Goal: Task Accomplishment & Management: Manage account settings

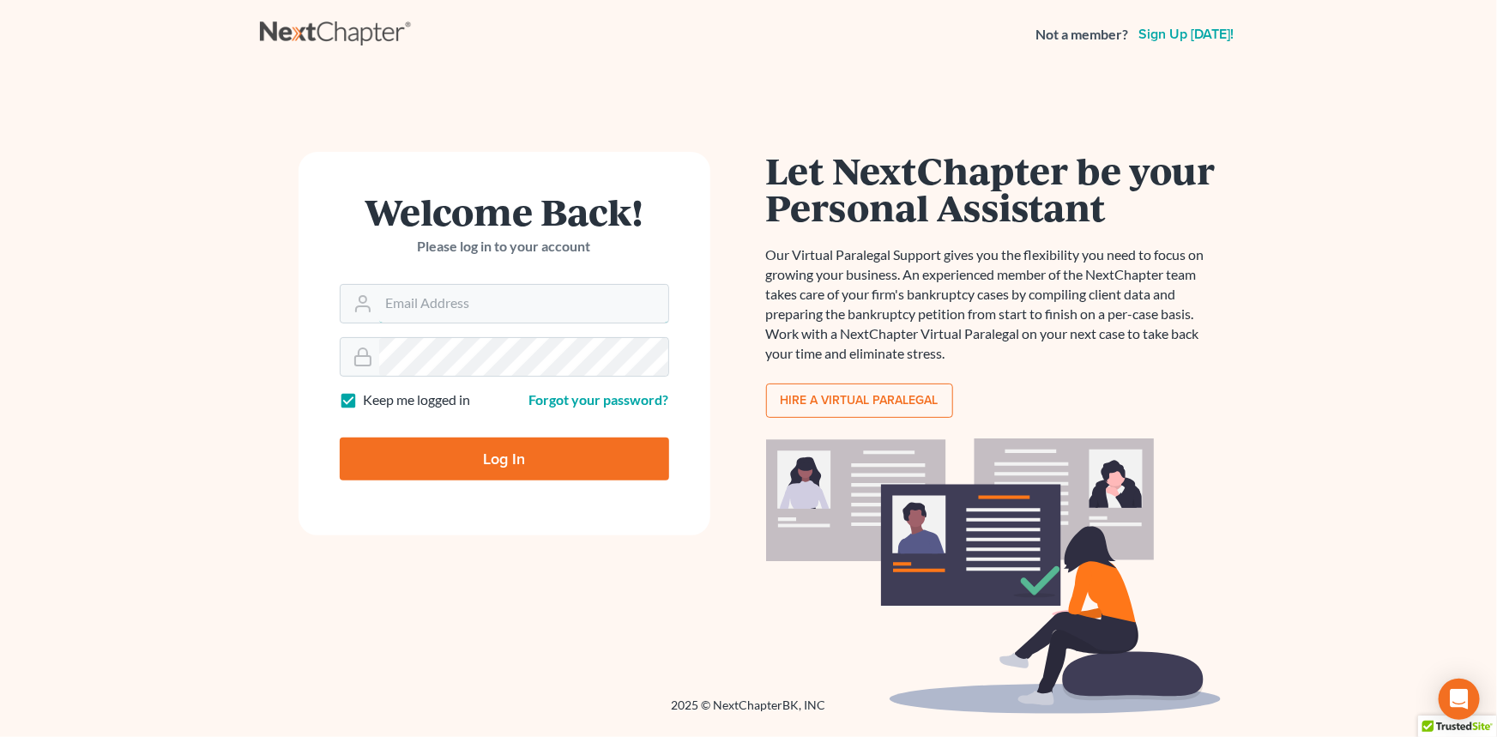
type input "amh@dimentfirm.com"
click at [455, 437] on input "Log In" at bounding box center [504, 458] width 329 height 43
type input "Thinking..."
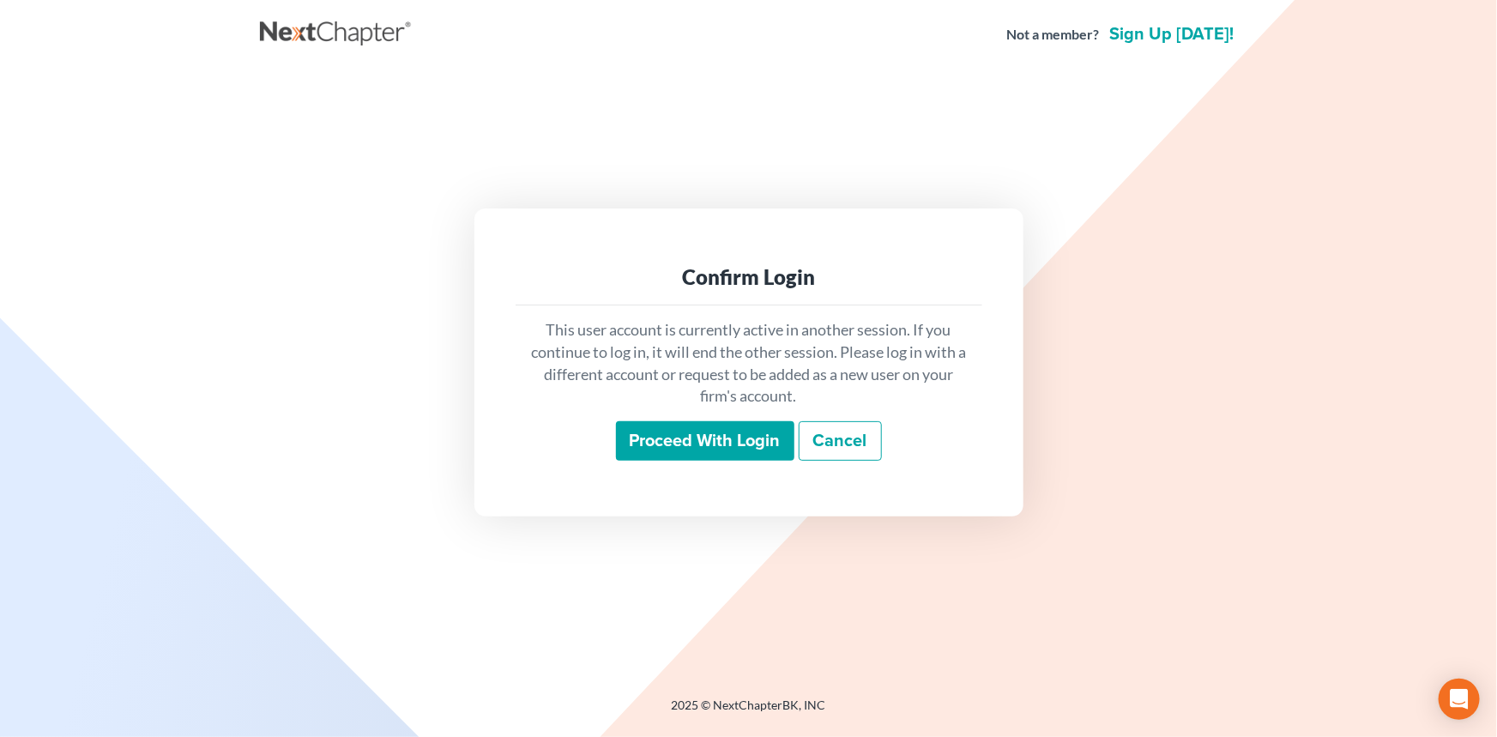
click at [740, 443] on input "Proceed with login" at bounding box center [705, 440] width 178 height 39
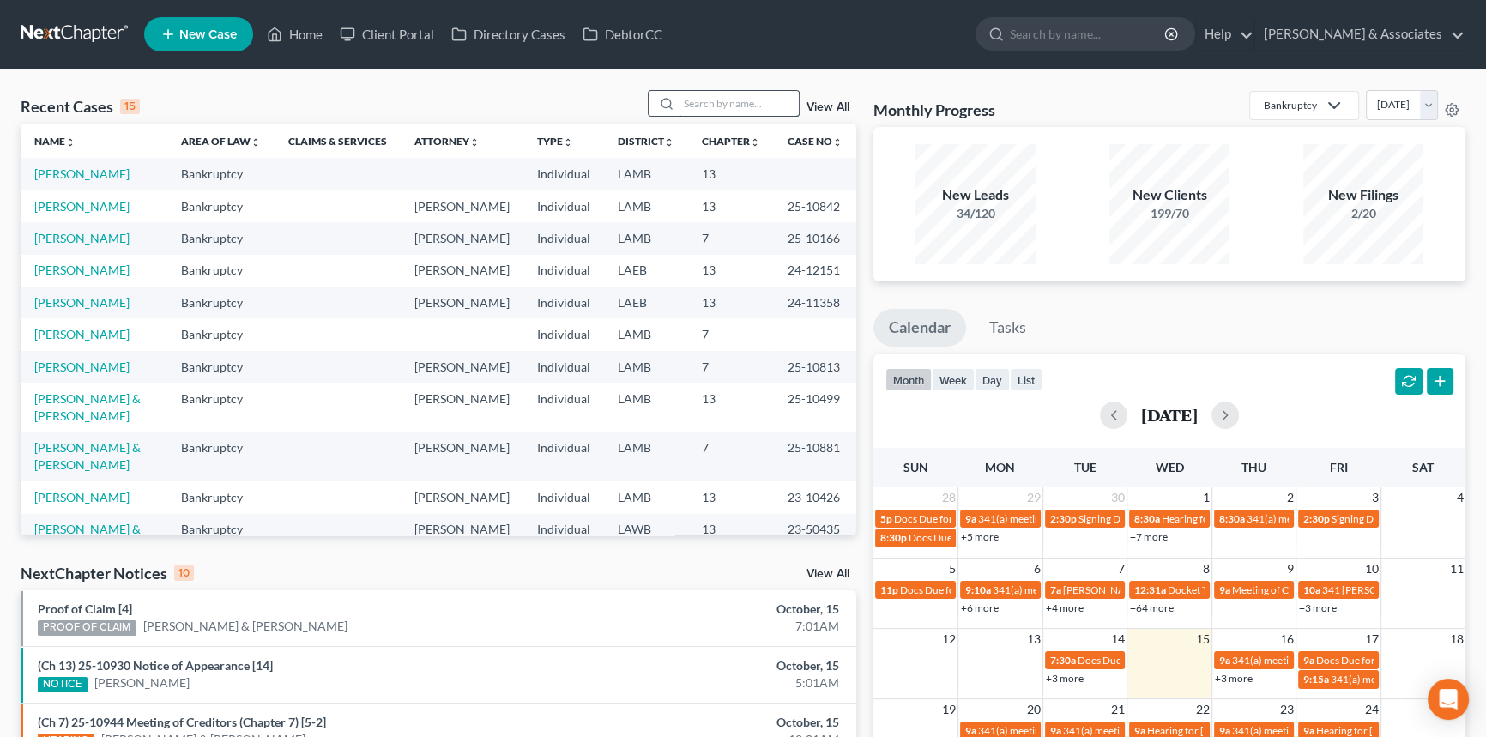
click at [740, 106] on input "search" at bounding box center [739, 103] width 120 height 25
type input "franklin"
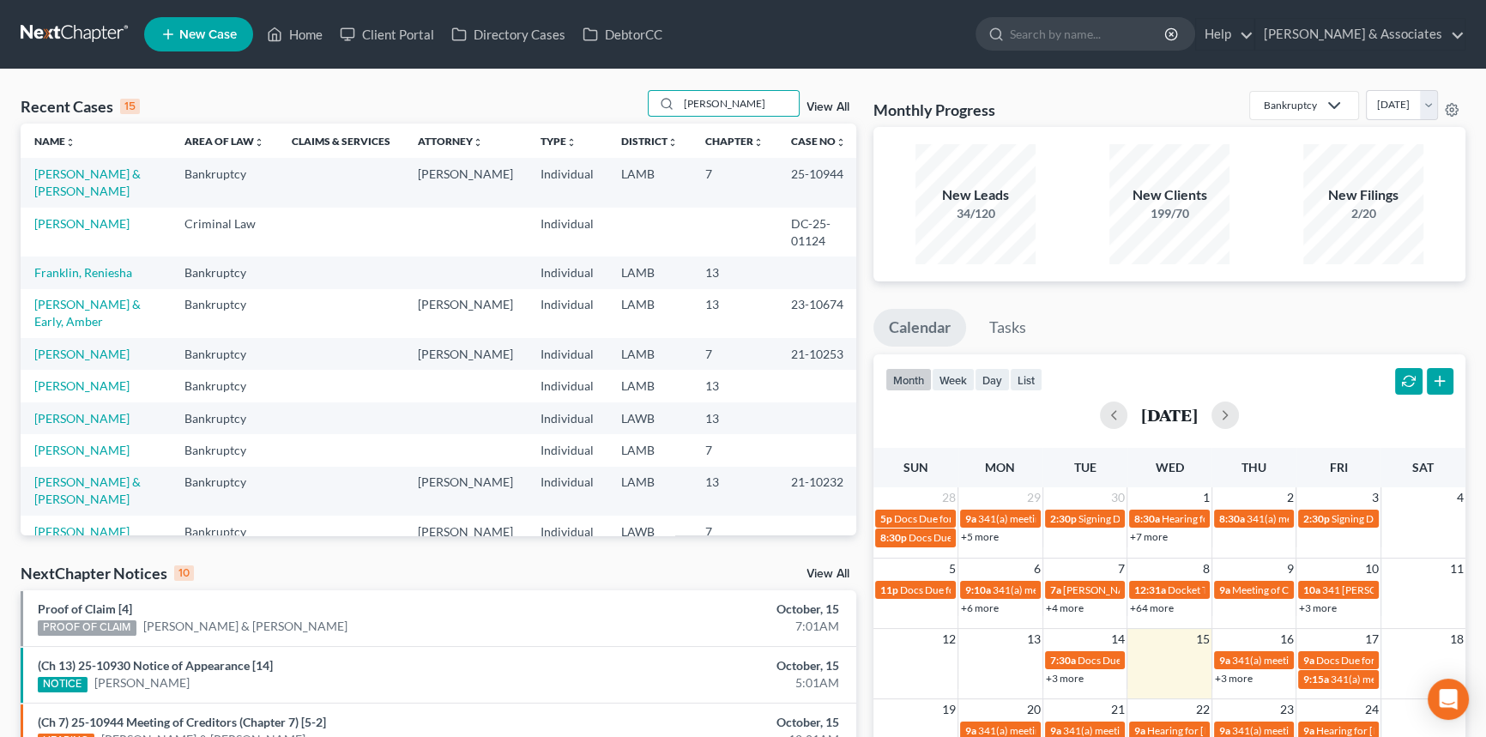
click at [102, 163] on td "[PERSON_NAME] & [PERSON_NAME]" at bounding box center [96, 182] width 150 height 49
click at [92, 192] on link "[PERSON_NAME] & [PERSON_NAME]" at bounding box center [87, 182] width 106 height 32
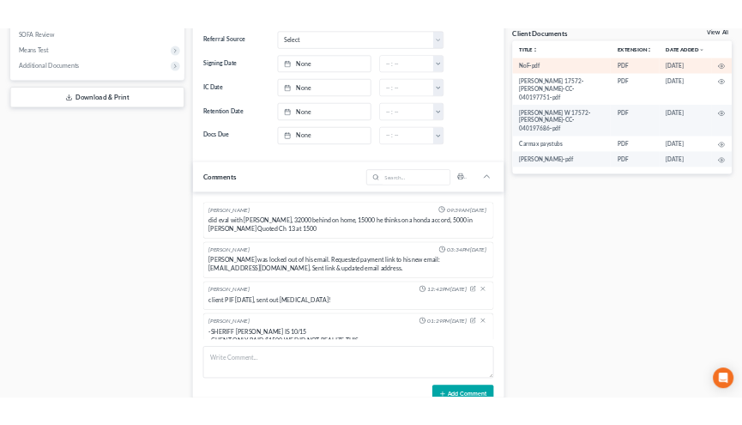
scroll to position [273, 0]
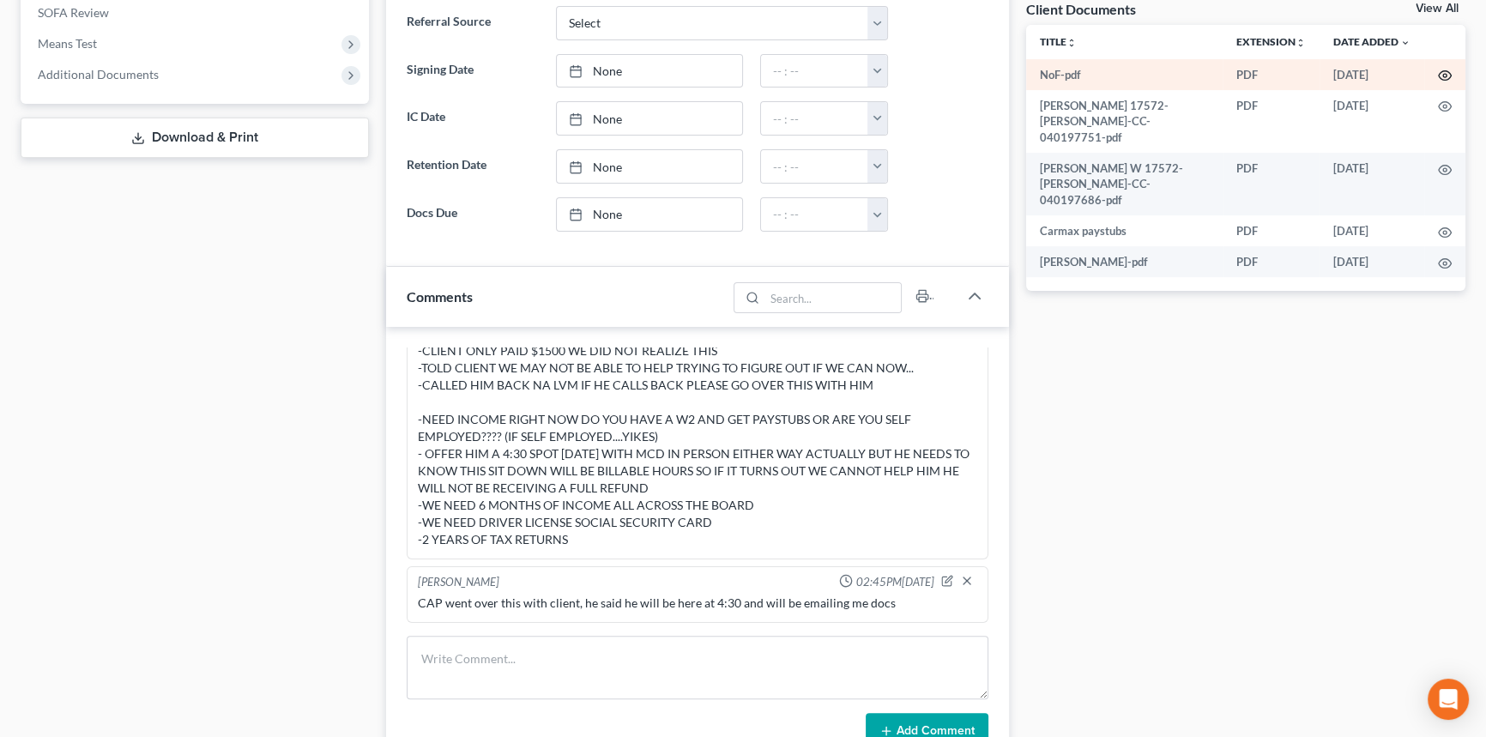
click at [1441, 74] on icon "button" at bounding box center [1445, 76] width 14 height 14
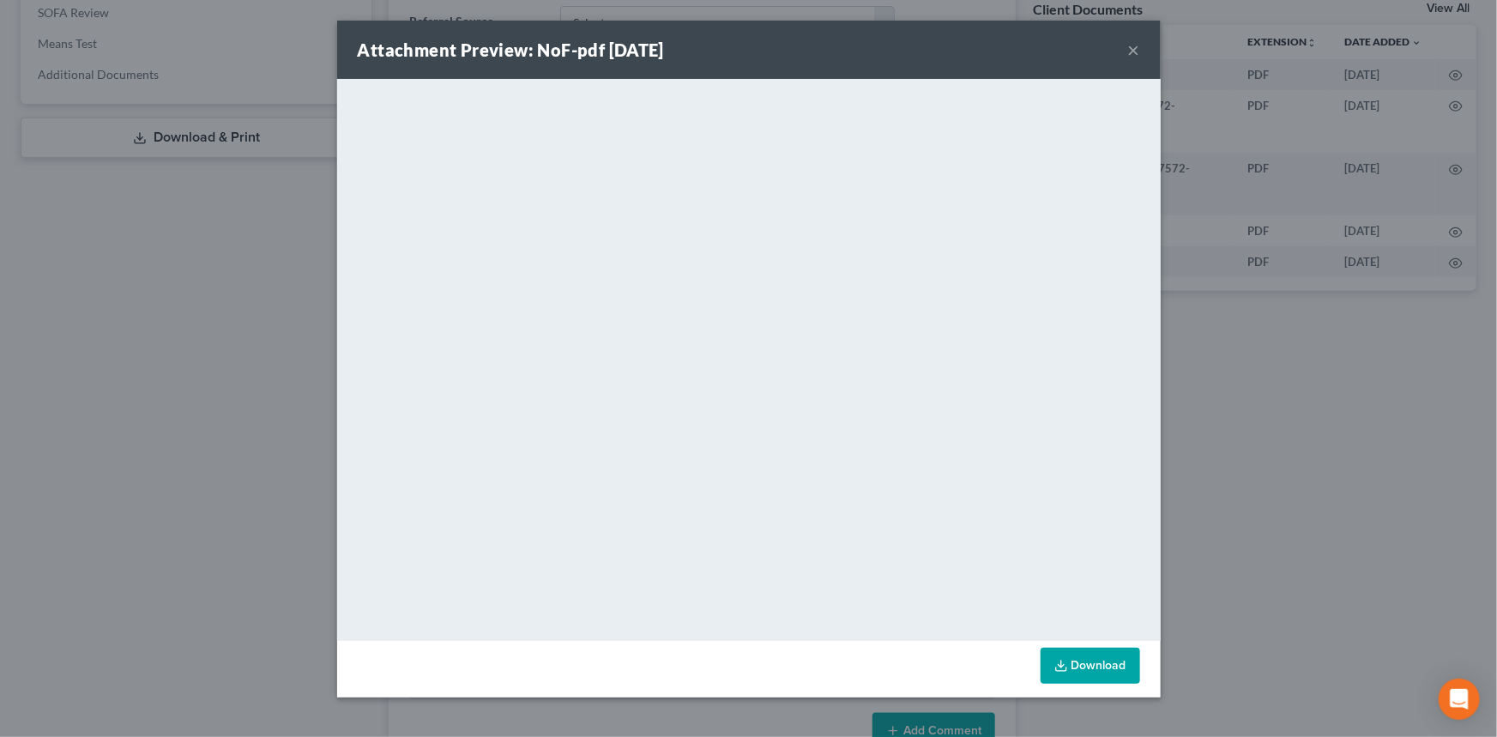
click at [1133, 52] on button "×" at bounding box center [1134, 49] width 12 height 21
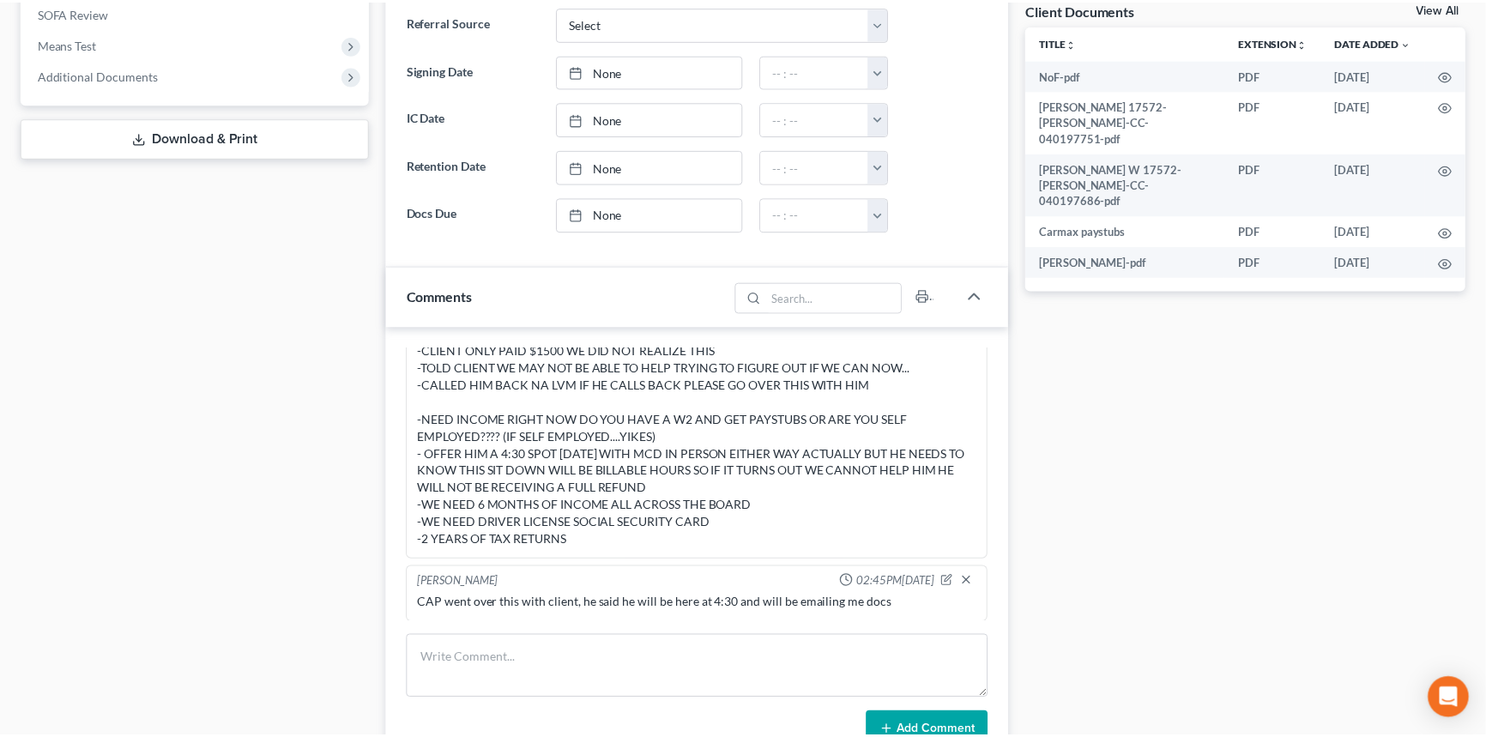
scroll to position [0, 0]
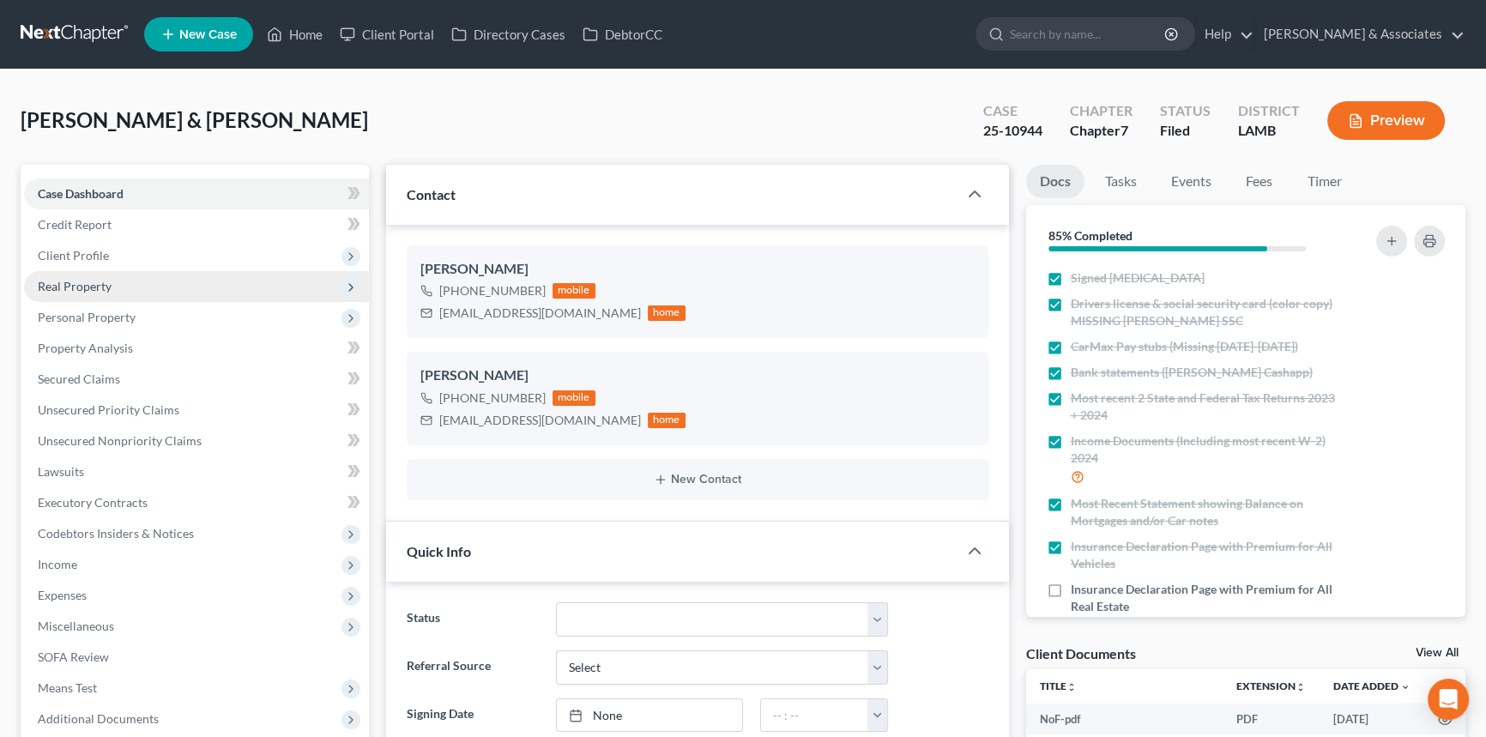
click at [170, 283] on span "Real Property" at bounding box center [196, 286] width 345 height 31
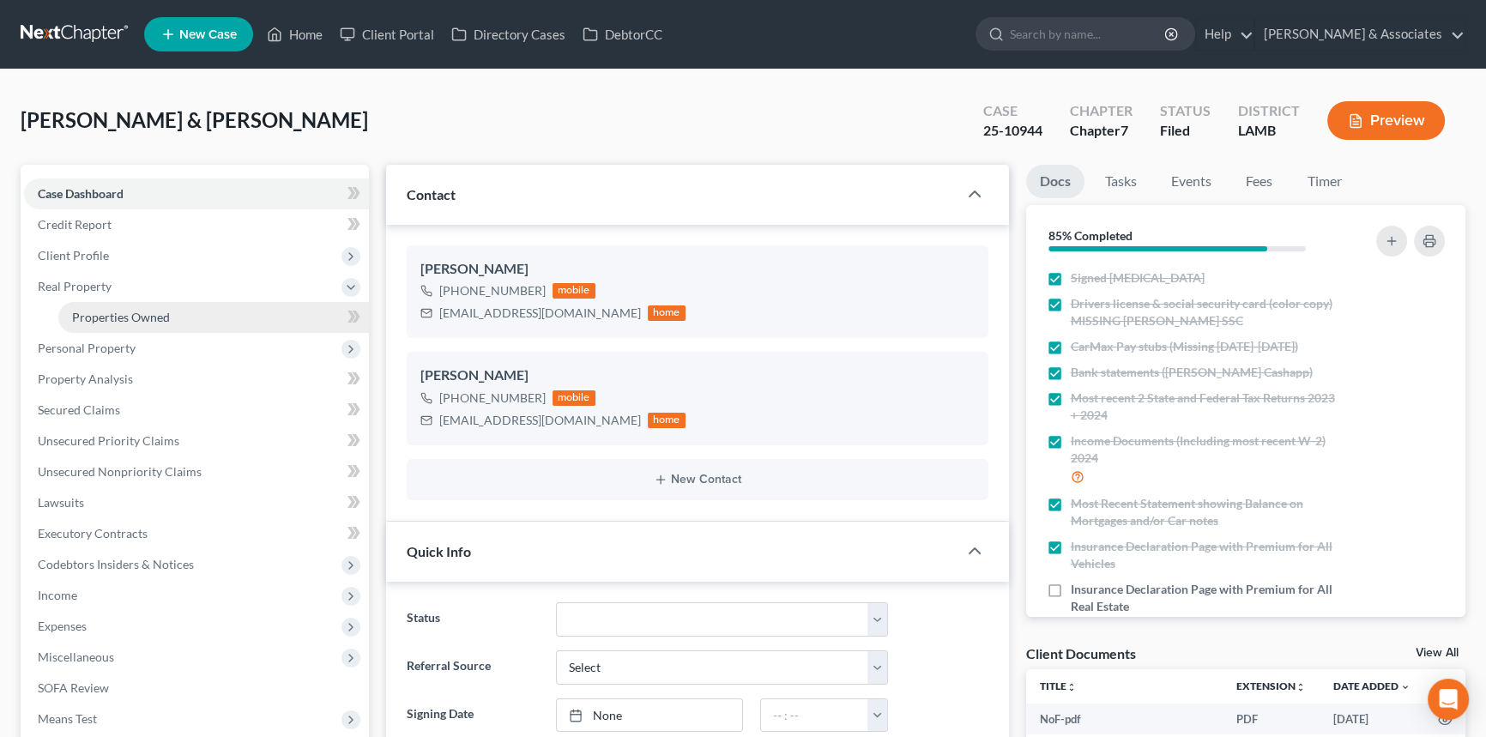
click at [156, 313] on span "Properties Owned" at bounding box center [121, 317] width 98 height 15
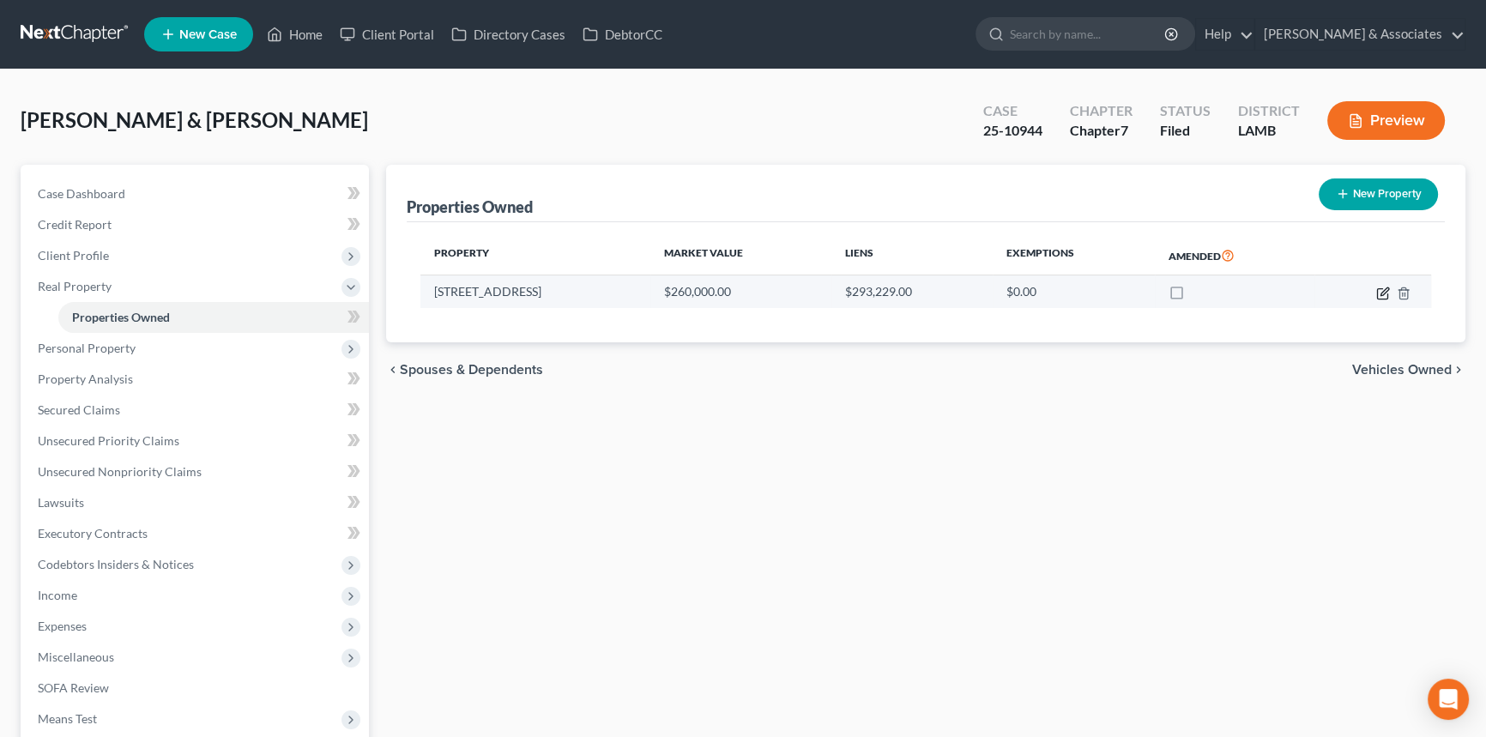
click at [1377, 290] on icon "button" at bounding box center [1382, 293] width 10 height 10
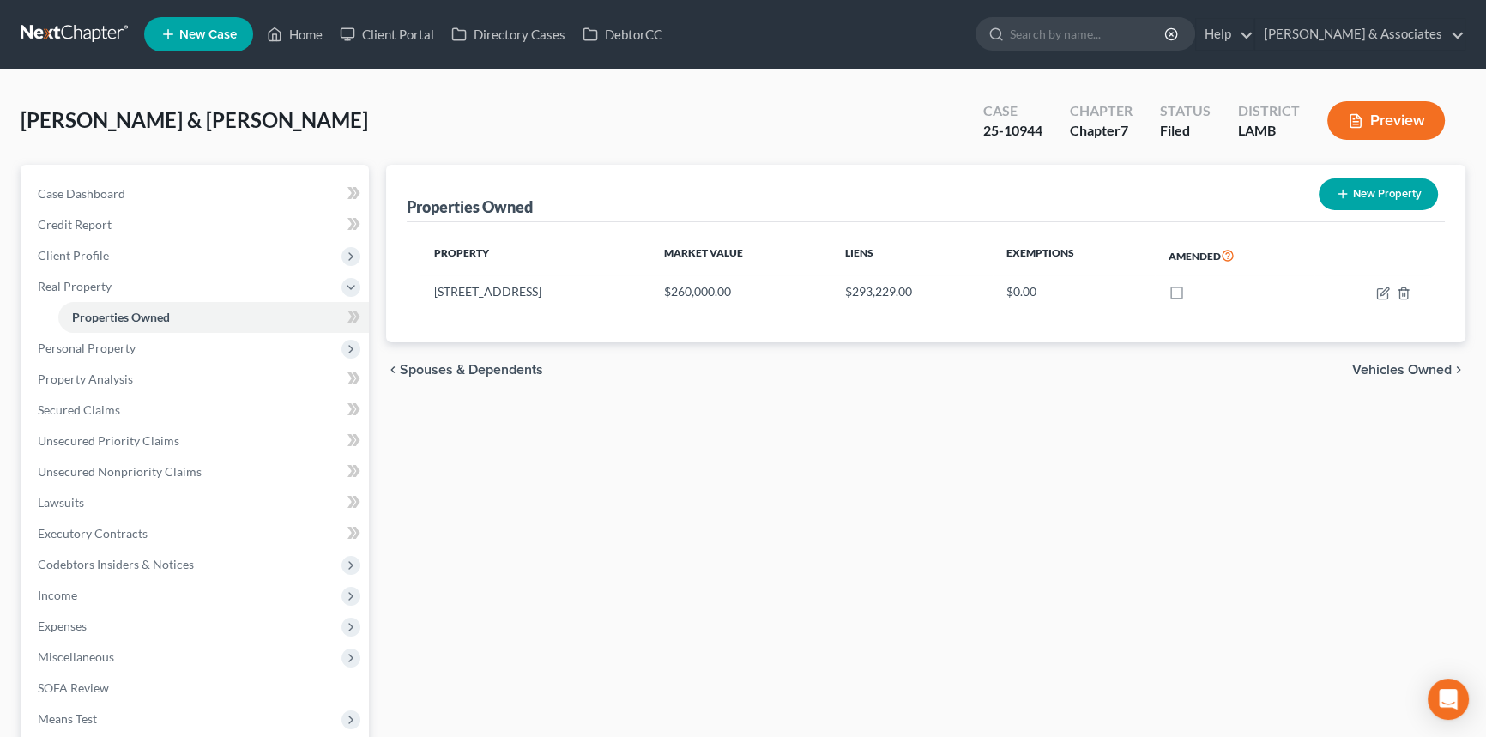
select select "19"
select select "4"
select select "0"
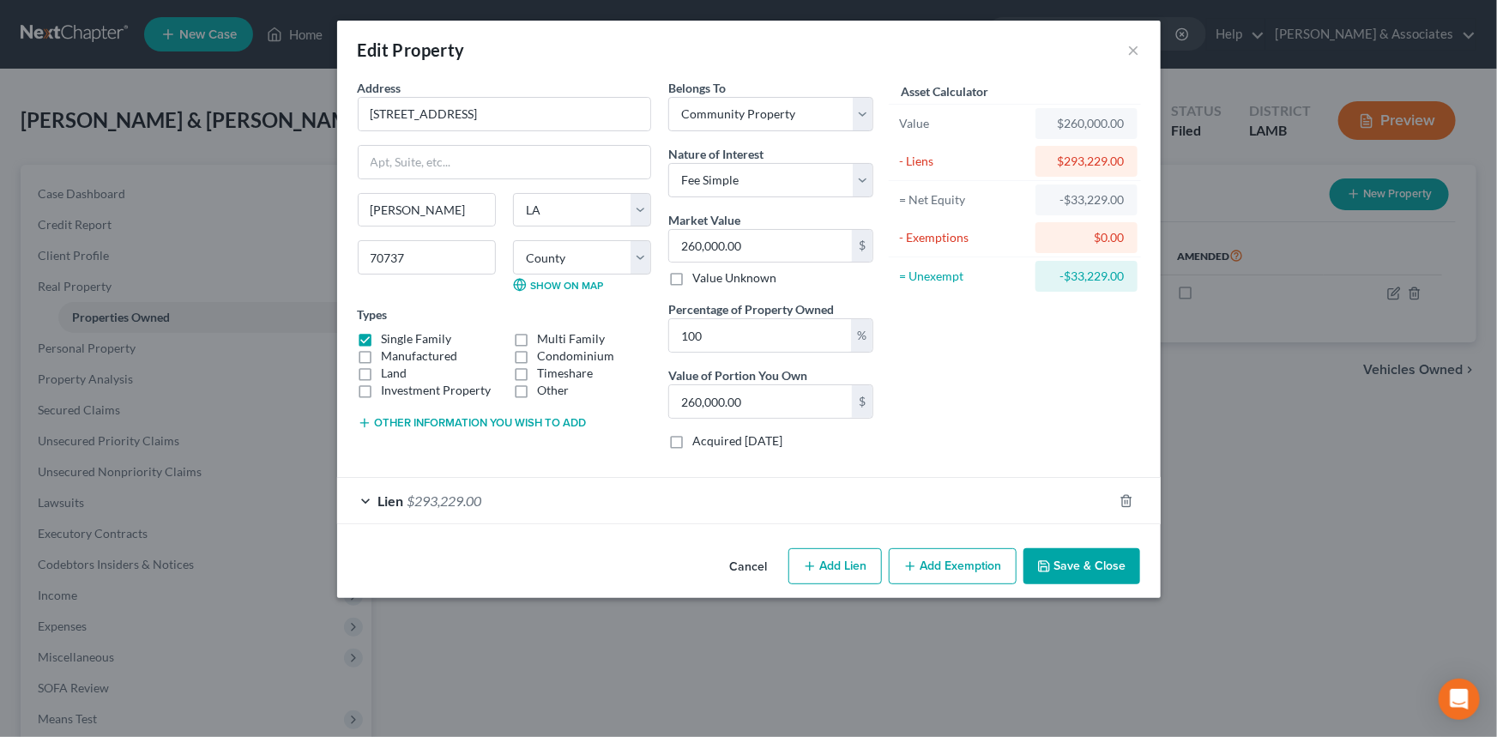
click at [995, 48] on div "Edit Property ×" at bounding box center [748, 50] width 823 height 58
click at [1142, 49] on div "Edit Property ×" at bounding box center [748, 50] width 823 height 58
click at [1128, 48] on button "×" at bounding box center [1134, 49] width 12 height 21
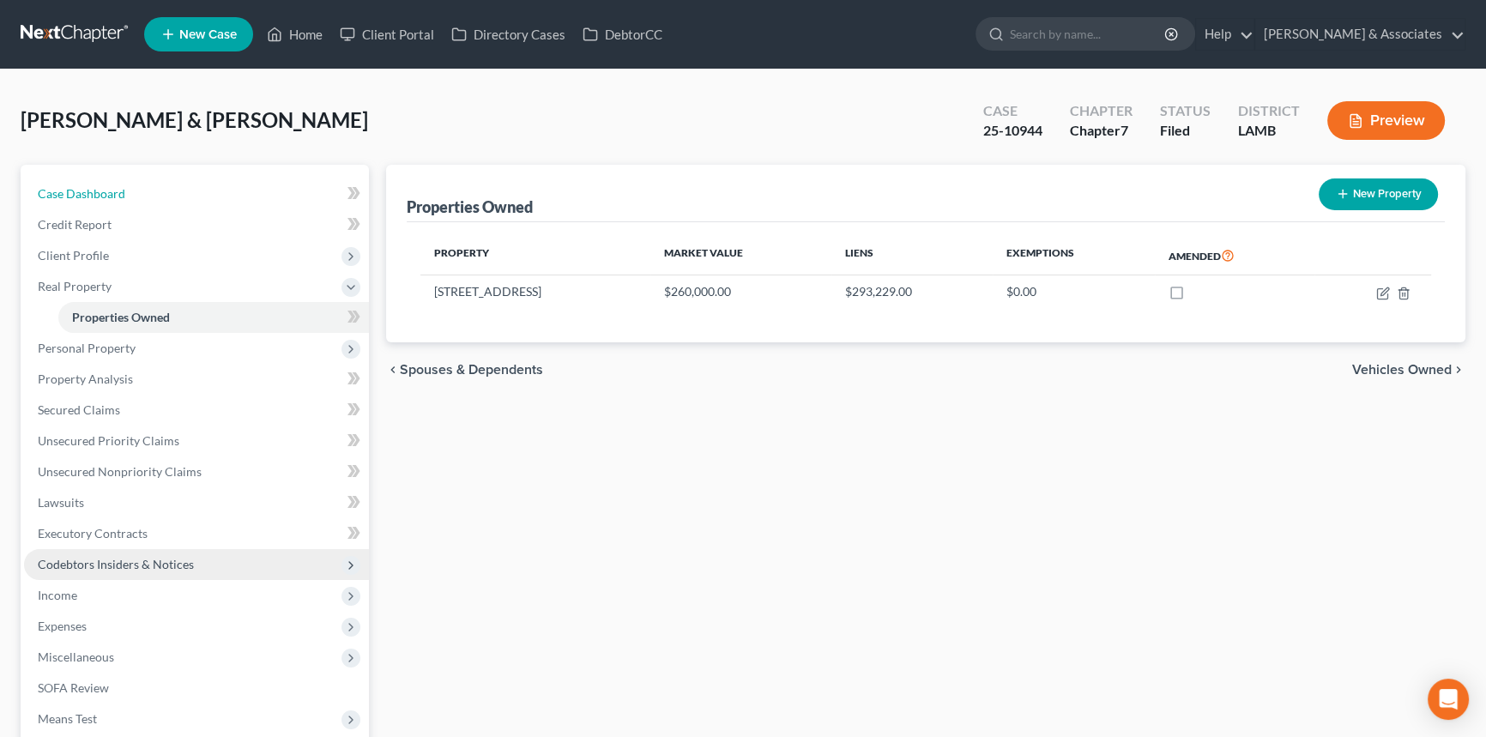
drag, startPoint x: 91, startPoint y: 178, endPoint x: 176, endPoint y: 560, distance: 391.0
click at [91, 178] on link "Case Dashboard" at bounding box center [196, 193] width 345 height 31
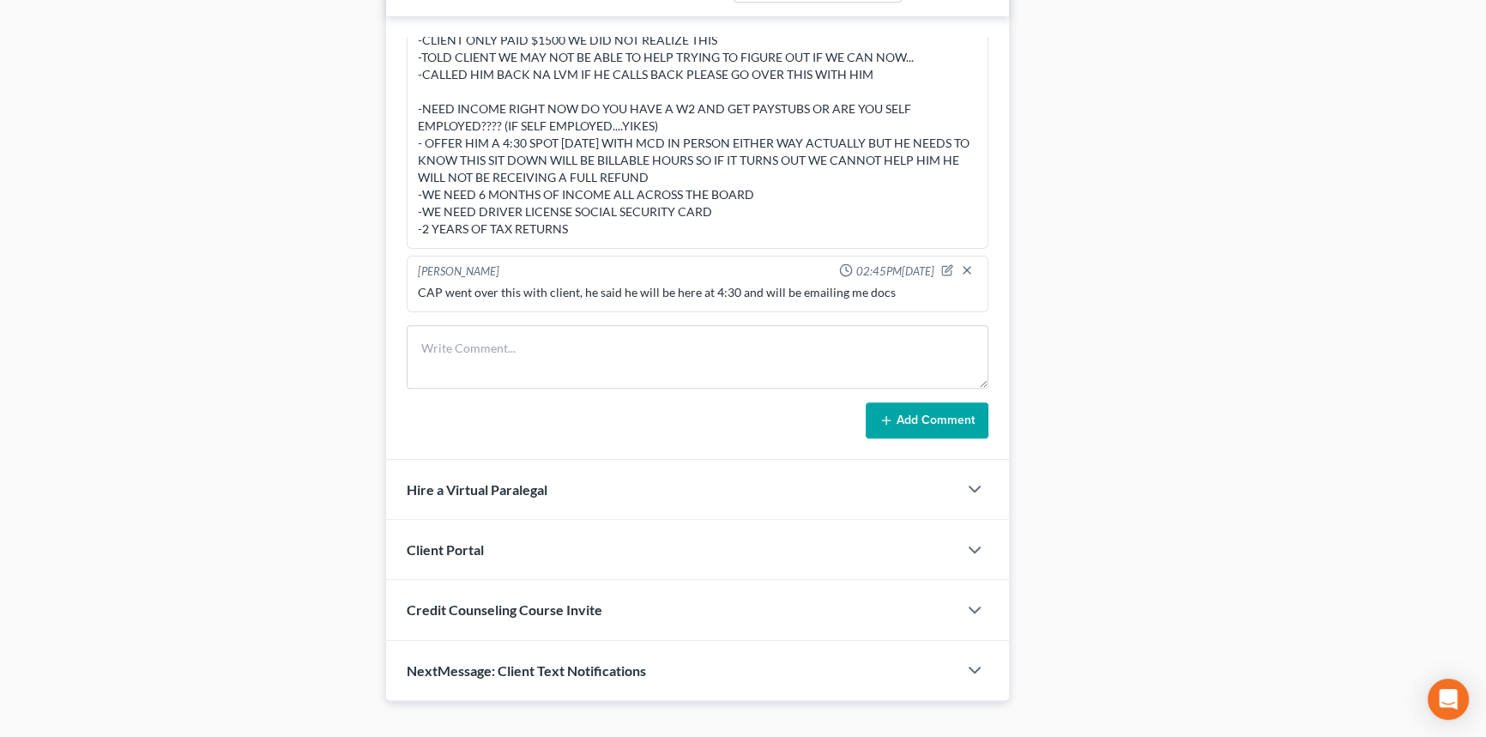
scroll to position [980, 0]
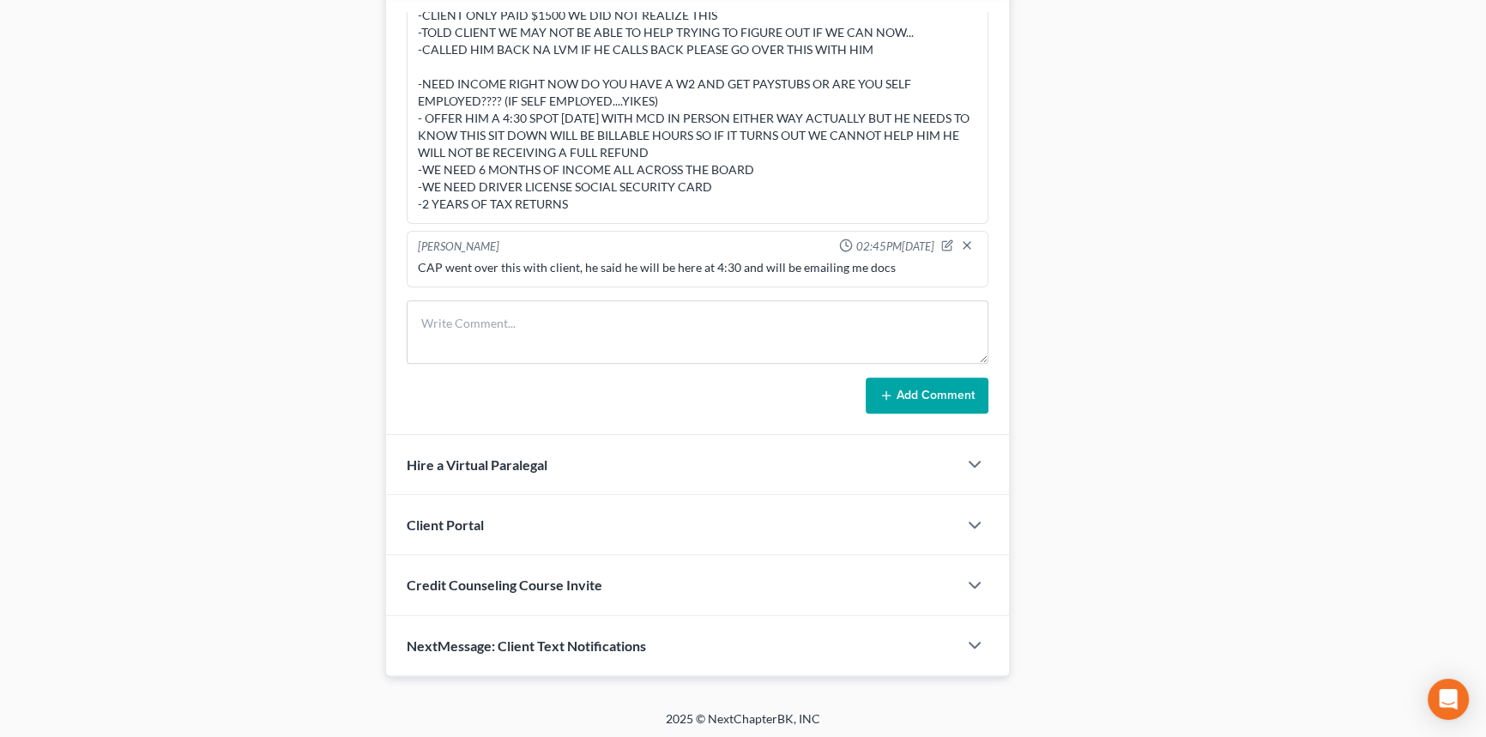
click at [500, 637] on span "NextMessage: Client Text Notifications" at bounding box center [526, 645] width 239 height 16
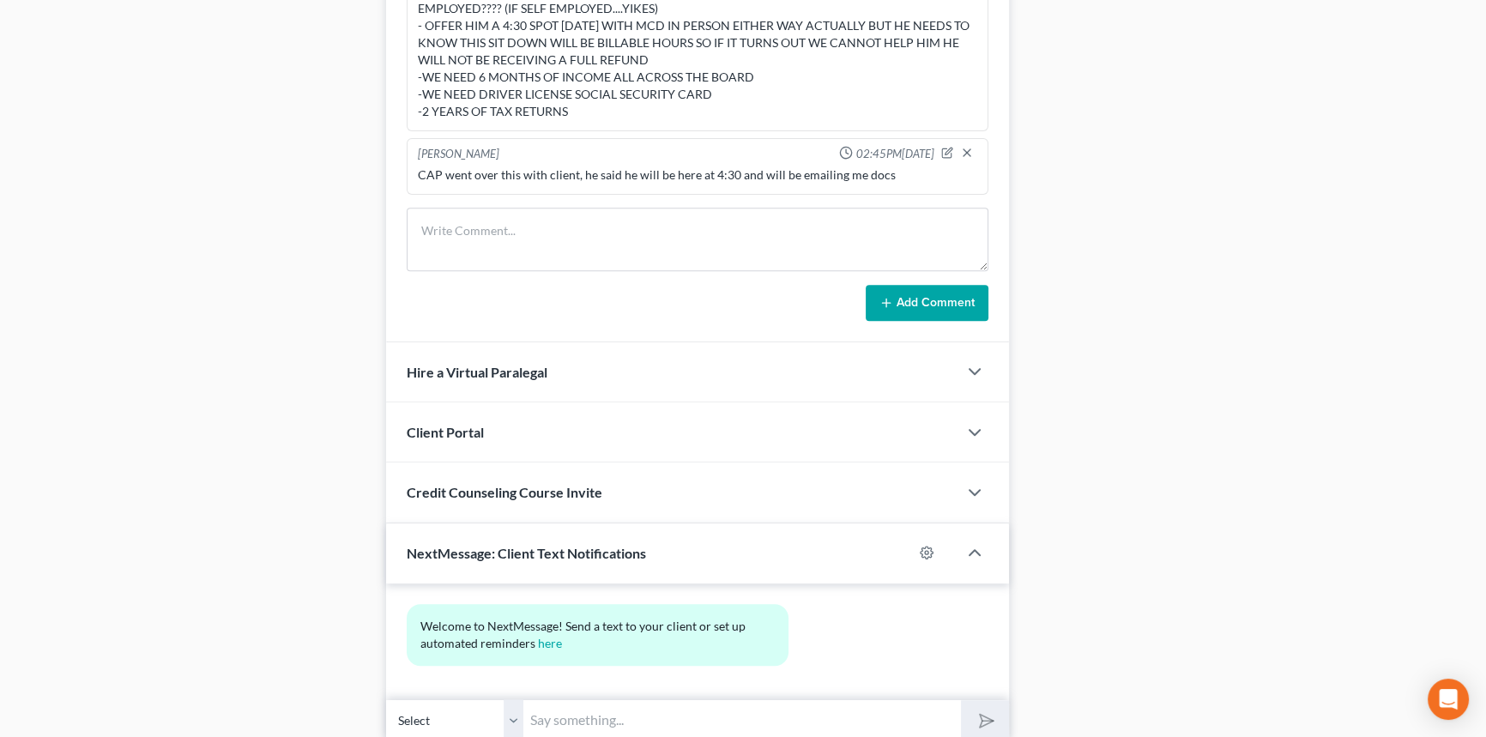
scroll to position [1137, 0]
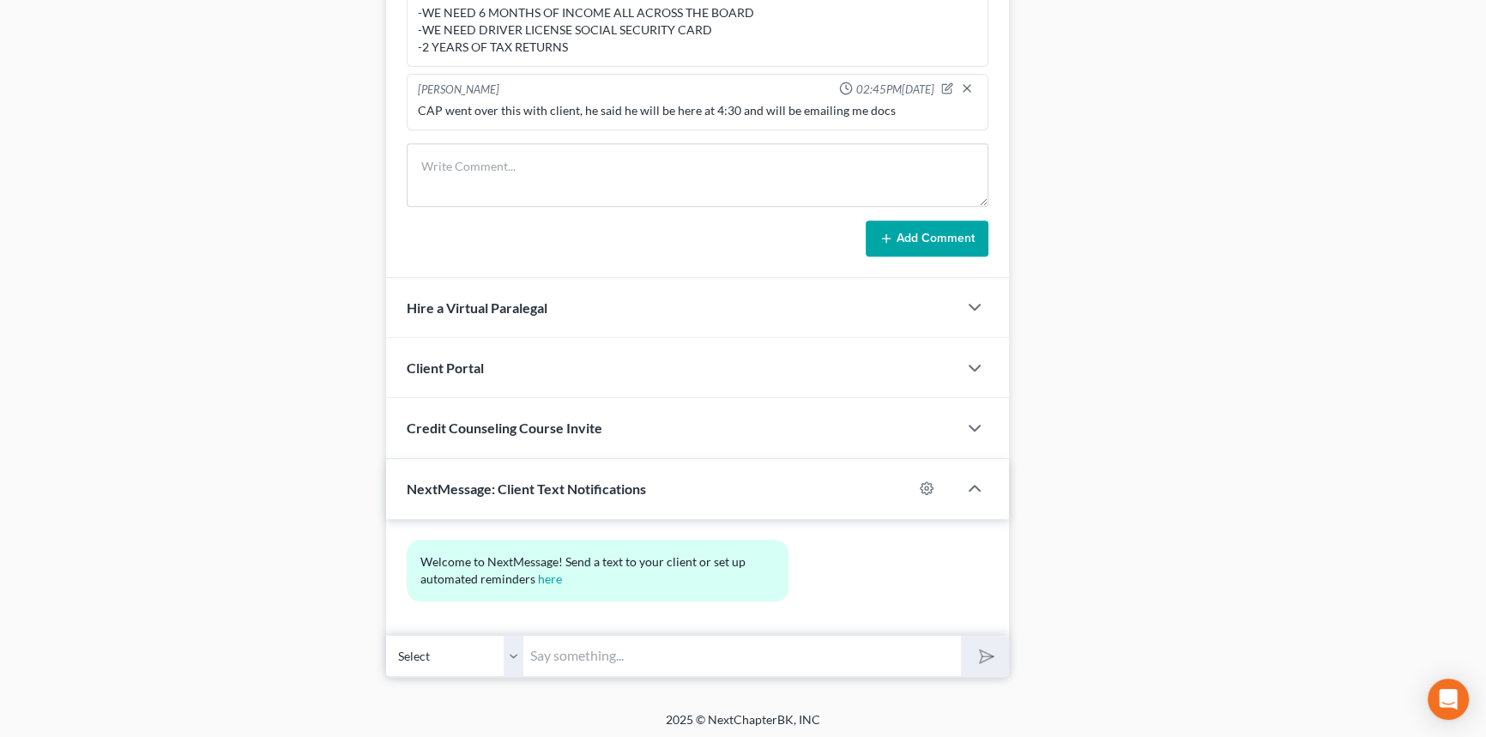
click at [582, 472] on div "NextMessage: Client Text Notifications" at bounding box center [649, 488] width 527 height 59
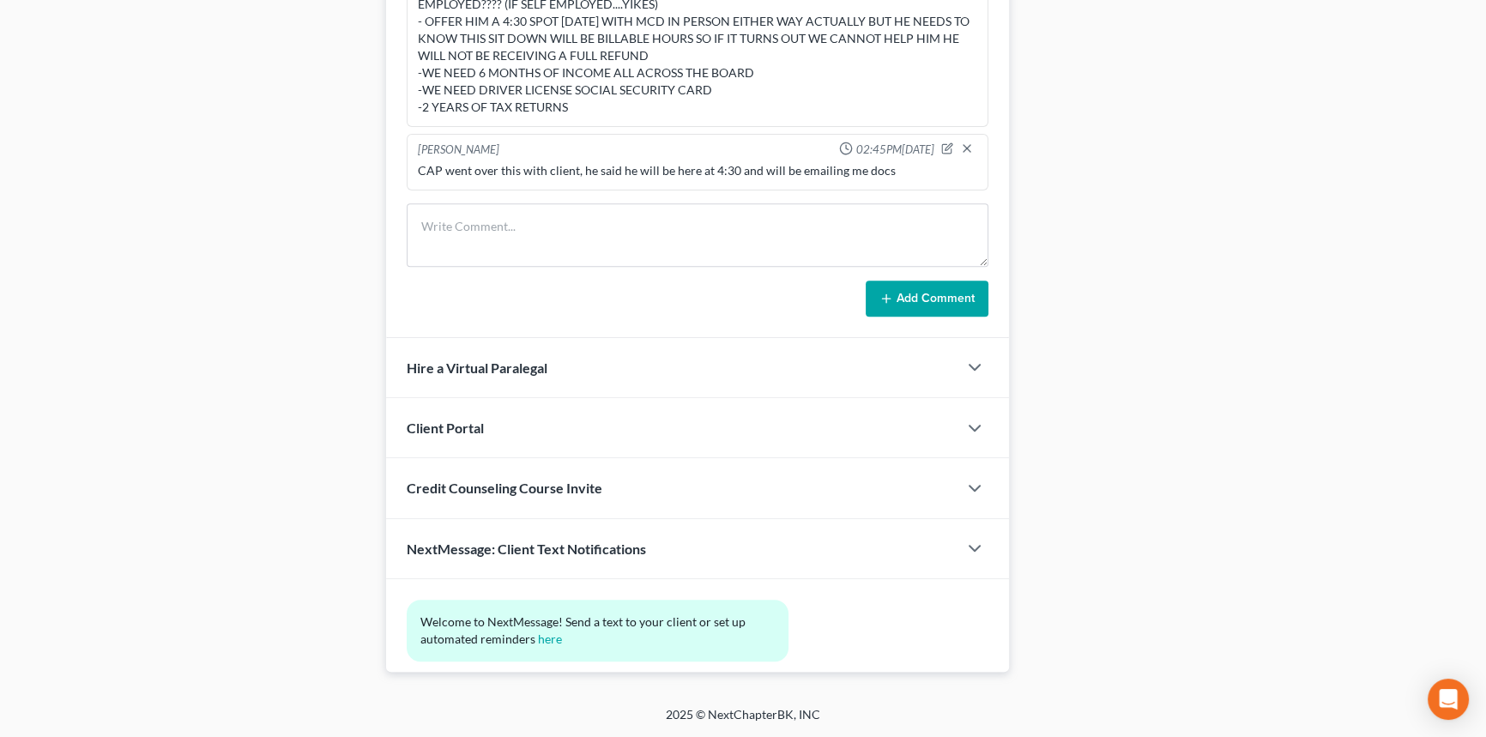
scroll to position [980, 0]
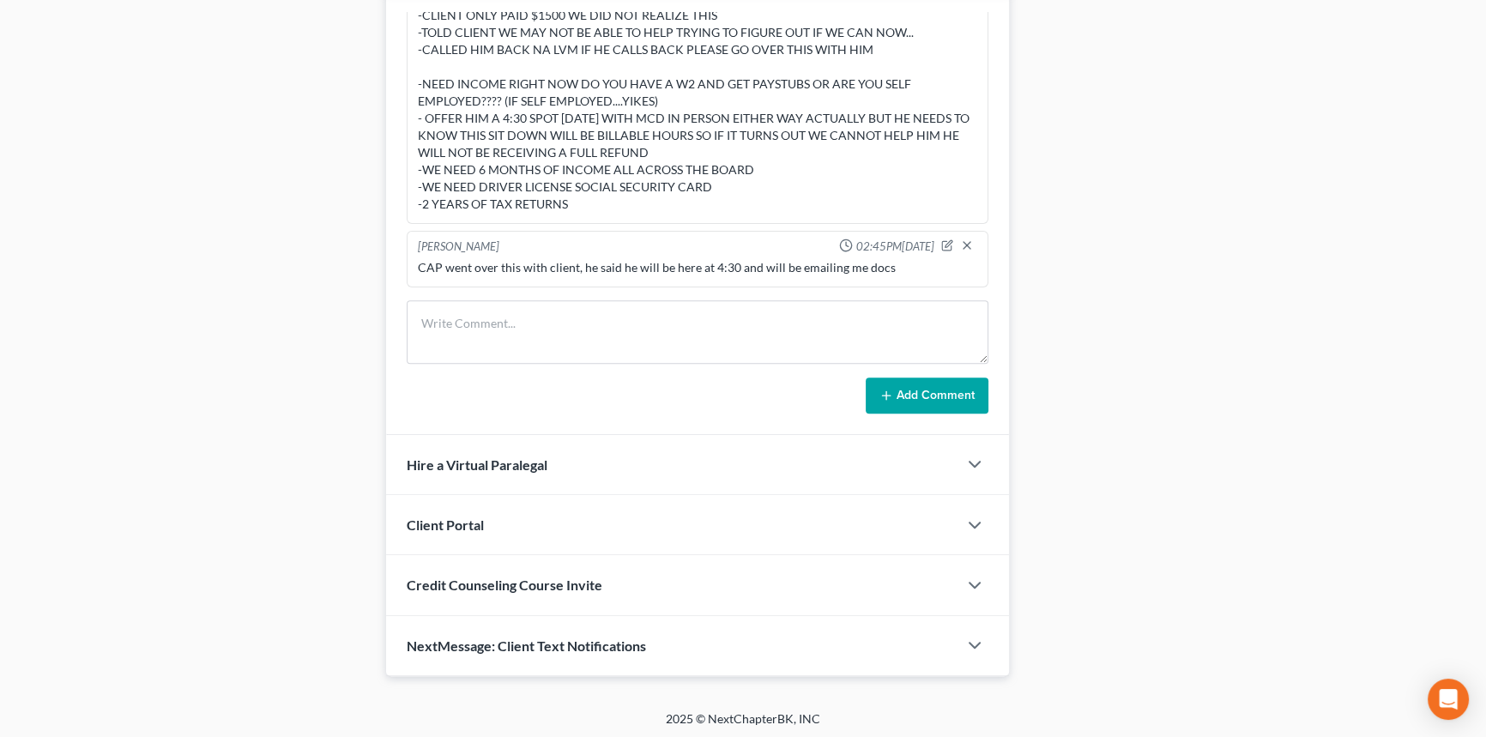
click at [533, 637] on span "NextMessage: Client Text Notifications" at bounding box center [526, 645] width 239 height 16
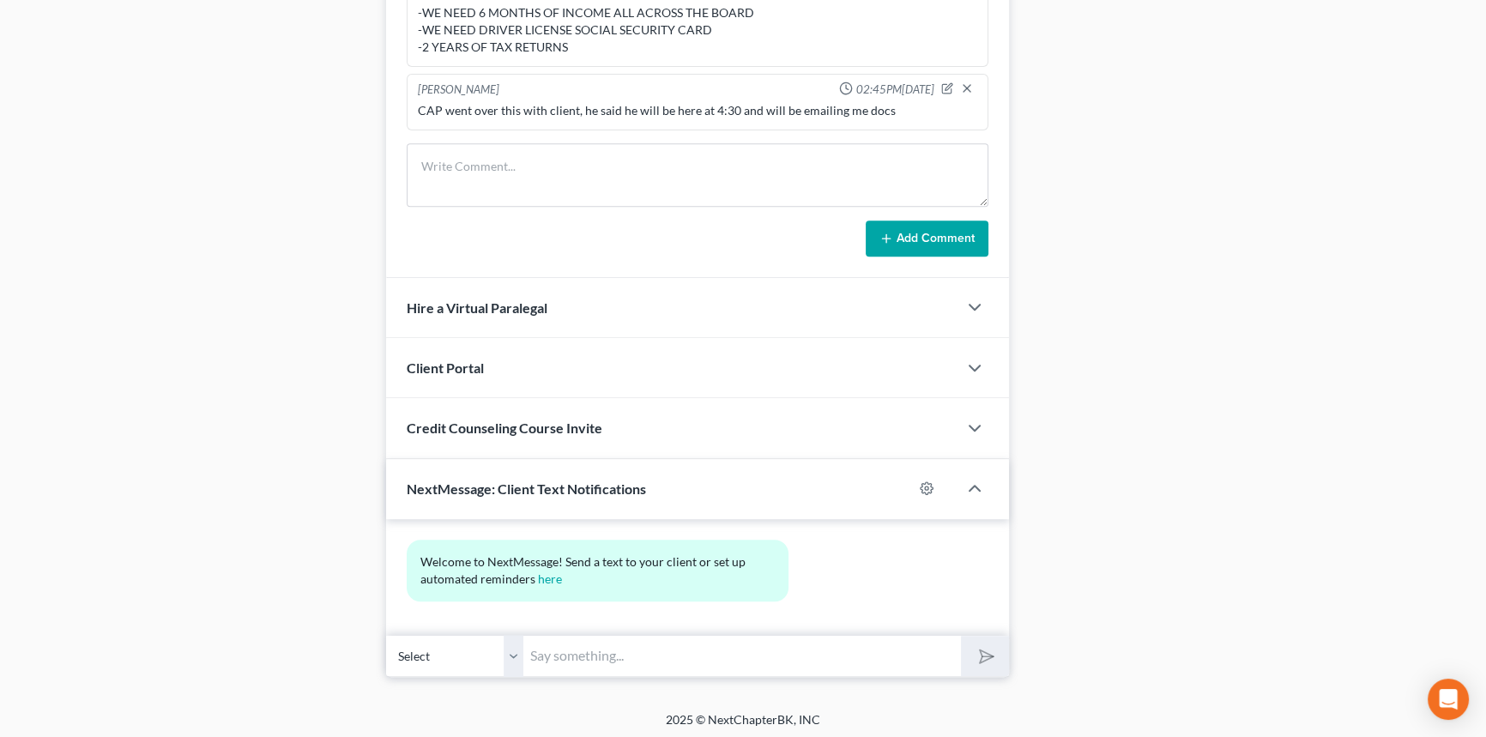
scroll to position [1138, 0]
click at [974, 472] on div at bounding box center [982, 486] width 51 height 34
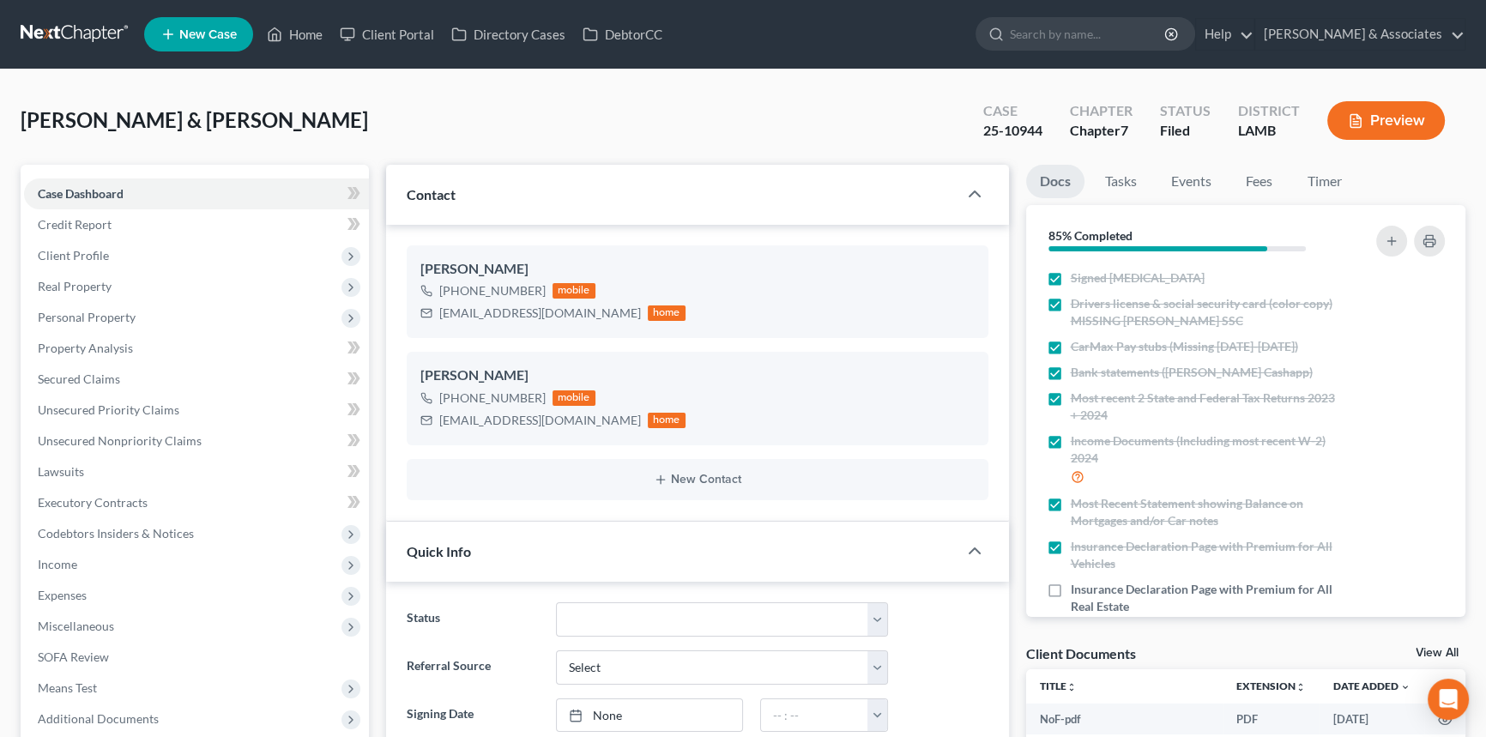
scroll to position [644, 0]
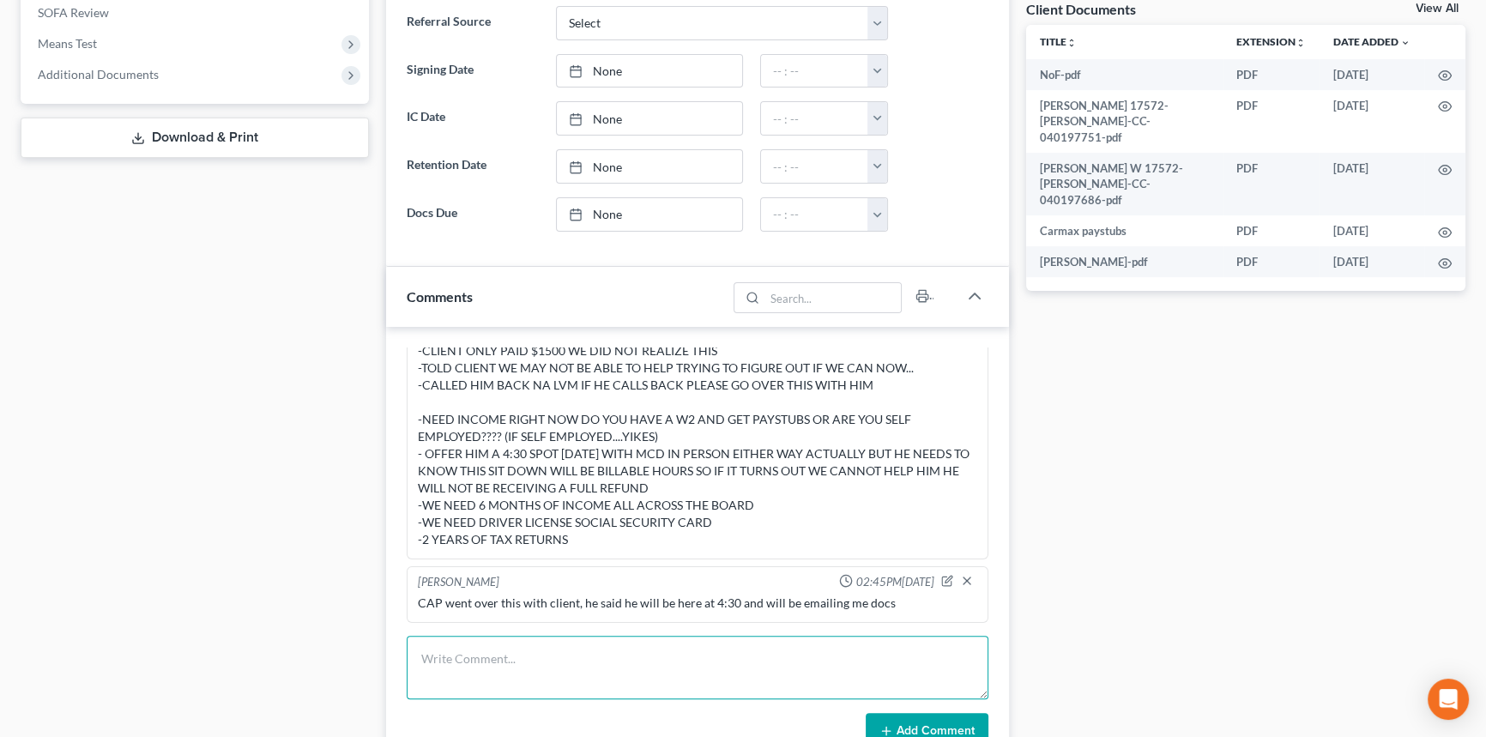
click at [600, 685] on textarea at bounding box center [698, 667] width 582 height 63
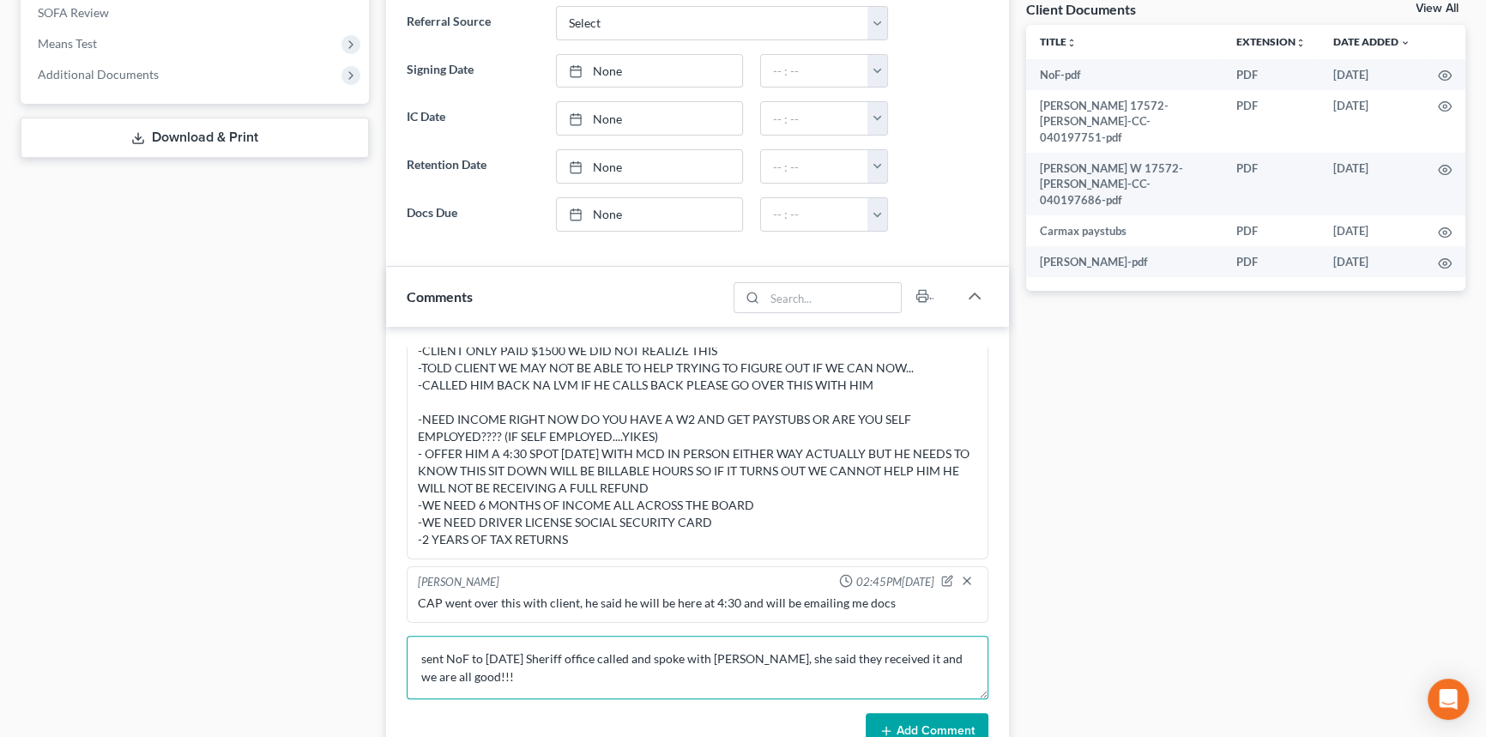
type textarea "sent NoF to Ascension Sheriff office called and spoke with Carly, she said they…"
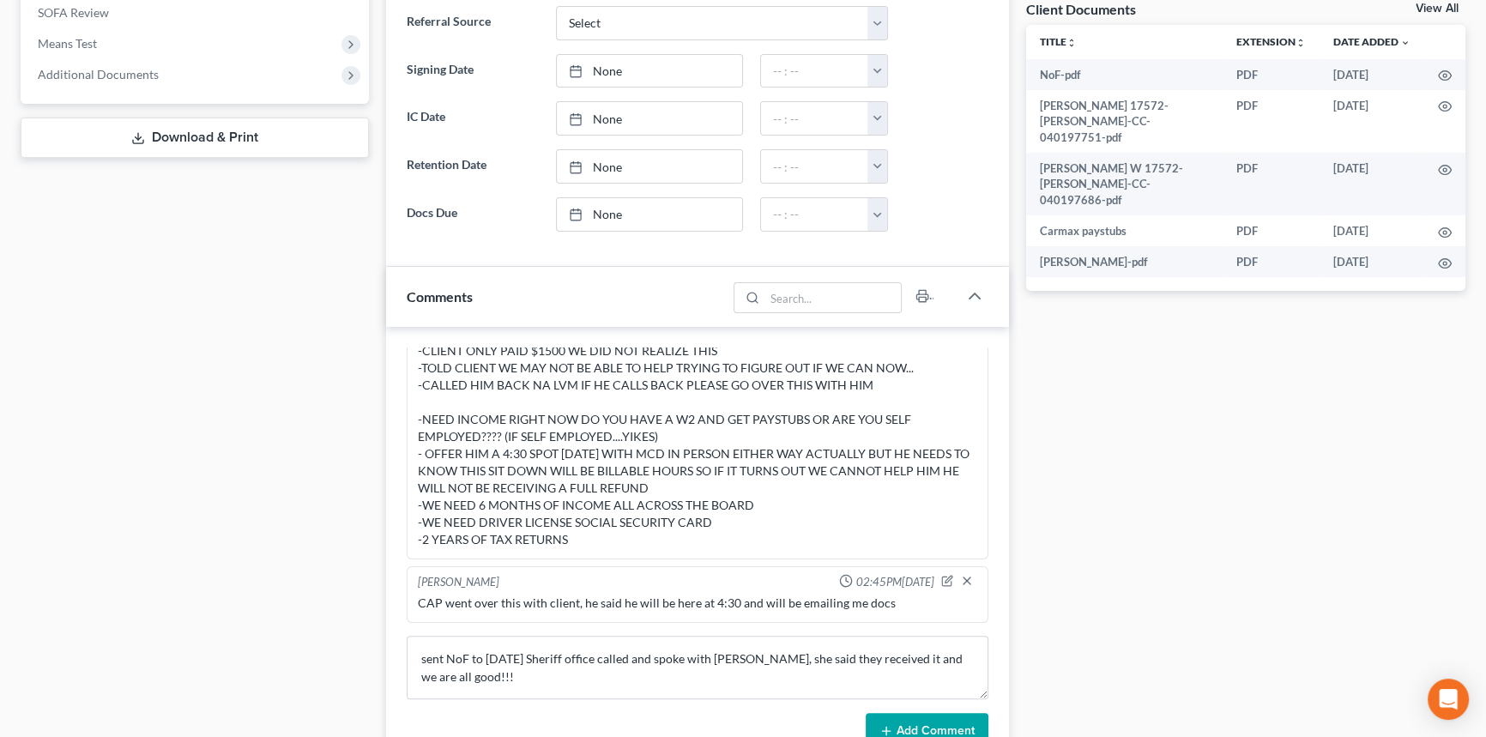
click at [926, 726] on button "Add Comment" at bounding box center [927, 731] width 123 height 36
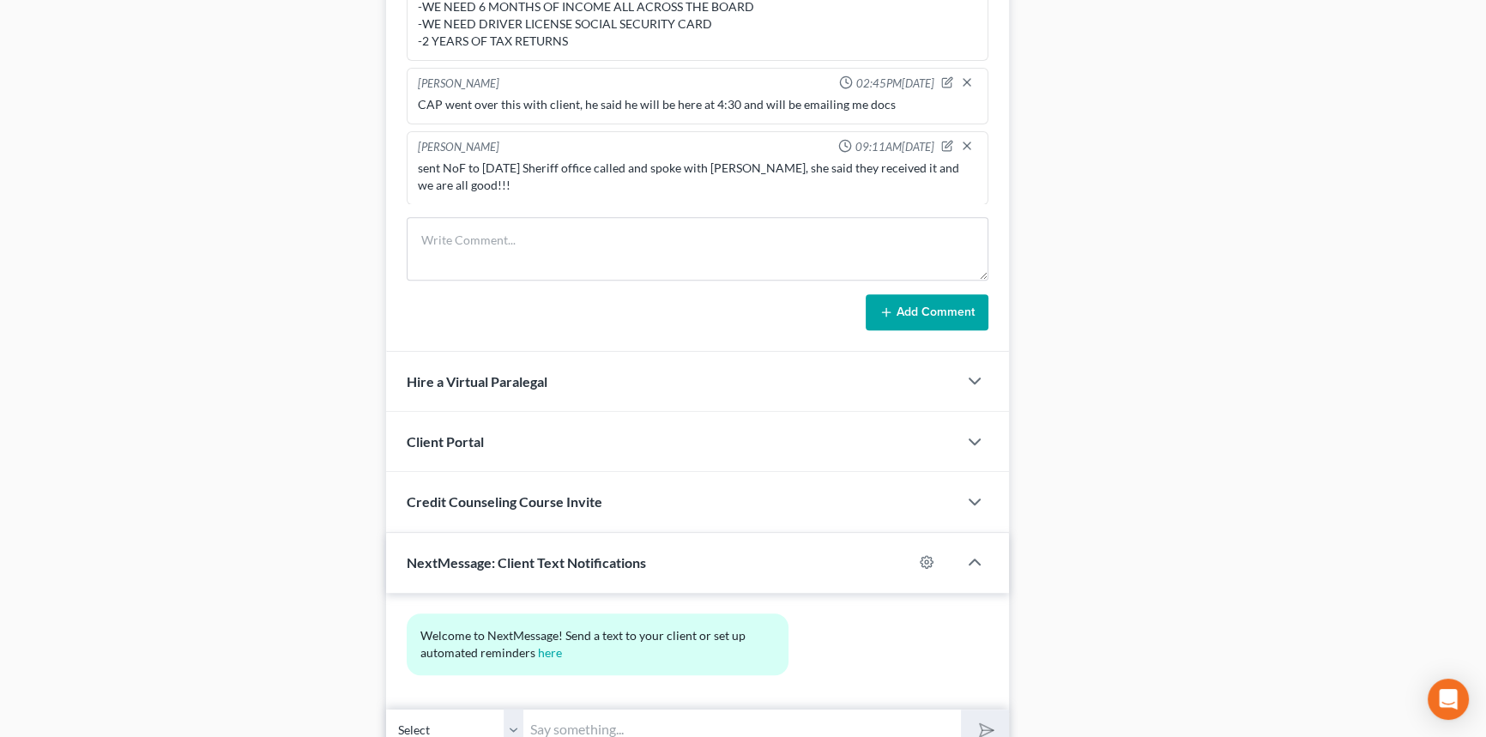
scroll to position [1138, 0]
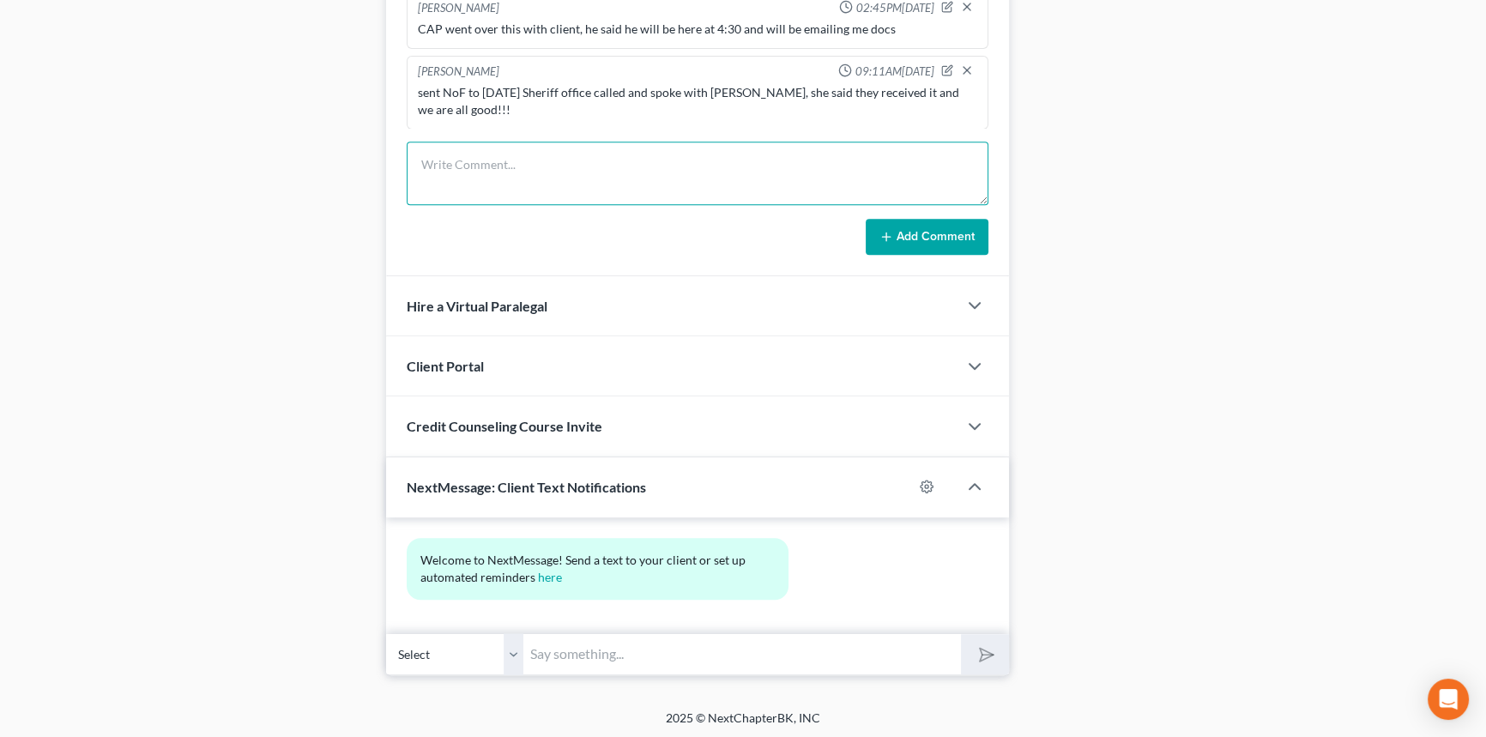
click at [679, 185] on textarea at bounding box center [698, 173] width 582 height 63
type textarea "INFORMED CLIENT HE WAS VERY THANKFUL, REMINDED HIM TO HAVE LASHONDA WORKING ON …"
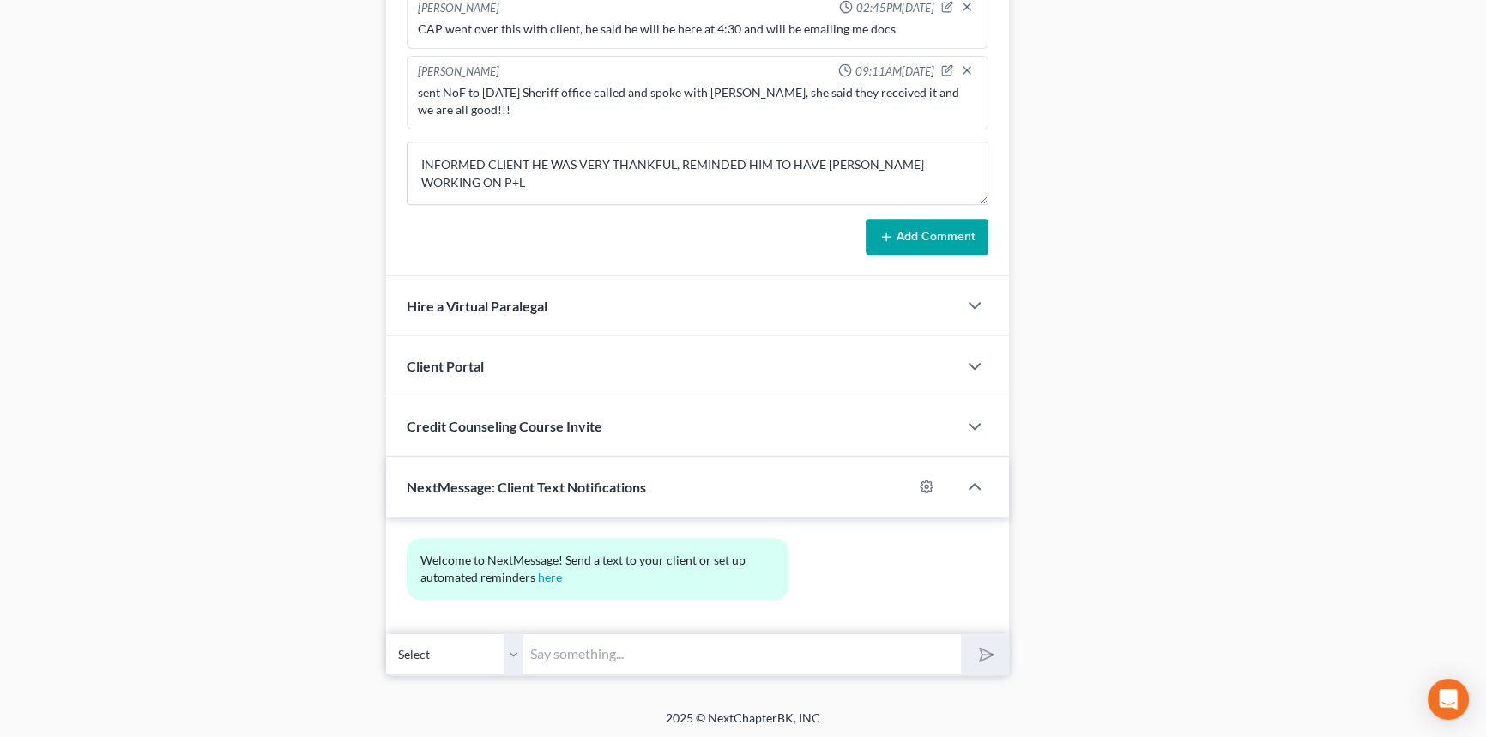
click at [987, 229] on div "Richard Prunick 09:39AM, 08/26/2025 did eval with Anthony, 32000 behind on home…" at bounding box center [697, 54] width 623 height 443
click at [974, 231] on button "Add Comment" at bounding box center [927, 237] width 123 height 36
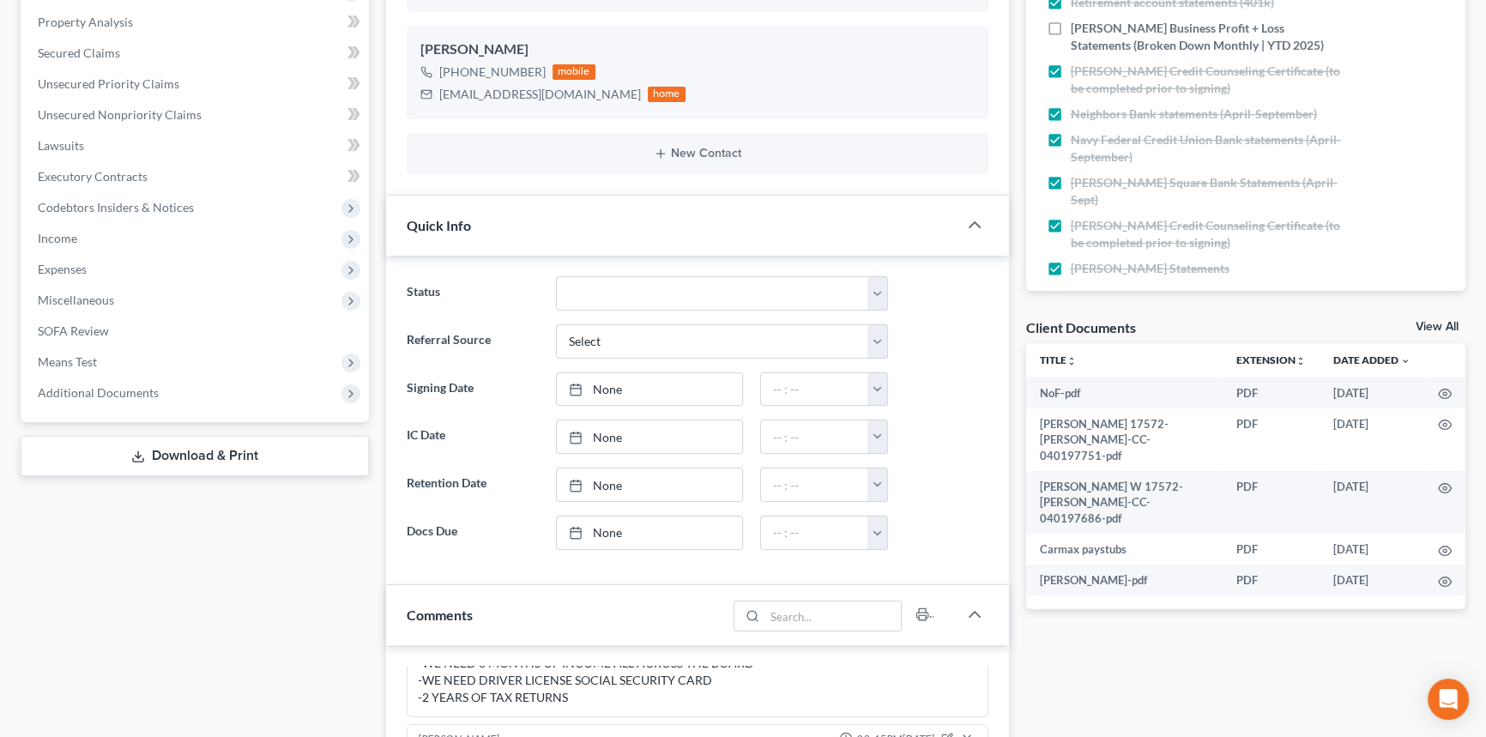
scroll to position [0, 0]
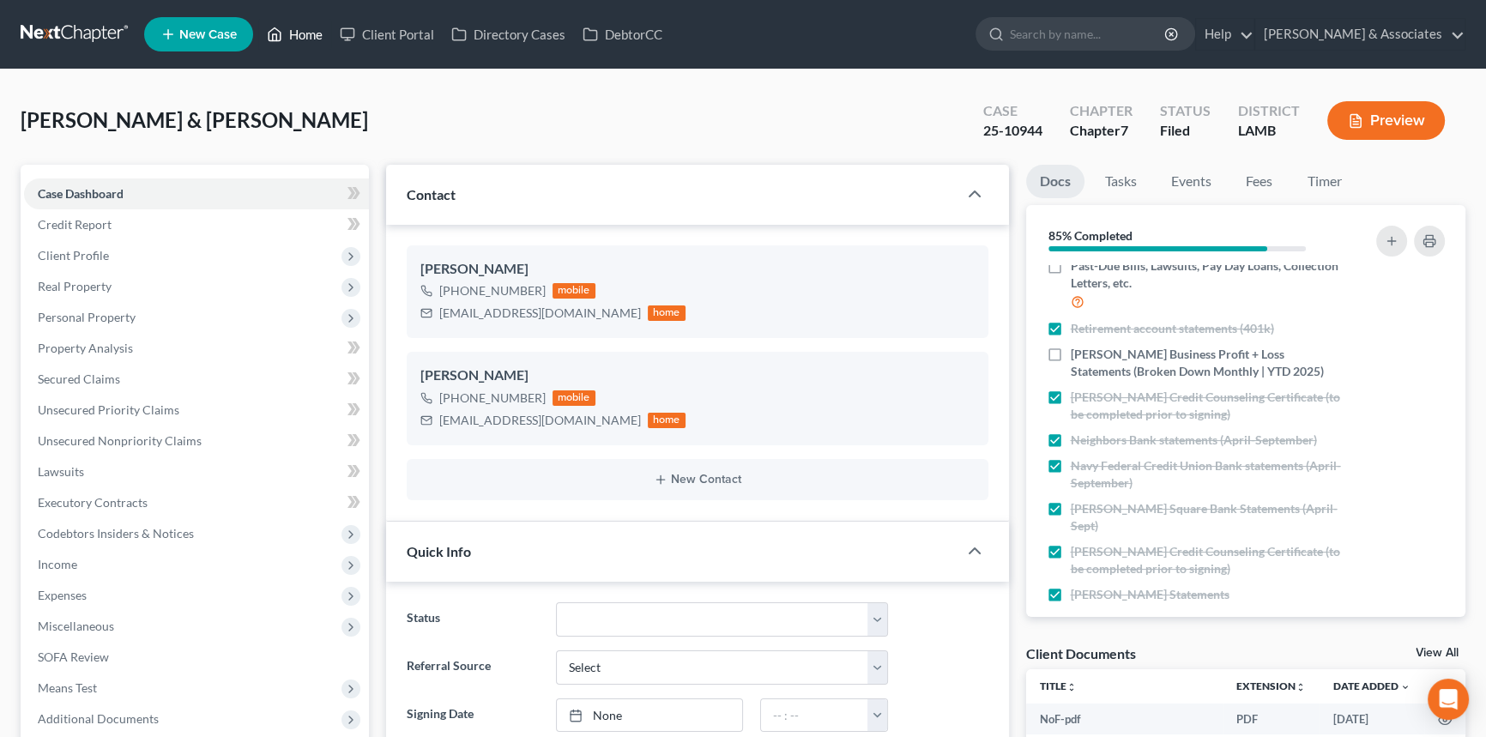
click at [283, 35] on link "Home" at bounding box center [294, 34] width 73 height 31
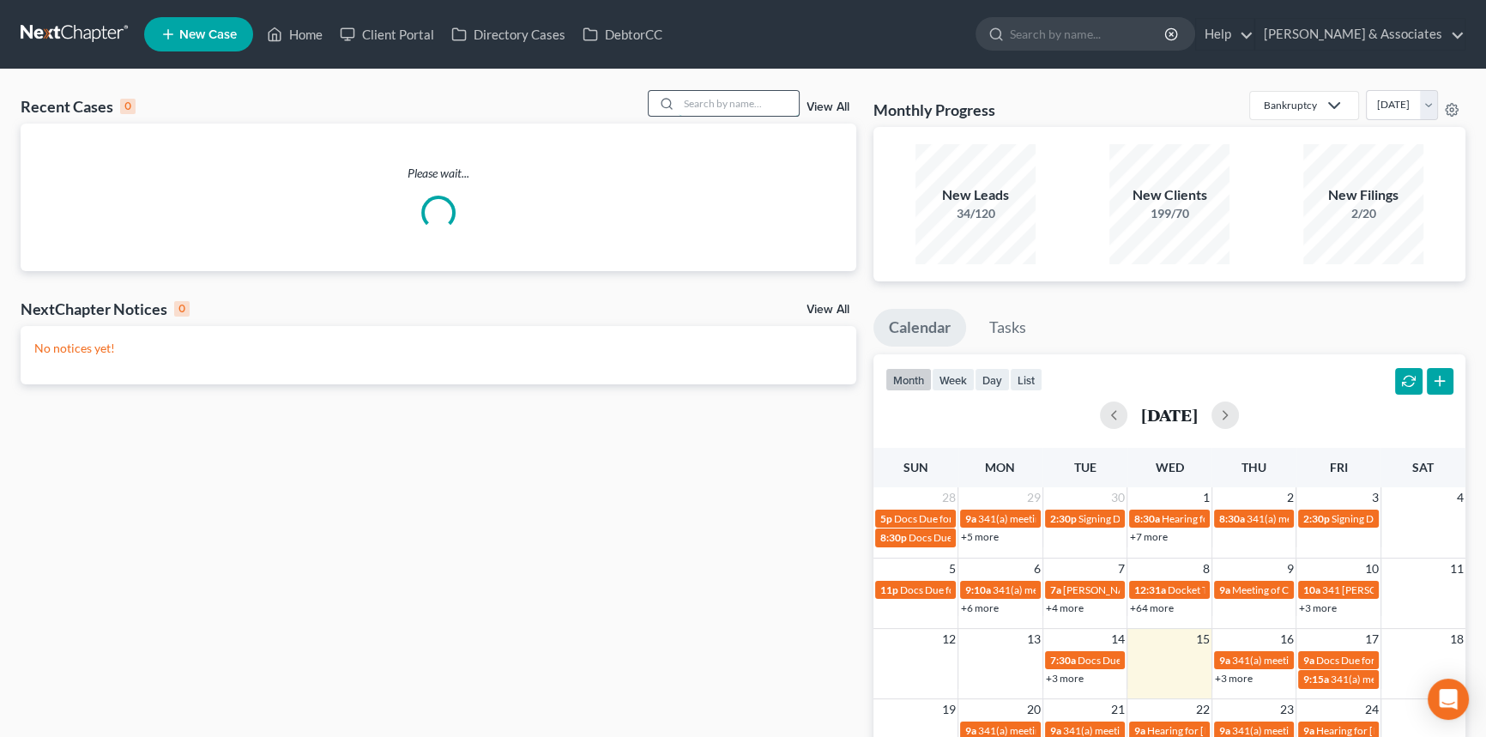
click at [728, 95] on input "search" at bounding box center [739, 103] width 120 height 25
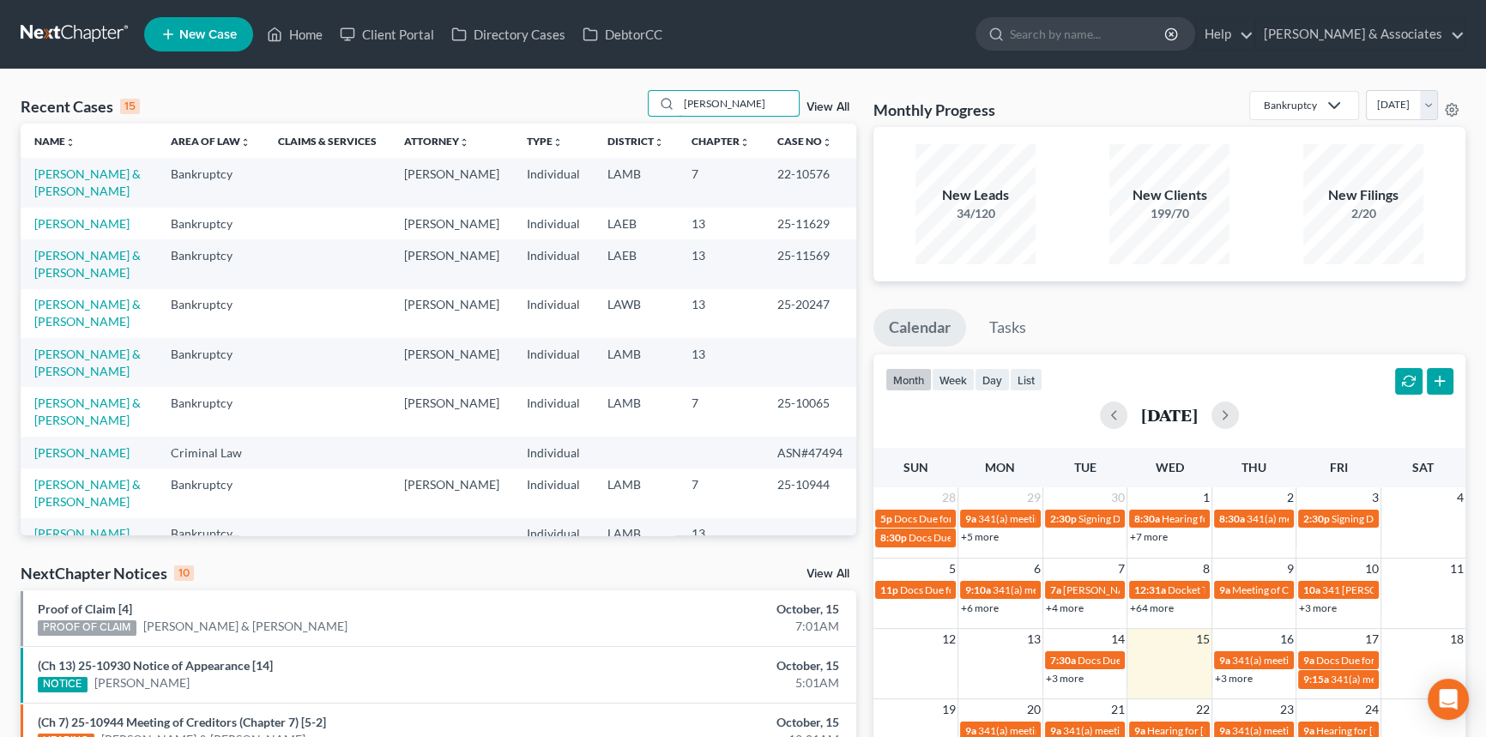
type input "karen"
click at [63, 181] on td "Jackson, Leroy & Karen" at bounding box center [89, 182] width 136 height 49
click at [51, 186] on link "Jackson, Leroy & Karen" at bounding box center [87, 182] width 106 height 32
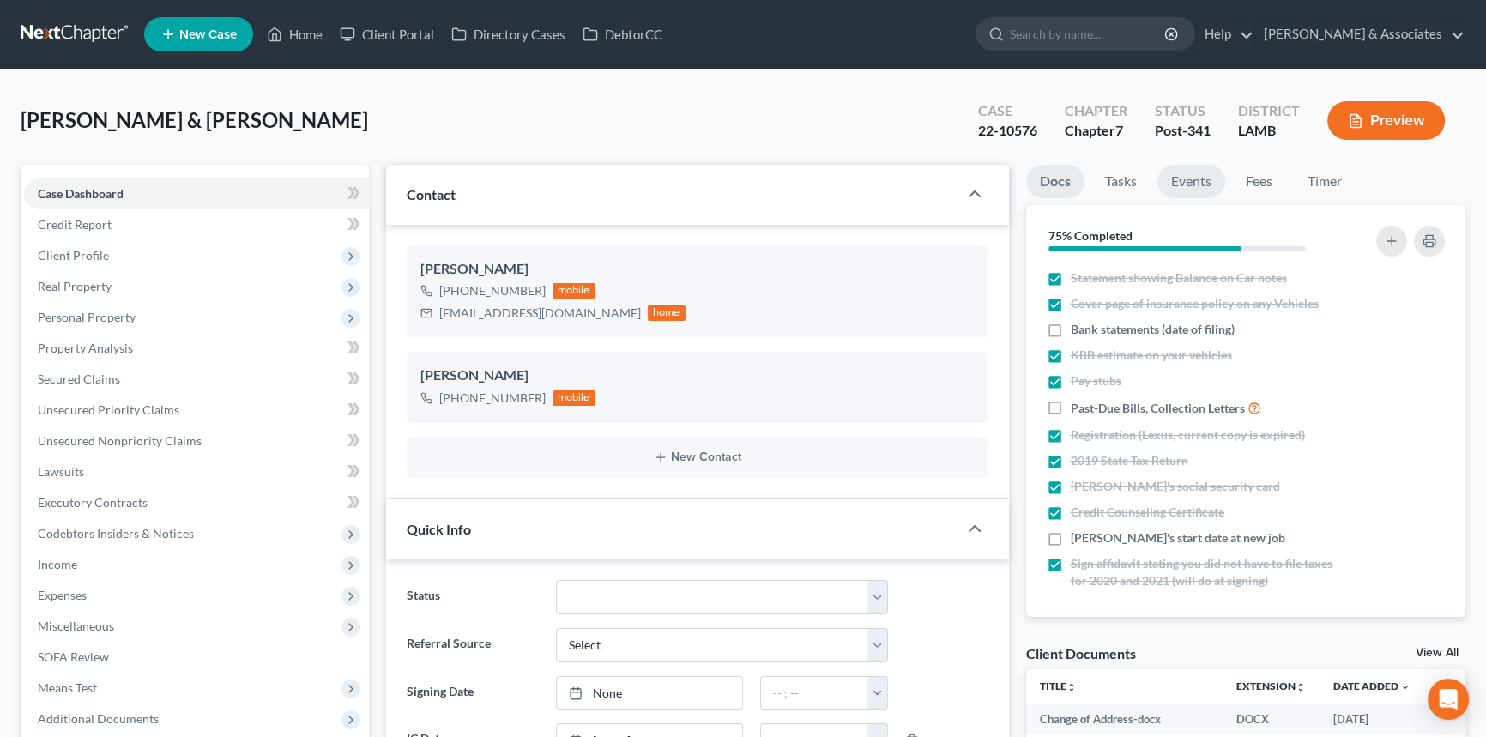
scroll to position [2853, 0]
click at [1220, 179] on link "Events" at bounding box center [1191, 181] width 68 height 33
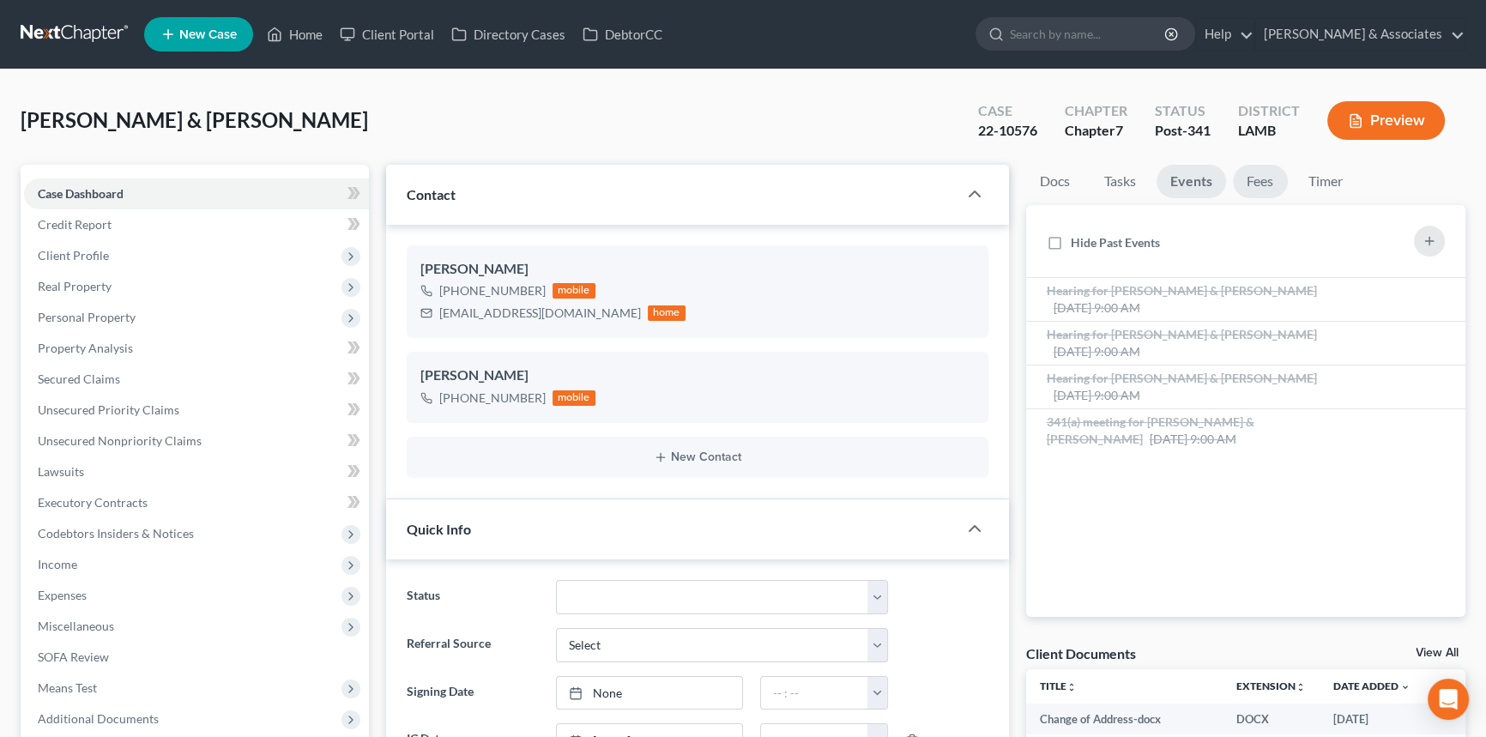
click at [1244, 175] on link "Fees" at bounding box center [1260, 181] width 55 height 33
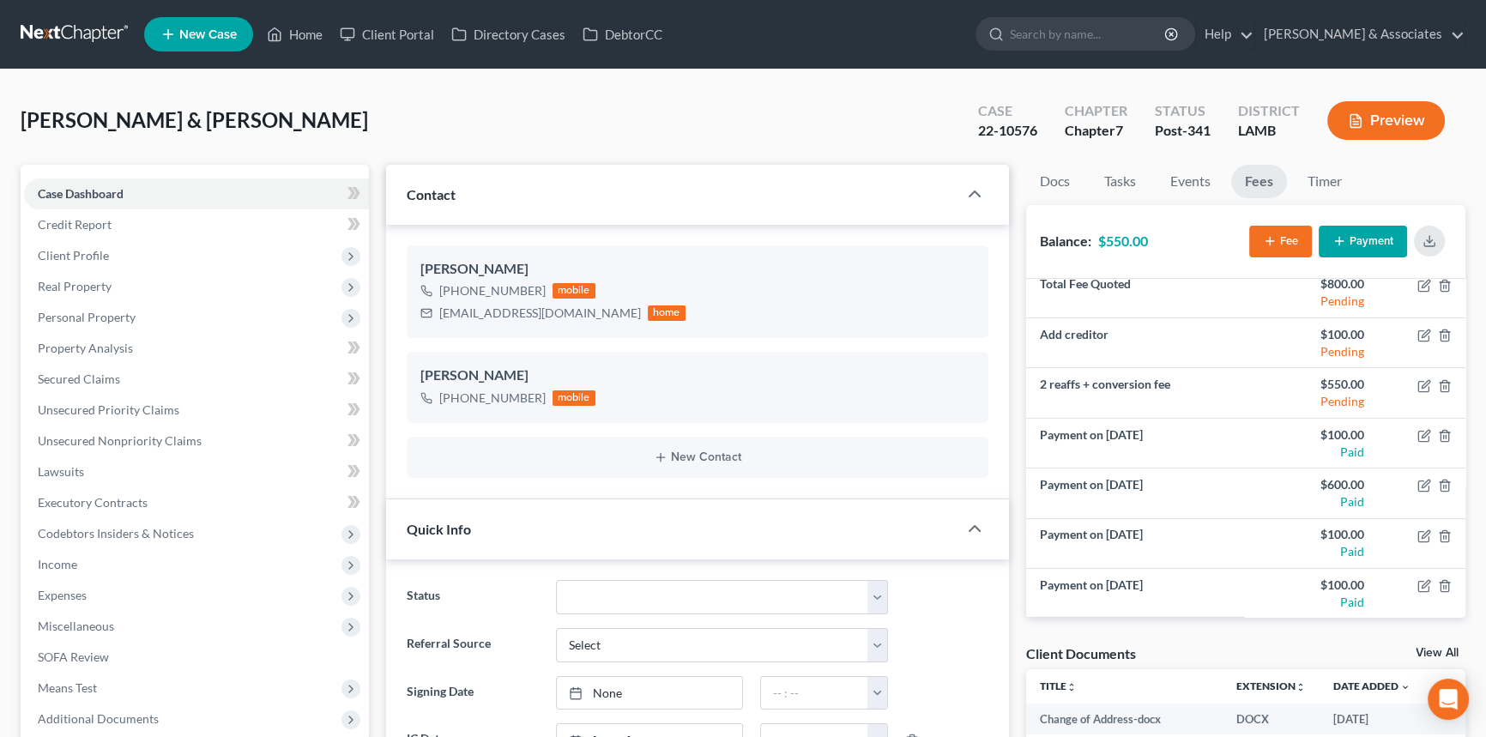
scroll to position [644, 0]
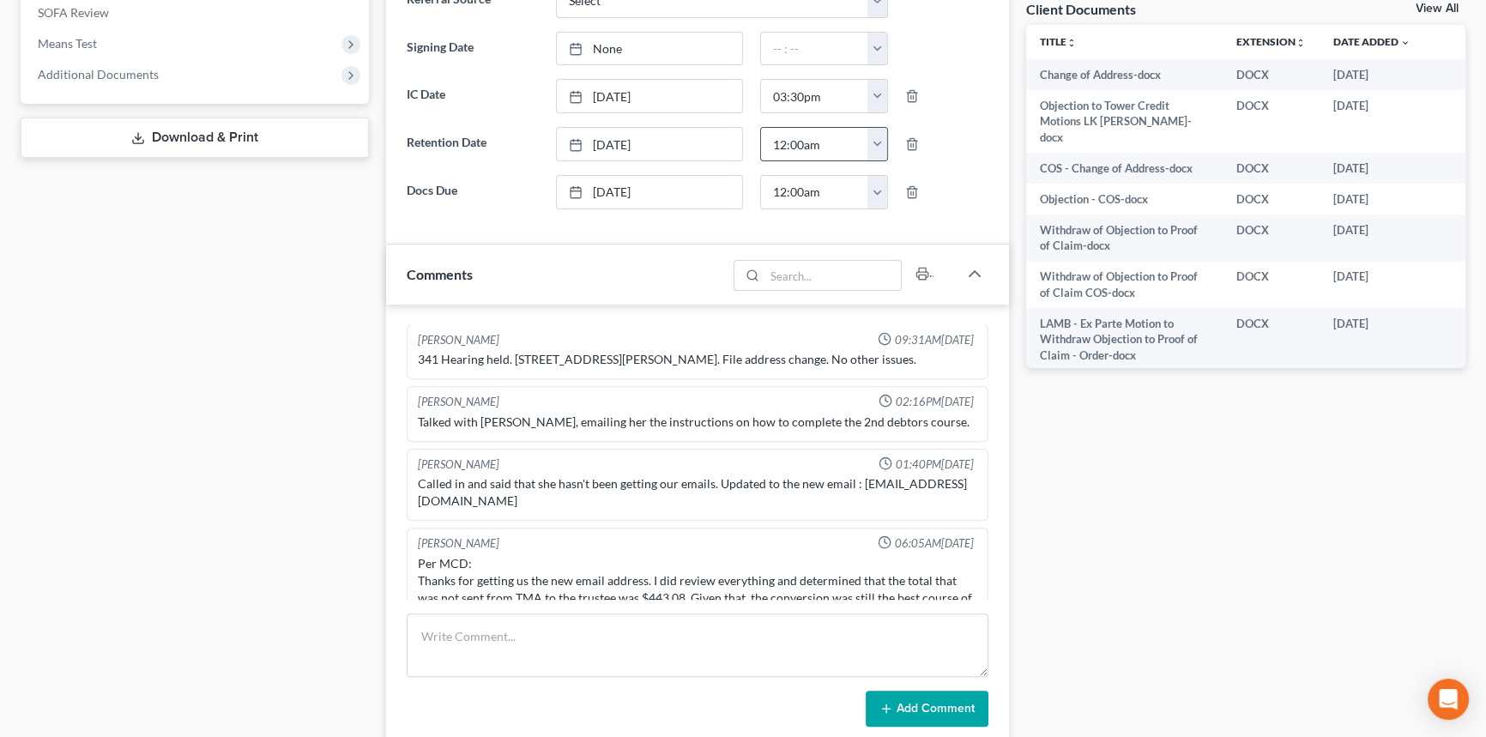
click at [858, 129] on input "12:00am" at bounding box center [815, 144] width 108 height 33
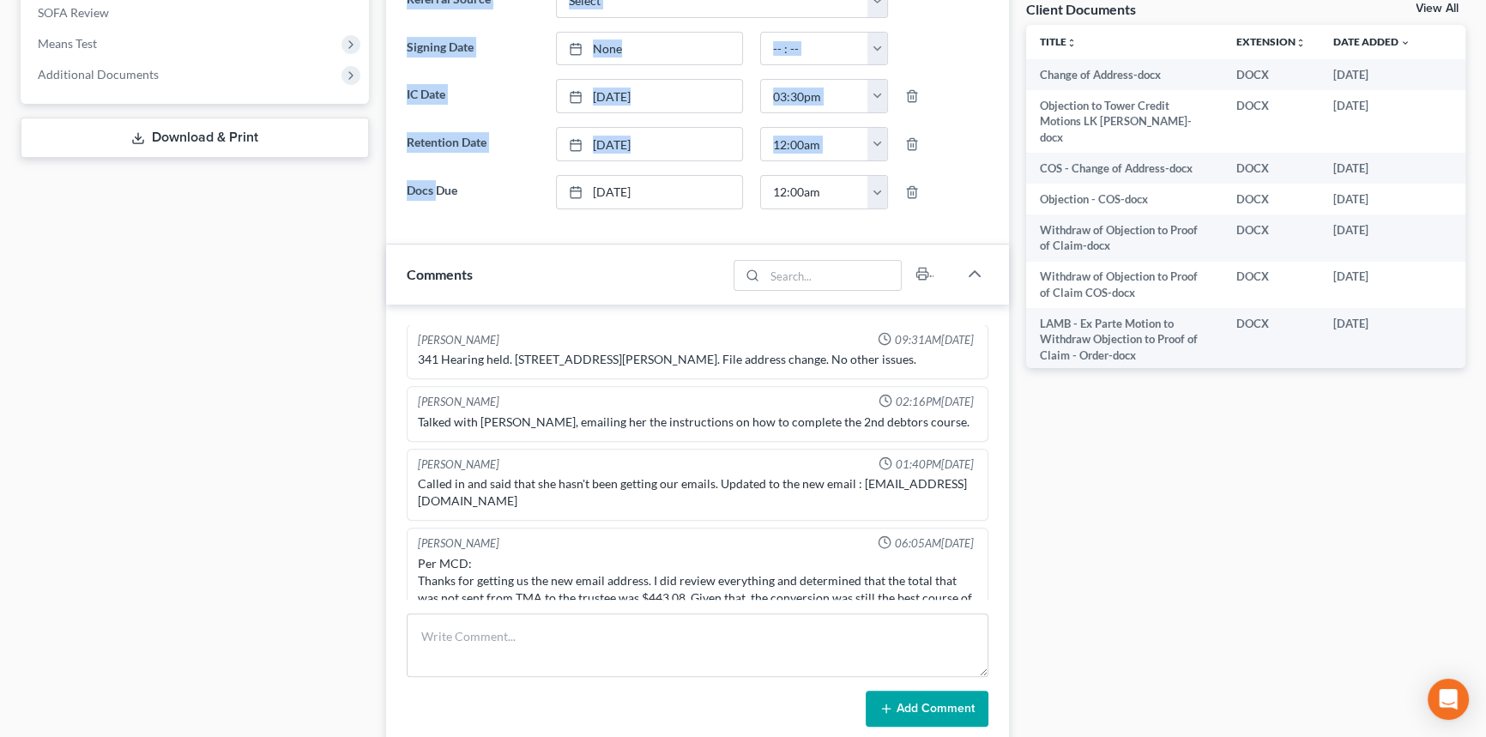
drag, startPoint x: 222, startPoint y: 57, endPoint x: 1471, endPoint y: 353, distance: 1283.3
click at [437, 192] on div "Petition Navigation Case Dashboard Payments Invoices Payments Payments Credit R…" at bounding box center [743, 500] width 1462 height 1960
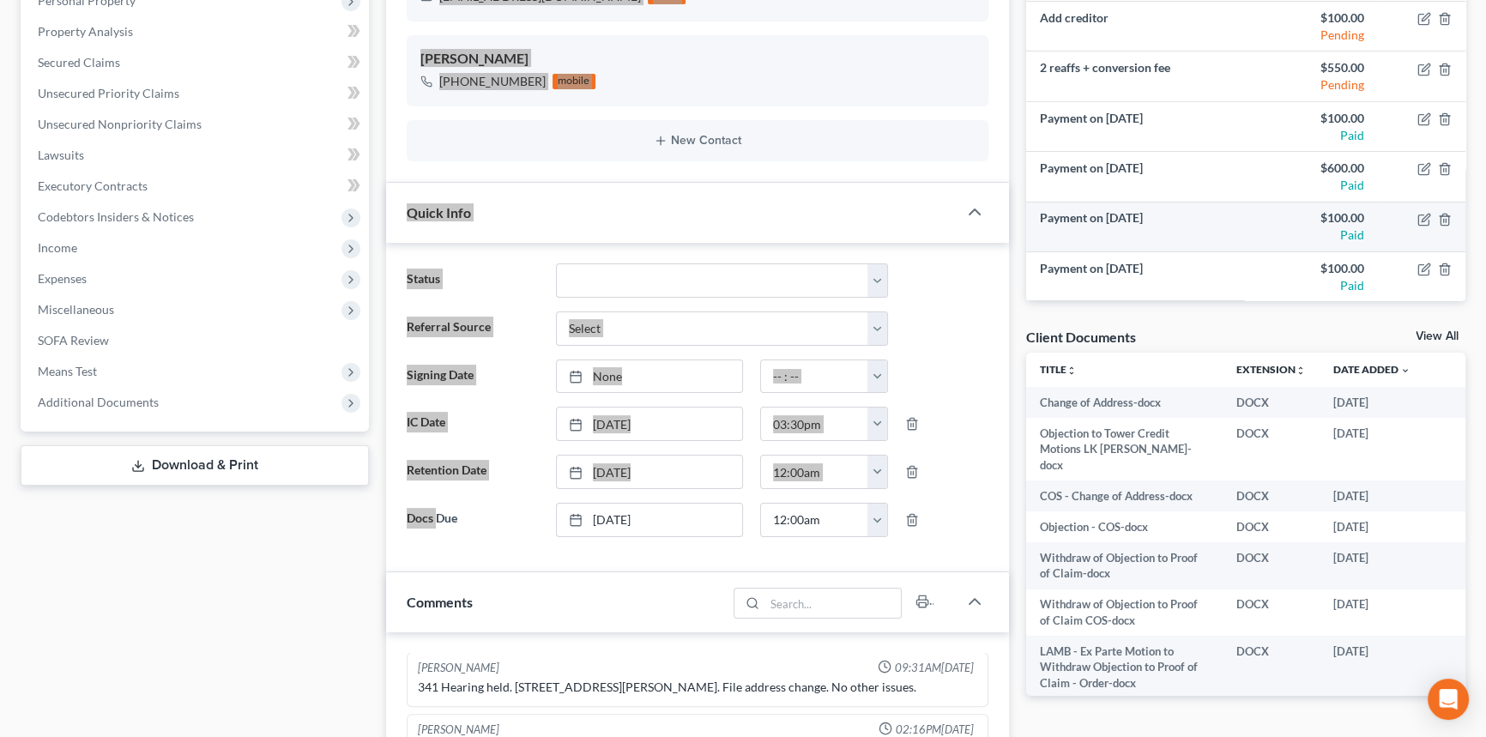
scroll to position [0, 0]
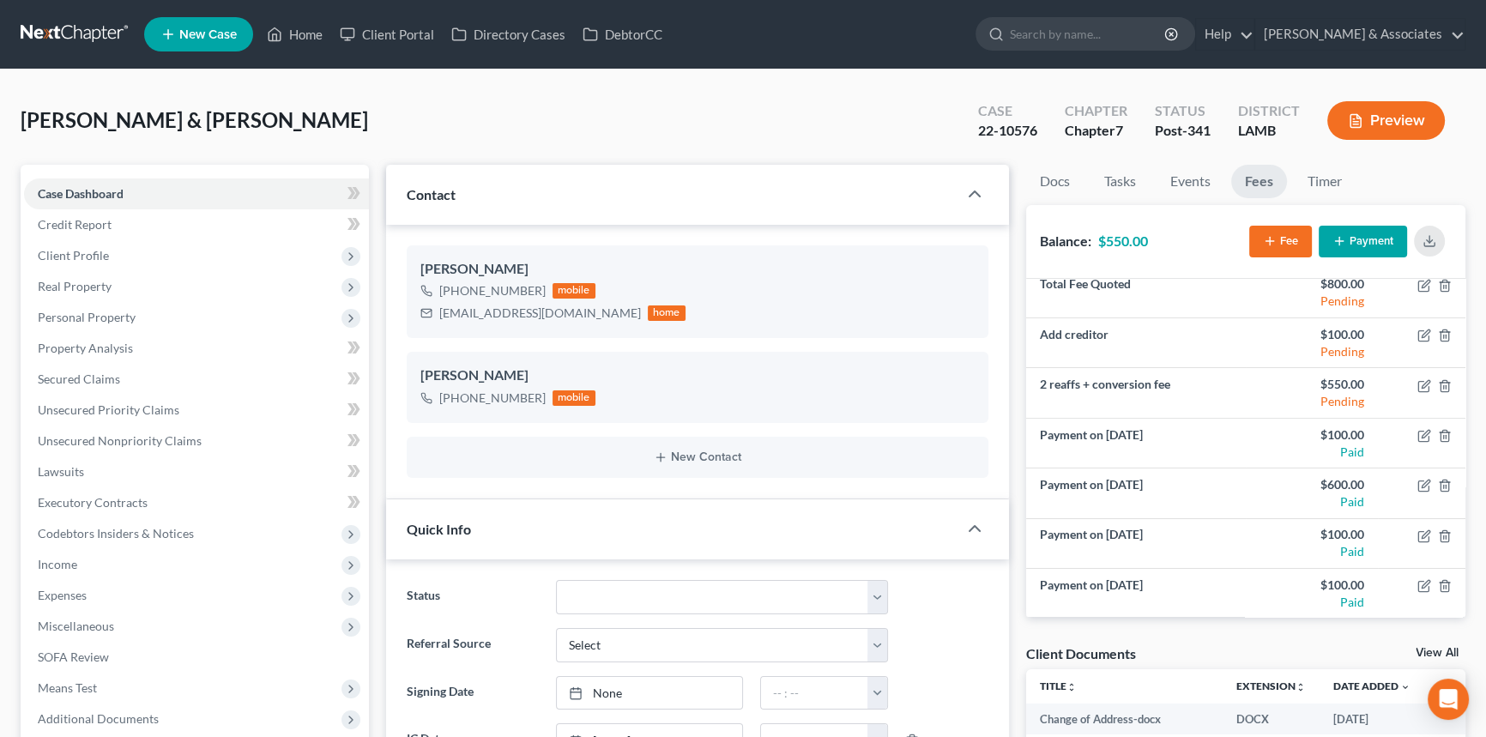
drag, startPoint x: 632, startPoint y: 93, endPoint x: 553, endPoint y: 238, distance: 165.1
click at [632, 93] on div "Jackson, Leroy & Karen Upgraded Case 22-10576 Chapter Chapter 7 Status Post-341…" at bounding box center [743, 127] width 1445 height 75
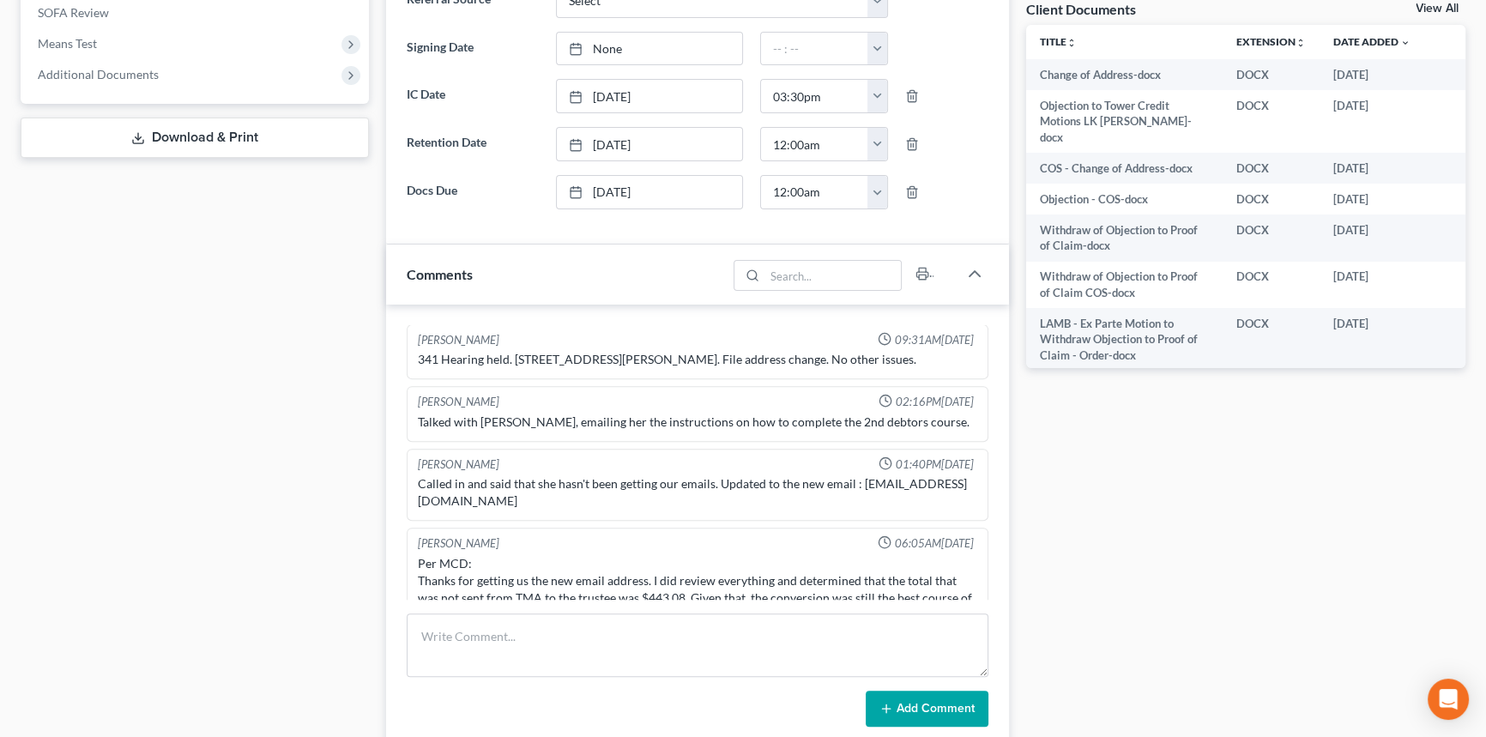
click at [175, 347] on div "Case Dashboard Payments Invoices Payments Payments Credit Report Client Profile" at bounding box center [194, 500] width 365 height 1960
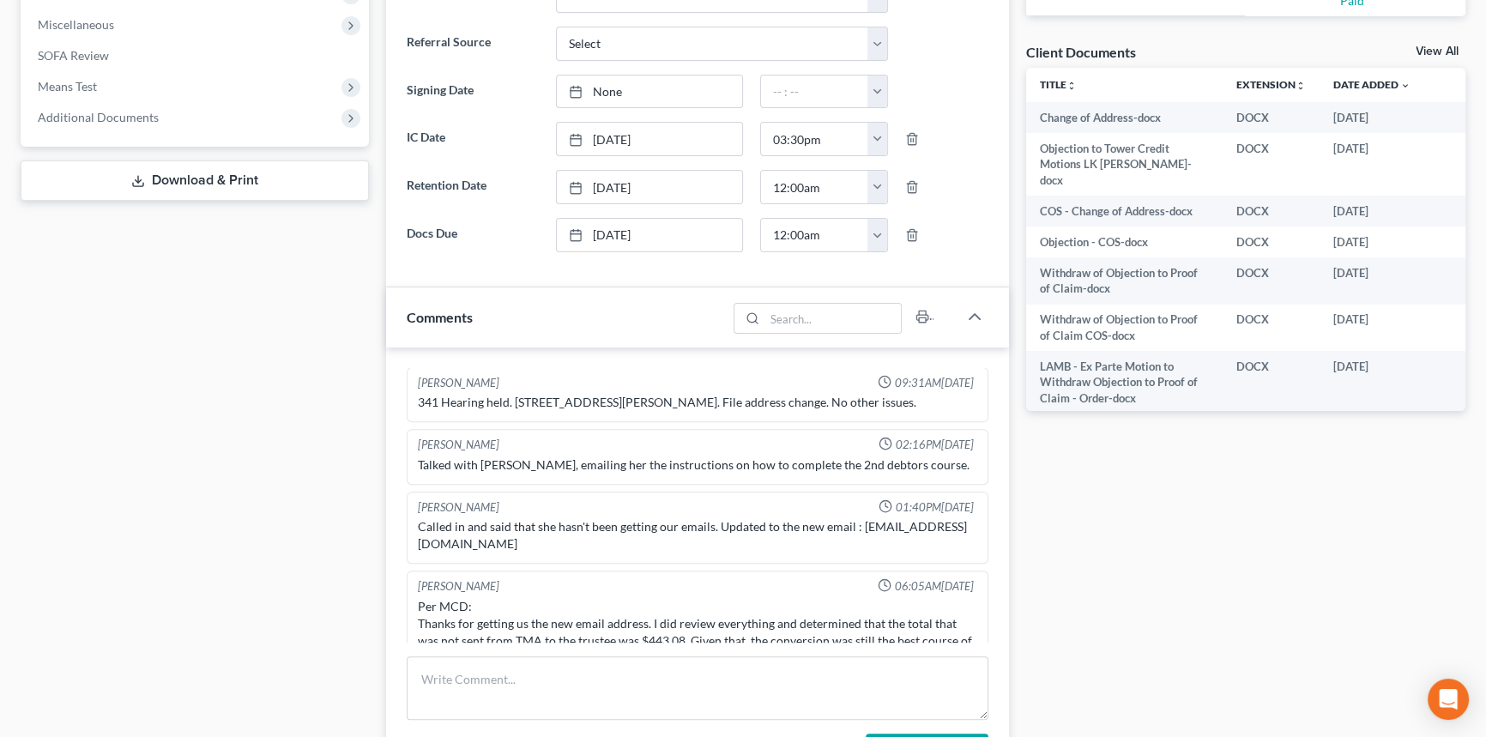
scroll to position [0, 0]
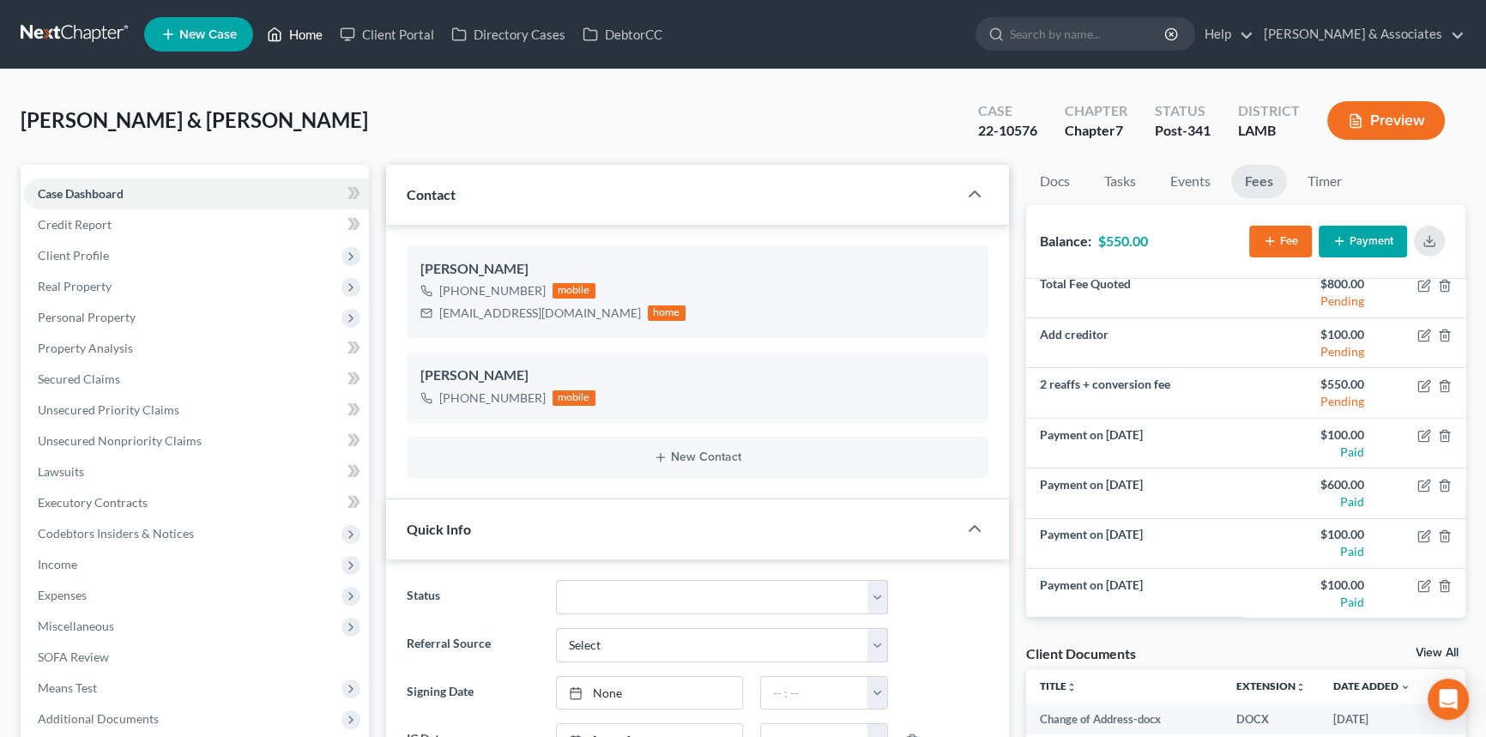
click at [283, 19] on link "Home" at bounding box center [294, 34] width 73 height 31
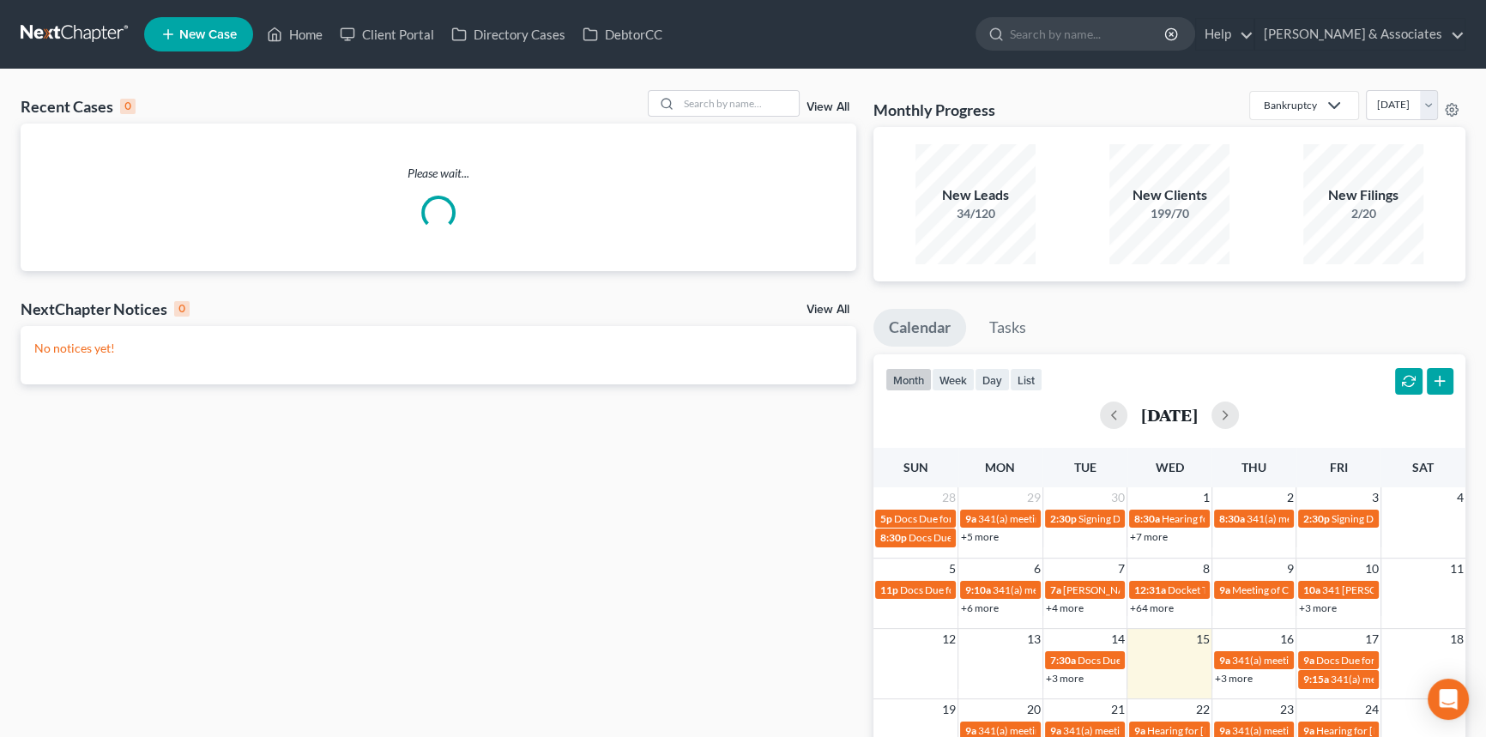
click at [835, 101] on link "View All" at bounding box center [827, 107] width 43 height 12
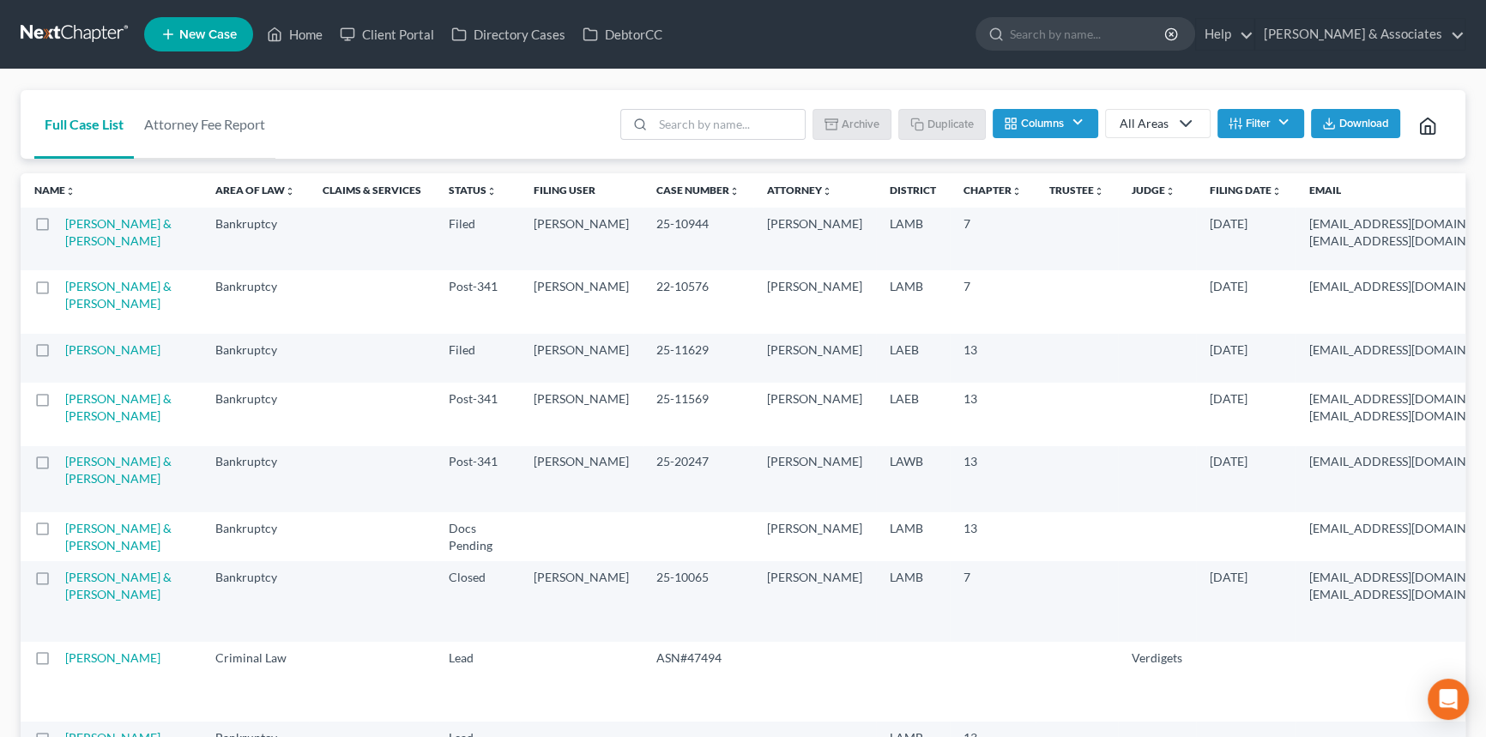
click at [313, 51] on ul "New Case Home Client Portal Directory Cases DebtorCC - No Result - See all resu…" at bounding box center [804, 34] width 1321 height 45
click at [307, 30] on link "Home" at bounding box center [294, 34] width 73 height 31
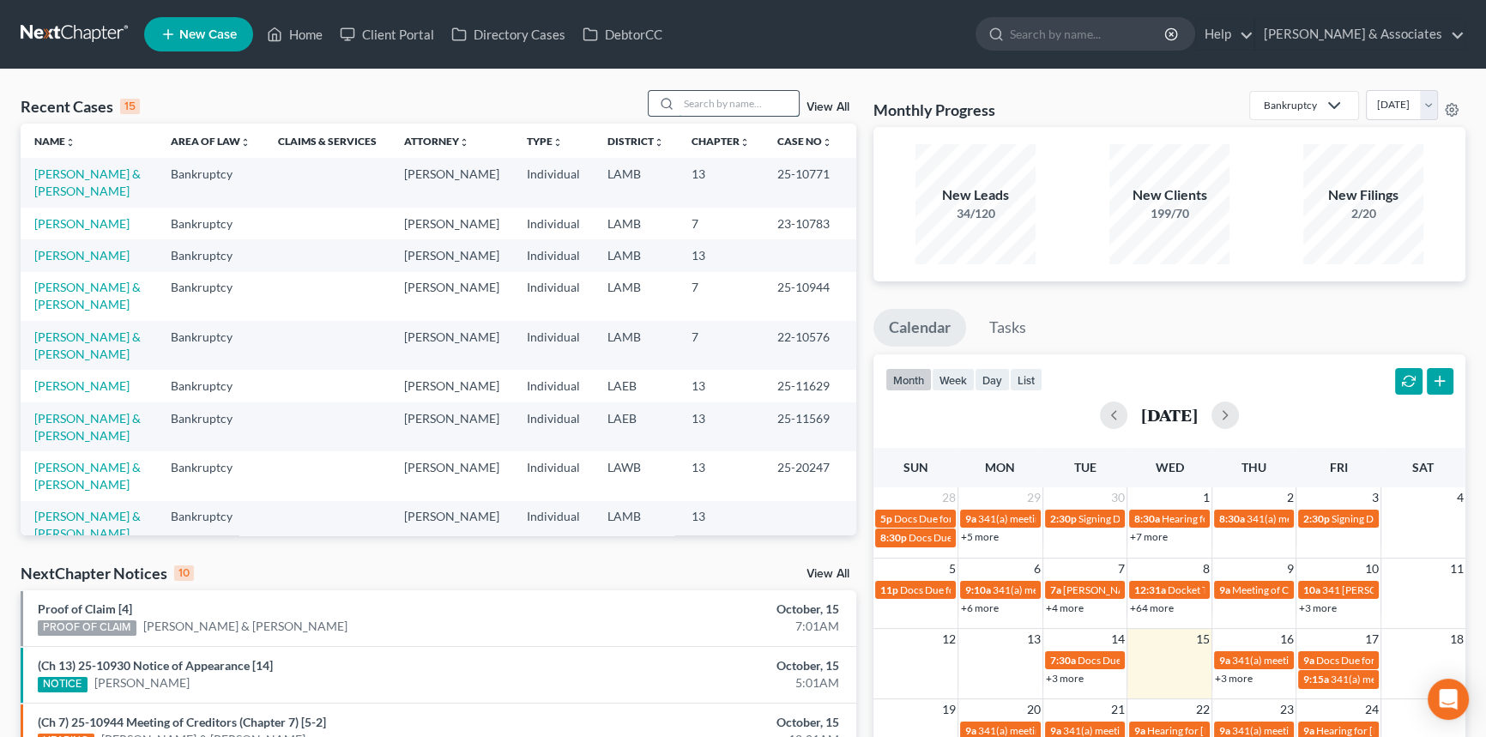
click at [709, 101] on input "search" at bounding box center [739, 103] width 120 height 25
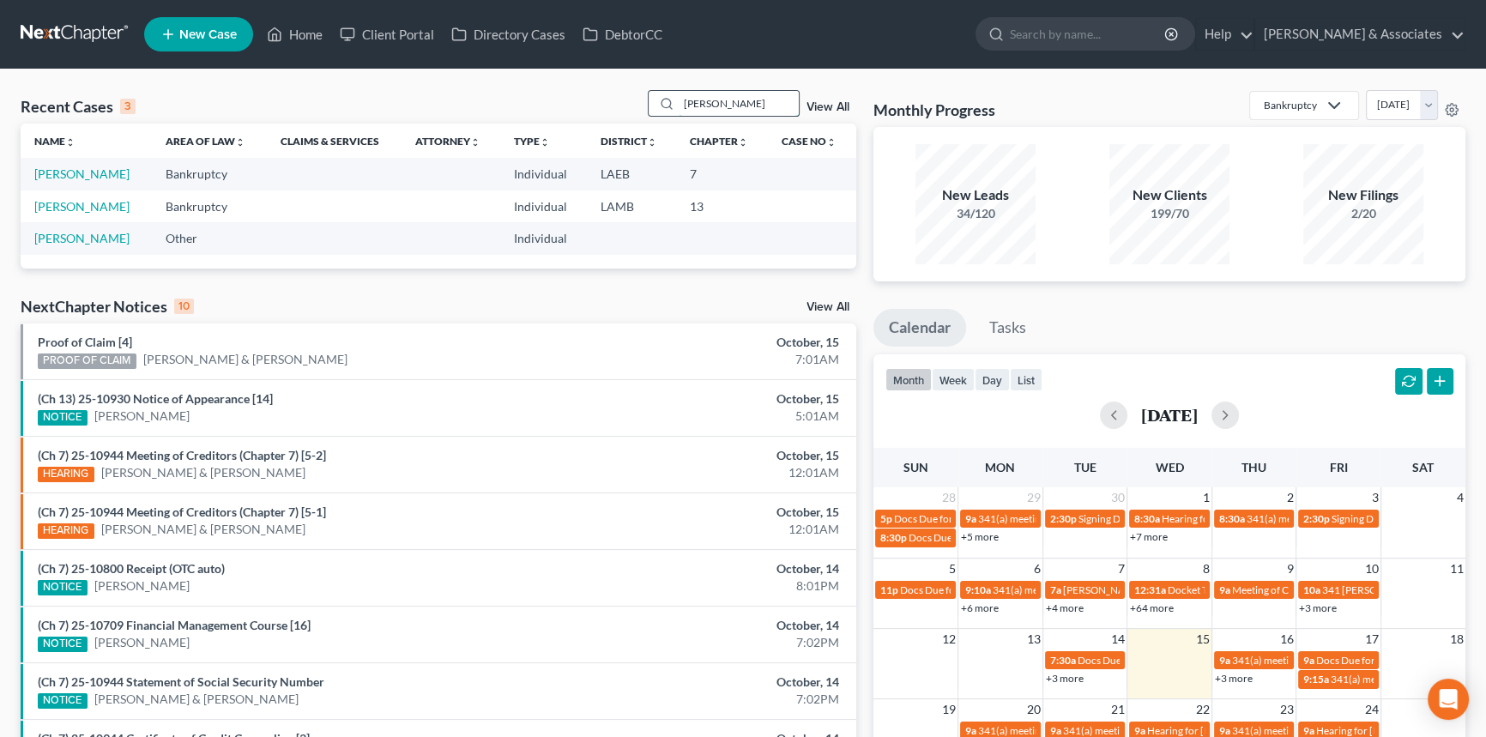
click at [709, 112] on input "hudson" at bounding box center [739, 103] width 120 height 25
type input "braxter"
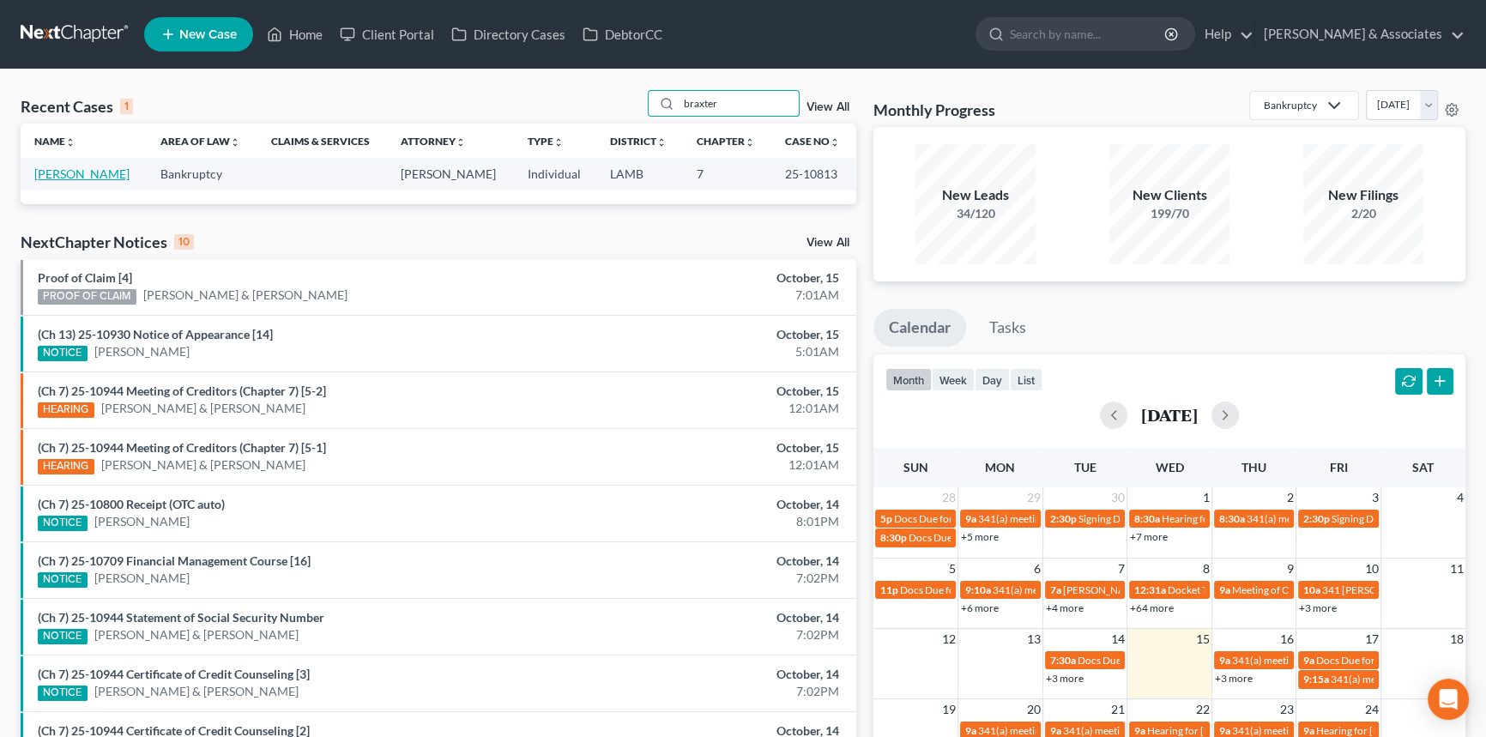
click at [60, 172] on link "[PERSON_NAME]" at bounding box center [81, 173] width 95 height 15
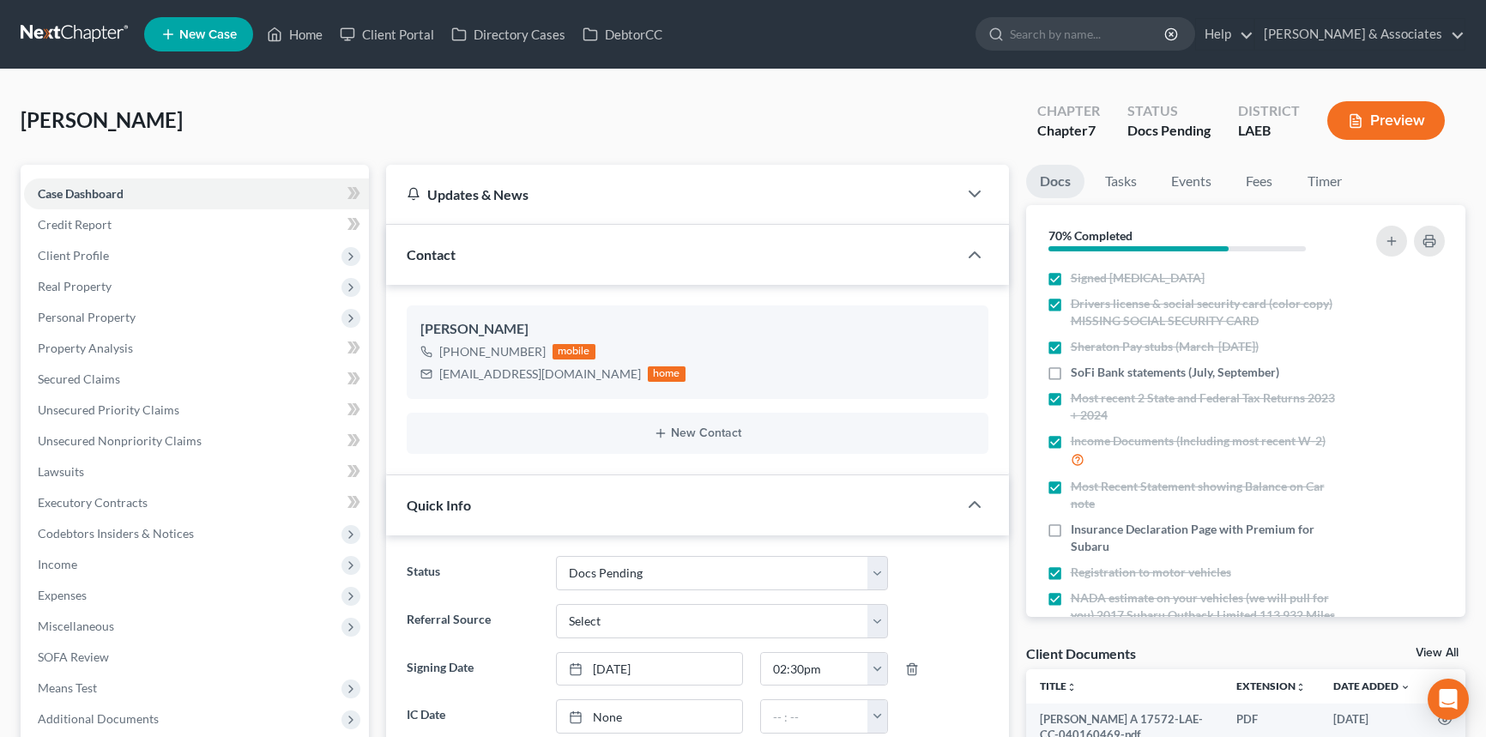
select select "6"
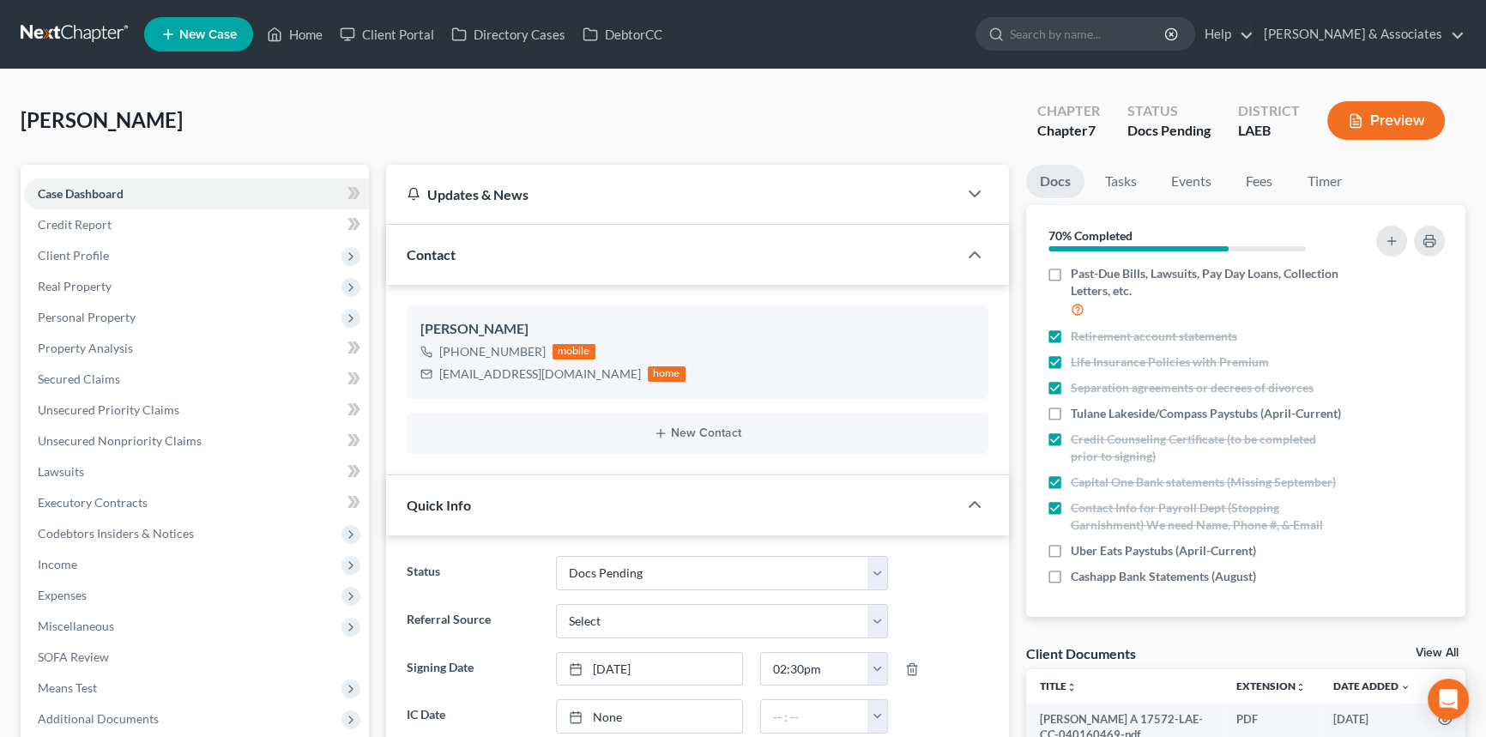
scroll to position [418, 0]
click at [1071, 582] on label "Cashapp Bank Statements (August)" at bounding box center [1163, 576] width 185 height 17
click at [1077, 579] on input "Cashapp Bank Statements (August)" at bounding box center [1082, 573] width 11 height 11
checkbox input "true"
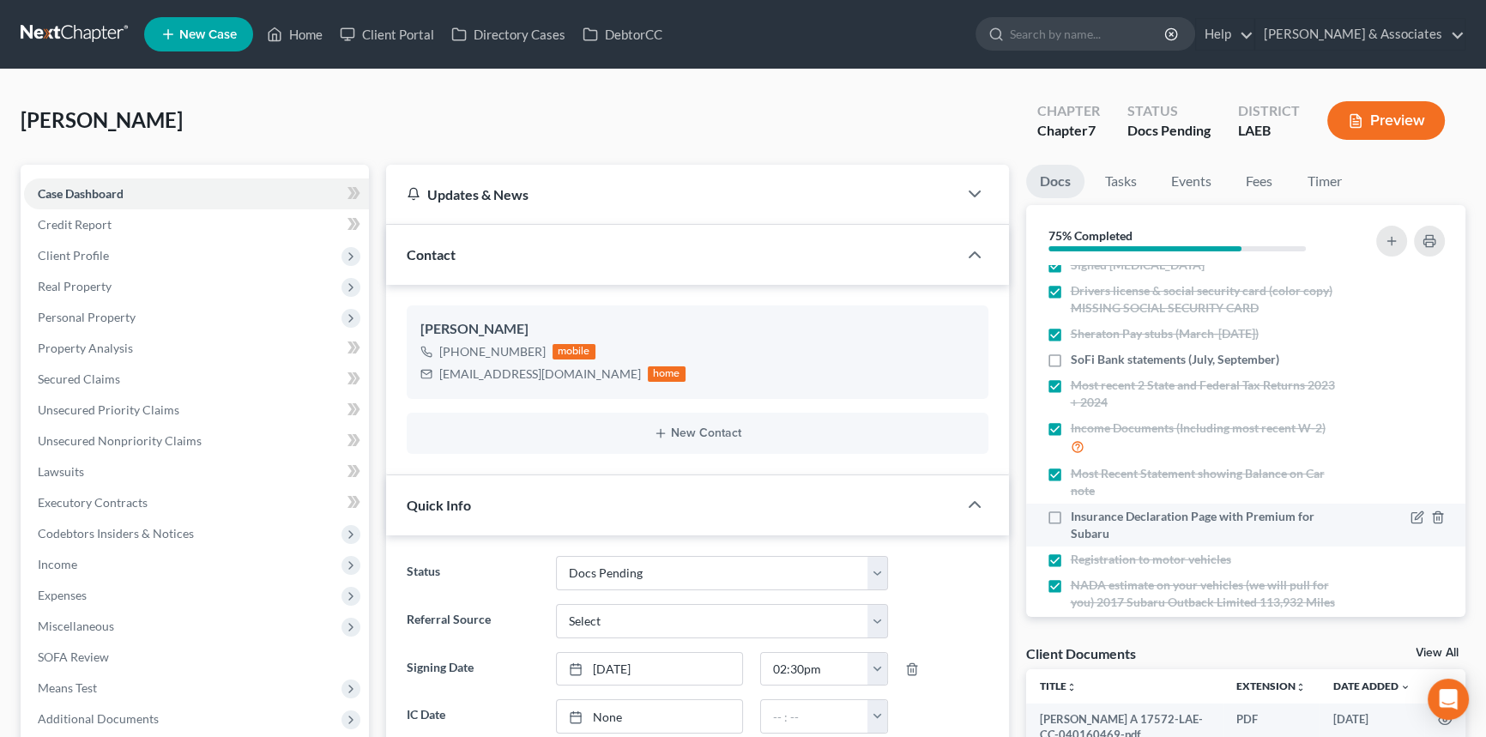
scroll to position [0, 0]
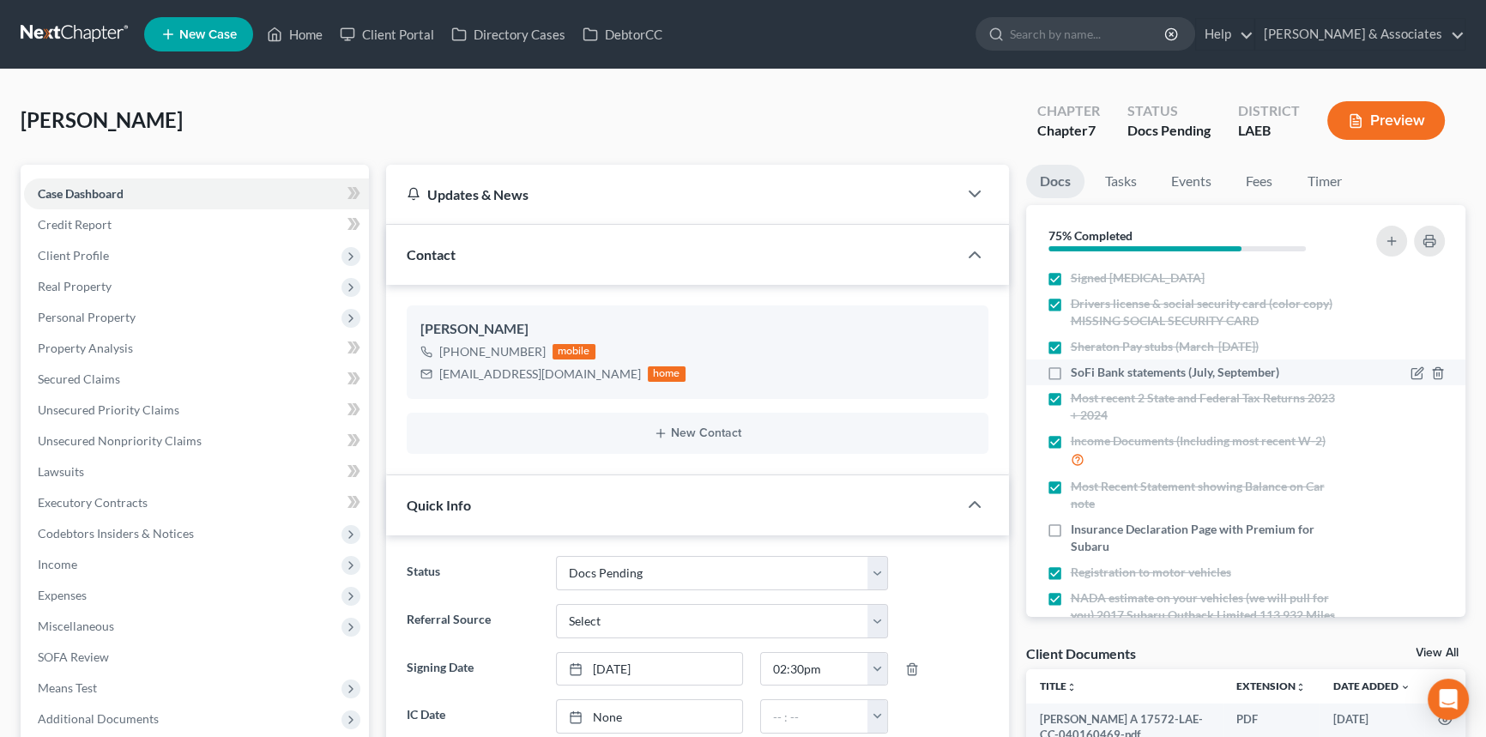
click at [1071, 377] on label "SoFi Bank statements (July, September)" at bounding box center [1175, 372] width 208 height 17
click at [1077, 375] on input "SoFi Bank statements (July, September)" at bounding box center [1082, 369] width 11 height 11
checkbox input "true"
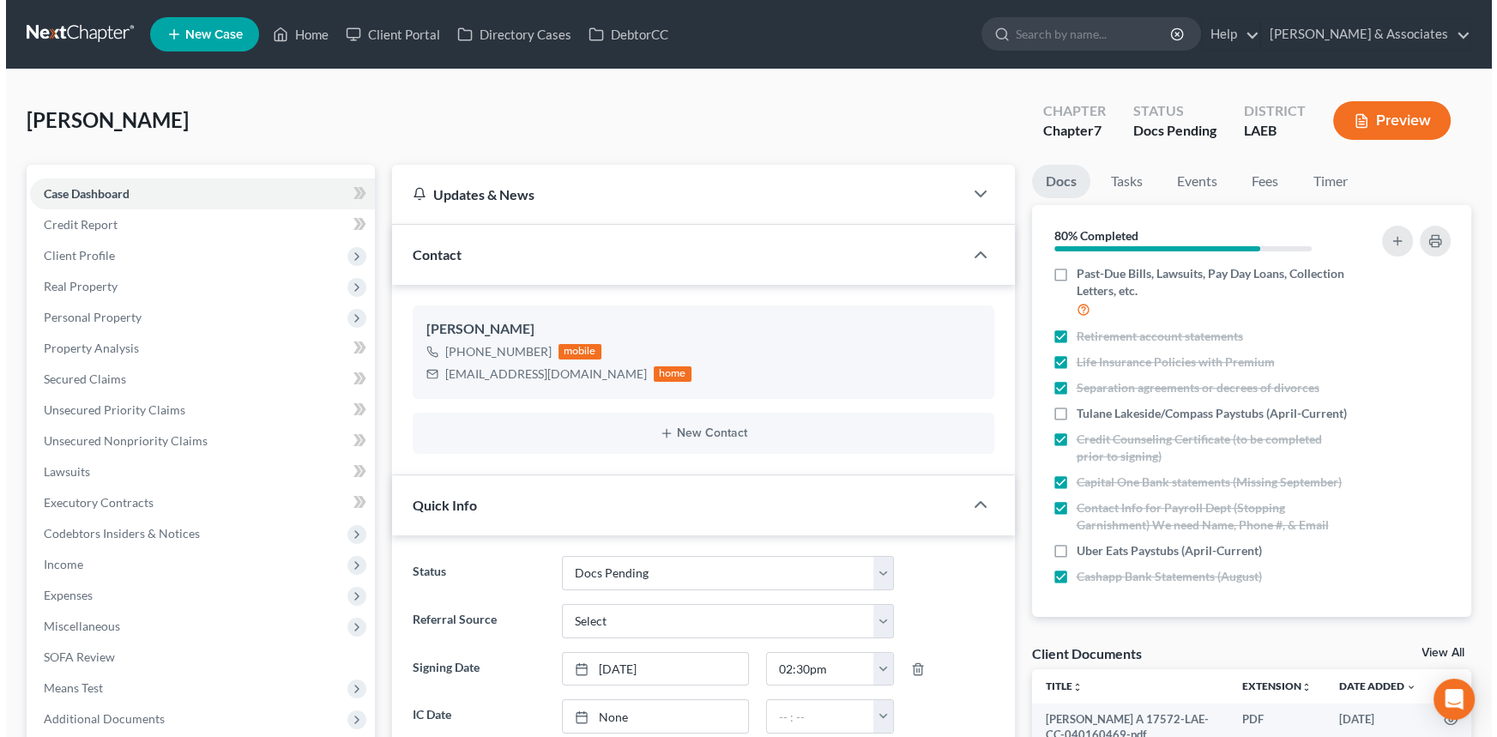
scroll to position [418, 0]
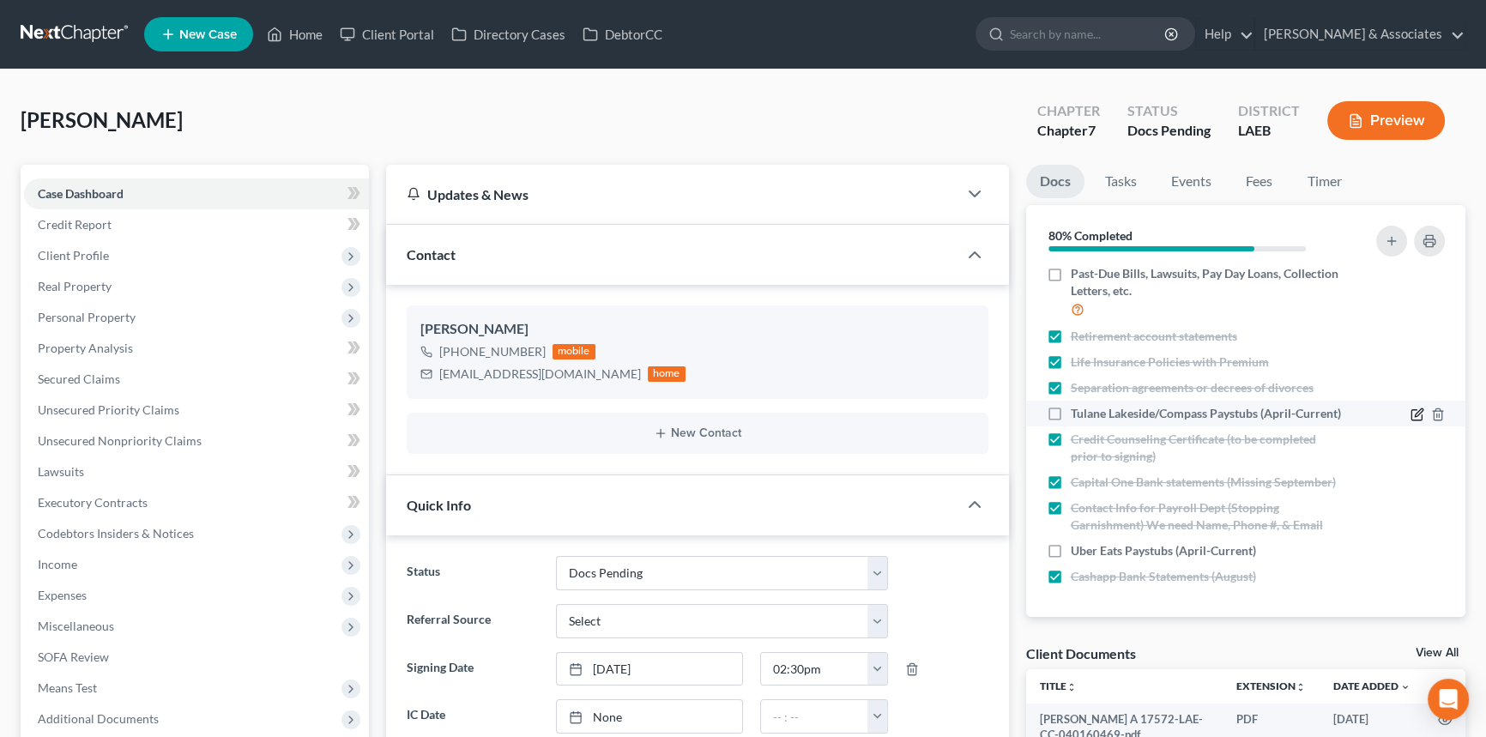
click at [1414, 408] on icon "button" at bounding box center [1418, 412] width 8 height 8
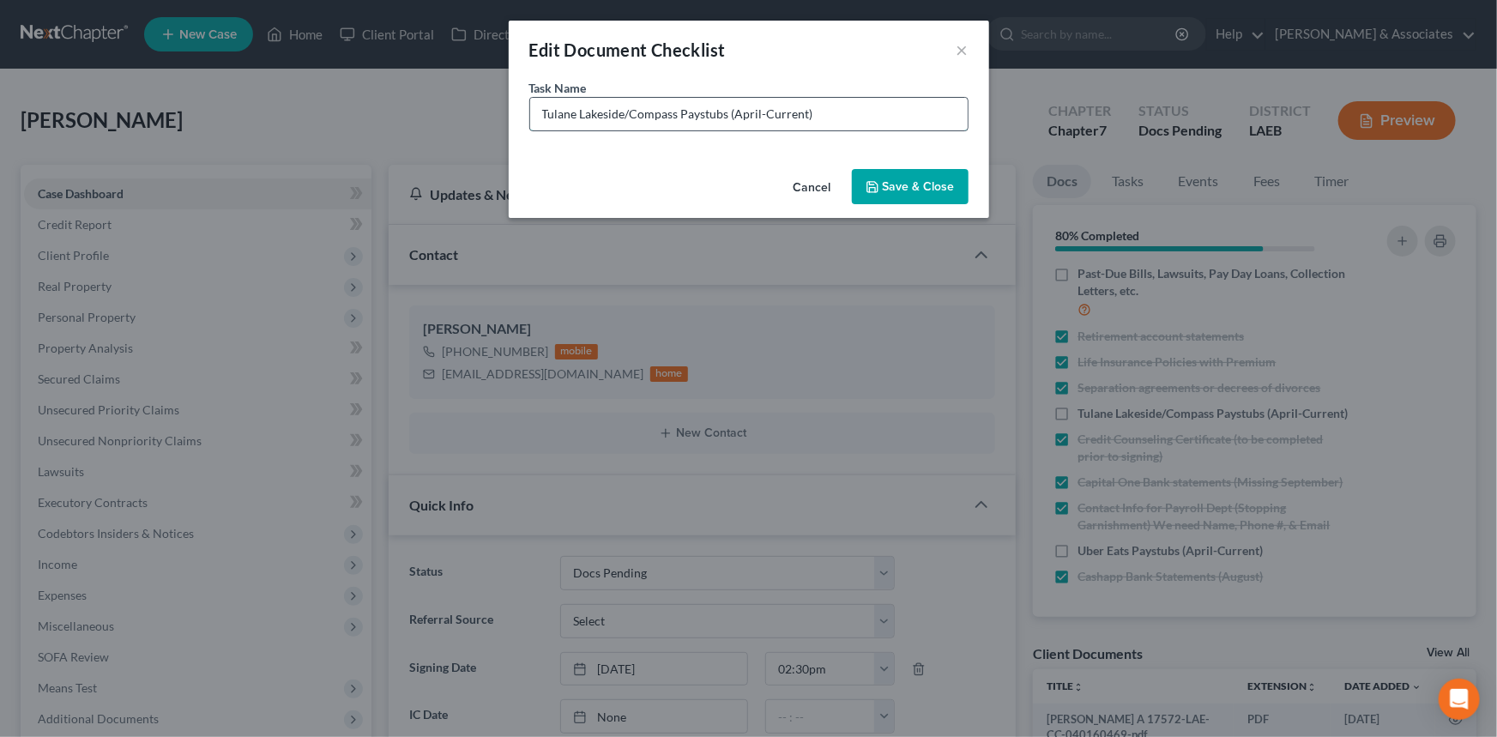
click at [882, 119] on input "Tulane Lakeside/Compass Paystubs (April-Current)" at bounding box center [748, 114] width 437 height 33
click at [856, 109] on input "Tulane Lakeside/Compass Paystubs (April-Current) <-- is this" at bounding box center [748, 114] width 437 height 33
type input "Tulane Lakeside/Compass Paystubs (April-Current) <-- is this Crothall Healthcar…"
click at [922, 169] on button "Save & Close" at bounding box center [910, 187] width 117 height 36
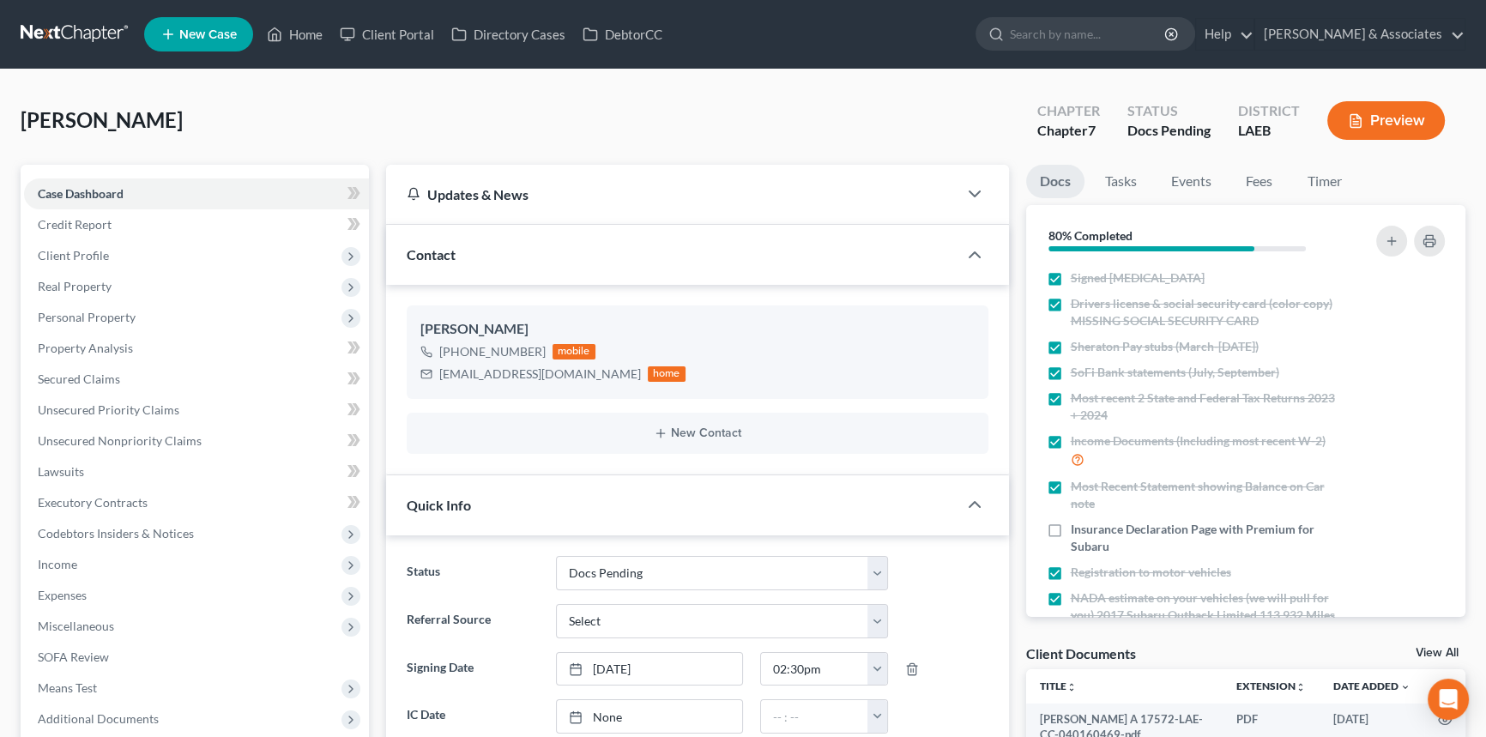
scroll to position [934, 0]
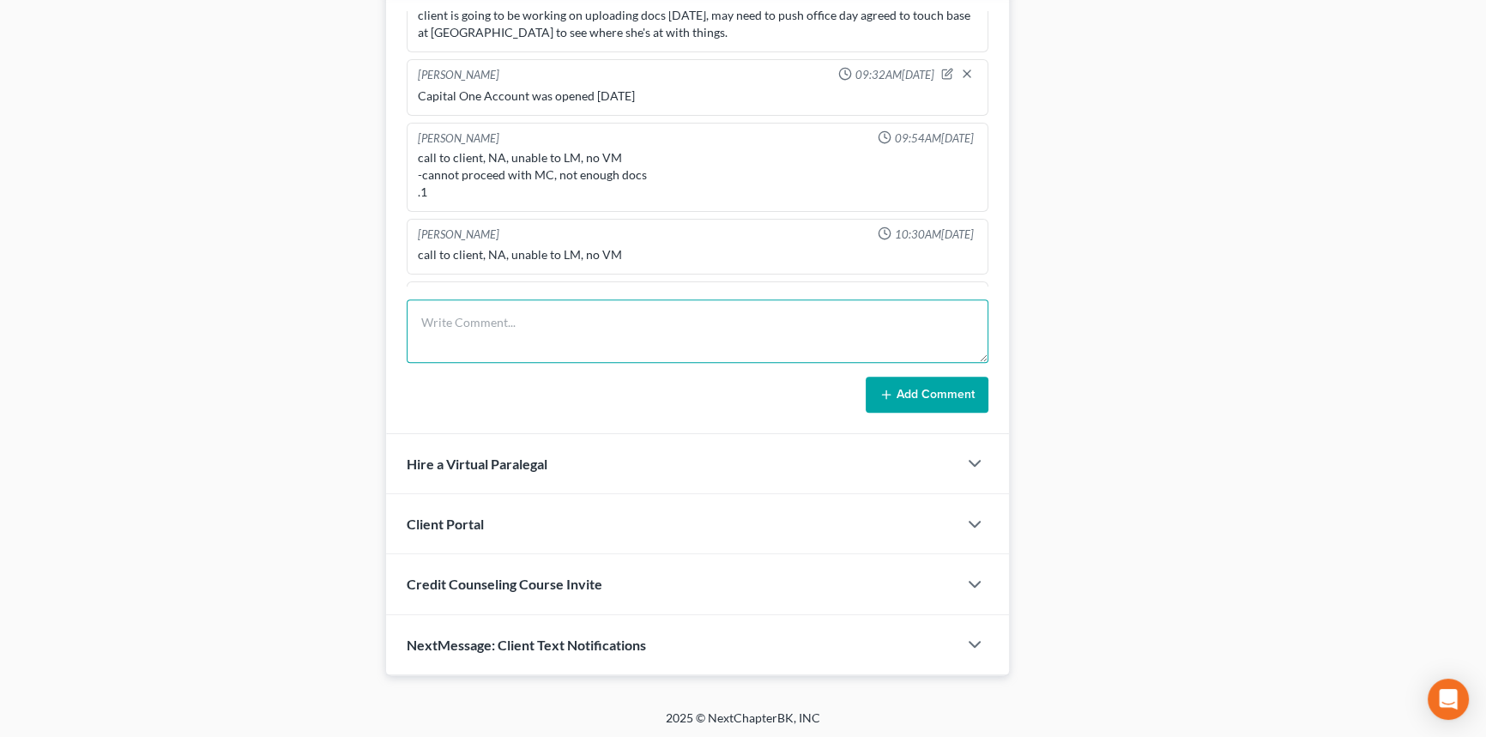
click at [669, 338] on textarea at bounding box center [698, 330] width 582 height 63
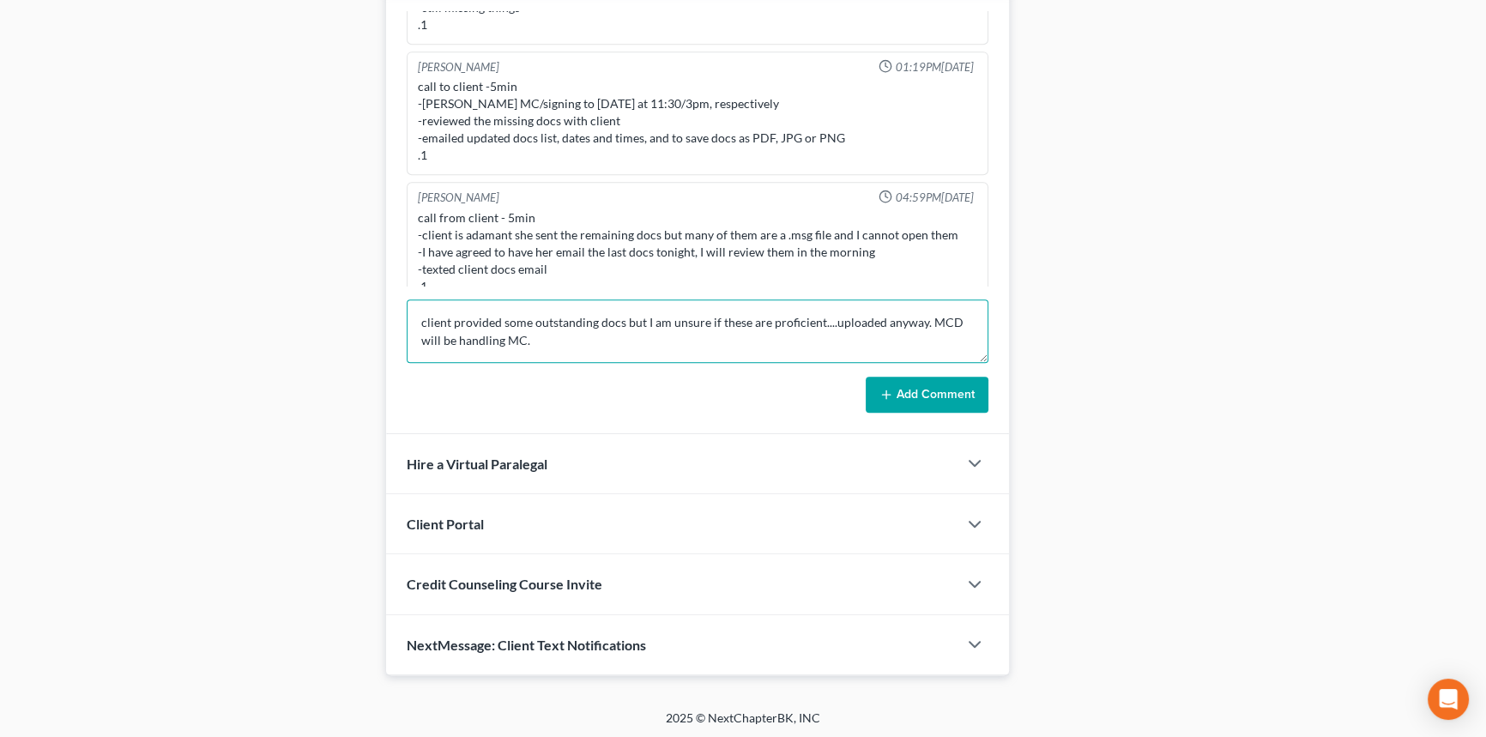
type textarea "client provided some outstanding docs but I am unsure if these are proficient..…"
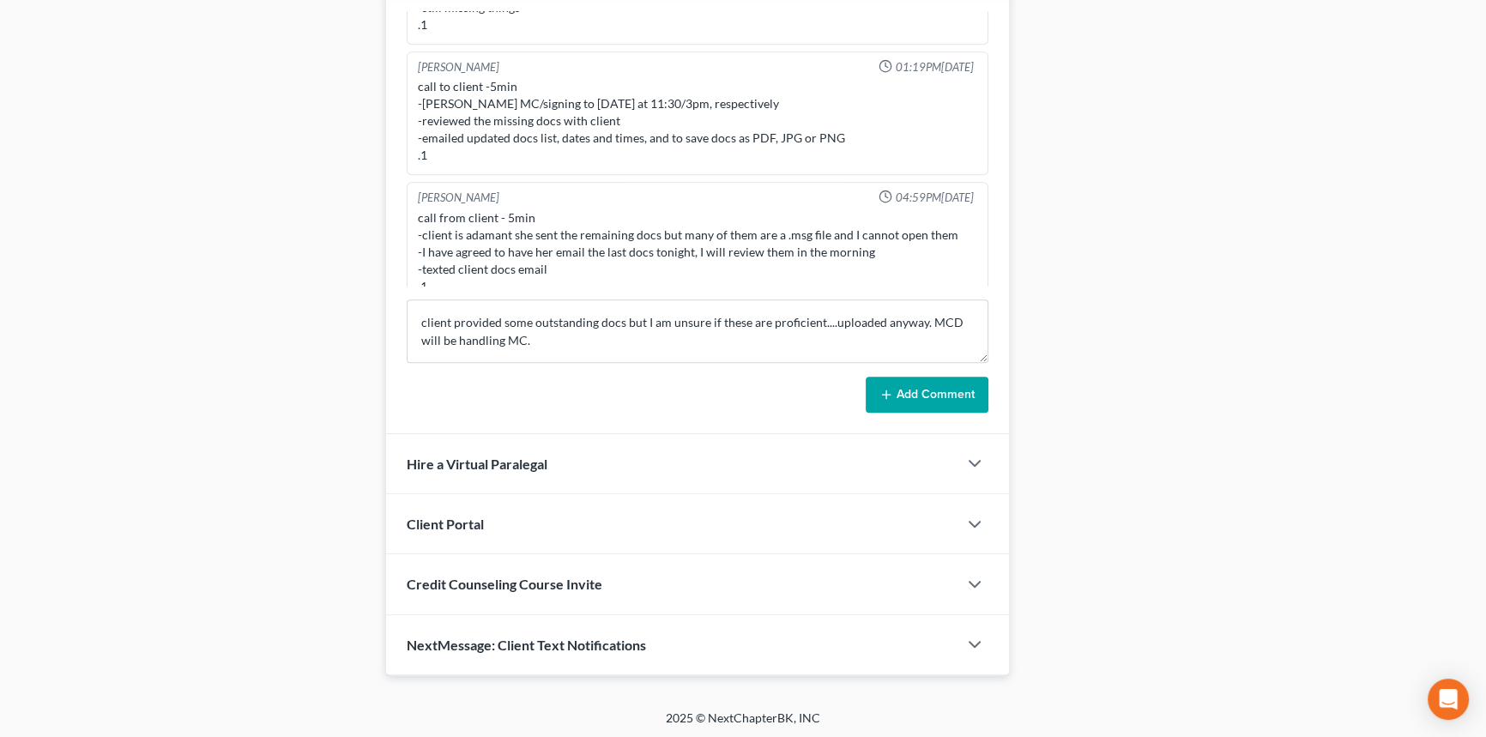
click at [918, 386] on button "Add Comment" at bounding box center [927, 395] width 123 height 36
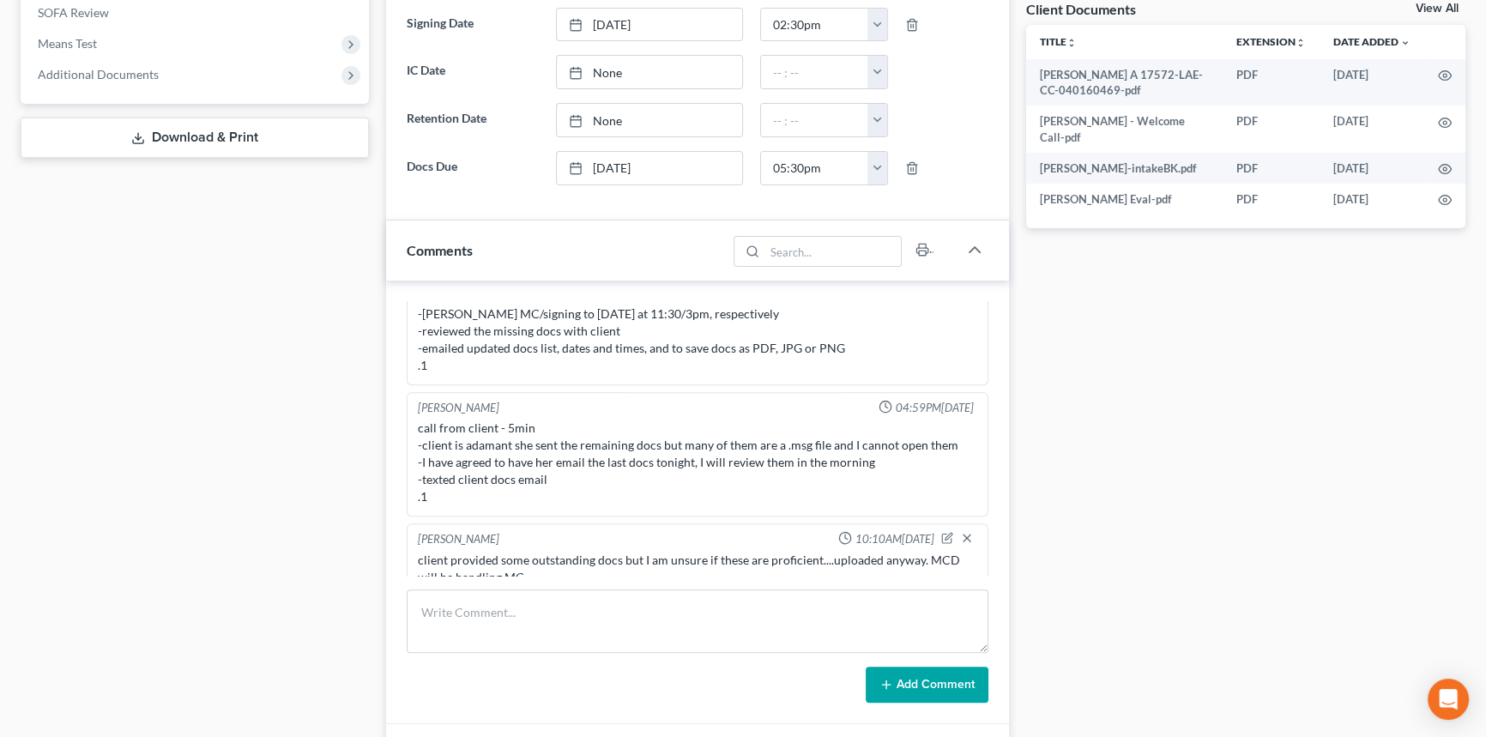
scroll to position [0, 0]
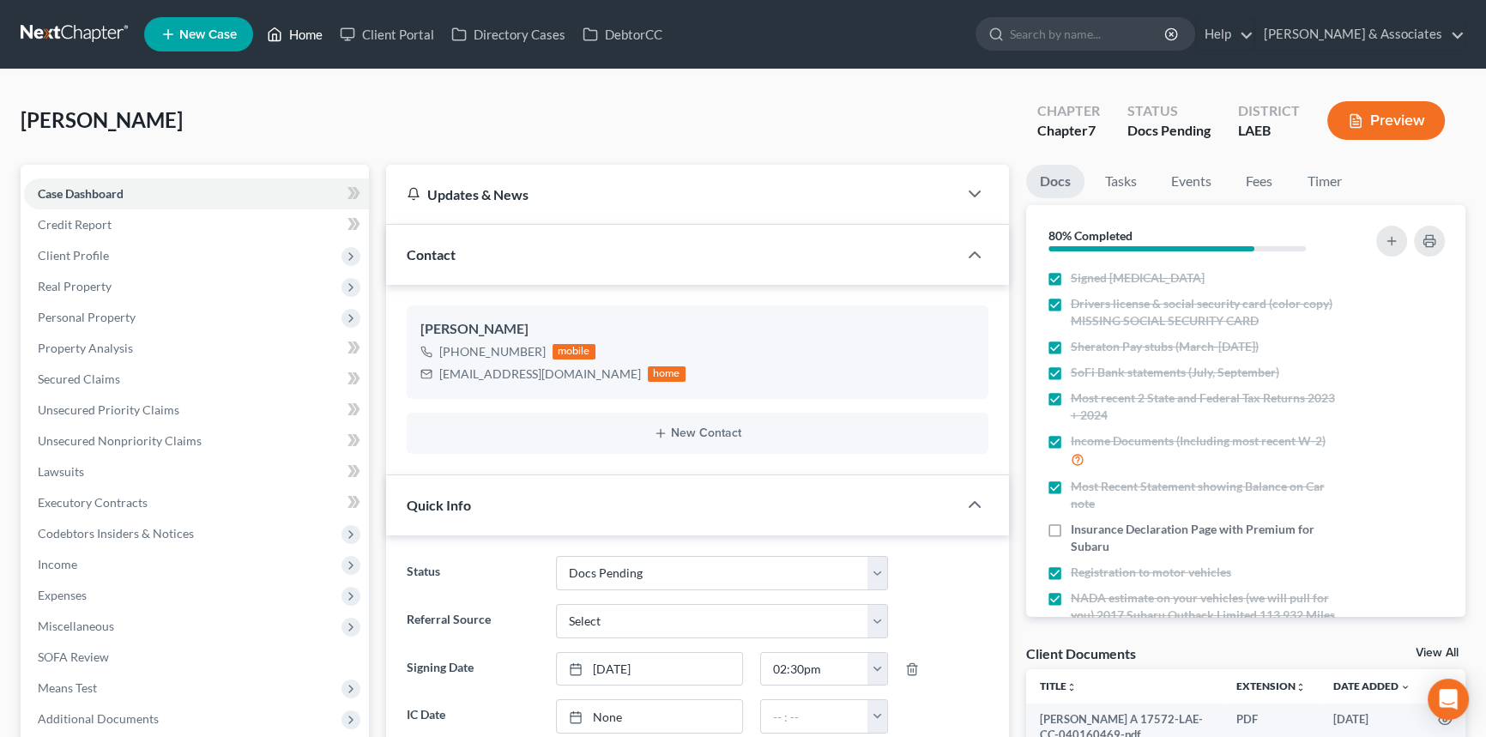
click at [293, 25] on link "Home" at bounding box center [294, 34] width 73 height 31
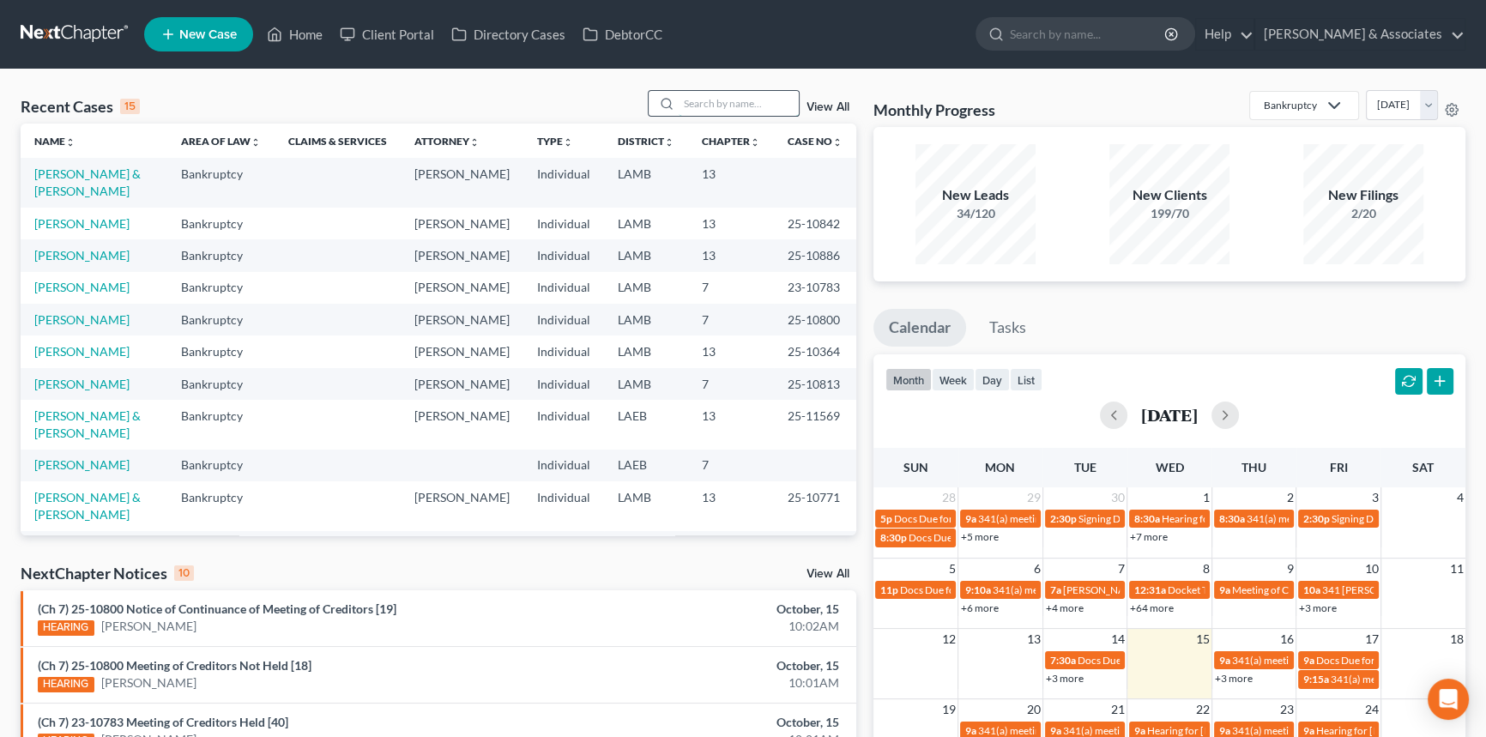
click at [727, 99] on input "search" at bounding box center [739, 103] width 120 height 25
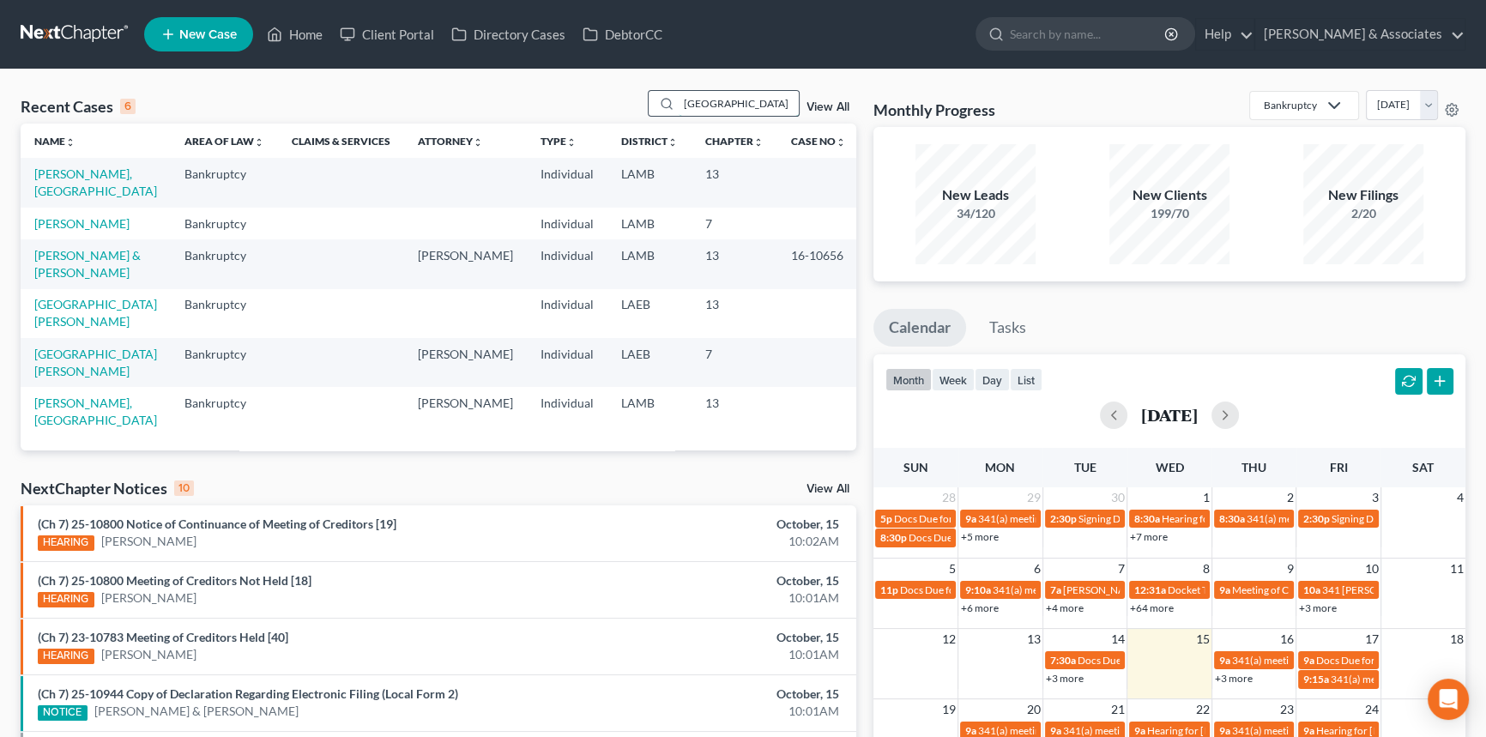
click at [731, 101] on input "[GEOGRAPHIC_DATA]" at bounding box center [739, 103] width 120 height 25
type input "v"
type input "rimes"
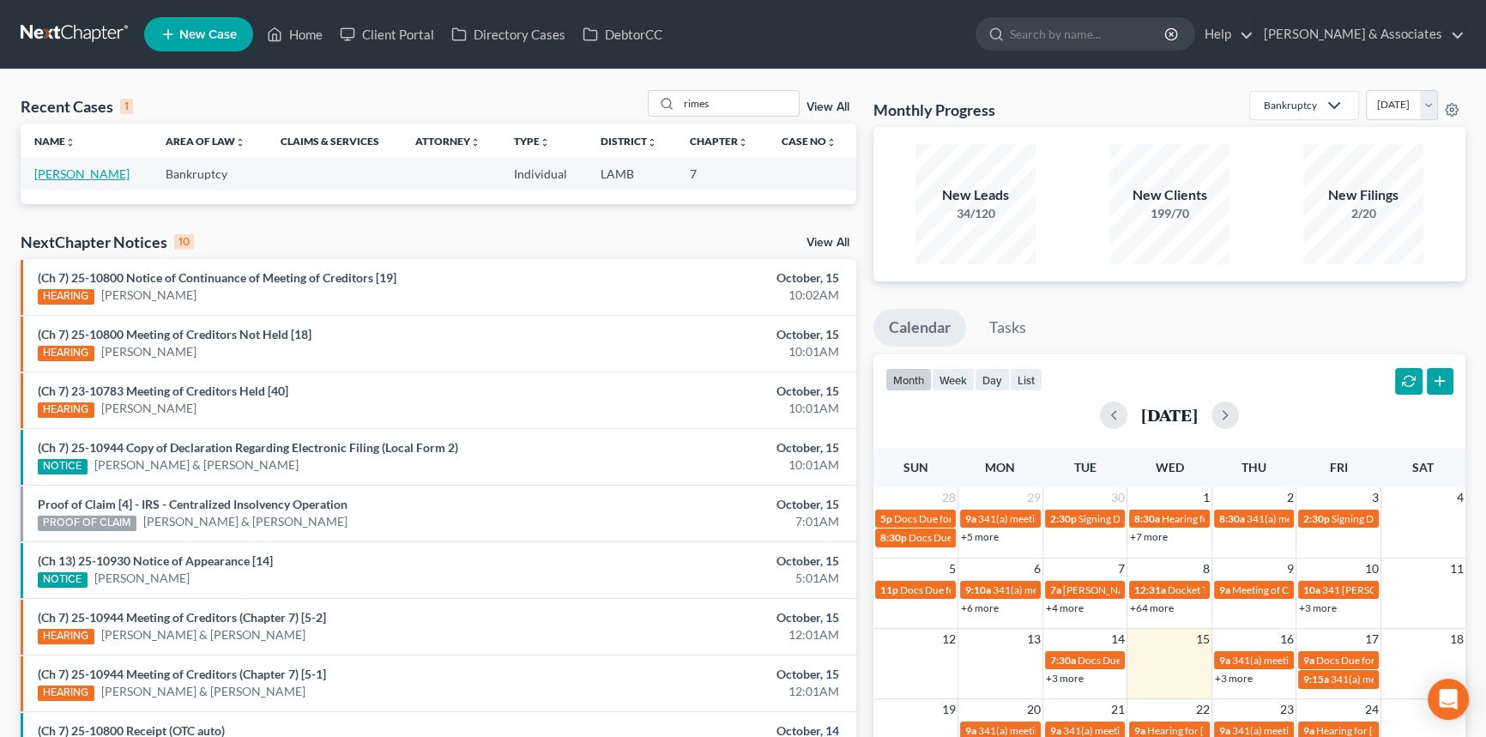
drag, startPoint x: 67, startPoint y: 172, endPoint x: 163, endPoint y: 146, distance: 99.5
click at [67, 172] on link "[PERSON_NAME]" at bounding box center [81, 173] width 95 height 15
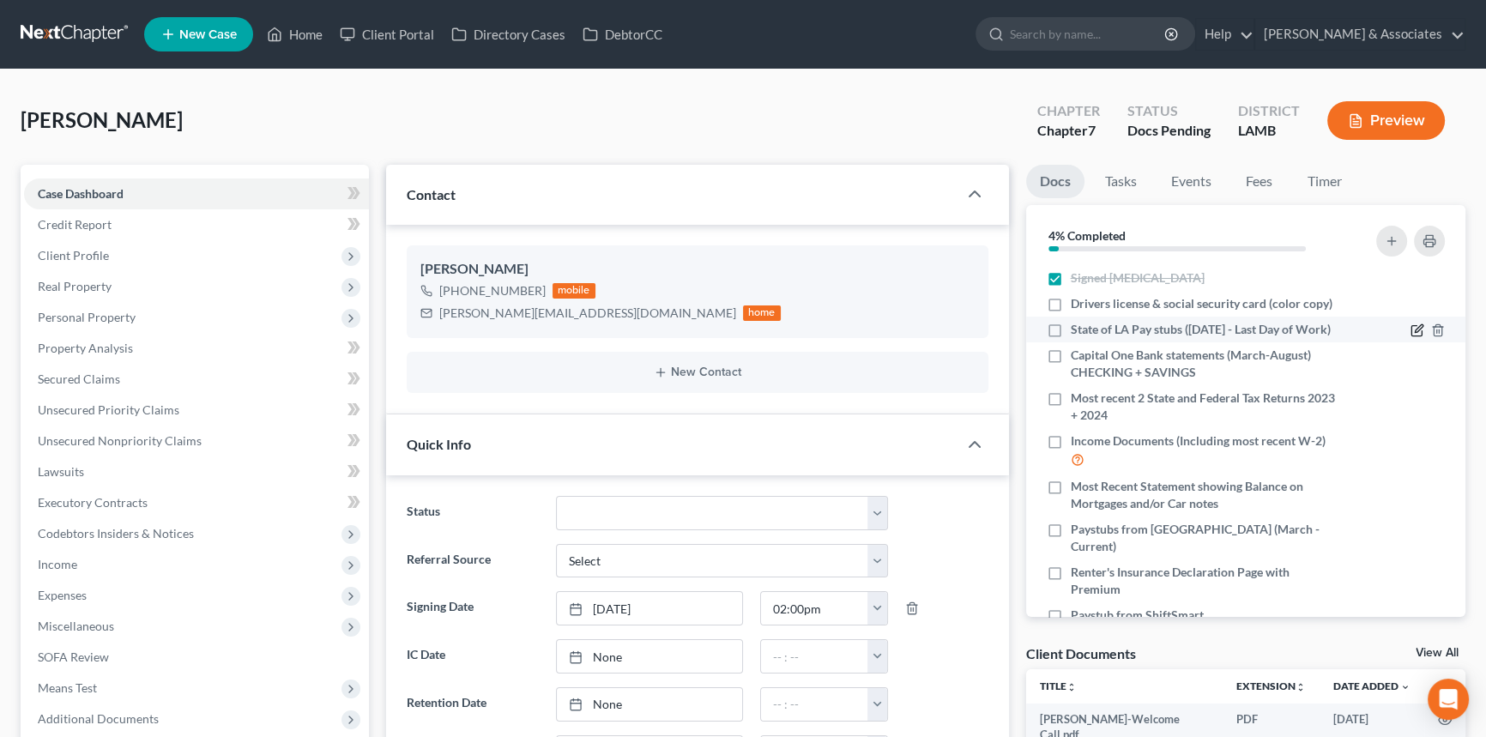
click at [1414, 328] on icon "button" at bounding box center [1418, 329] width 8 height 8
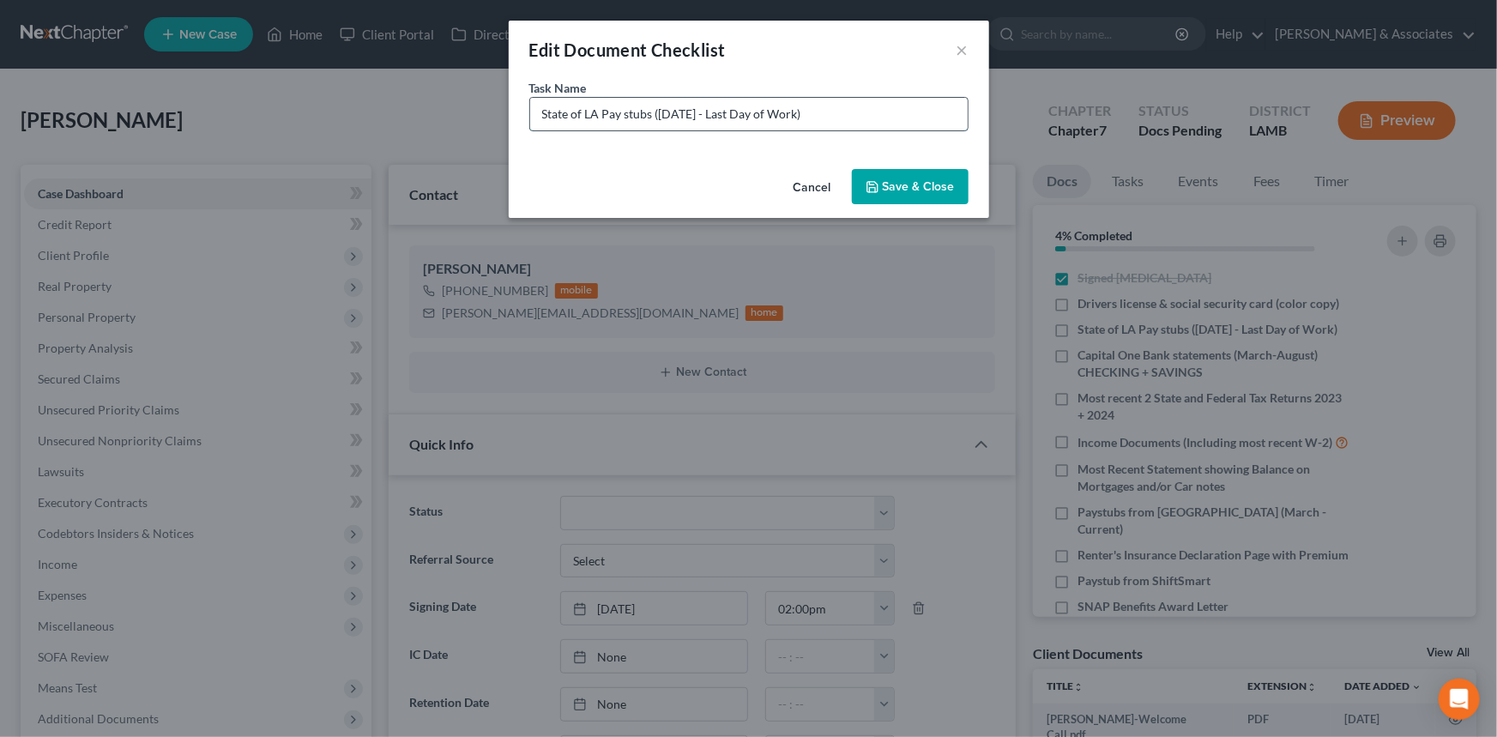
click at [709, 118] on input "State of LA Pay stubs (March 1st - Last Day of Work)" at bounding box center [748, 114] width 437 height 33
click at [677, 112] on input "State of LA Pay stubs (March 1st - Last Day of Work)" at bounding box center [748, 114] width 437 height 33
type input "State of LA Pay stubs (April 1st - Last Day of Work)"
drag, startPoint x: 896, startPoint y: 204, endPoint x: 913, endPoint y: 187, distance: 23.7
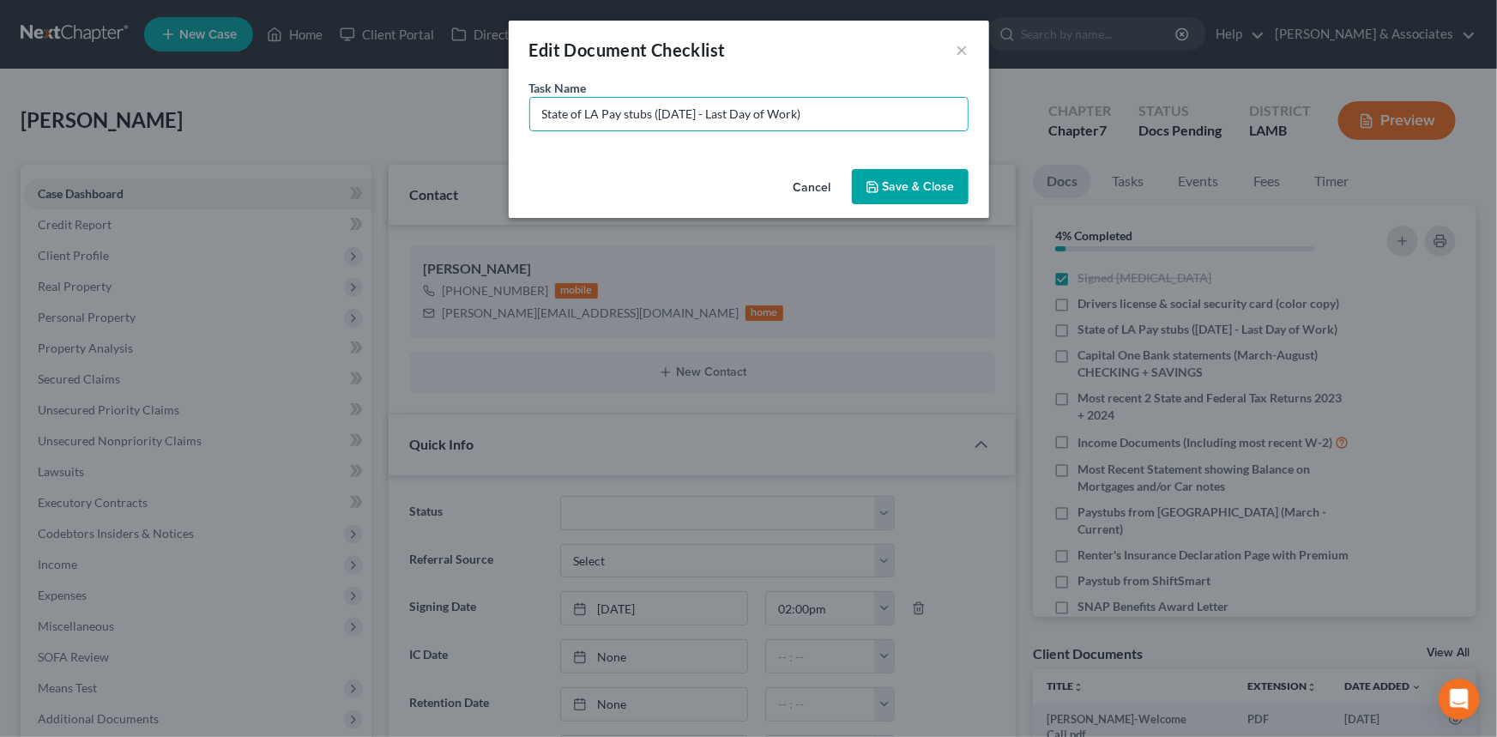
click at [896, 203] on div "Cancel Save & Close" at bounding box center [749, 190] width 480 height 57
click at [914, 186] on button "Save & Close" at bounding box center [910, 187] width 117 height 36
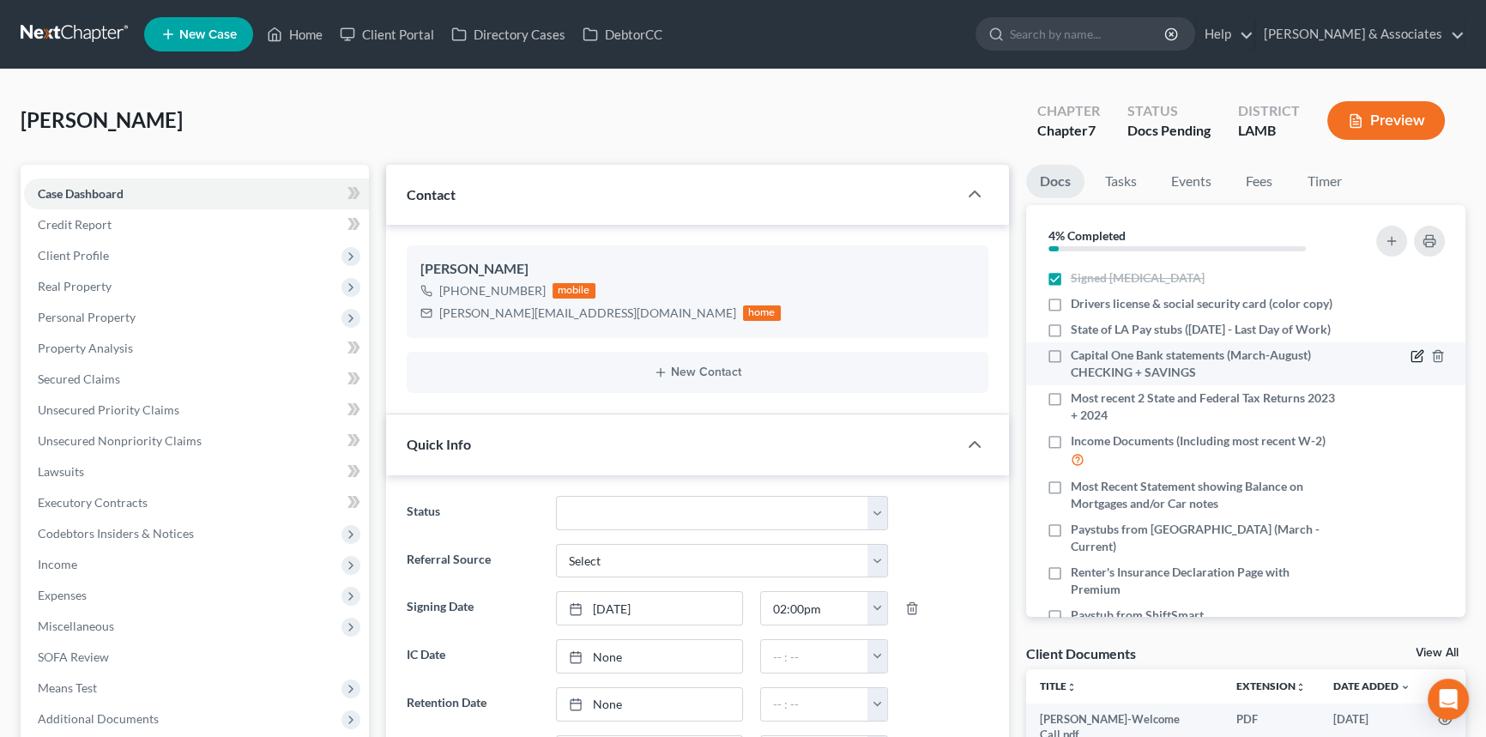
click at [1414, 359] on icon "button" at bounding box center [1418, 355] width 8 height 8
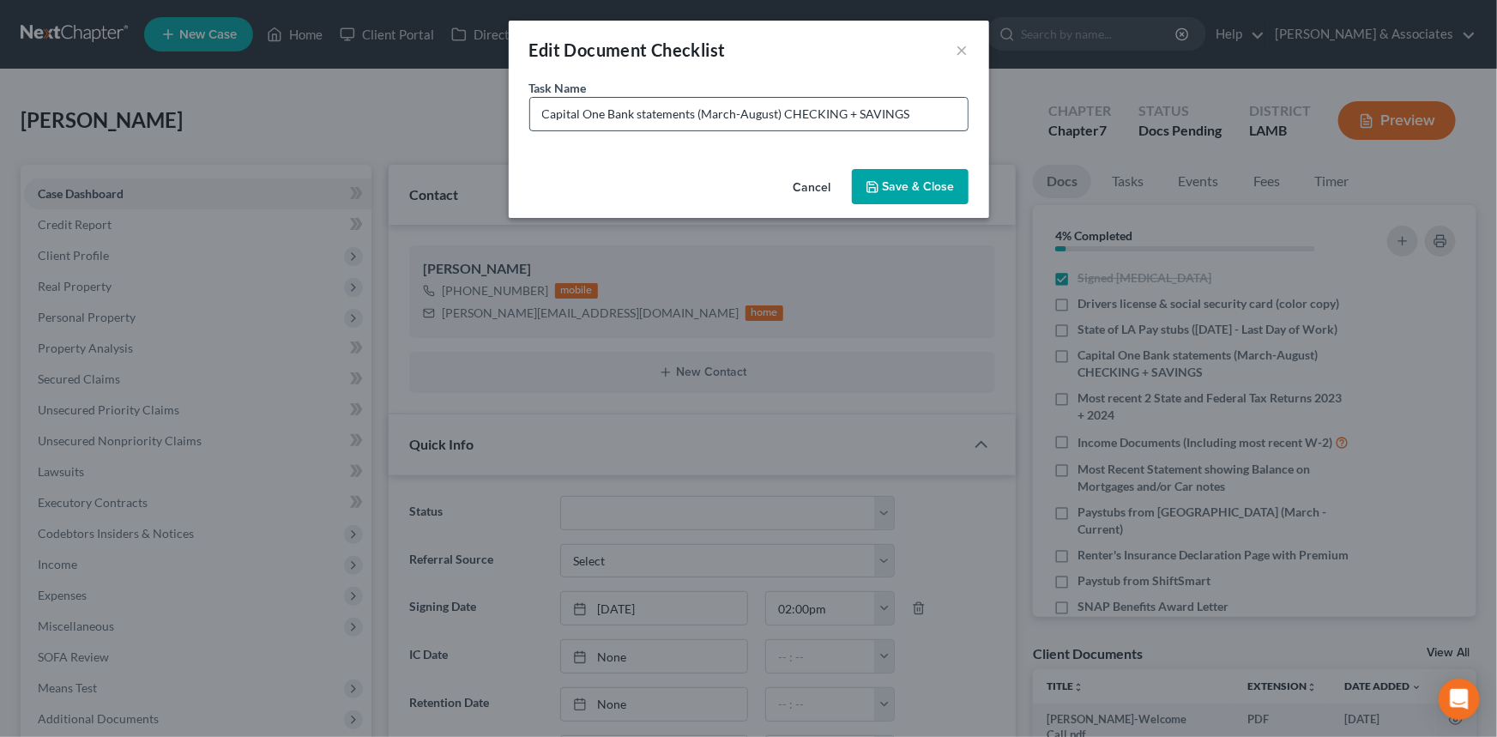
click at [703, 114] on input "Capital One Bank statements (March-August) CHECKING + SAVINGS" at bounding box center [748, 114] width 437 height 33
drag, startPoint x: 704, startPoint y: 114, endPoint x: 773, endPoint y: 116, distance: 68.6
click at [773, 116] on input "Capital One Bank statements (March-August) CHECKING + SAVINGS" at bounding box center [748, 114] width 437 height 33
type input "Capital One Bank statements (April-September) CHECKING + SAVINGS"
click at [902, 184] on button "Save & Close" at bounding box center [910, 187] width 117 height 36
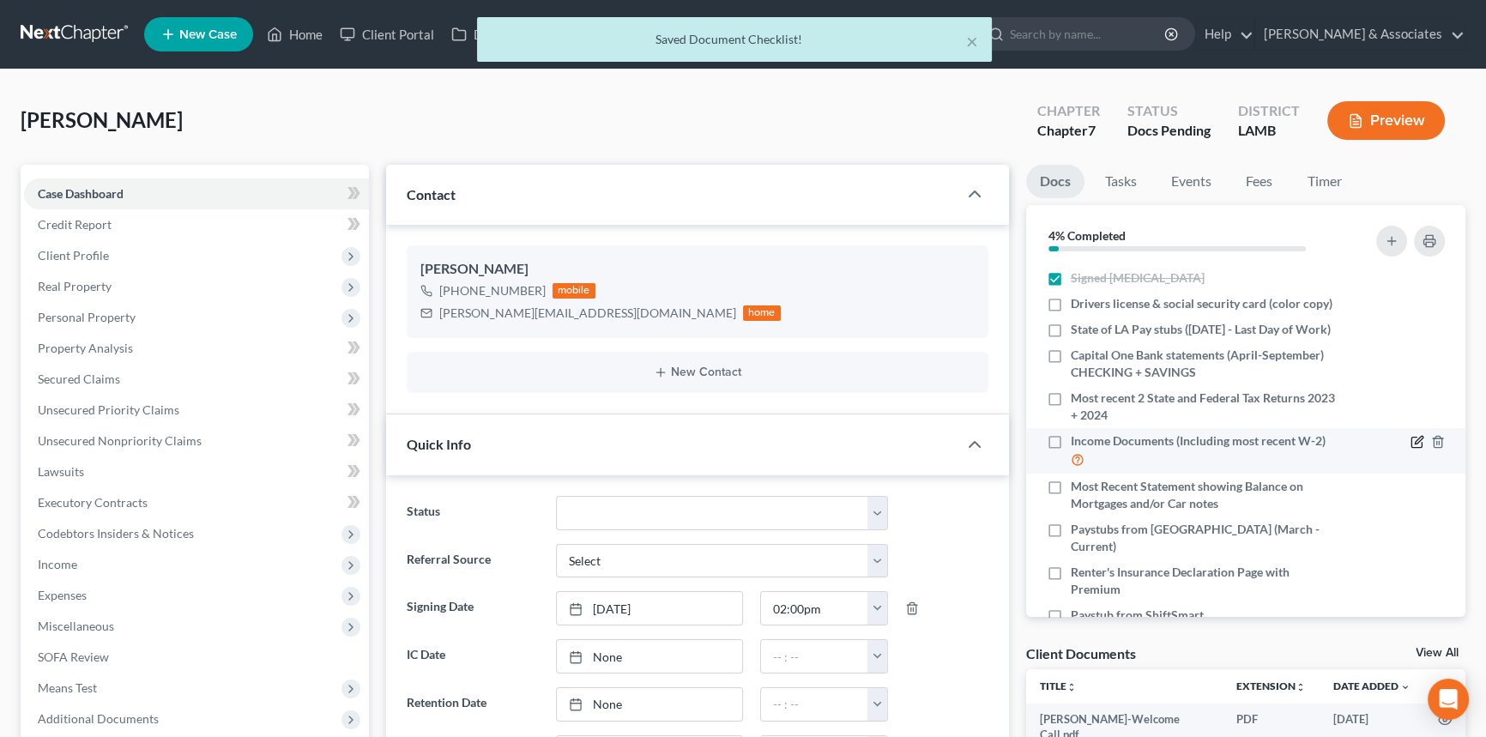
click at [1410, 449] on icon "button" at bounding box center [1417, 442] width 14 height 14
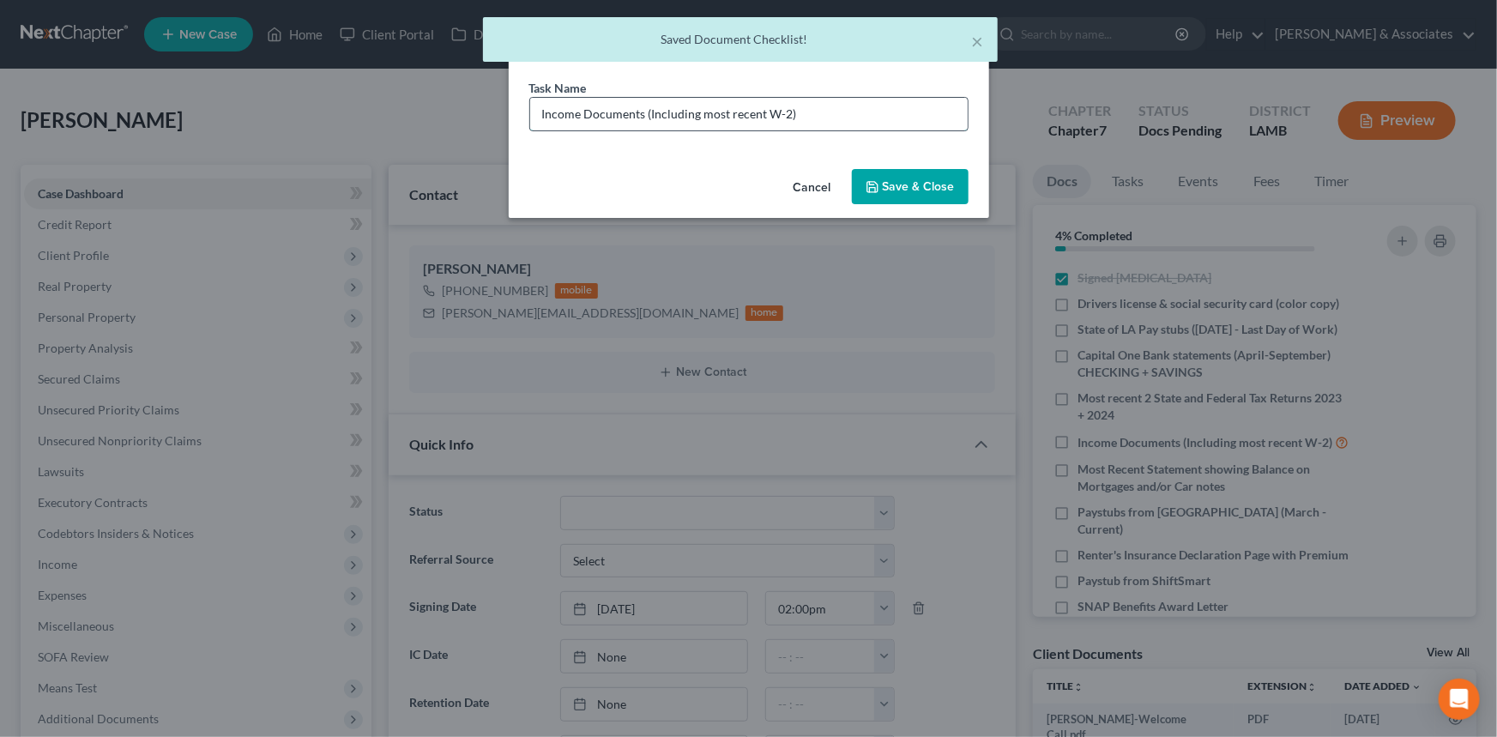
click at [877, 103] on input "Income Documents (Including most recent W-2)" at bounding box center [748, 114] width 437 height 33
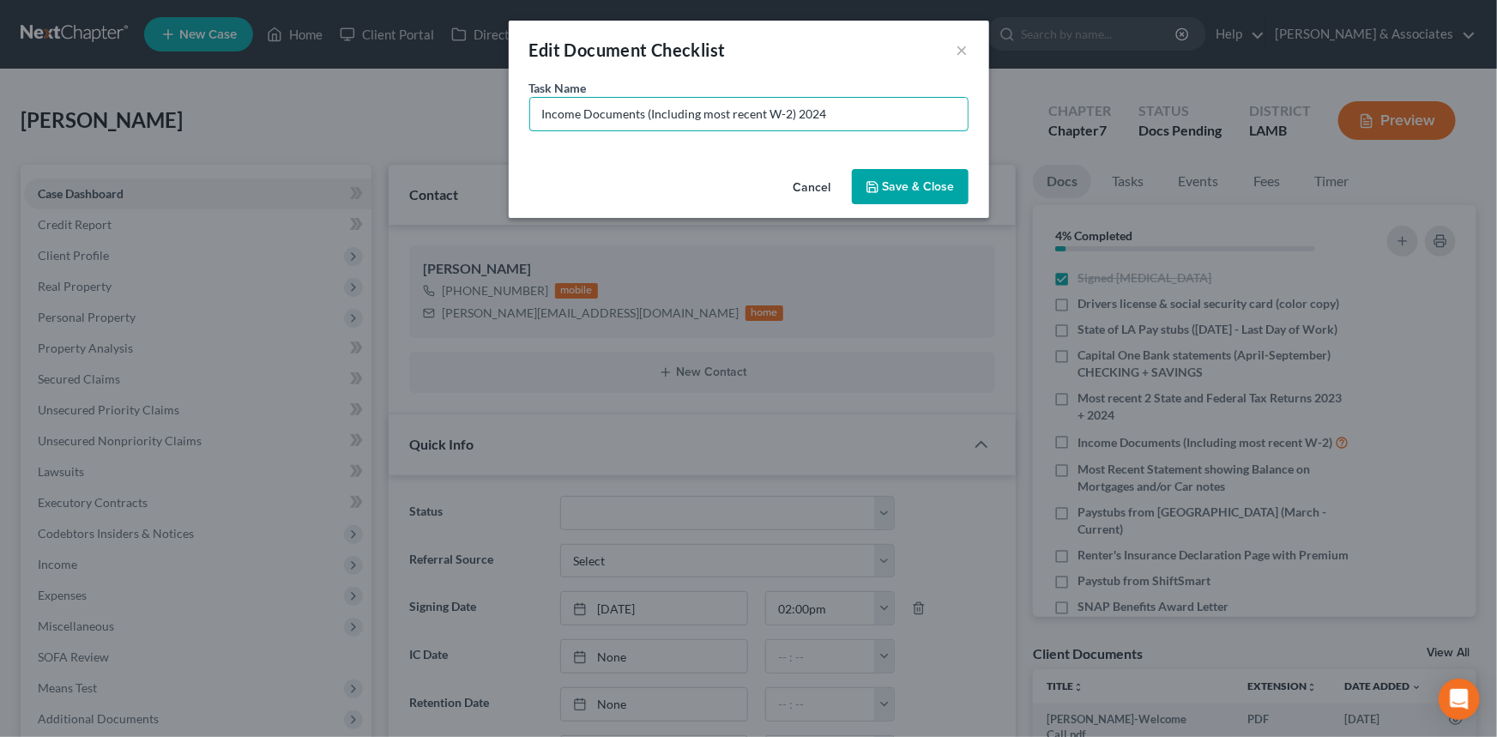
type input "Income Documents (Including most recent W-2) 2024"
click at [900, 198] on button "Save & Close" at bounding box center [910, 187] width 117 height 36
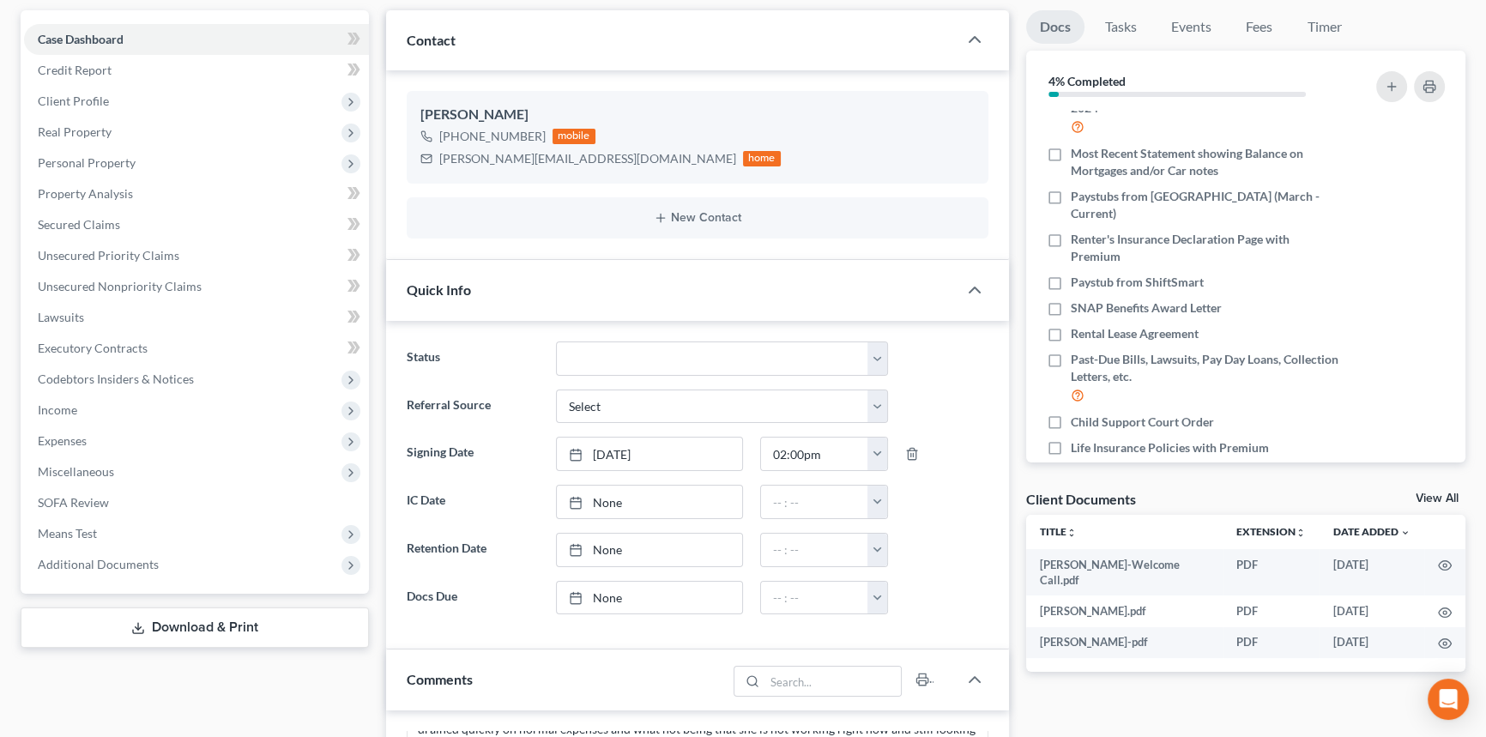
scroll to position [160, 0]
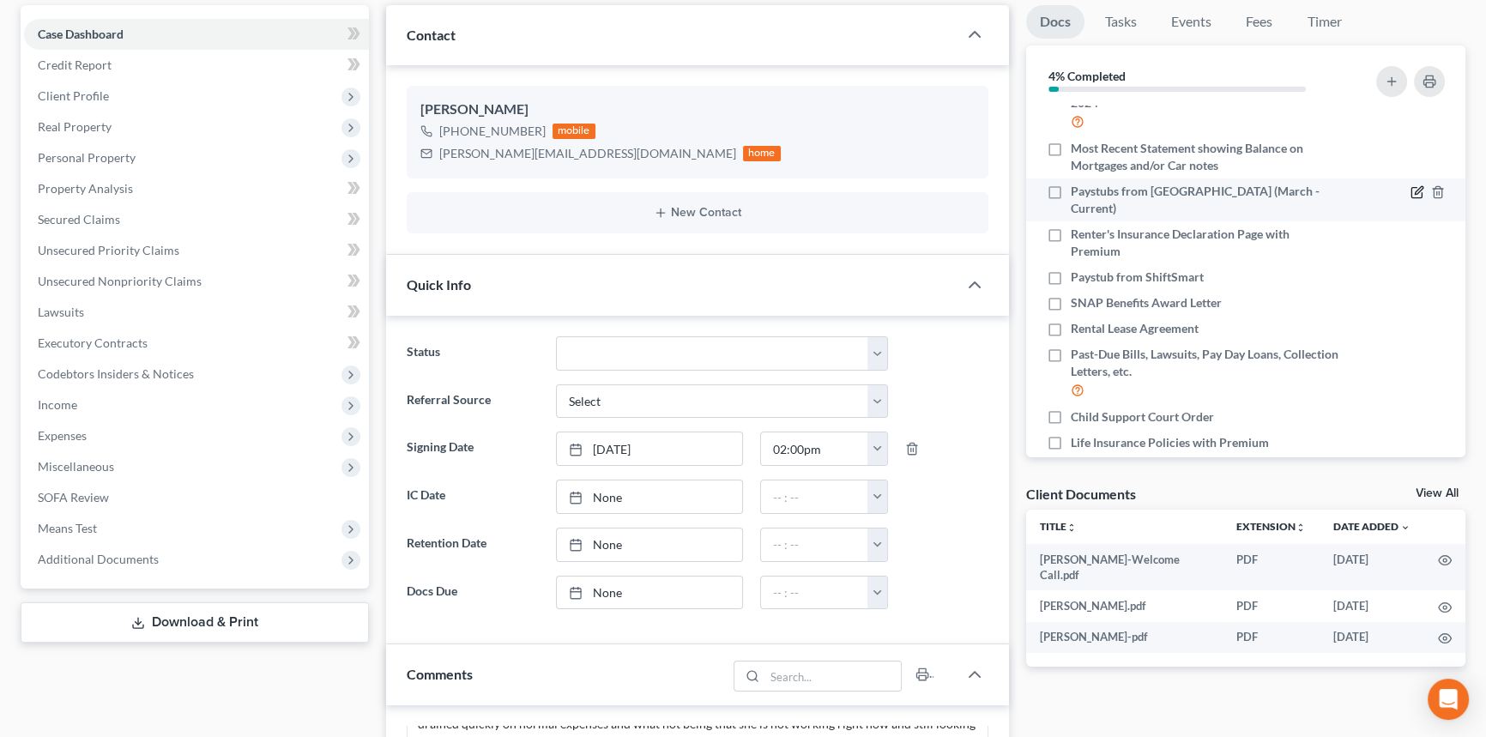
click at [1410, 199] on icon "button" at bounding box center [1417, 192] width 14 height 14
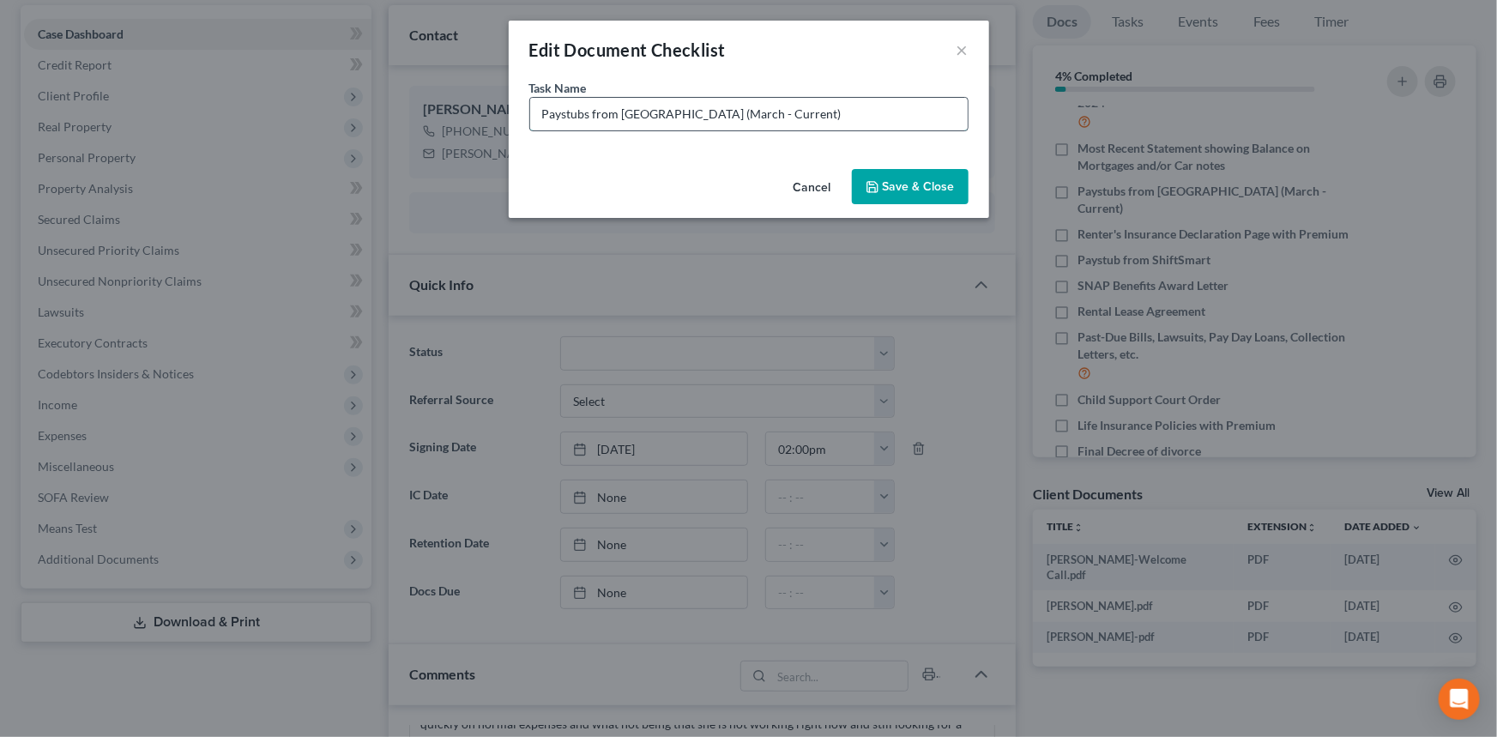
click at [661, 118] on input "Paystubs from Uber (March - Current)" at bounding box center [748, 114] width 437 height 33
type input "Paystubs from Uber (April - Current)"
click at [912, 179] on button "Save & Close" at bounding box center [910, 187] width 117 height 36
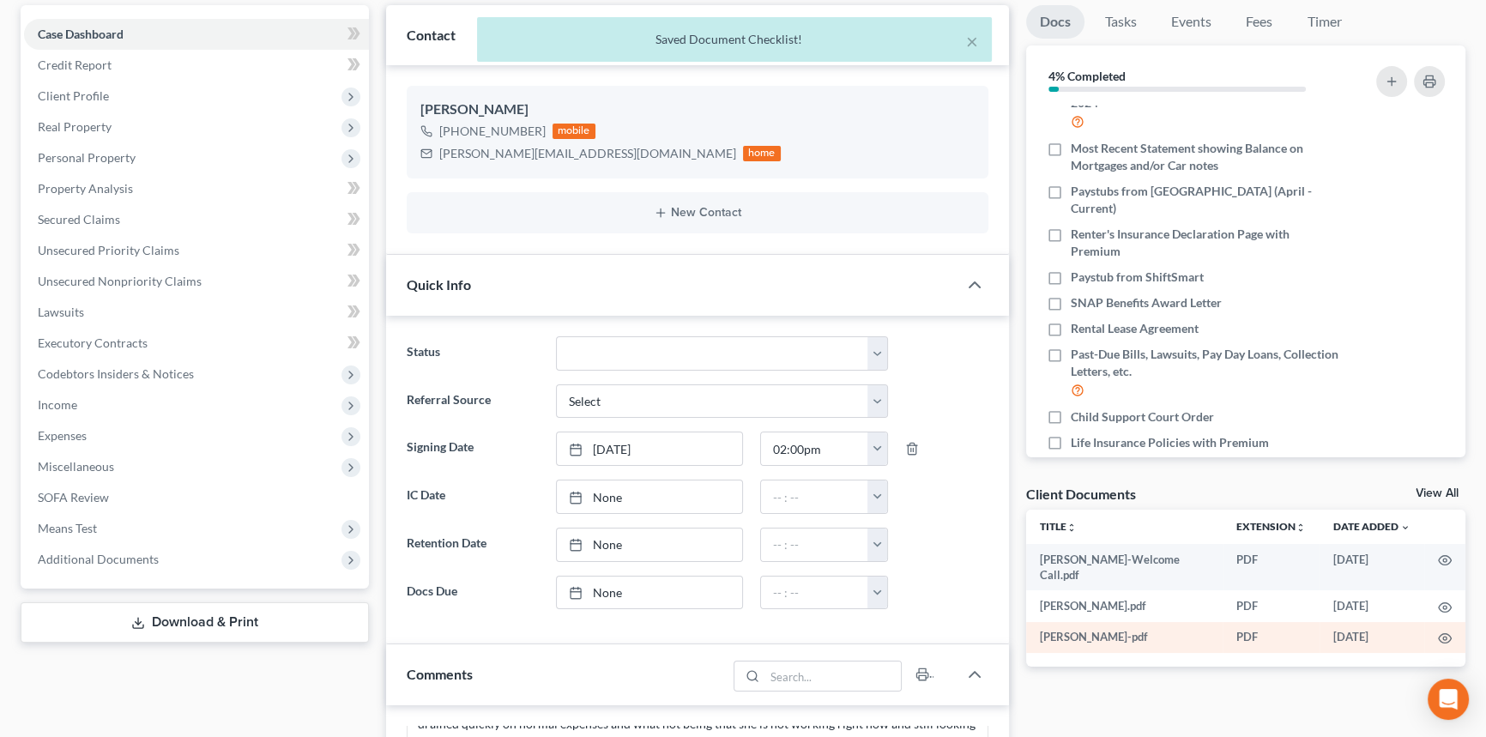
click at [1443, 622] on td at bounding box center [1444, 637] width 41 height 31
click at [1443, 631] on icon "button" at bounding box center [1445, 638] width 14 height 14
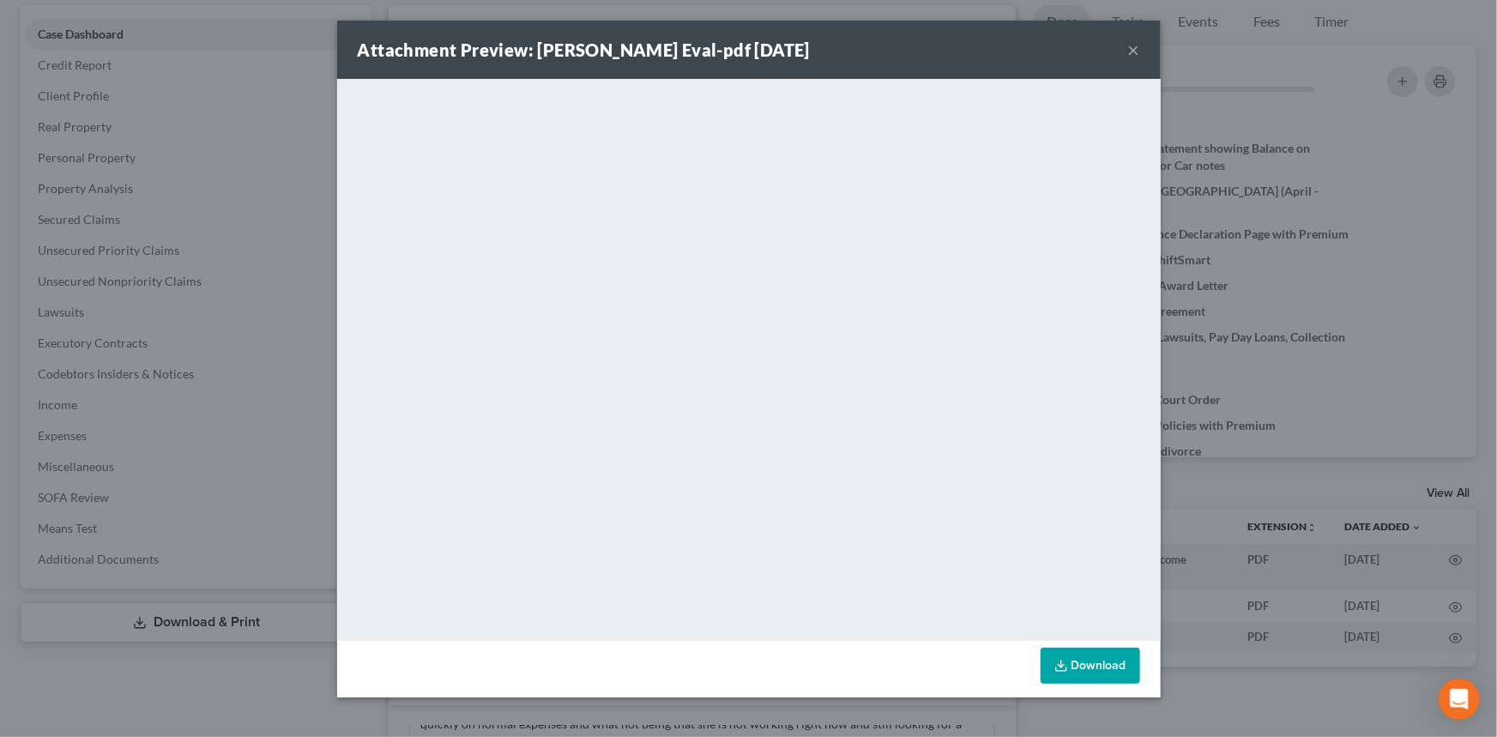
click at [1132, 53] on button "×" at bounding box center [1134, 49] width 12 height 21
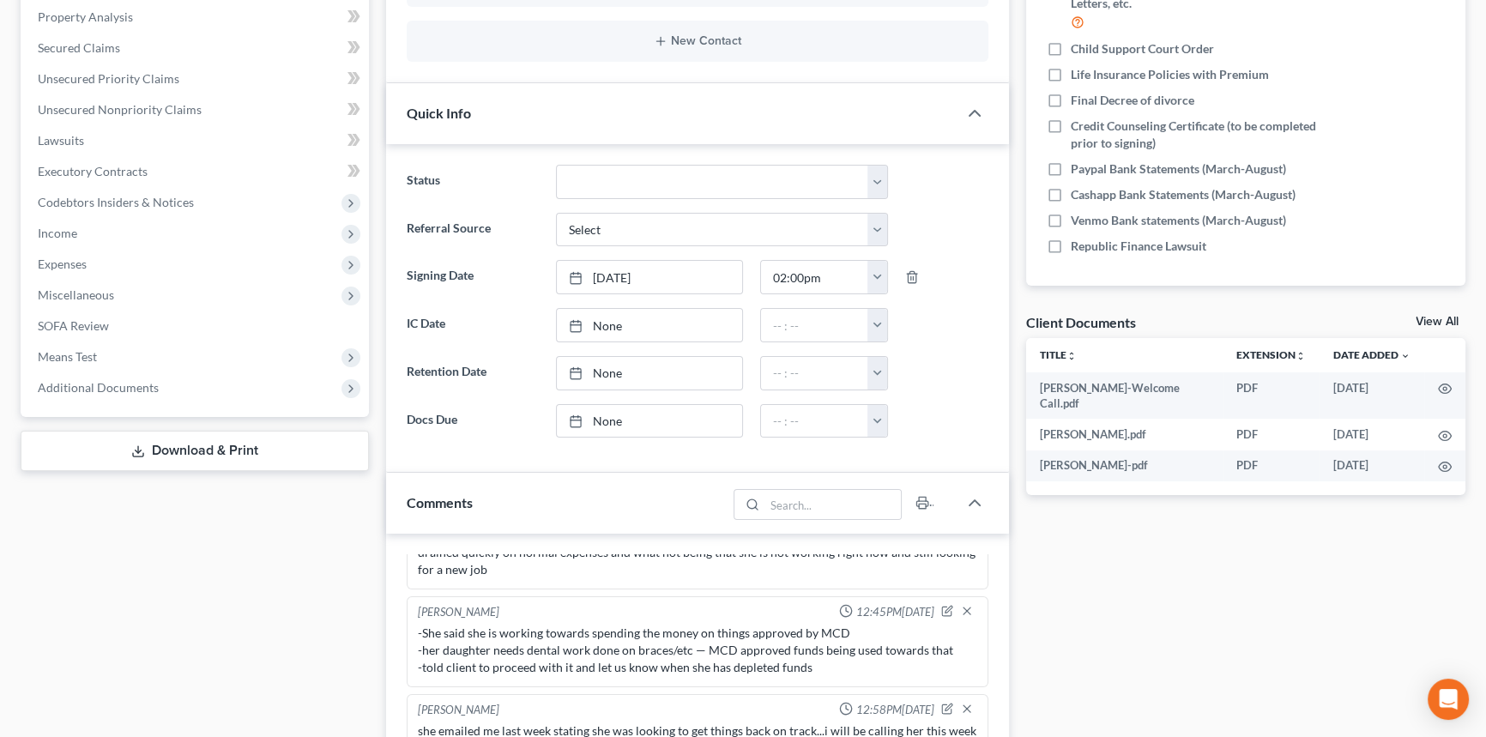
scroll to position [874, 0]
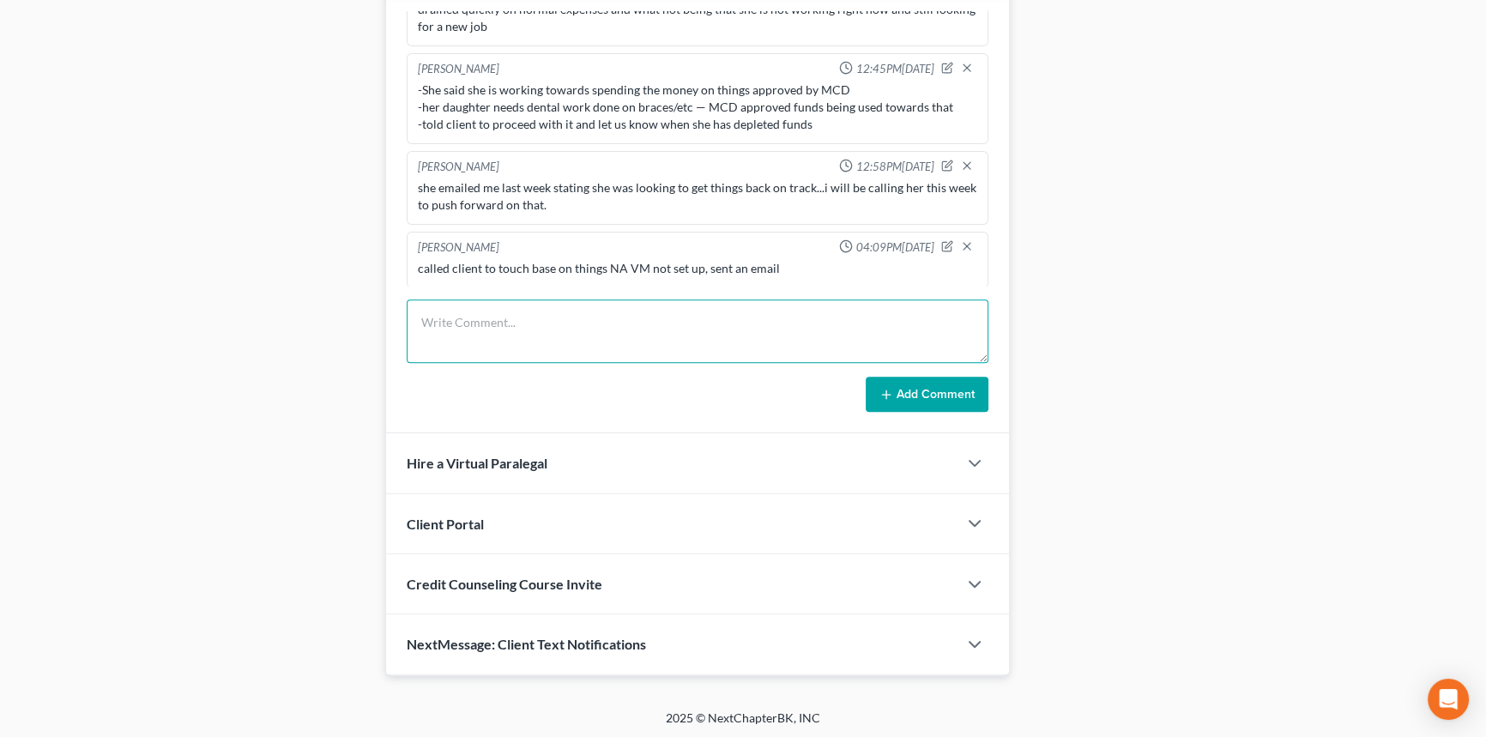
click at [527, 329] on textarea at bounding box center [698, 330] width 582 height 63
type textarea "c"
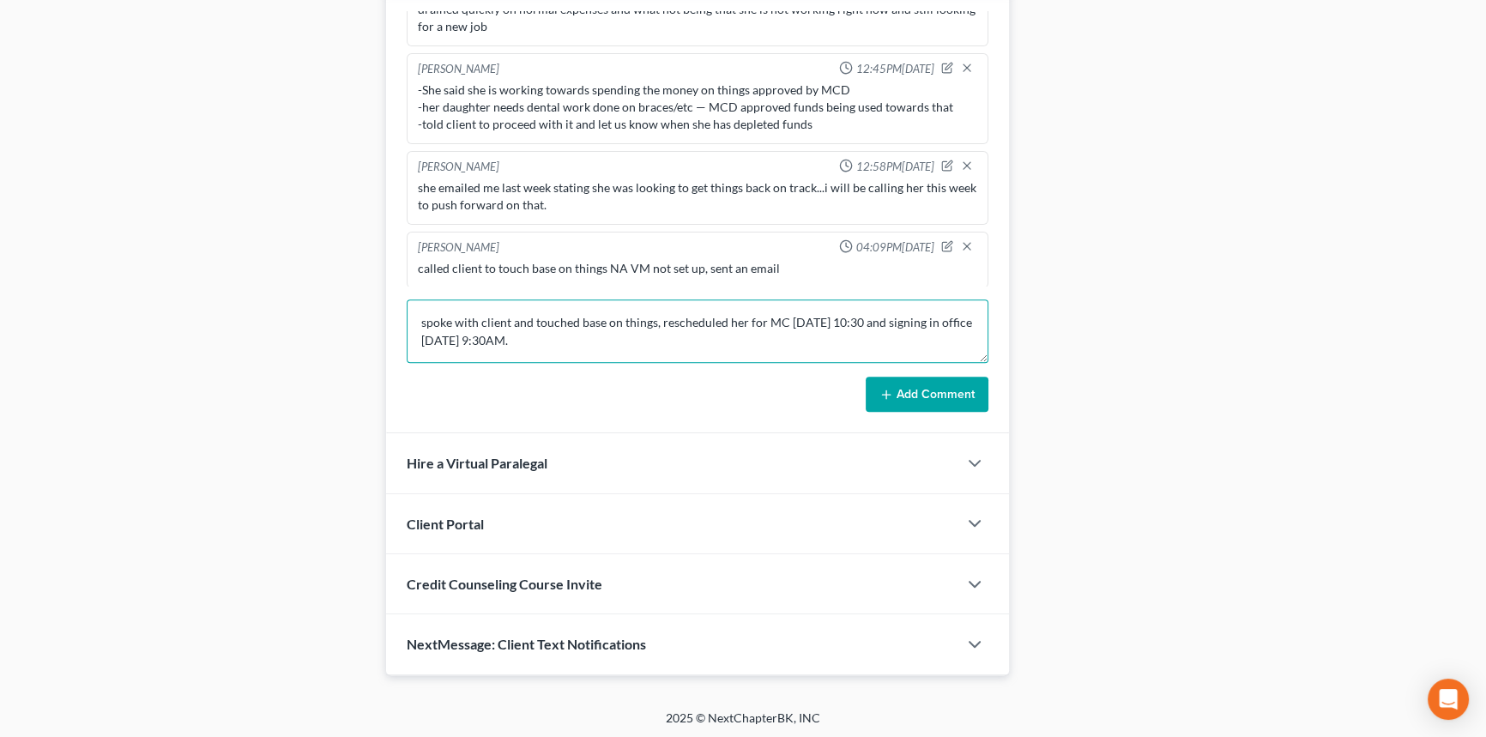
type textarea "spoke with client and touched base on things, rescheduled her for MC friday 10/…"
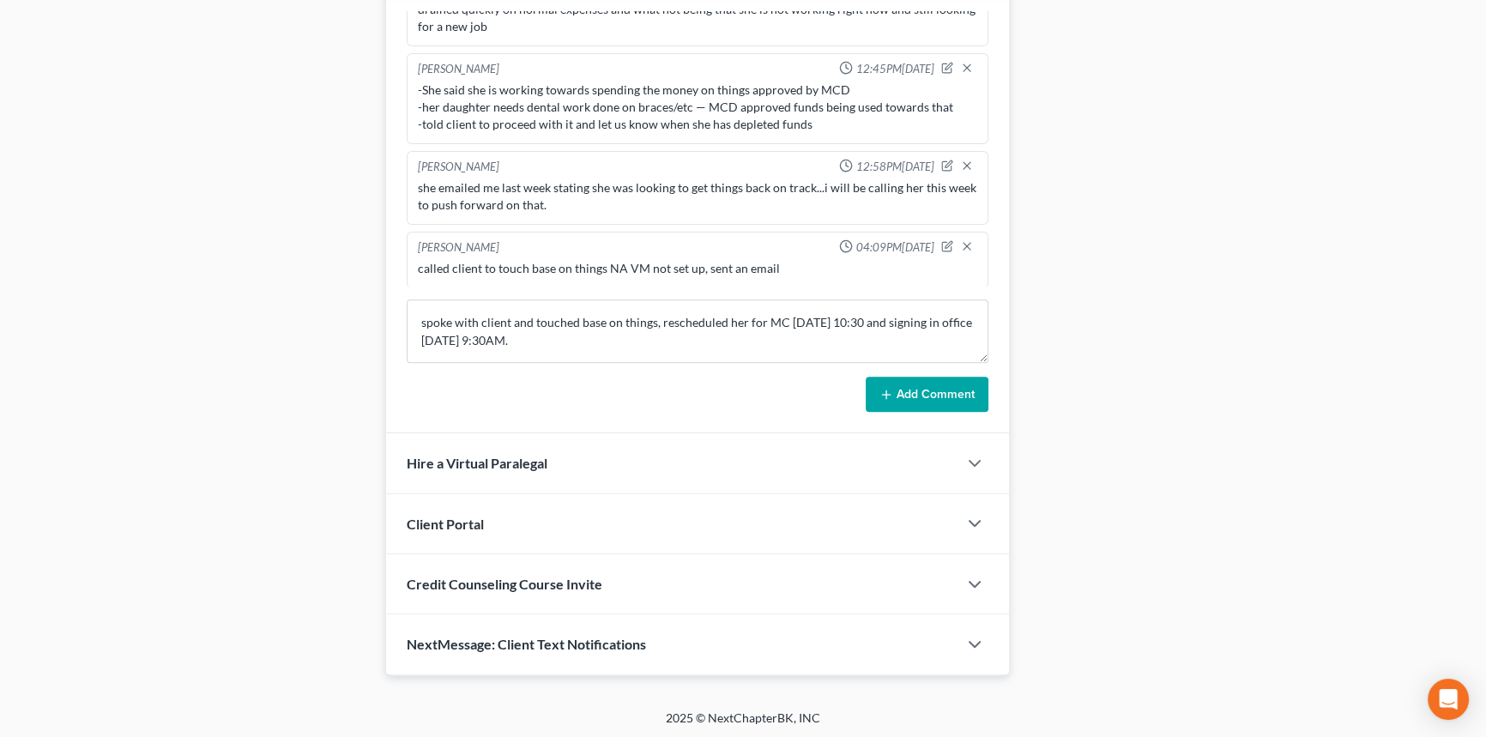
click at [906, 400] on button "Add Comment" at bounding box center [927, 395] width 123 height 36
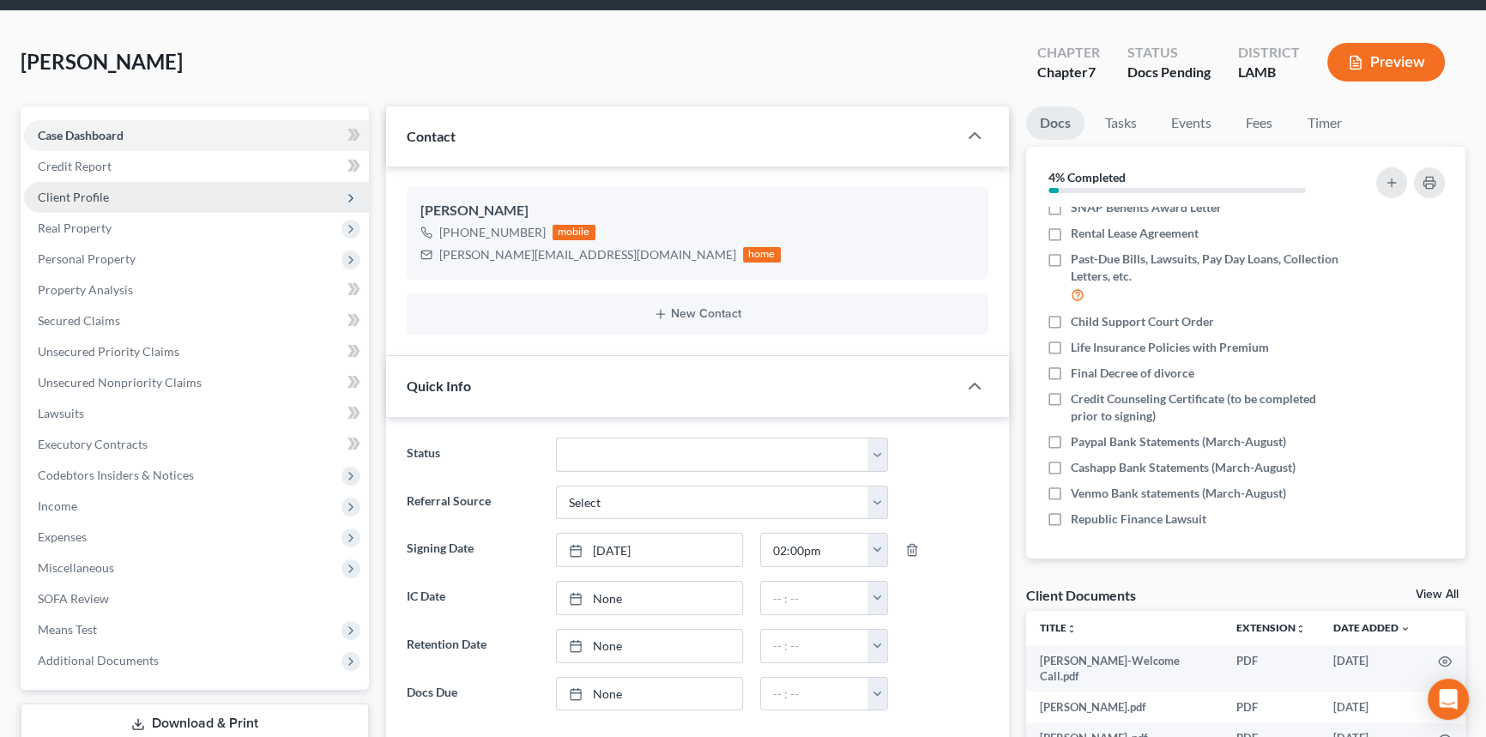
scroll to position [0, 0]
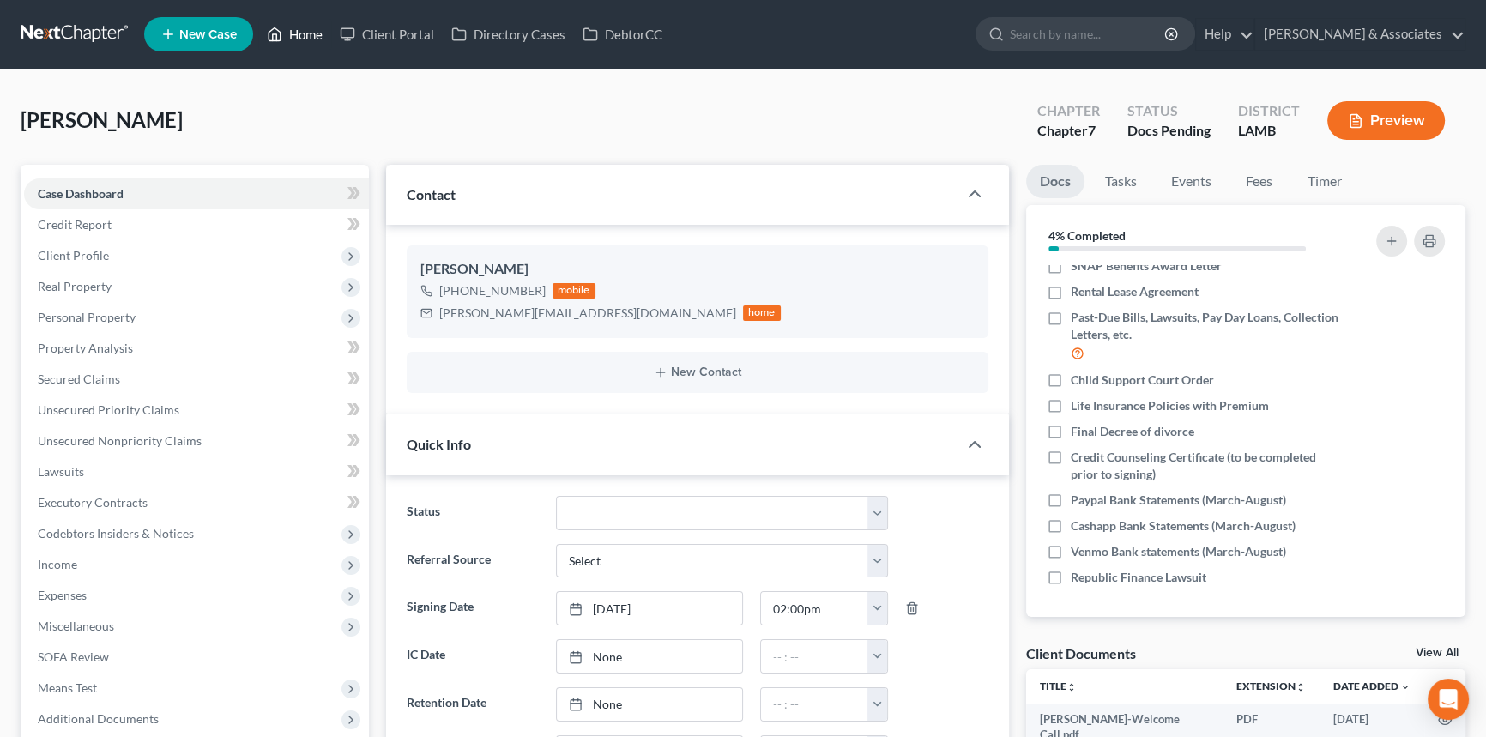
click at [272, 43] on icon at bounding box center [274, 34] width 15 height 21
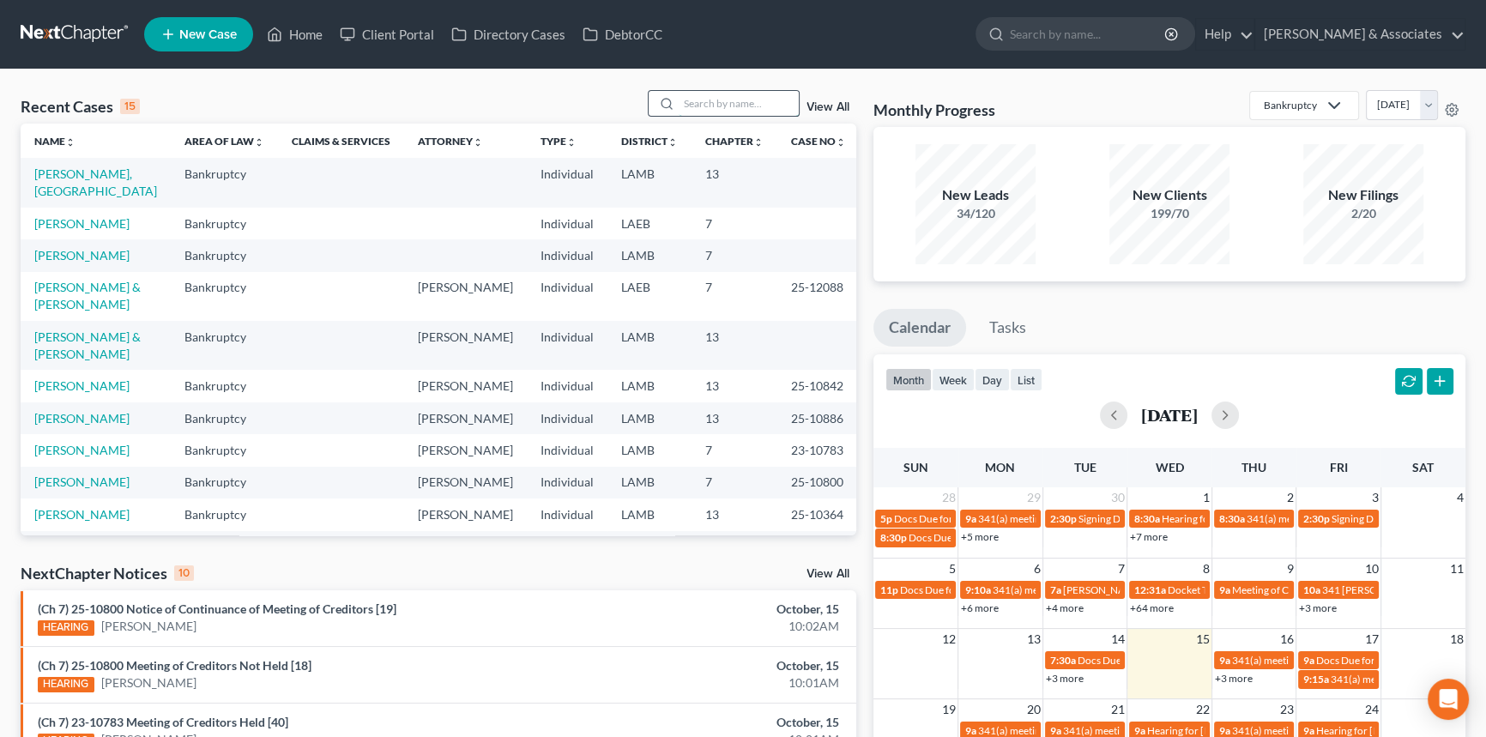
click at [763, 106] on input "search" at bounding box center [739, 103] width 120 height 25
type input "thomas"
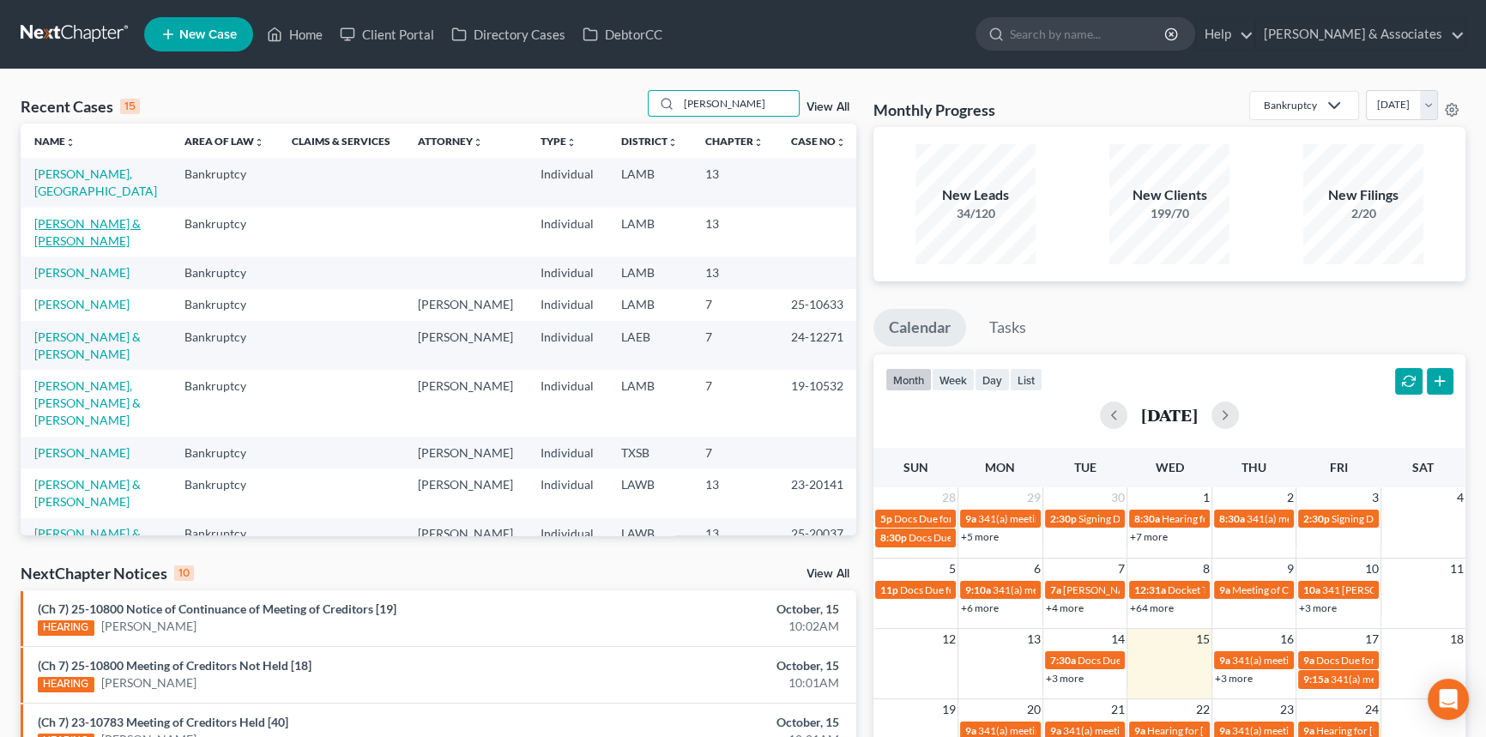
click at [86, 216] on link "[PERSON_NAME] & [PERSON_NAME]" at bounding box center [87, 232] width 106 height 32
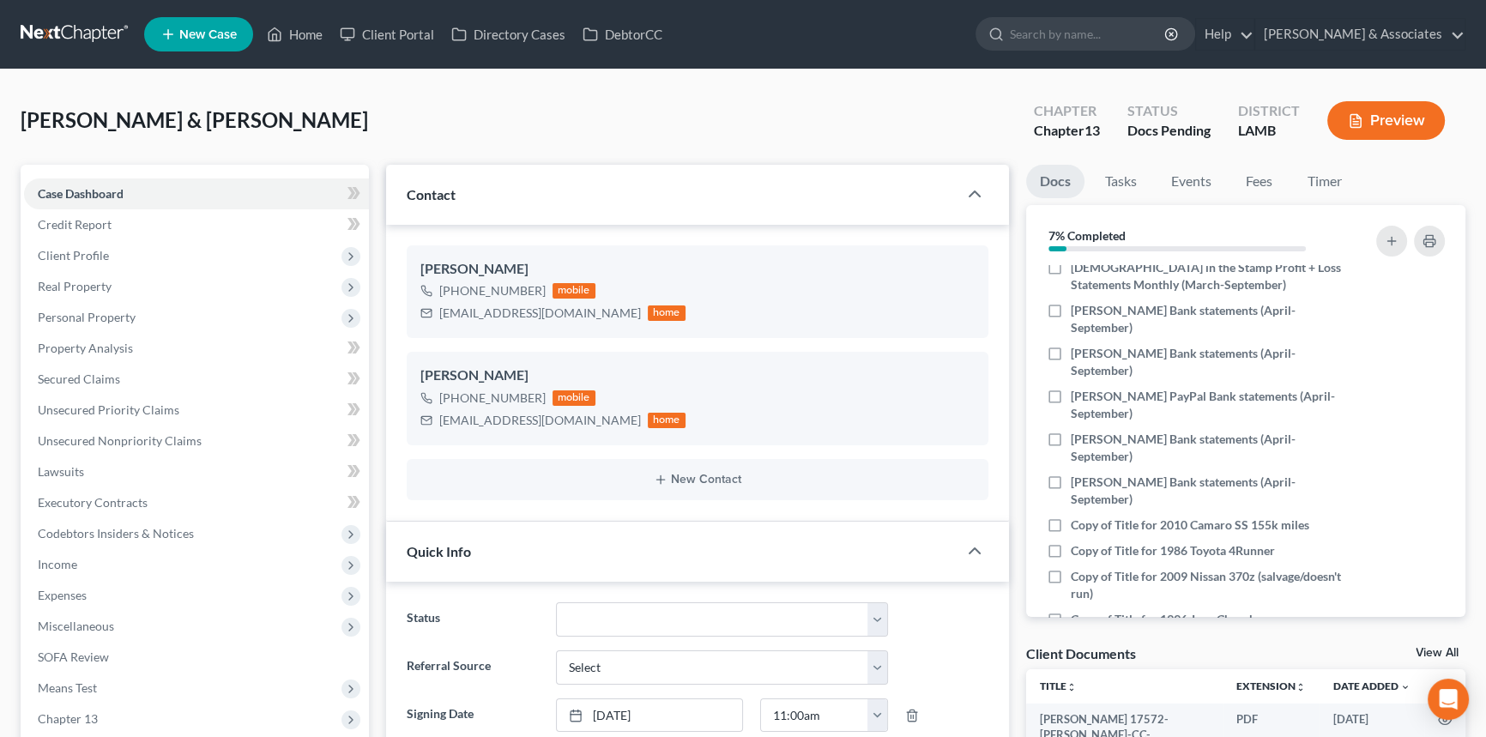
scroll to position [744, 0]
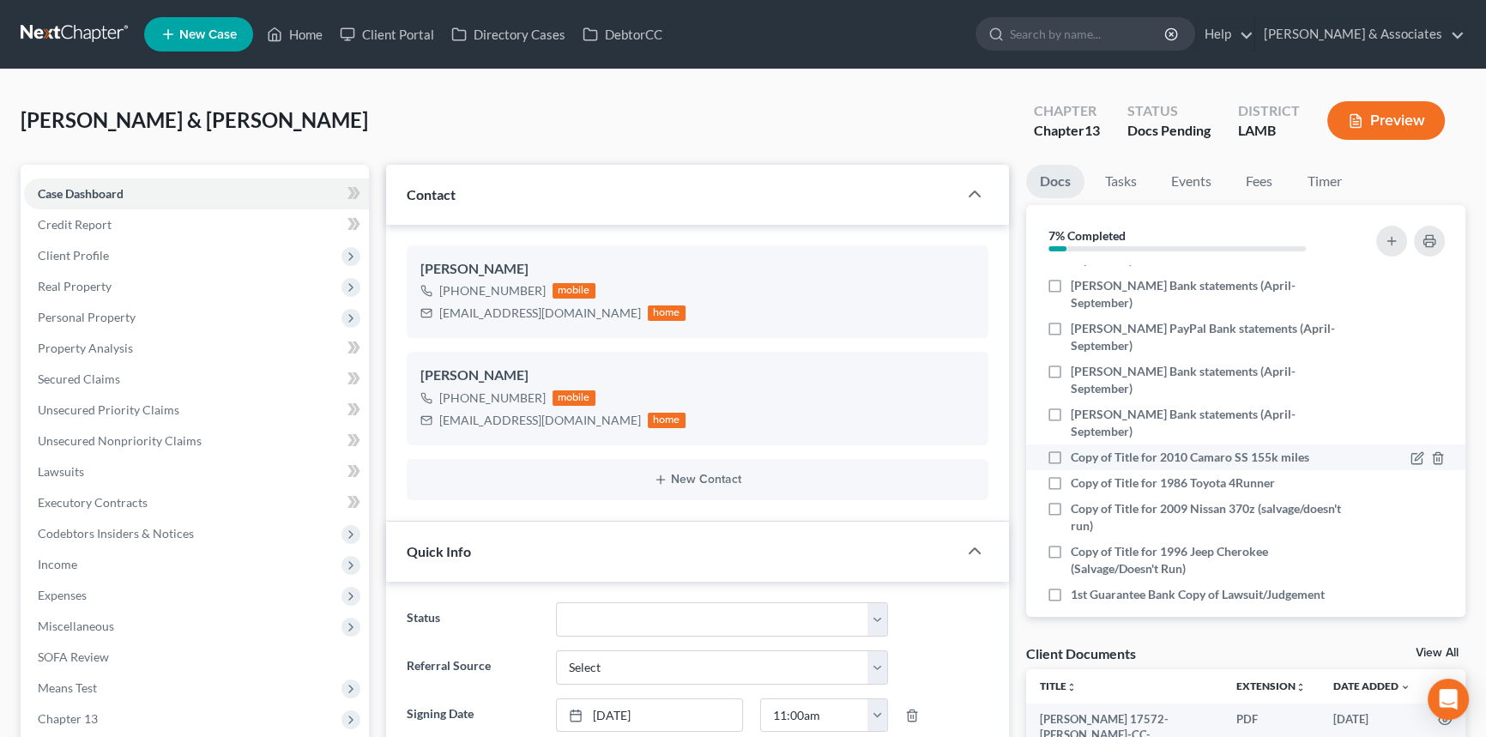
click at [1071, 449] on label "Copy of Title for 2010 Camaro SS 155k miles" at bounding box center [1190, 457] width 238 height 17
click at [1077, 449] on input "Copy of Title for 2010 Camaro SS 155k miles" at bounding box center [1082, 454] width 11 height 11
checkbox input "true"
click at [1071, 474] on label "Copy of Title for 1986 Toyota 4Runner" at bounding box center [1173, 482] width 204 height 17
click at [1077, 474] on input "Copy of Title for 1986 Toyota 4Runner" at bounding box center [1082, 479] width 11 height 11
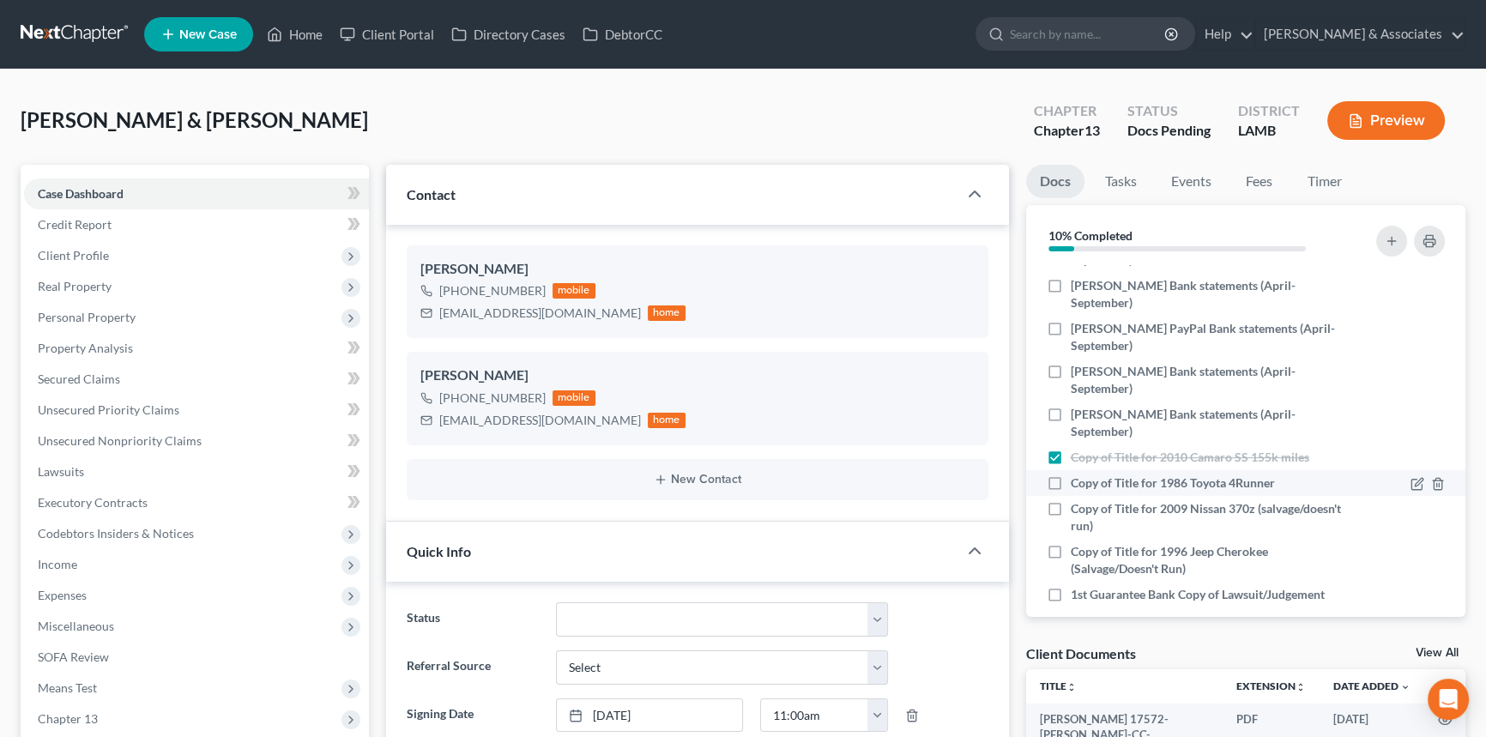
checkbox input "true"
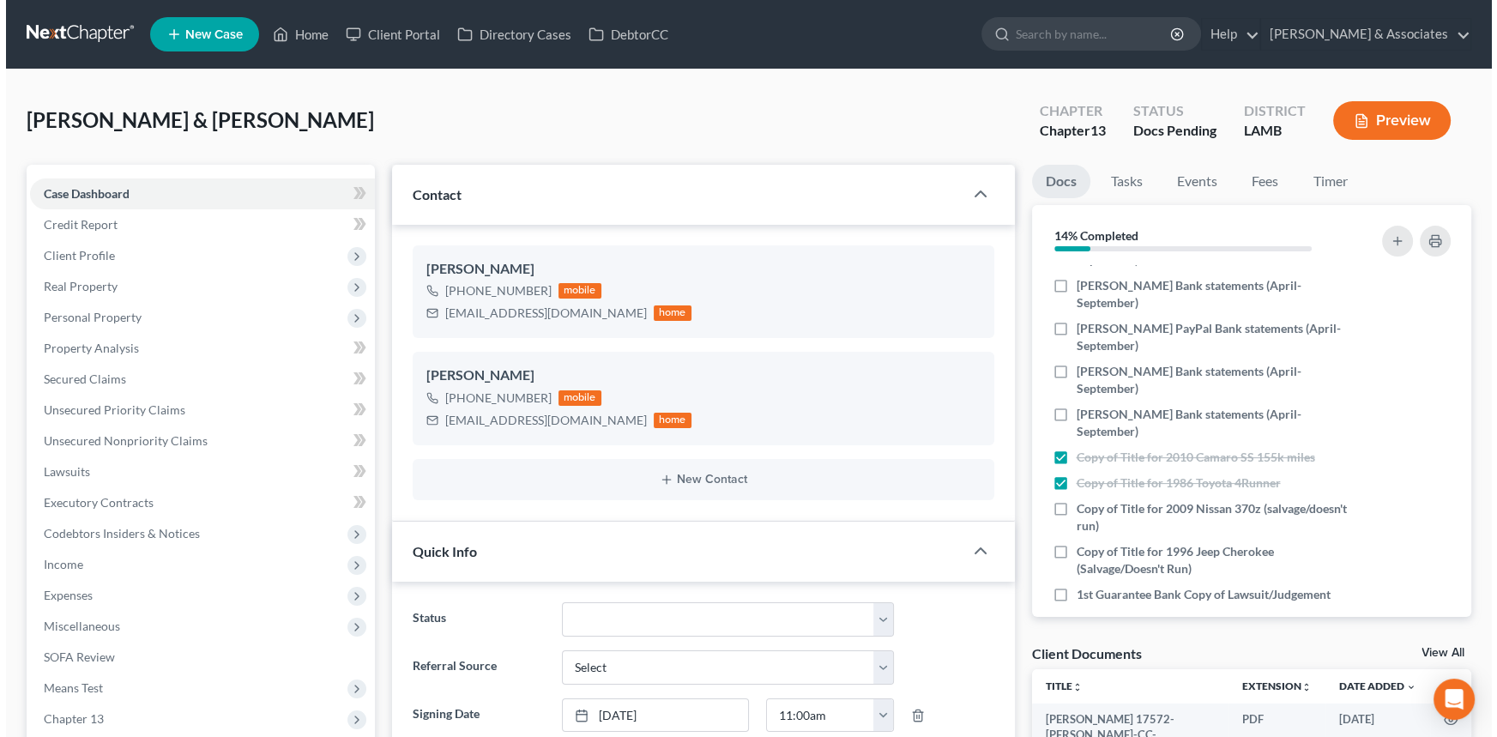
scroll to position [644, 0]
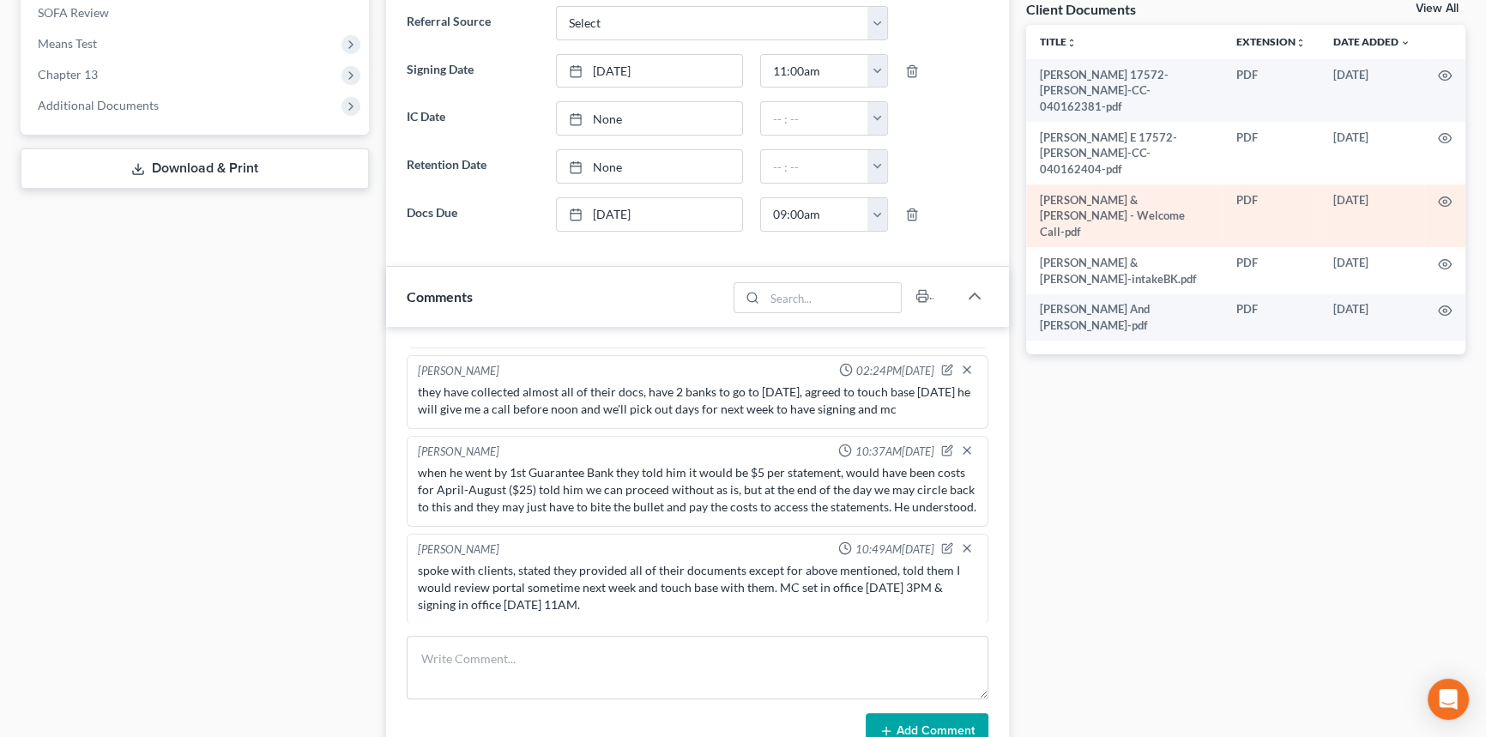
click at [1435, 184] on td at bounding box center [1444, 215] width 41 height 63
click at [1449, 196] on icon "button" at bounding box center [1445, 200] width 13 height 9
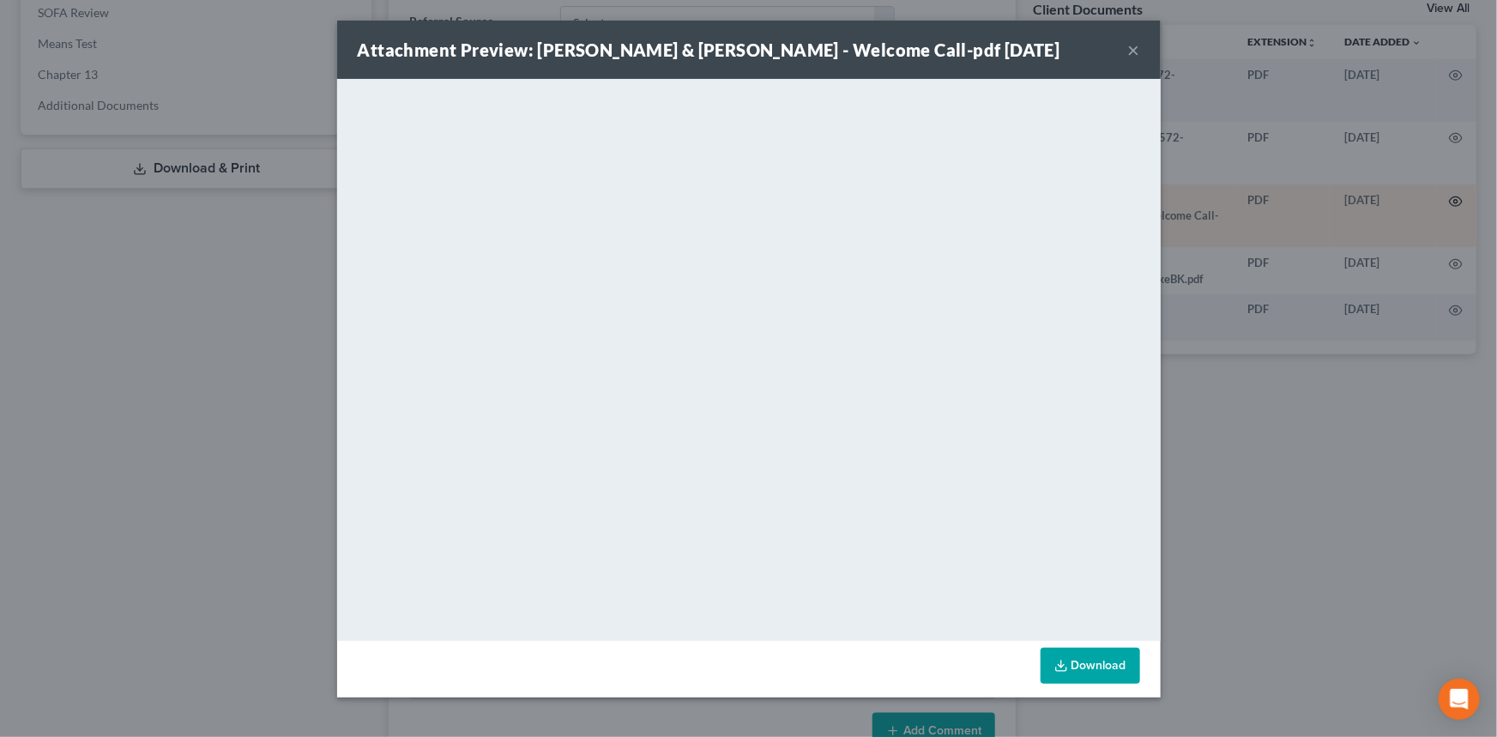
scroll to position [727, 0]
click at [1131, 42] on button "×" at bounding box center [1134, 49] width 12 height 21
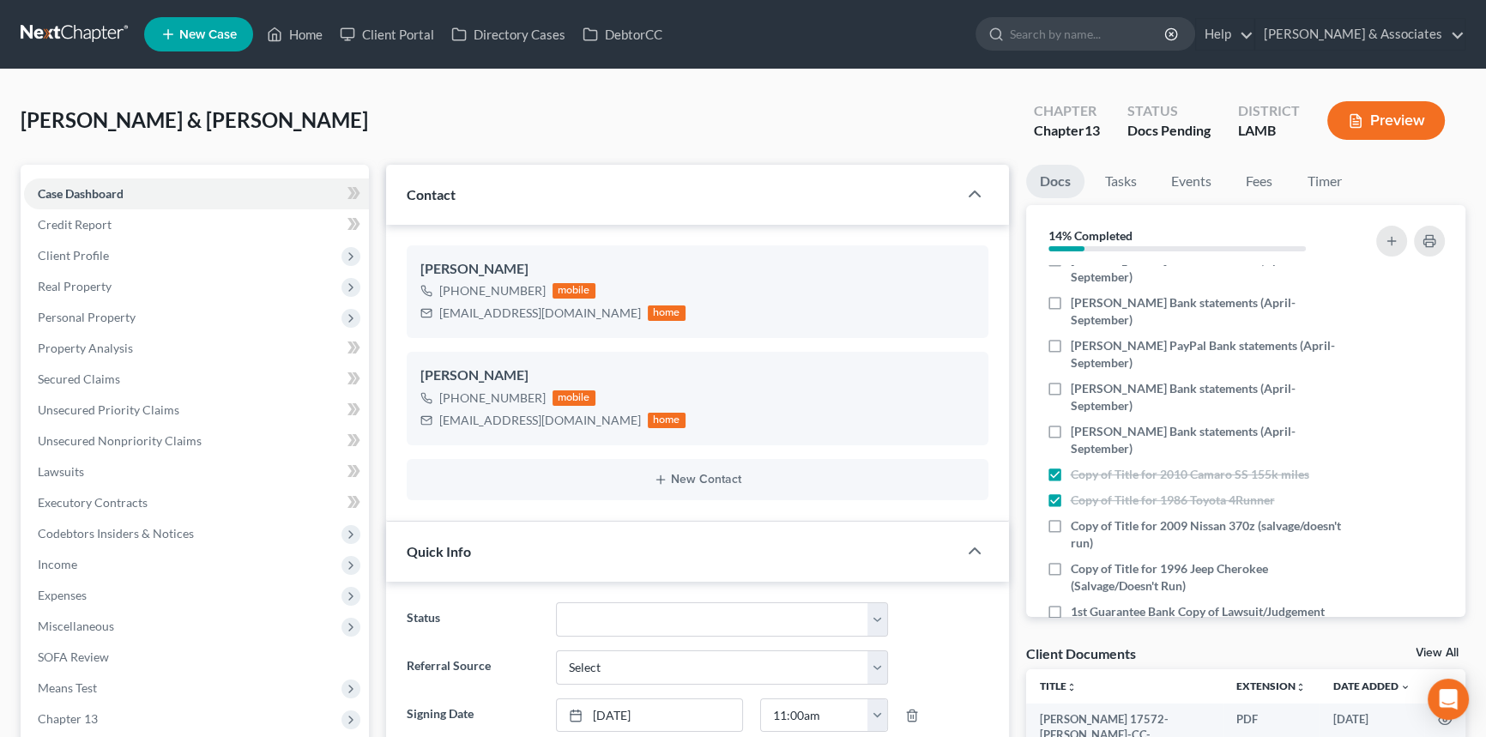
scroll to position [744, 0]
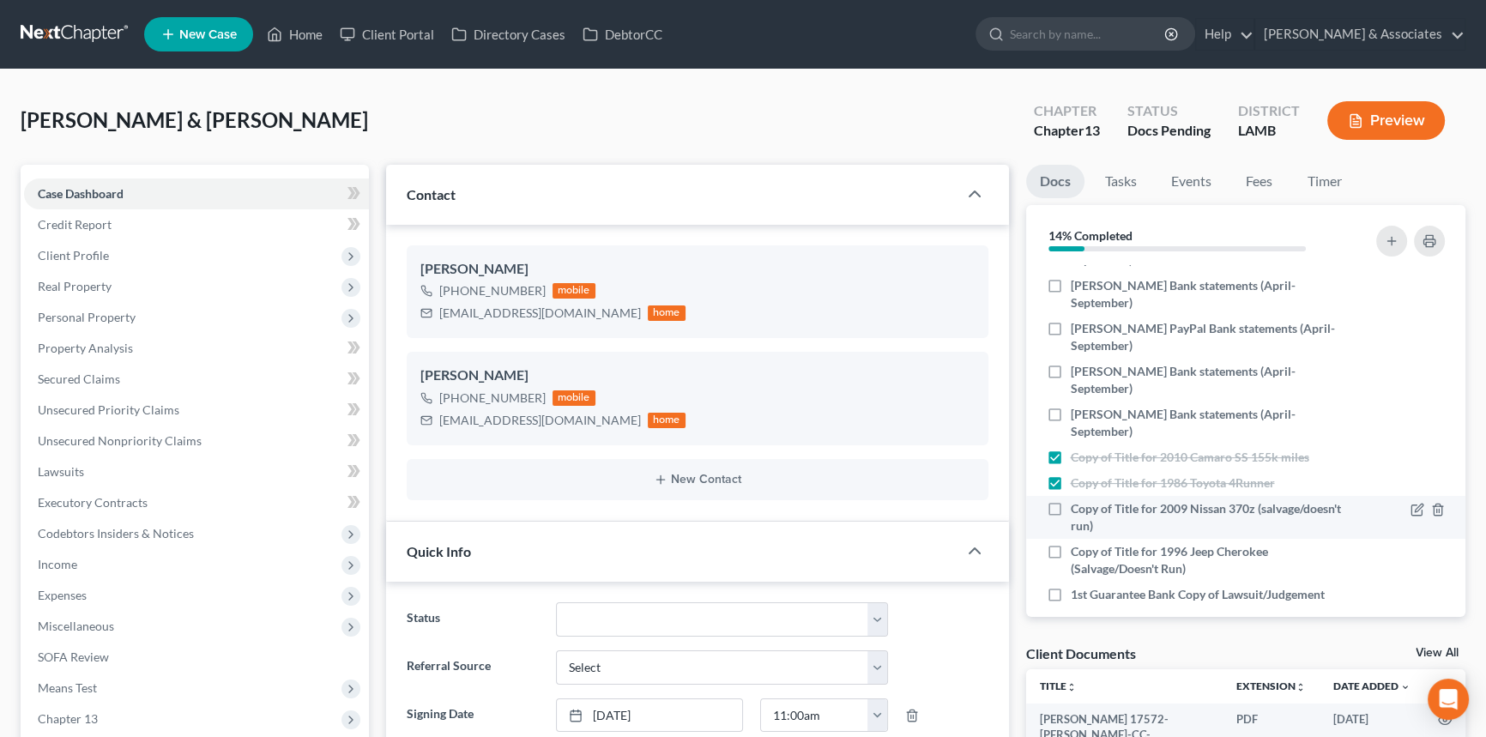
click at [1071, 500] on label "Copy of Title for 2009 Nissan 370z (salvage/doesn't run)" at bounding box center [1206, 517] width 270 height 34
click at [1077, 500] on input "Copy of Title for 2009 Nissan 370z (salvage/doesn't run)" at bounding box center [1082, 505] width 11 height 11
checkbox input "true"
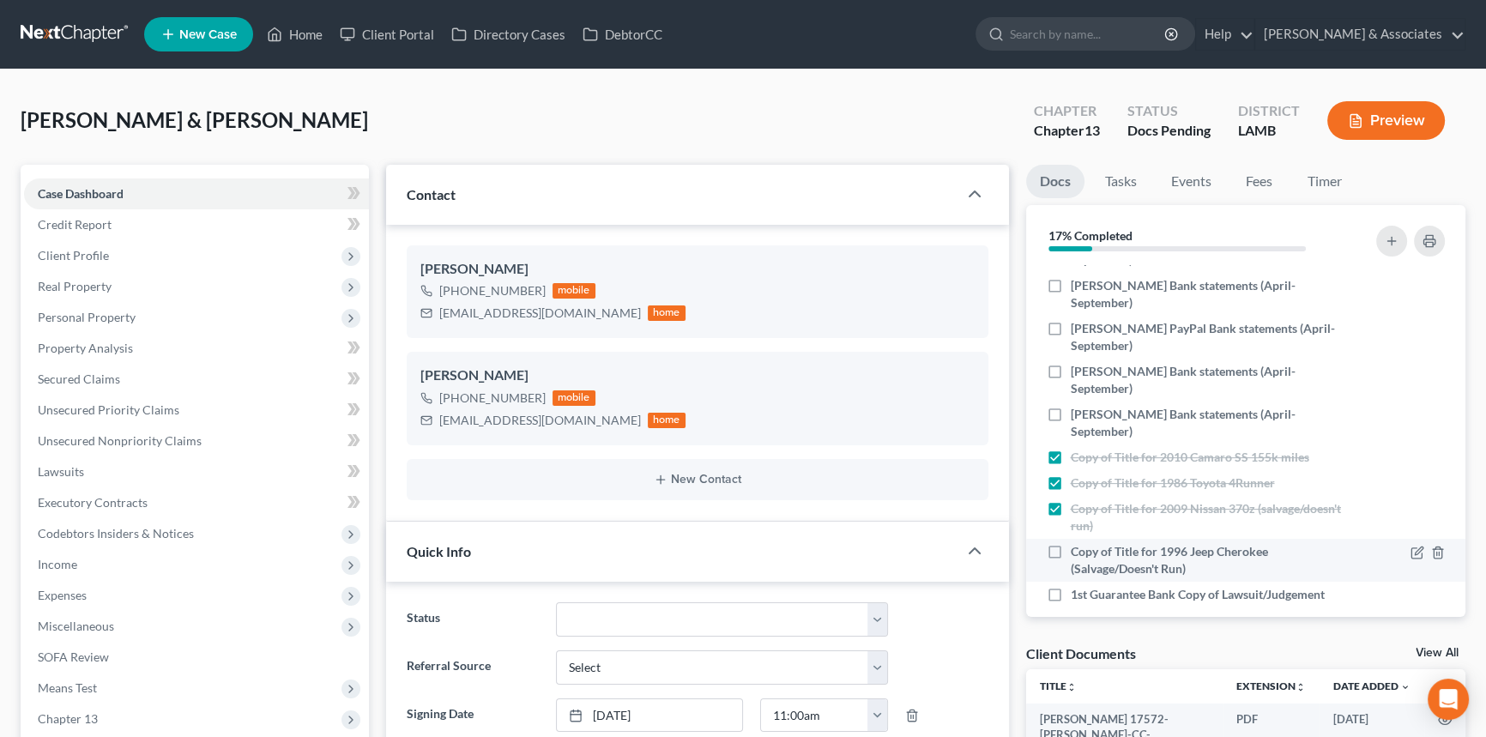
click at [1038, 543] on div "Copy of Title for 1996 Jeep Cherokee (Salvage/Doesn't Run)" at bounding box center [1193, 560] width 311 height 34
click at [1071, 543] on label "Copy of Title for 1996 Jeep Cherokee (Salvage/Doesn't Run)" at bounding box center [1206, 560] width 270 height 34
click at [1077, 543] on input "Copy of Title for 1996 Jeep Cherokee (Salvage/Doesn't Run)" at bounding box center [1082, 548] width 11 height 11
click at [874, 118] on div "Hampton, Thomas & Sarah Upgraded Chapter Chapter 13 Status Docs Pending Distric…" at bounding box center [743, 127] width 1445 height 75
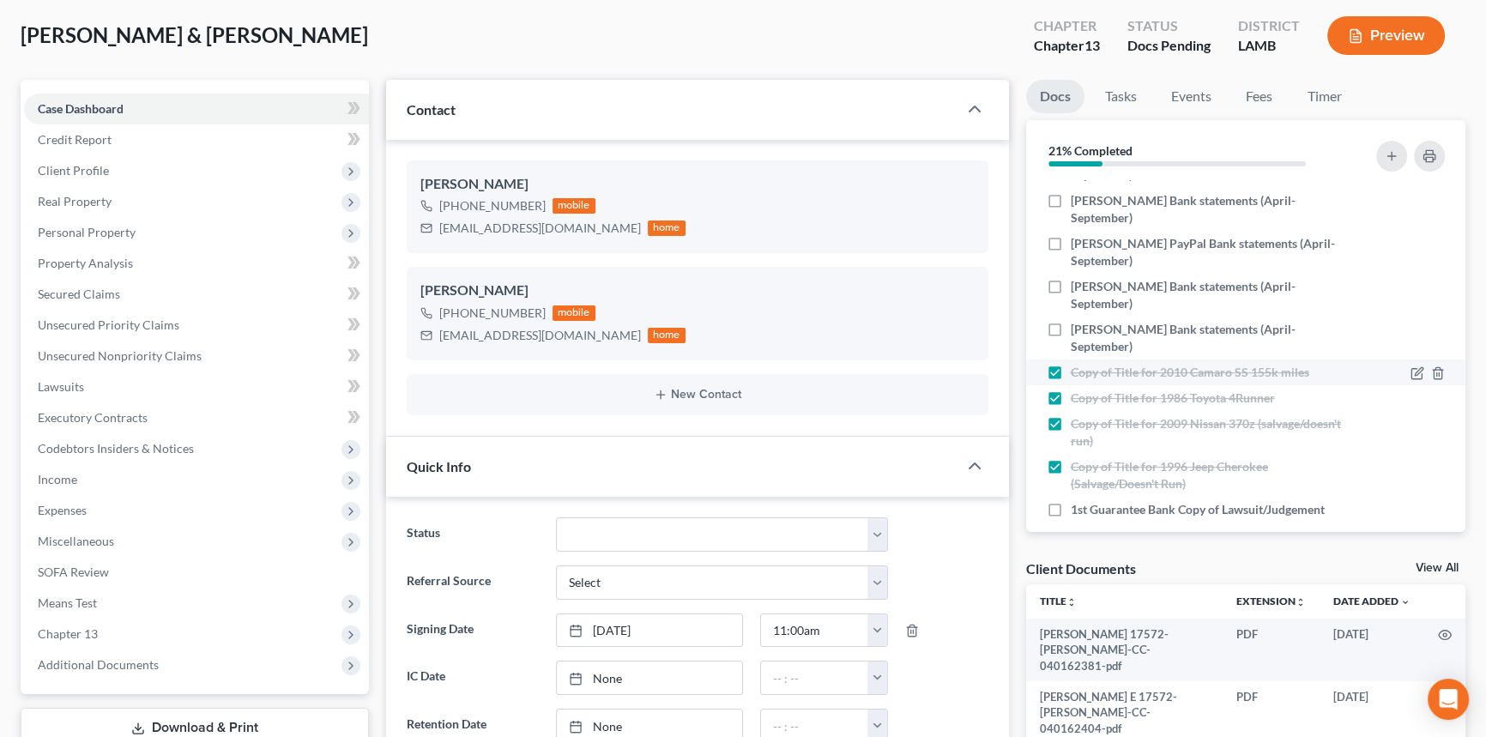
drag, startPoint x: 950, startPoint y: 120, endPoint x: 1055, endPoint y: 321, distance: 226.8
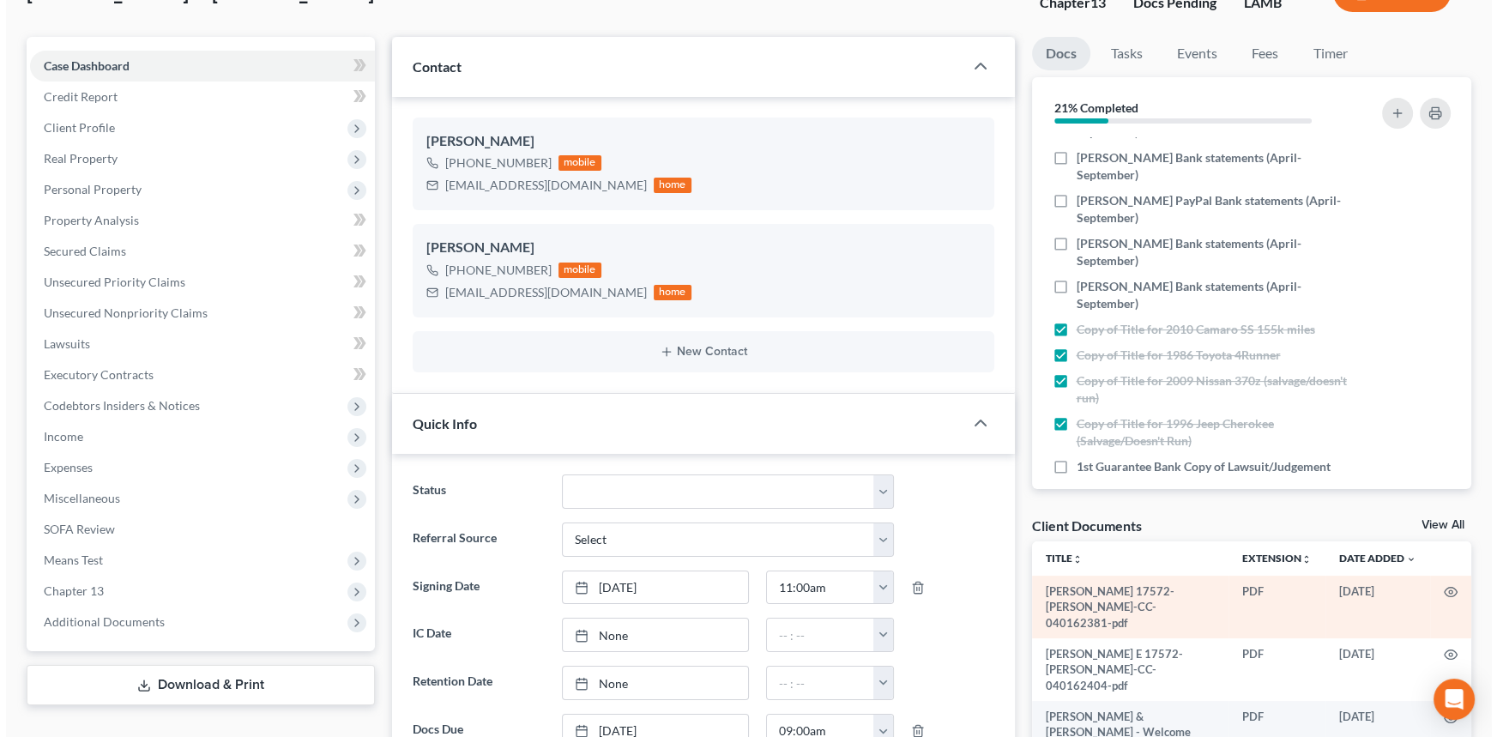
scroll to position [772, 0]
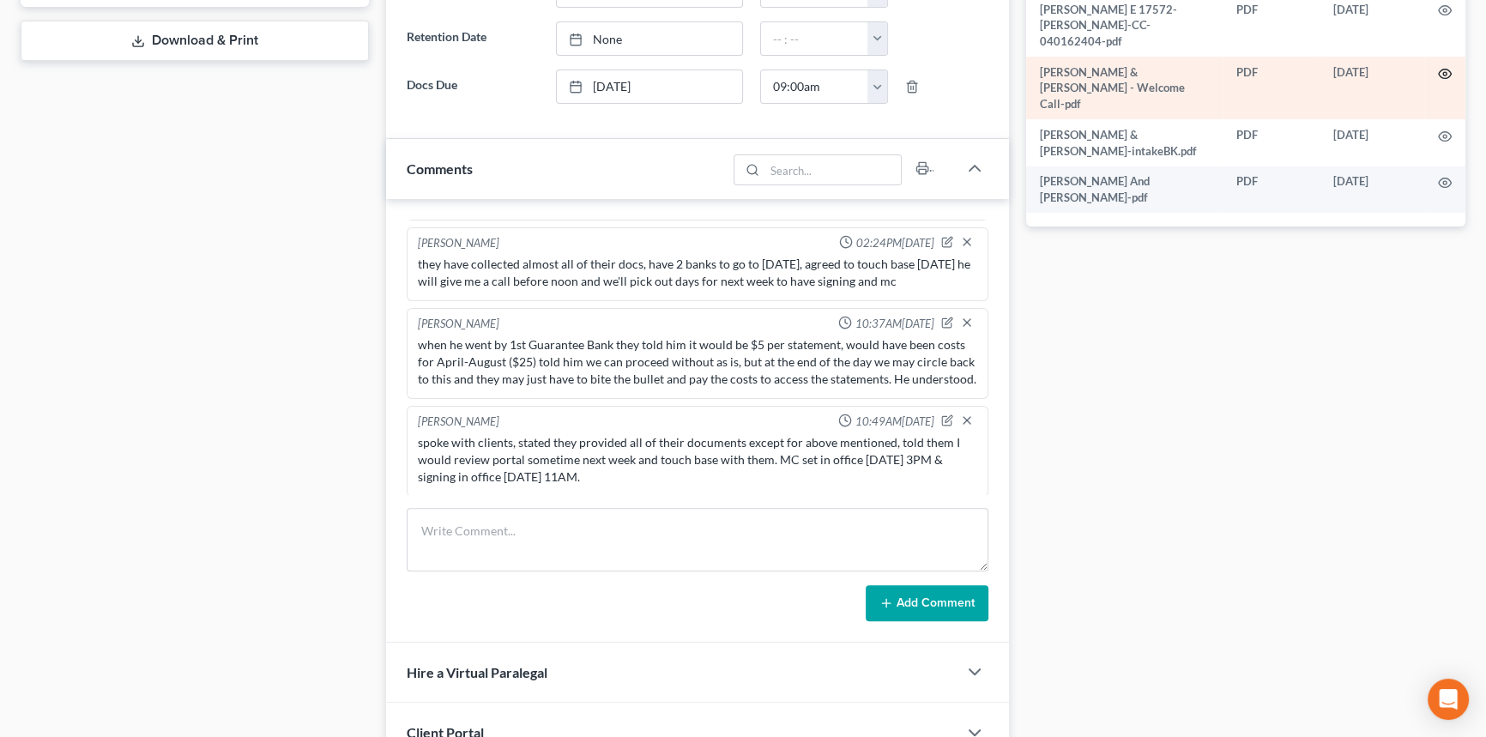
click at [1440, 67] on icon "button" at bounding box center [1445, 74] width 14 height 14
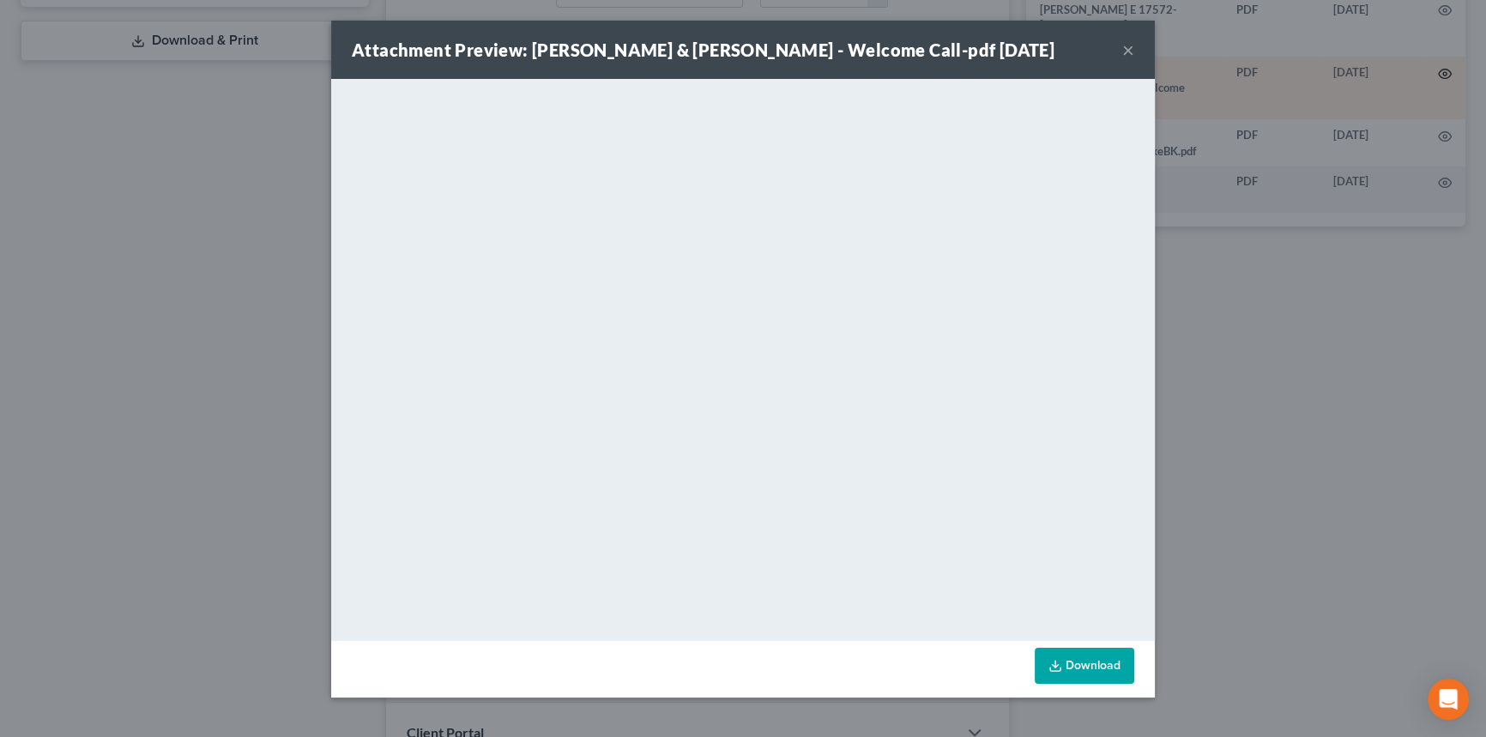
scroll to position [491, 0]
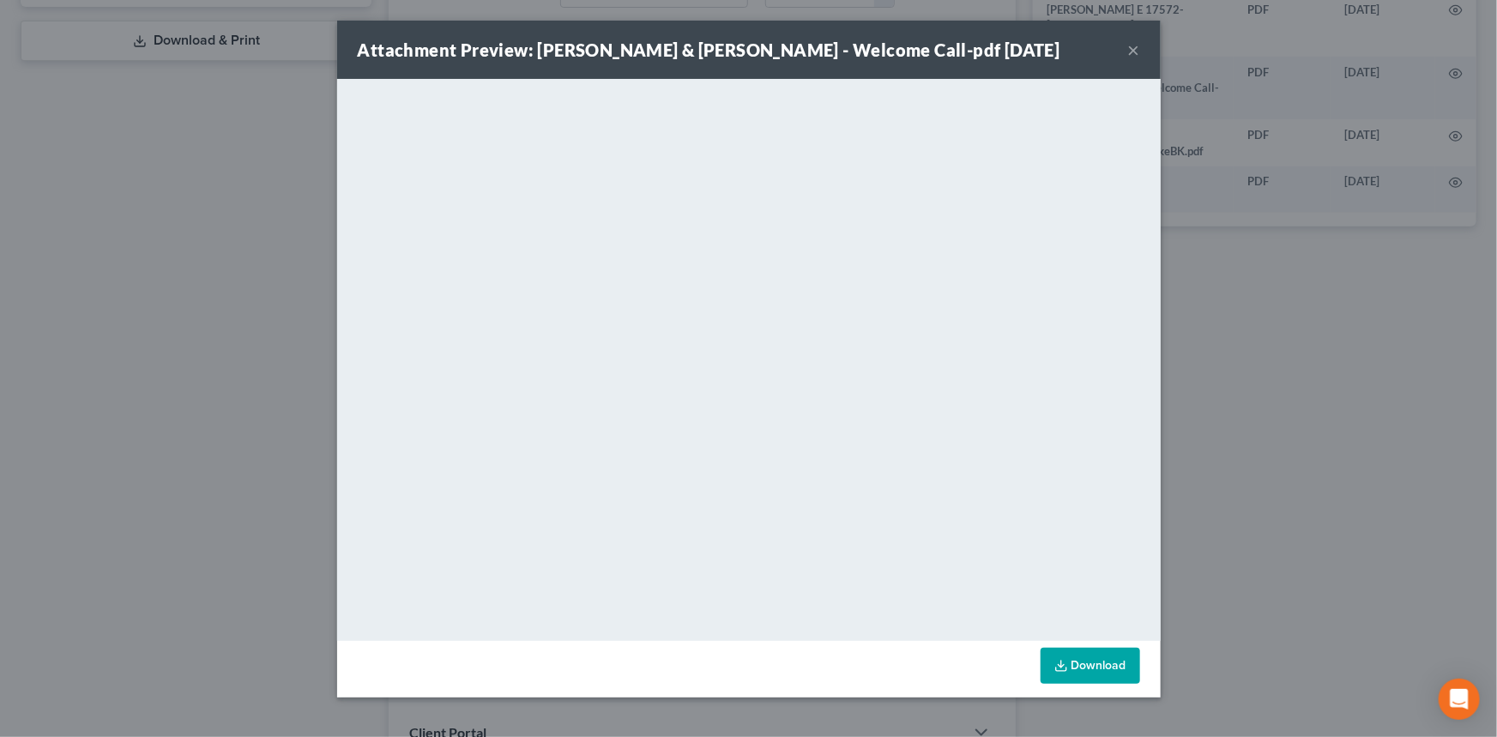
click at [1131, 51] on button "×" at bounding box center [1134, 49] width 12 height 21
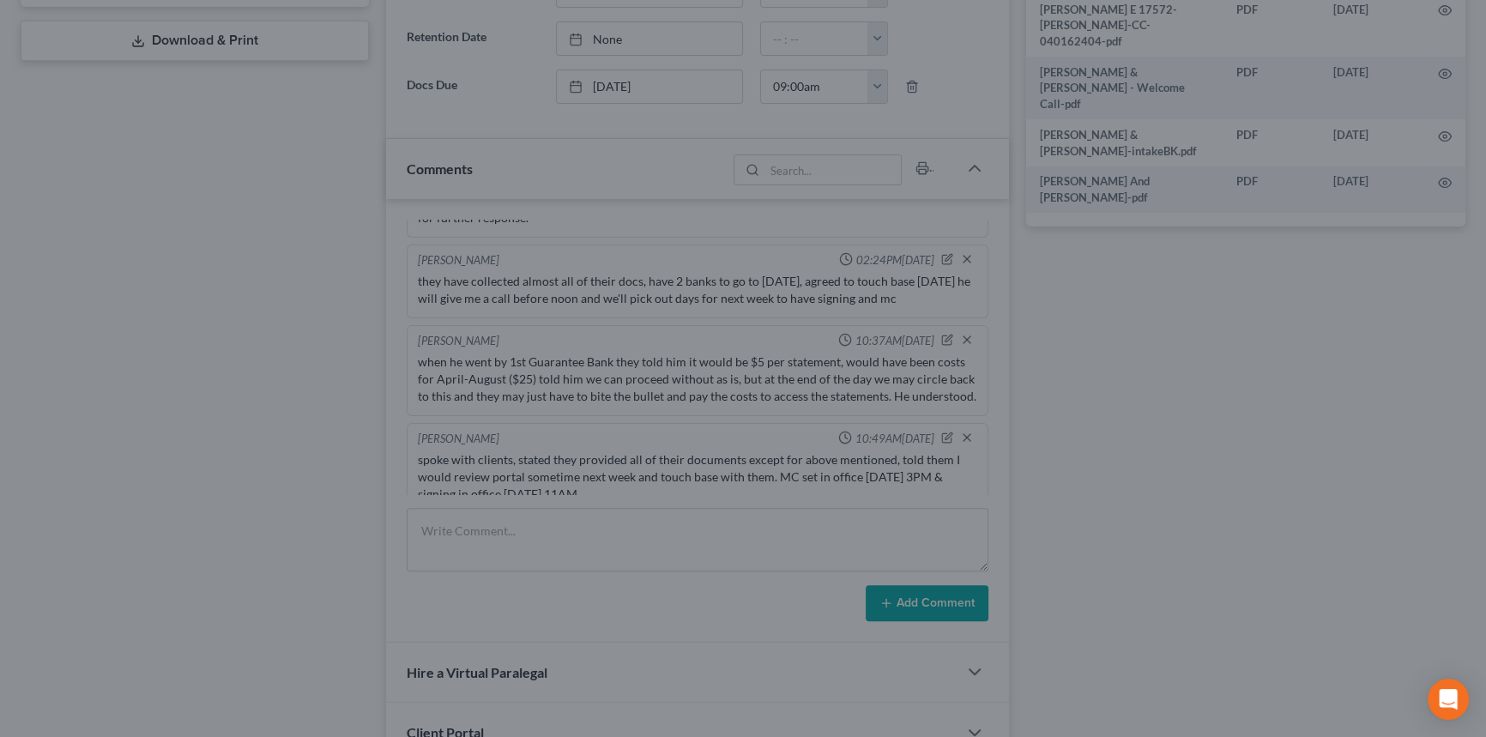
scroll to position [744, 0]
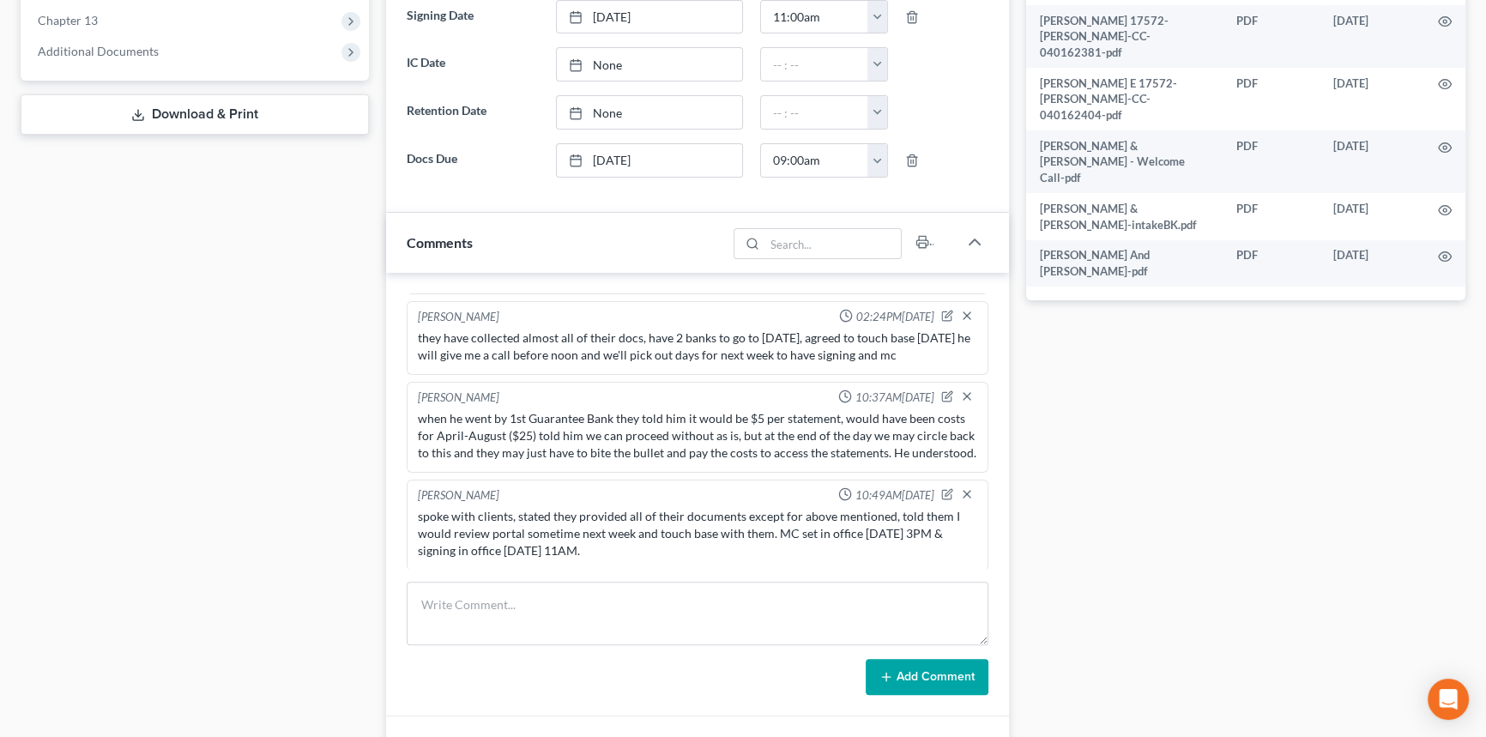
drag, startPoint x: 1227, startPoint y: 494, endPoint x: 1244, endPoint y: 398, distance: 97.4
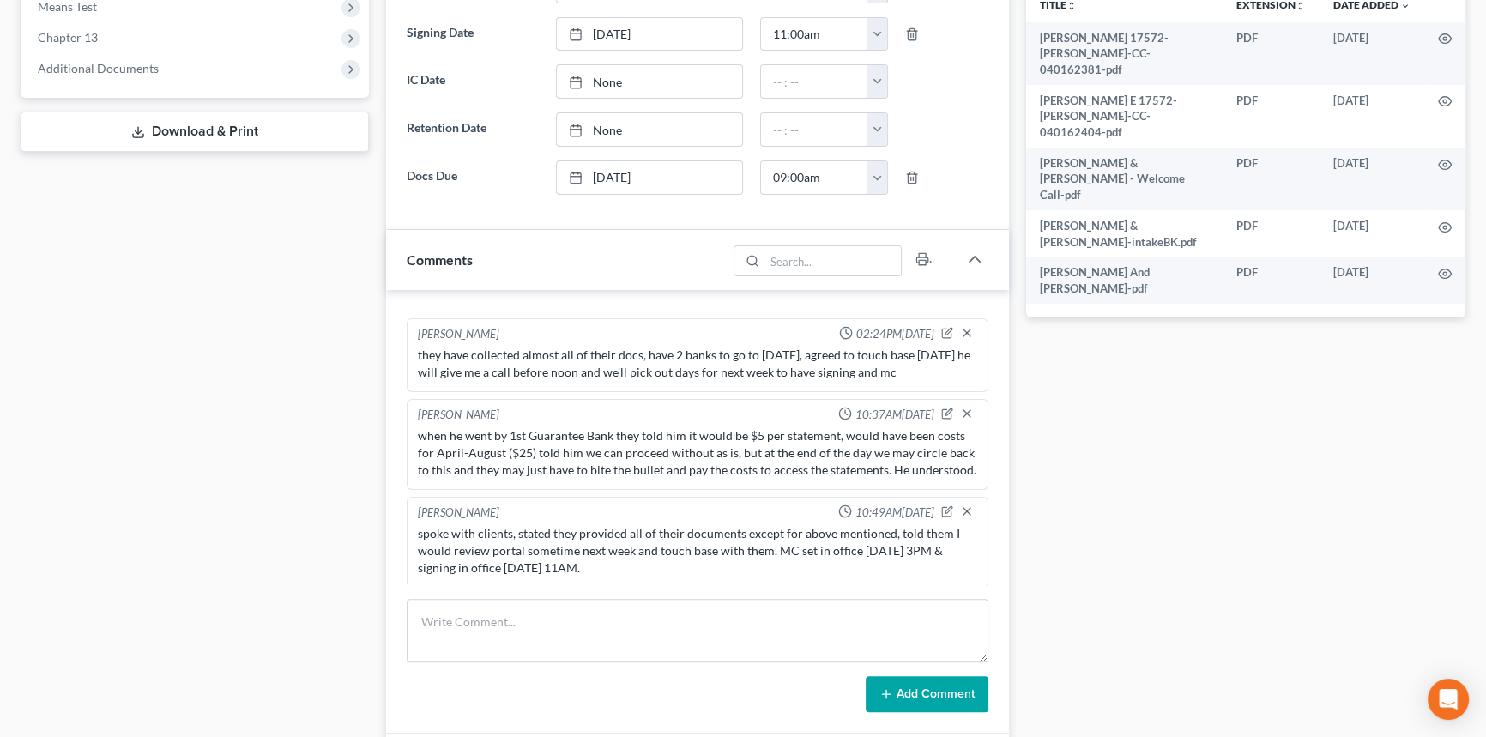
scroll to position [36, 0]
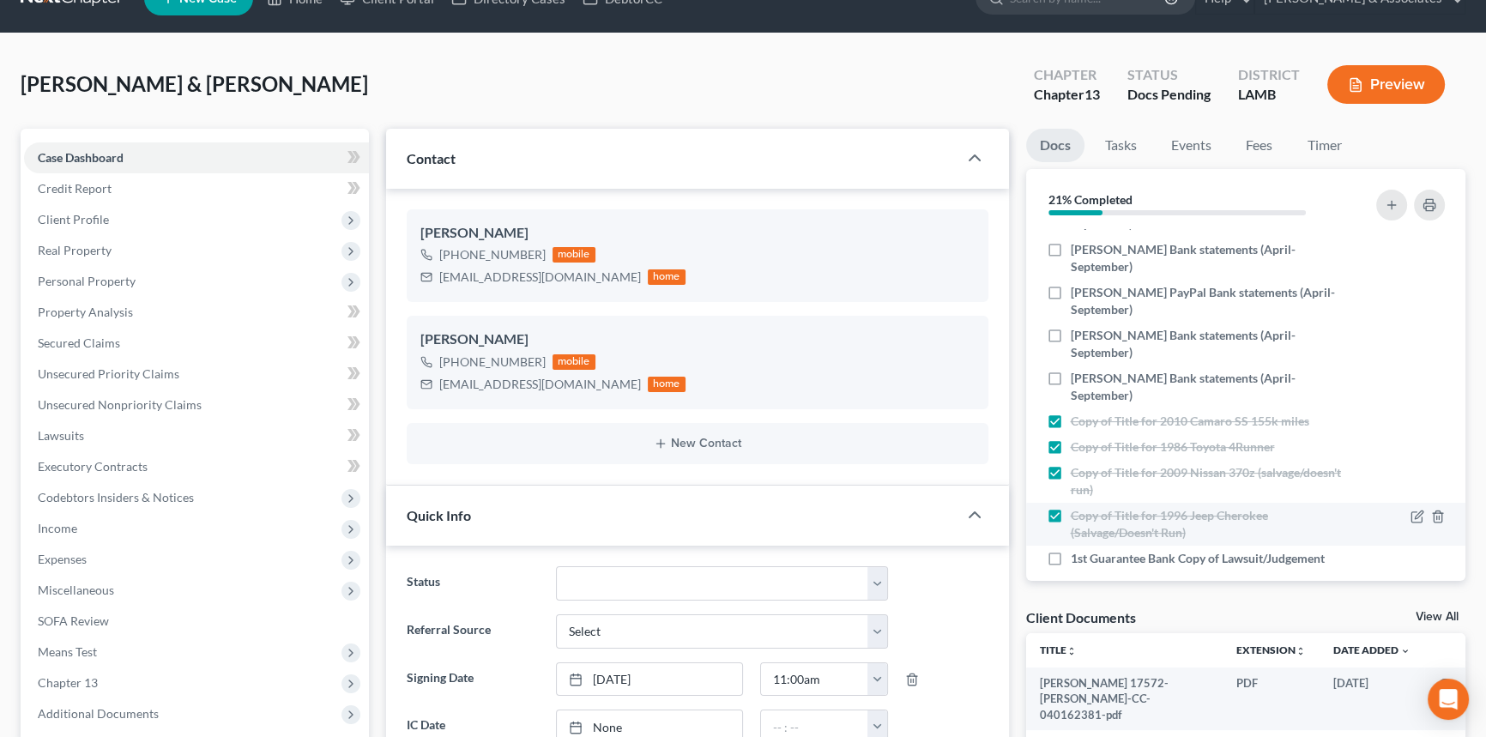
click at [1071, 507] on label "Copy of Title for 1996 Jeep Cherokee (Salvage/Doesn't Run)" at bounding box center [1206, 524] width 270 height 34
click at [1077, 507] on input "Copy of Title for 1996 Jeep Cherokee (Salvage/Doesn't Run)" at bounding box center [1082, 512] width 11 height 11
checkbox input "false"
click at [1047, 469] on div "Copy of Title for 2009 Nissan 370z (salvage/doesn't run)" at bounding box center [1193, 481] width 294 height 34
click at [1071, 438] on label "Copy of Title for 1986 Toyota 4Runner" at bounding box center [1173, 446] width 204 height 17
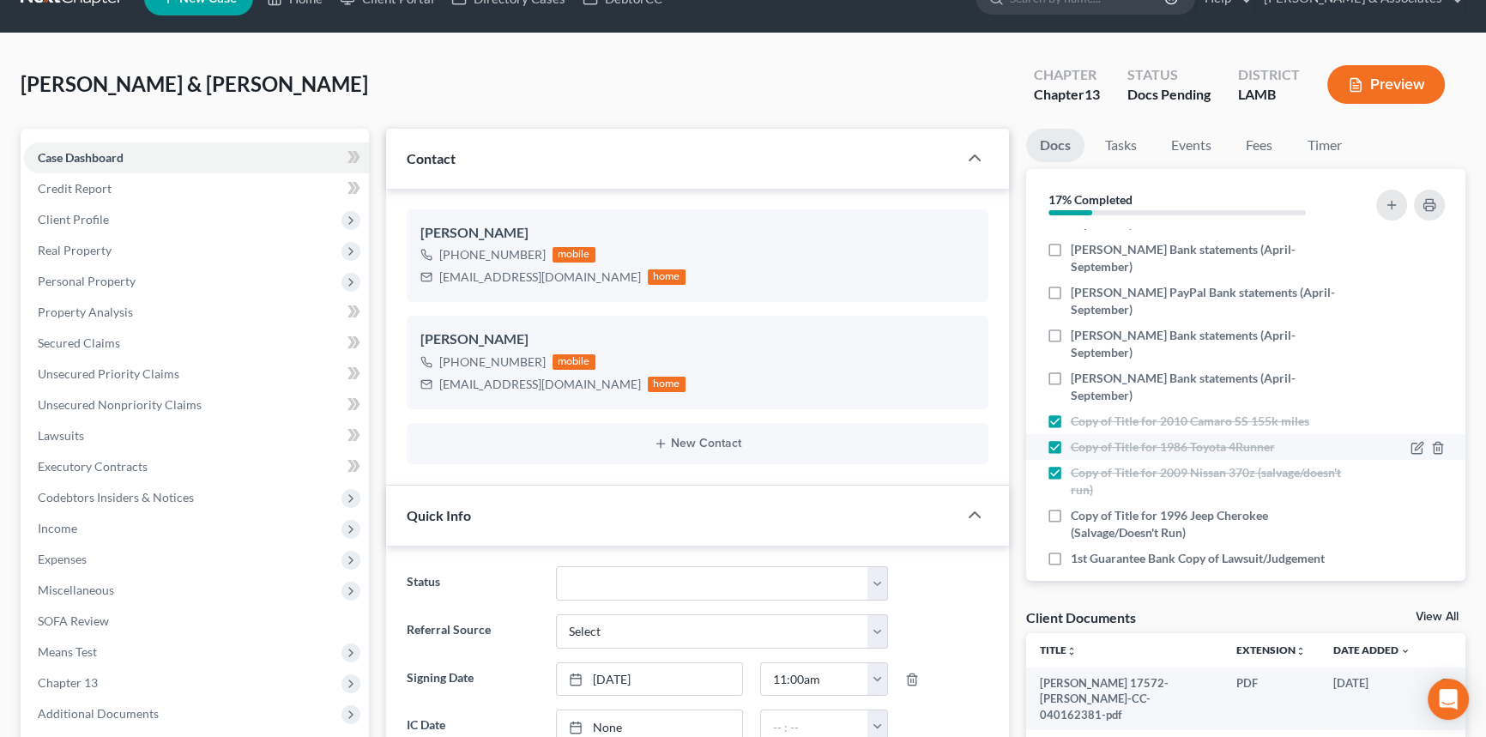
click at [1077, 438] on input "Copy of Title for 1986 Toyota 4Runner" at bounding box center [1082, 443] width 11 height 11
checkbox input "false"
click at [1071, 464] on label "Copy of Title for 2009 Nissan 370z (salvage/doesn't run)" at bounding box center [1206, 481] width 270 height 34
click at [1077, 464] on input "Copy of Title for 2009 Nissan 370z (salvage/doesn't run)" at bounding box center [1082, 469] width 11 height 11
checkbox input "false"
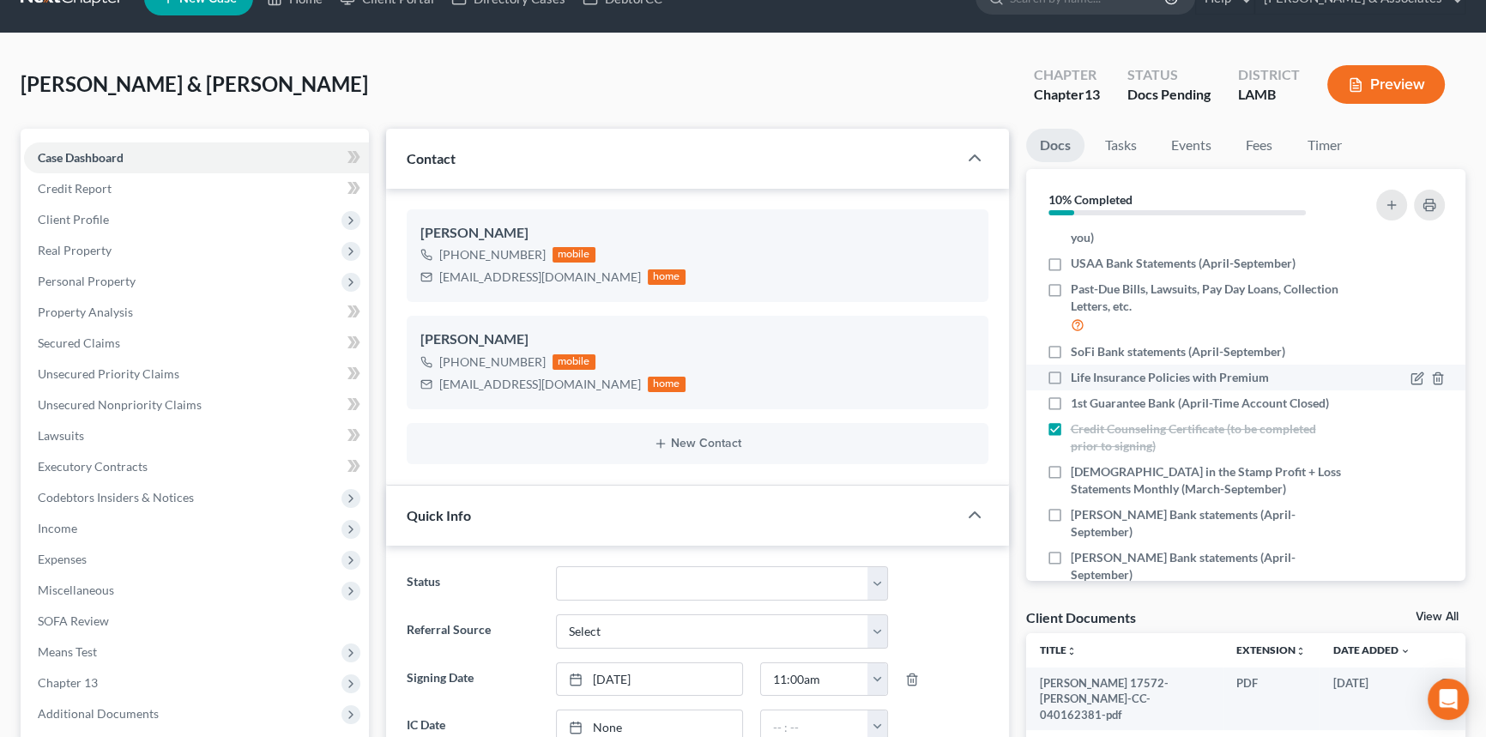
scroll to position [0, 0]
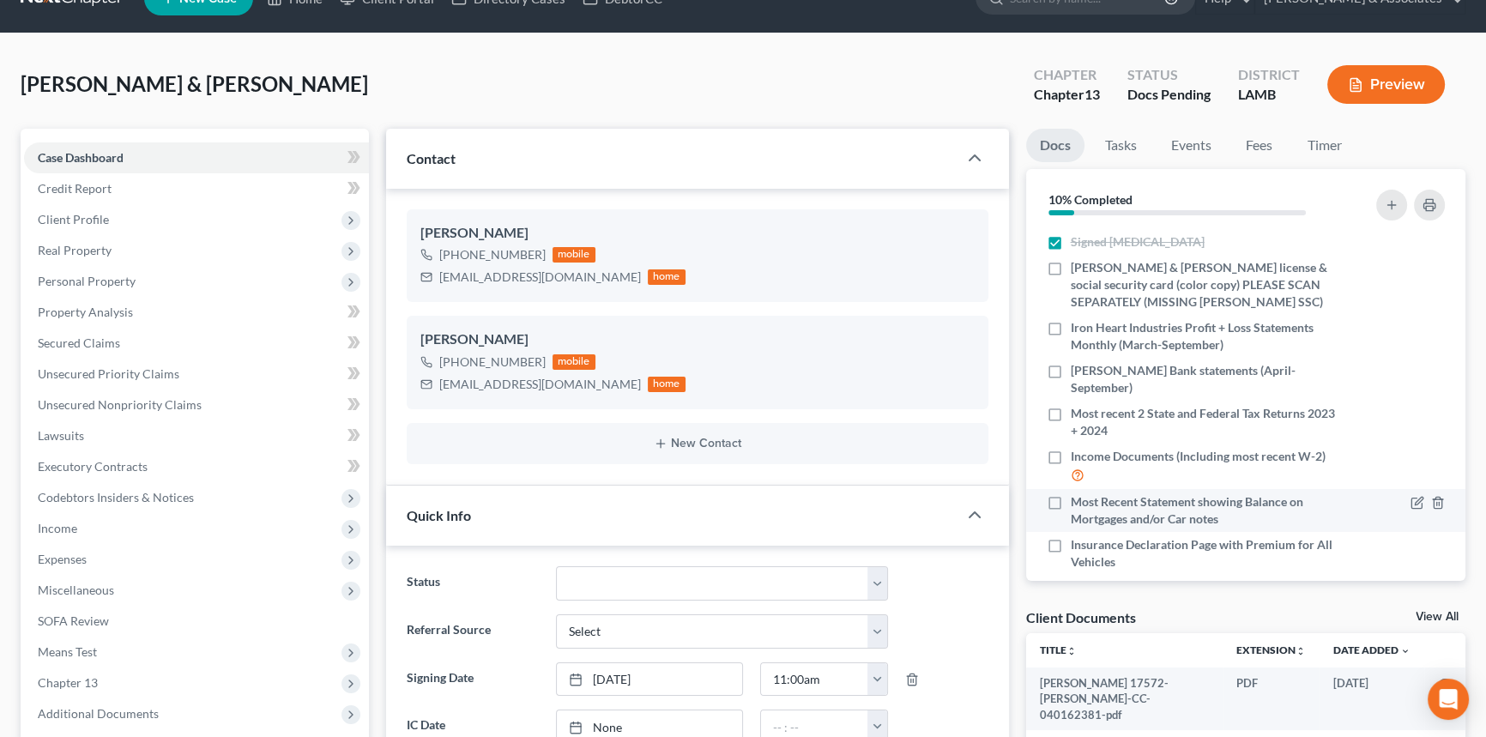
click at [1071, 505] on label "Most Recent Statement showing Balance on Mortgages and/or Car notes" at bounding box center [1206, 510] width 270 height 34
click at [1077, 504] on input "Most Recent Statement showing Balance on Mortgages and/or Car notes" at bounding box center [1082, 498] width 11 height 11
checkbox input "true"
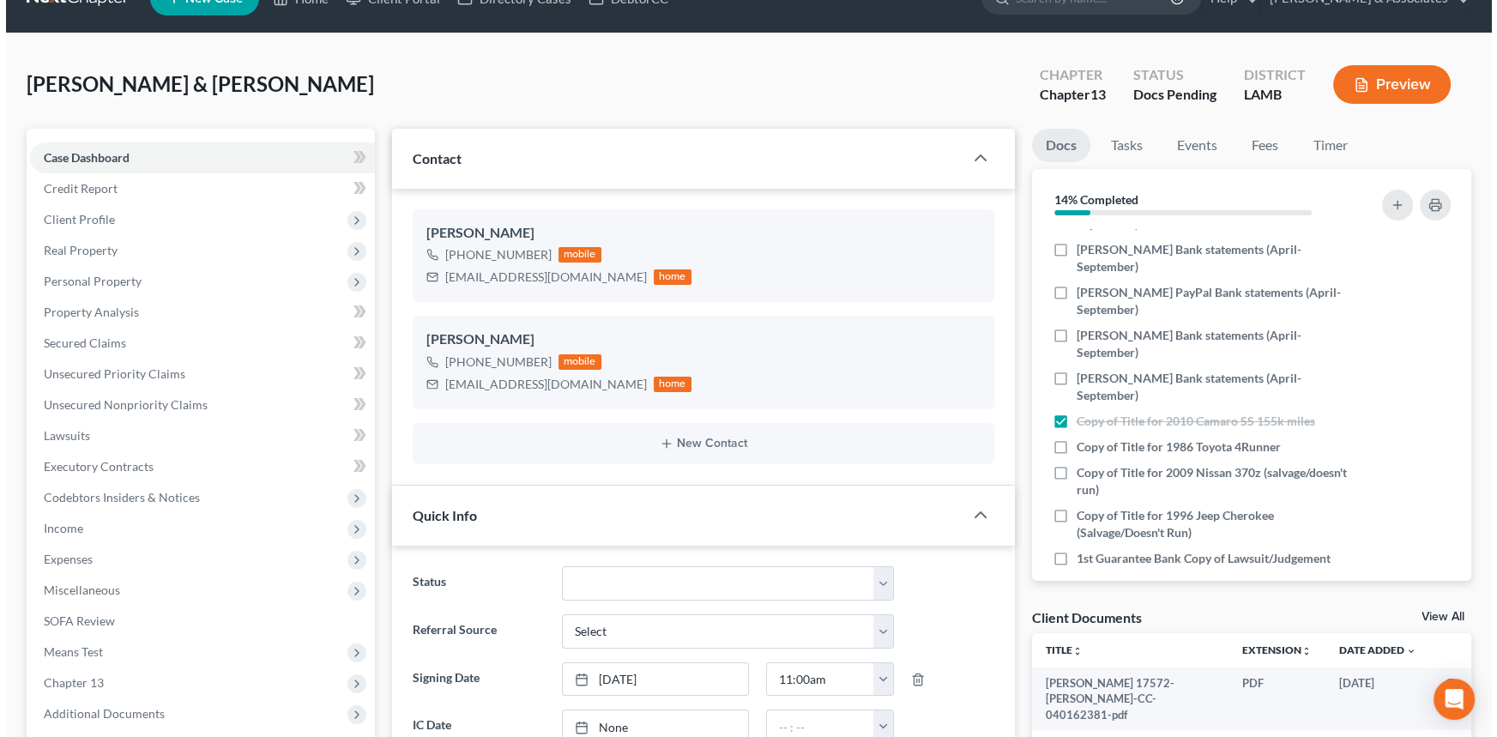
scroll to position [681, 0]
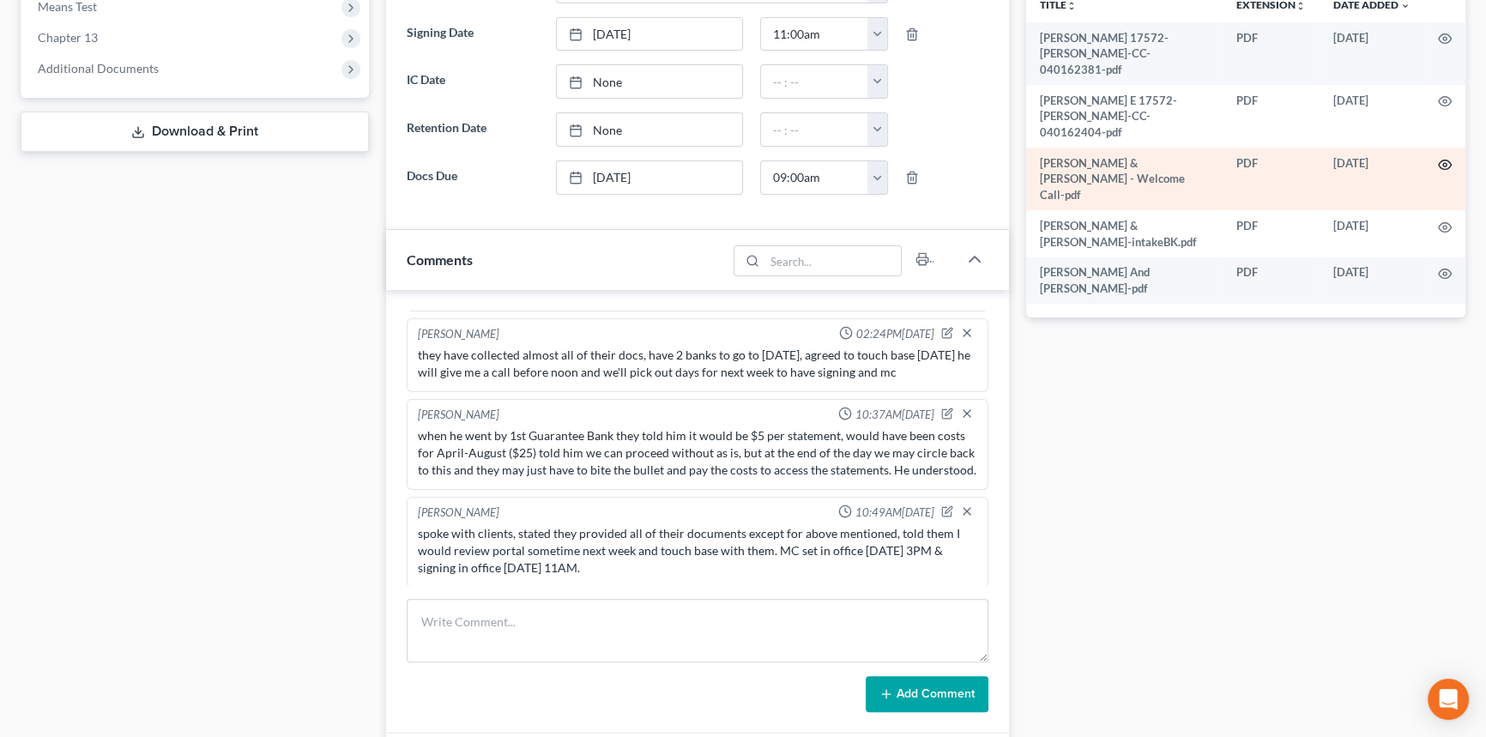
click at [1444, 163] on circle "button" at bounding box center [1444, 164] width 3 height 3
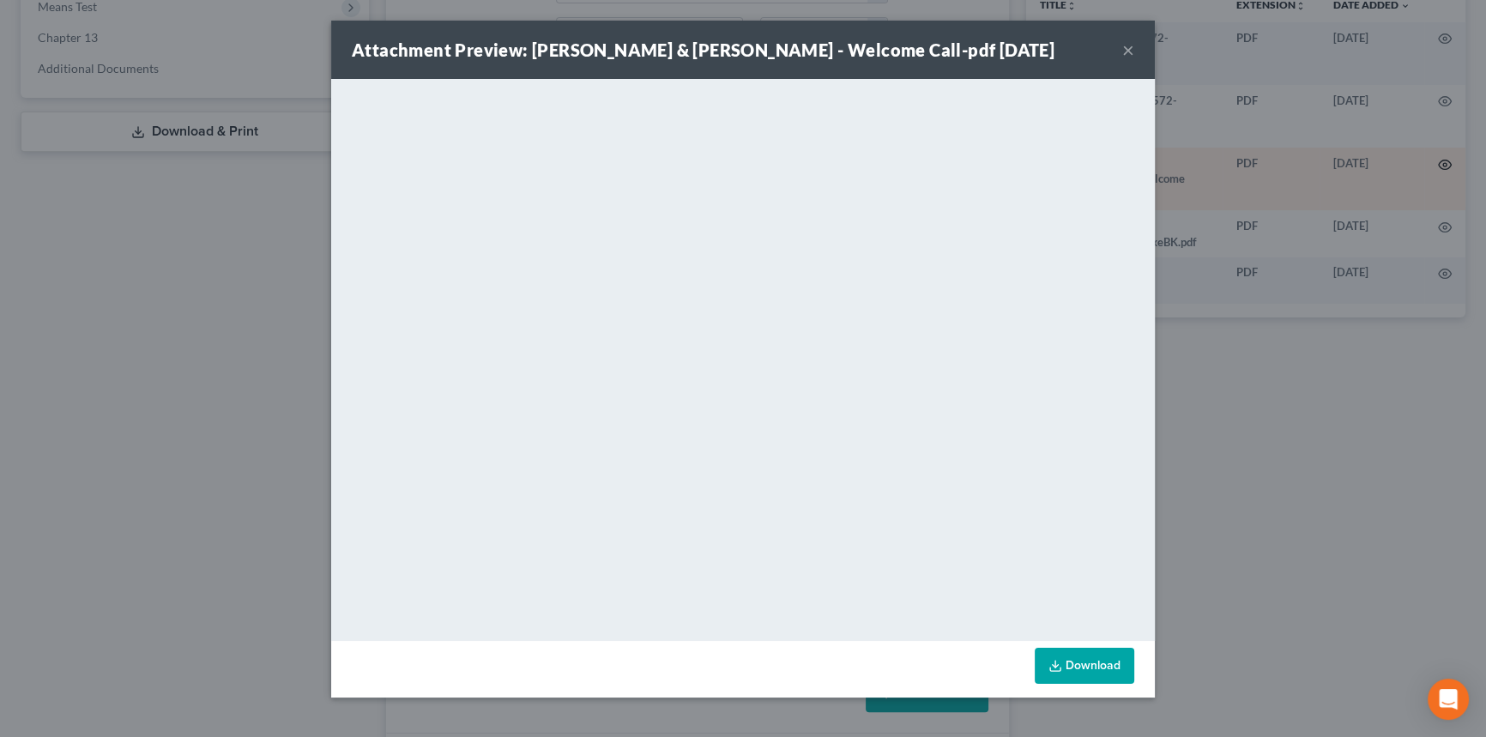
scroll to position [491, 0]
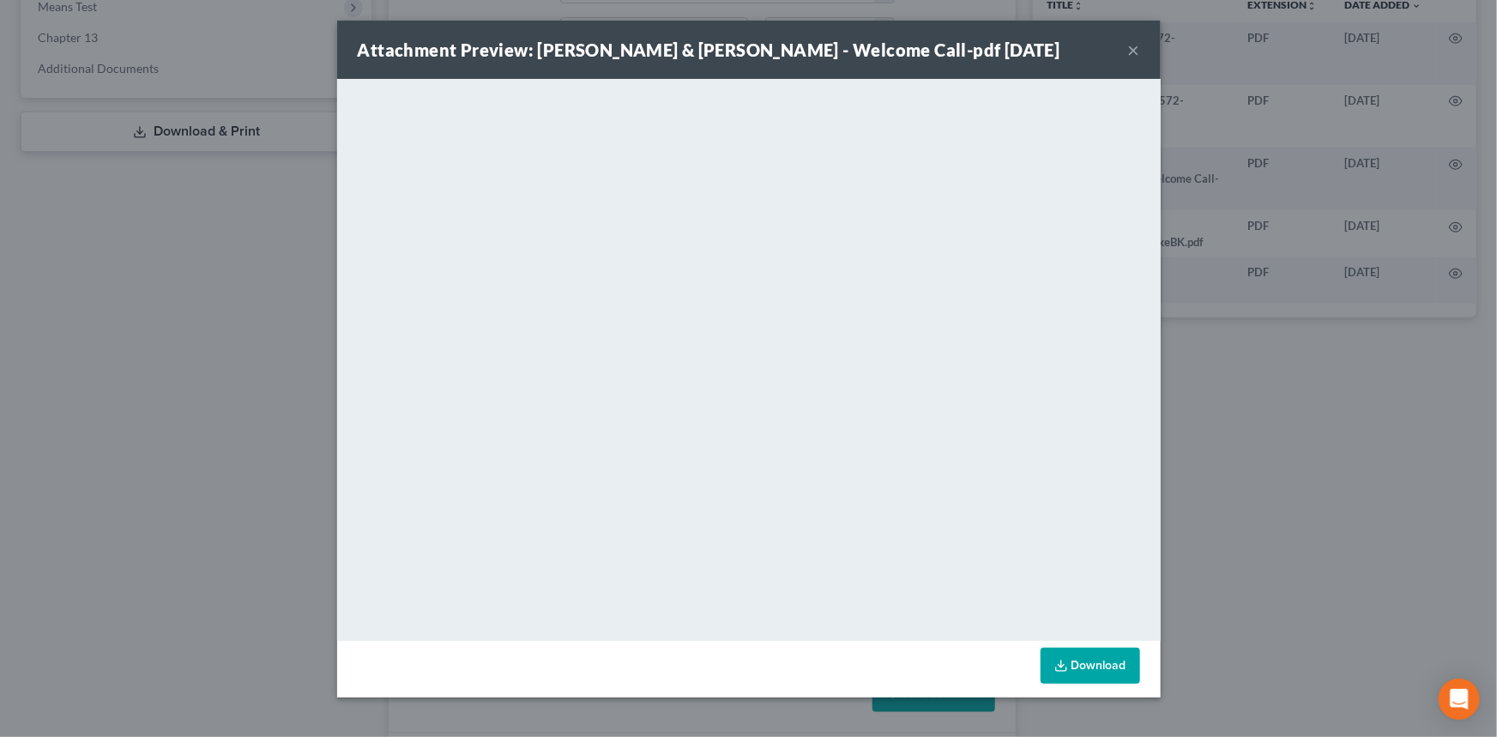
click at [1137, 53] on button "×" at bounding box center [1134, 49] width 12 height 21
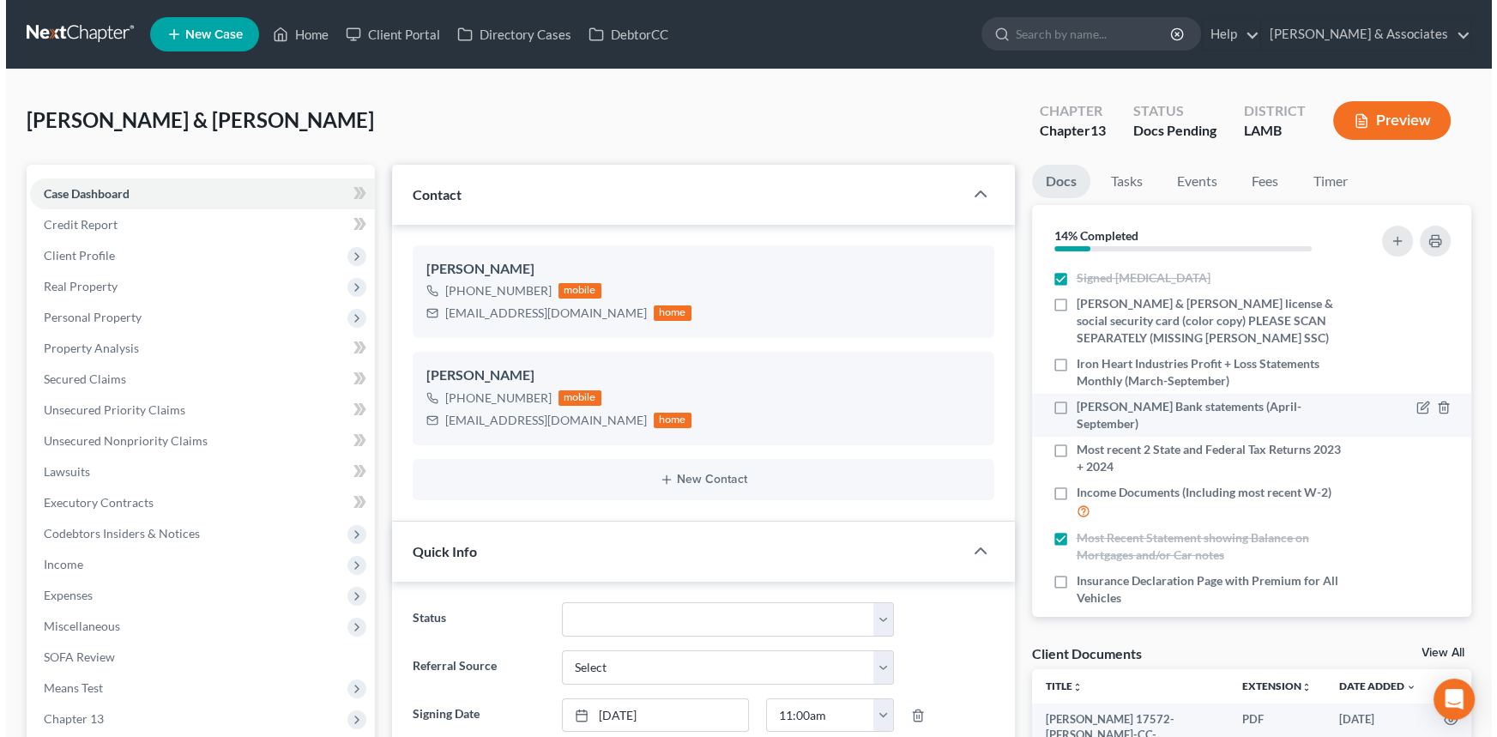
scroll to position [744, 0]
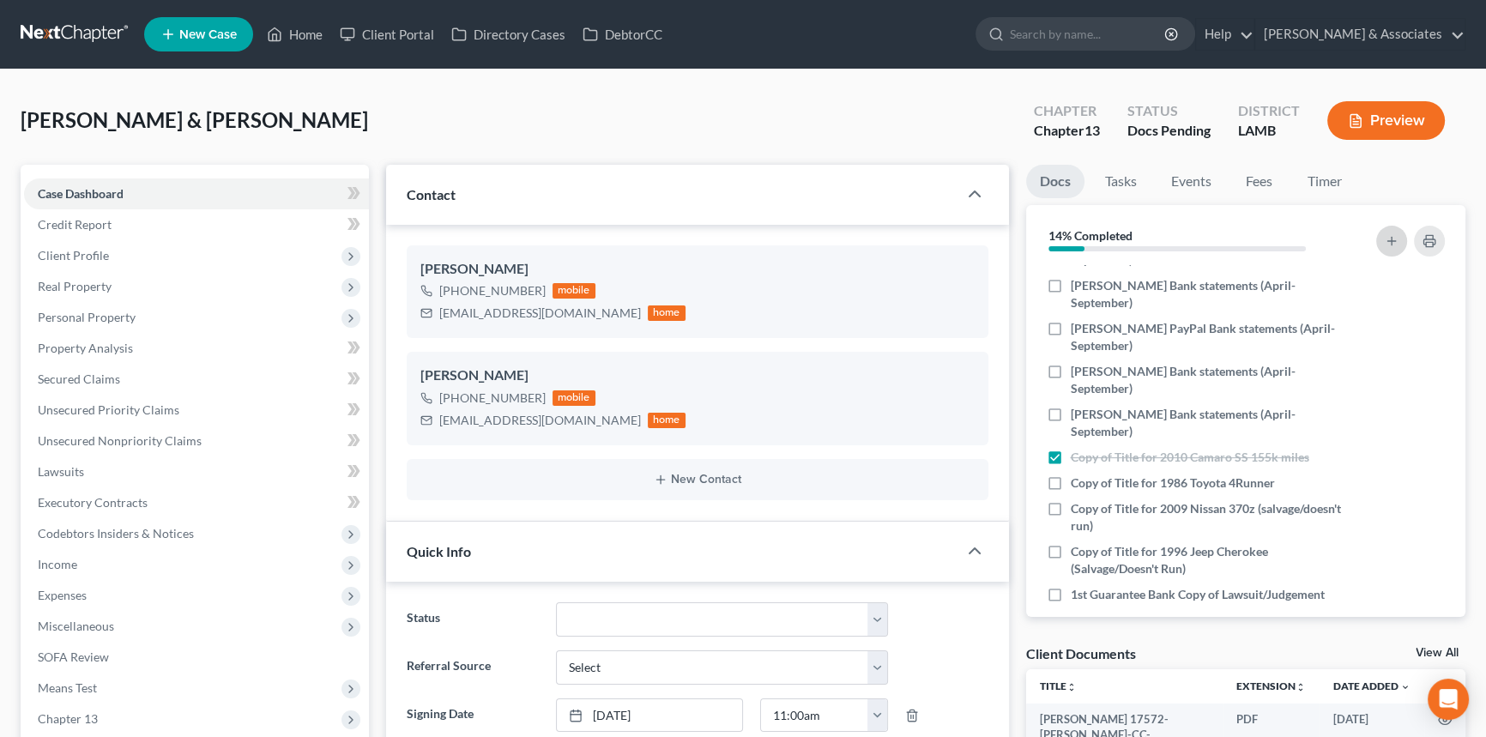
click at [1393, 252] on button "button" at bounding box center [1391, 241] width 31 height 31
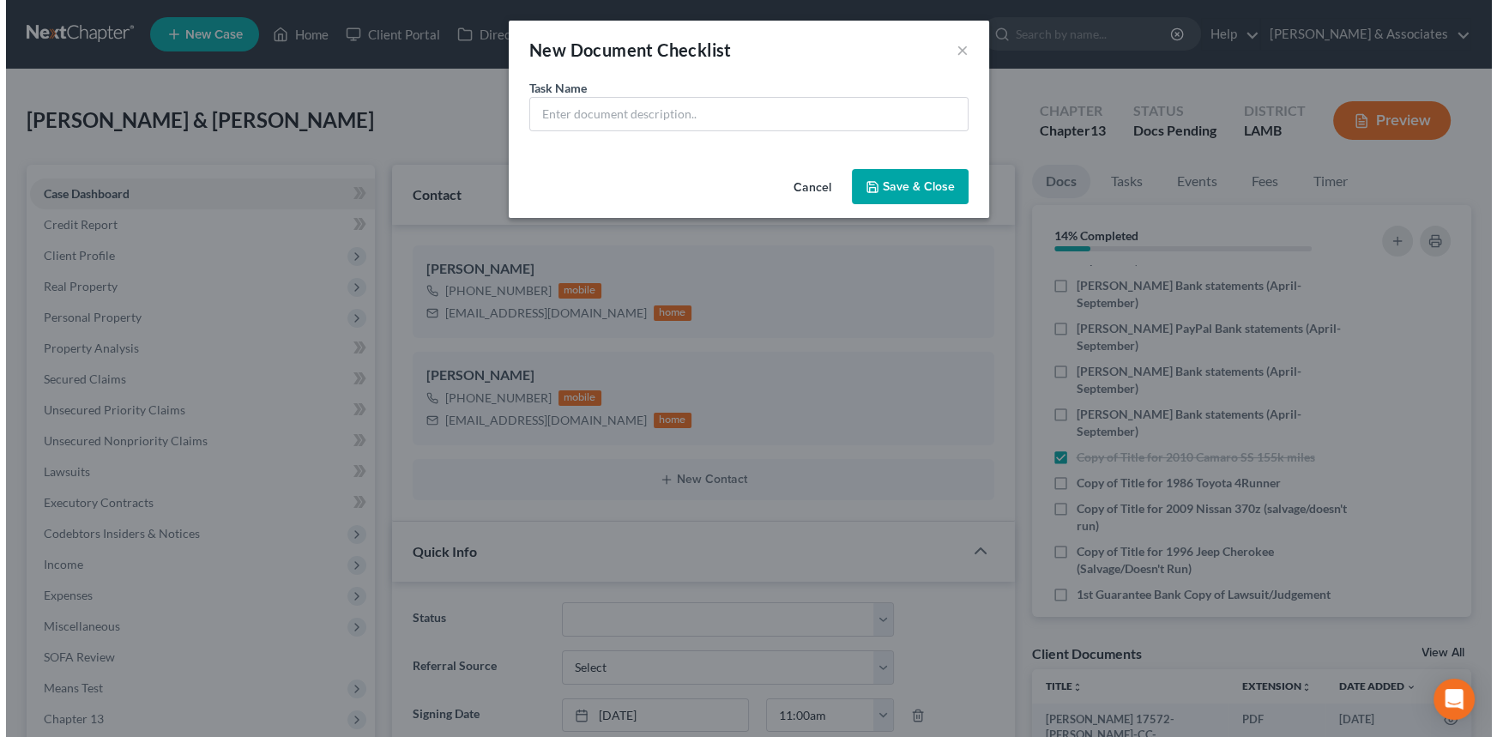
scroll to position [727, 0]
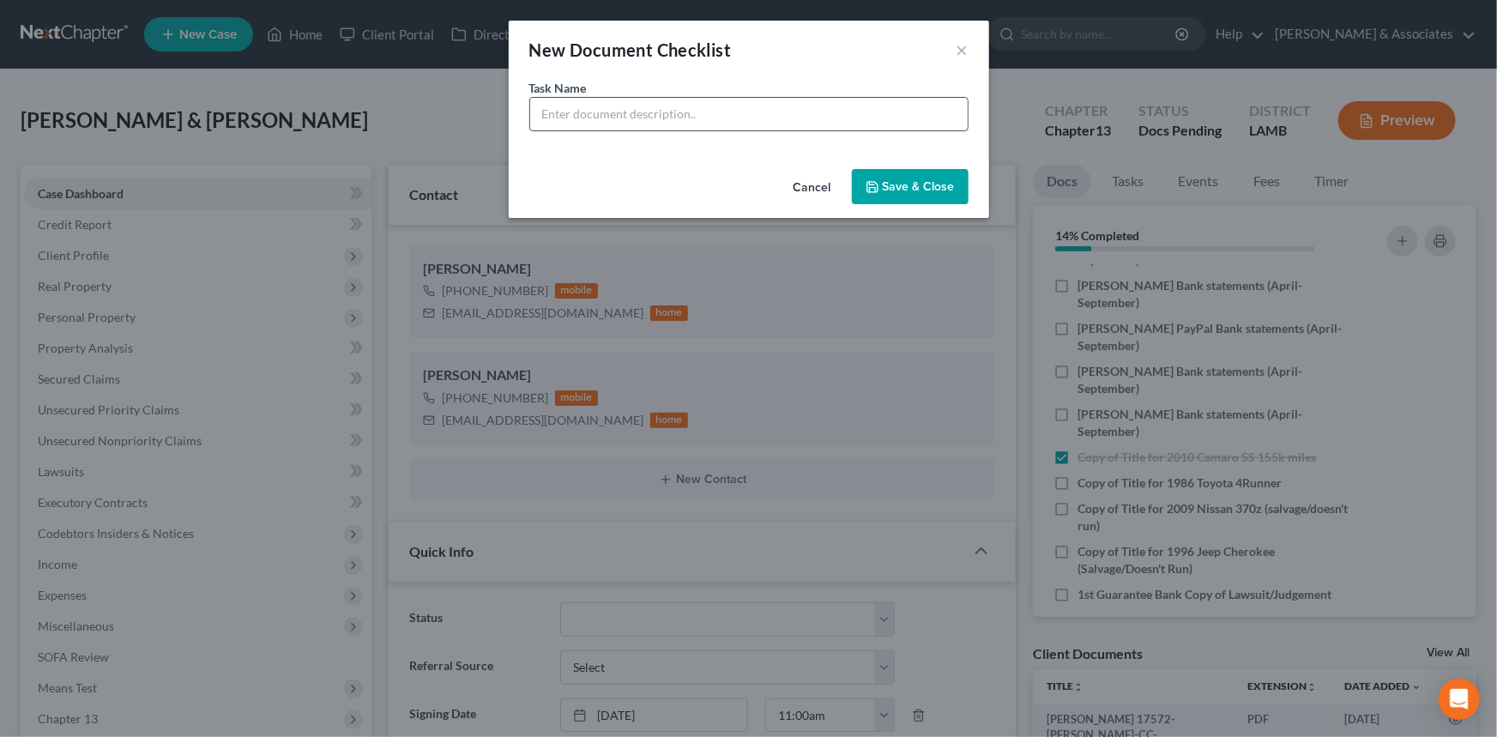
click at [813, 116] on input "text" at bounding box center [748, 114] width 437 height 33
click at [796, 120] on input "Copy of Title for" at bounding box center [748, 114] width 437 height 33
type input "Copy of Title for 2000 Ford F250"
click at [872, 188] on icon "button" at bounding box center [873, 187] width 14 height 14
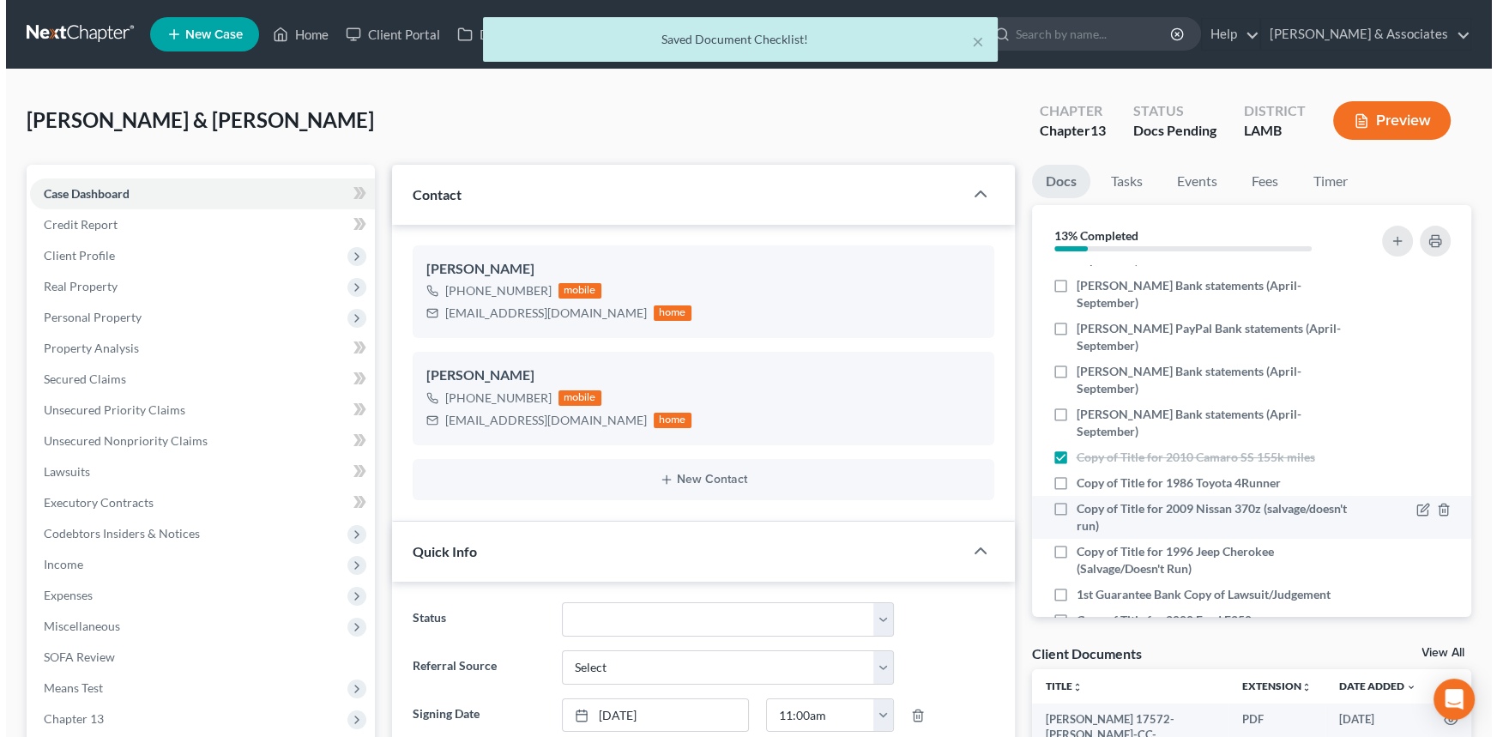
scroll to position [769, 0]
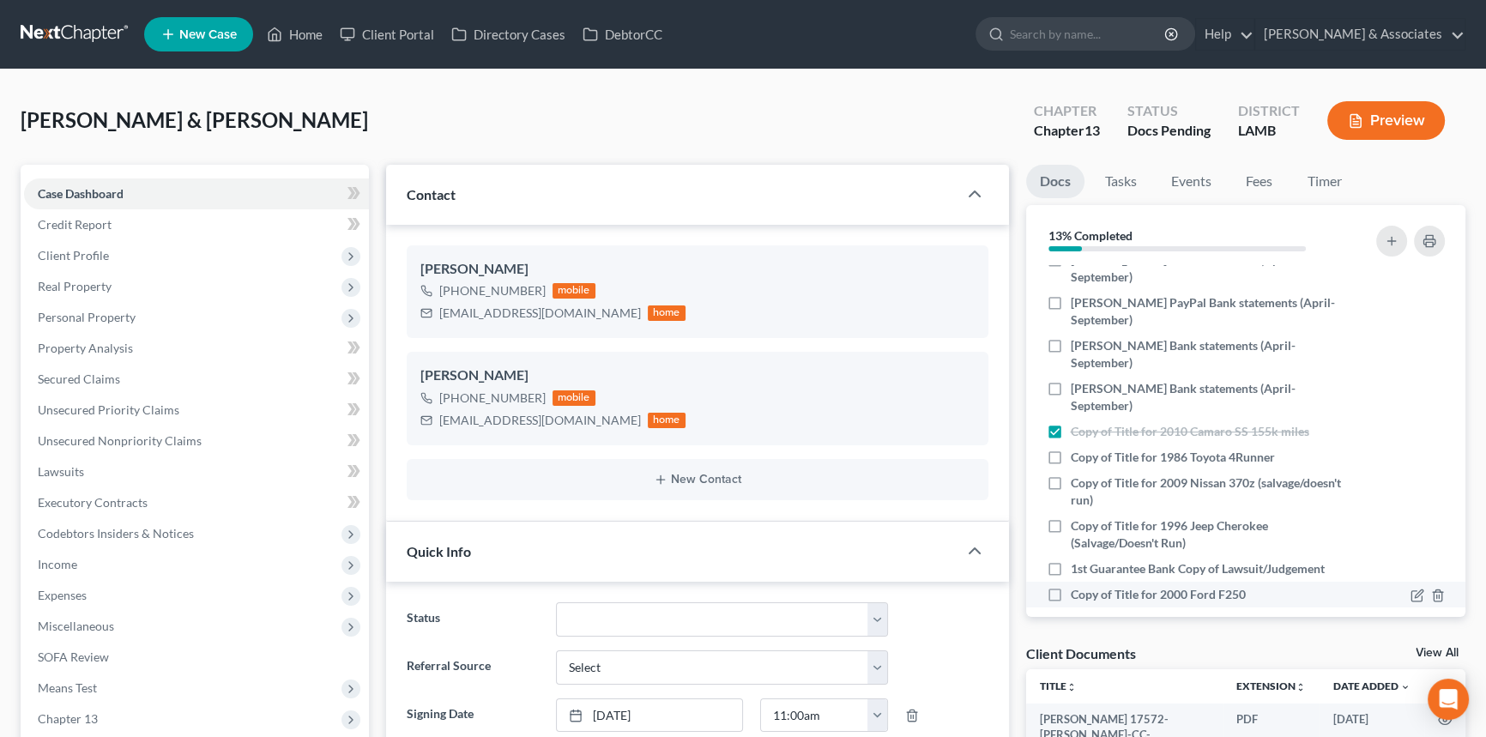
click at [1071, 586] on label "Copy of Title for 2000 Ford F250" at bounding box center [1158, 594] width 175 height 17
click at [1077, 586] on input "Copy of Title for 2000 Ford F250" at bounding box center [1082, 591] width 11 height 11
checkbox input "true"
click at [1378, 237] on button "button" at bounding box center [1391, 241] width 31 height 31
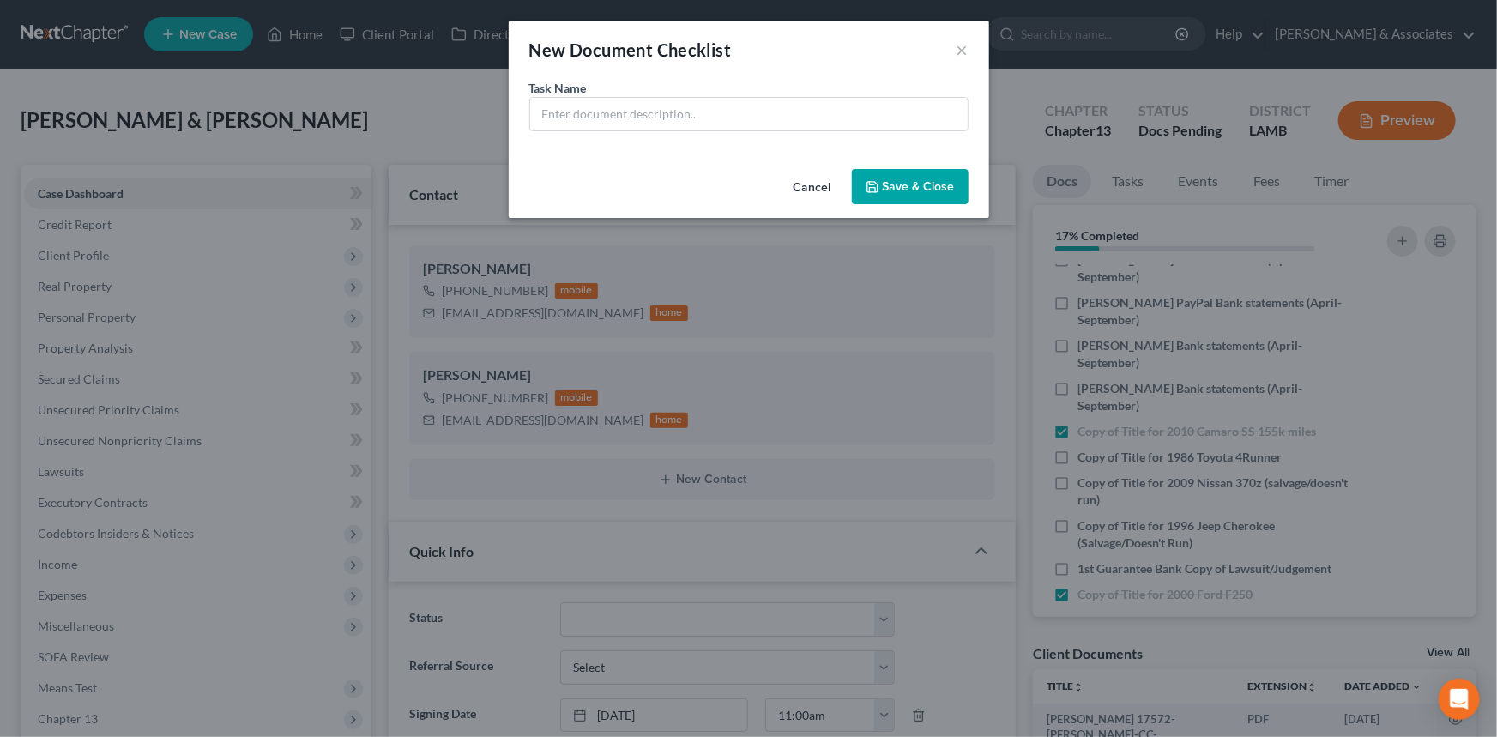
scroll to position [491, 0]
click at [840, 118] on input "text" at bounding box center [748, 114] width 437 height 33
type input "Copy of 1990 Ford Ranger Title"
click at [890, 178] on button "Save & Close" at bounding box center [910, 187] width 117 height 36
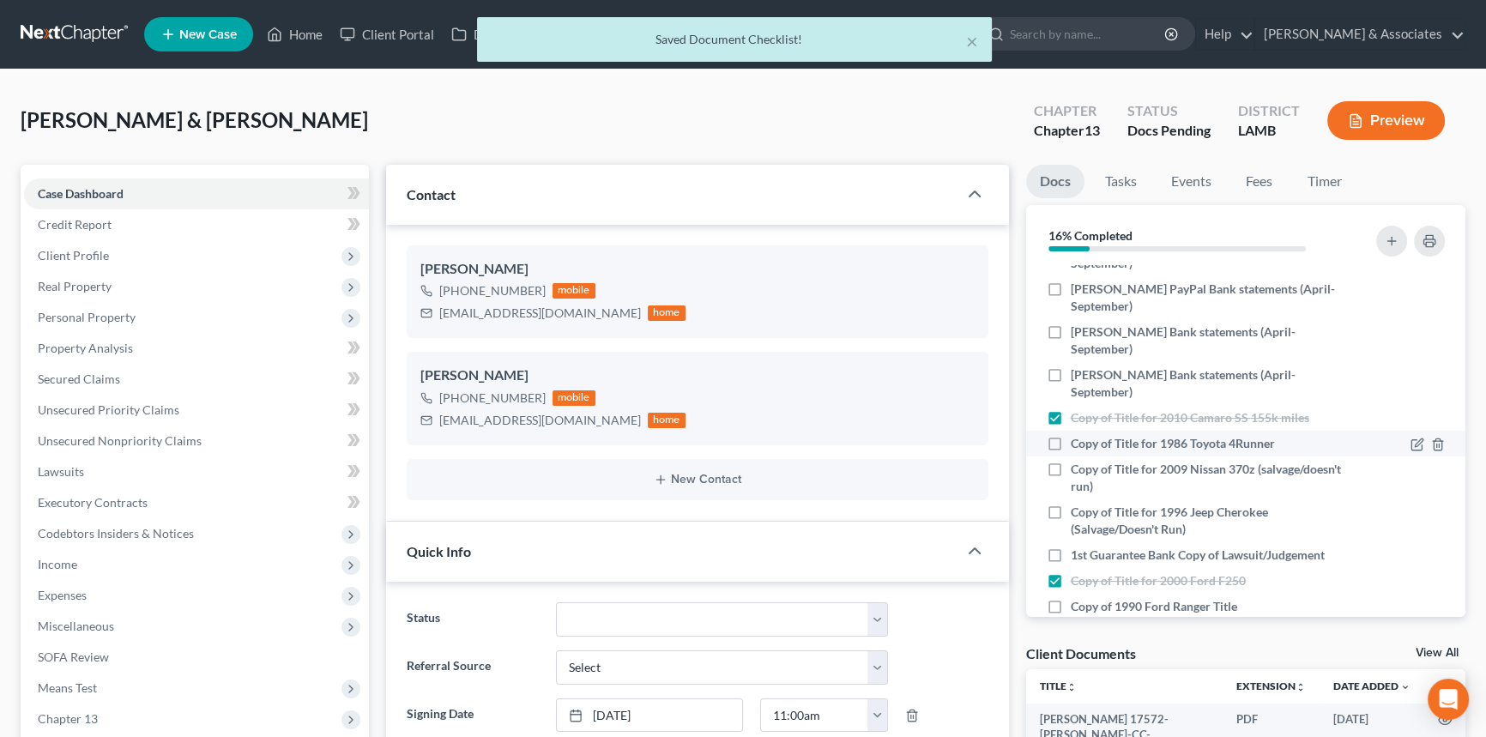
scroll to position [795, 0]
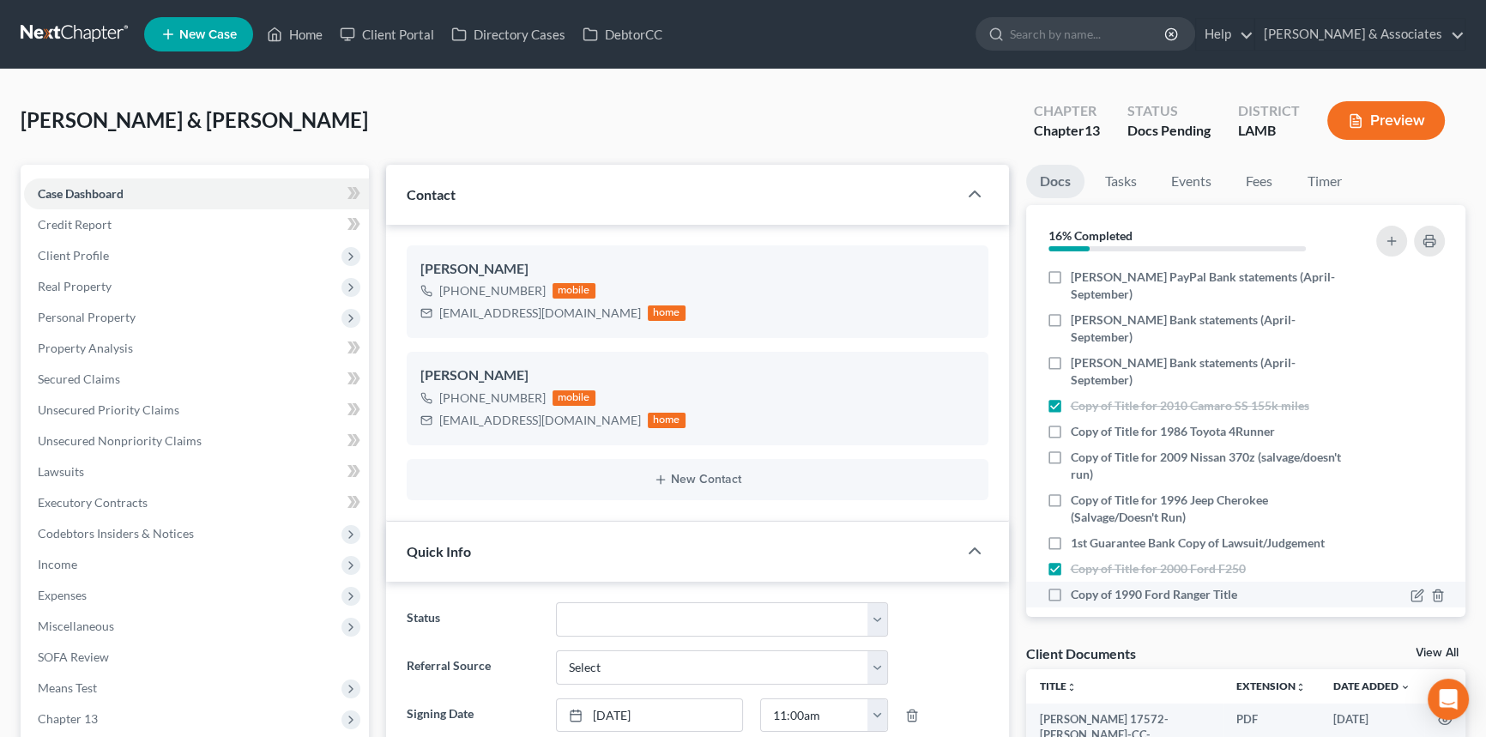
click at [1071, 586] on label "Copy of 1990 Ford Ranger Title" at bounding box center [1154, 594] width 166 height 17
click at [1077, 586] on input "Copy of 1990 Ford Ranger Title" at bounding box center [1082, 591] width 11 height 11
checkbox input "true"
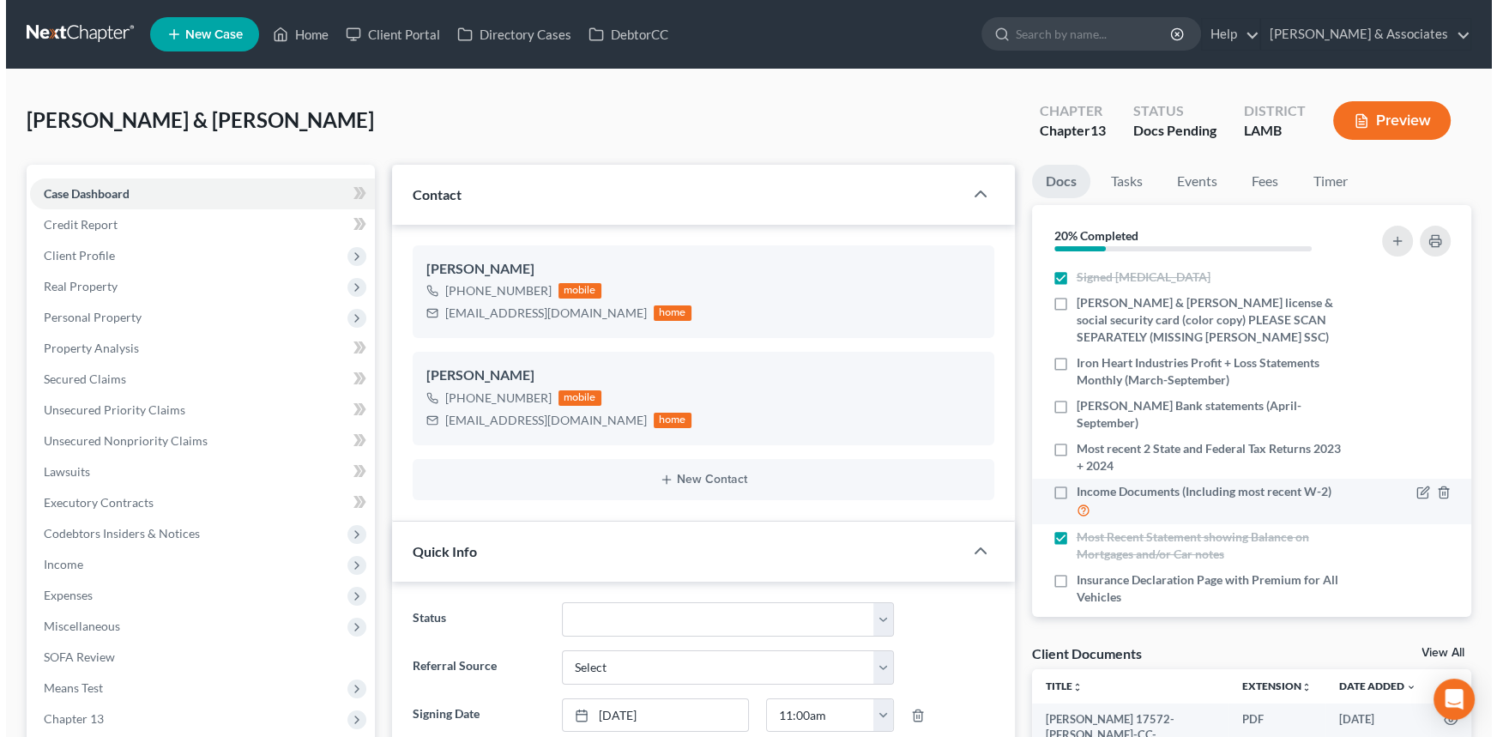
scroll to position [0, 0]
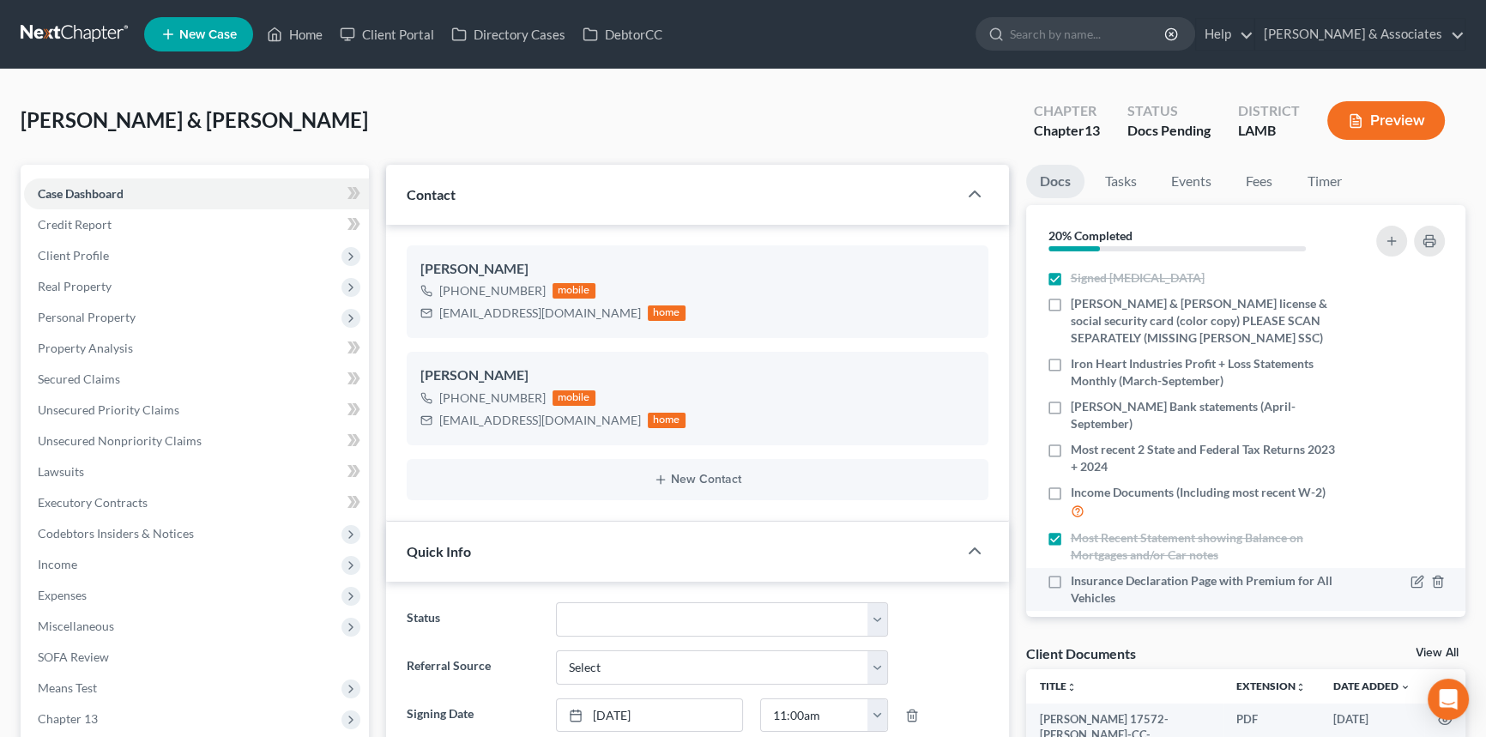
click at [1399, 588] on div at bounding box center [1401, 589] width 104 height 34
click at [1410, 583] on icon "button" at bounding box center [1417, 582] width 14 height 14
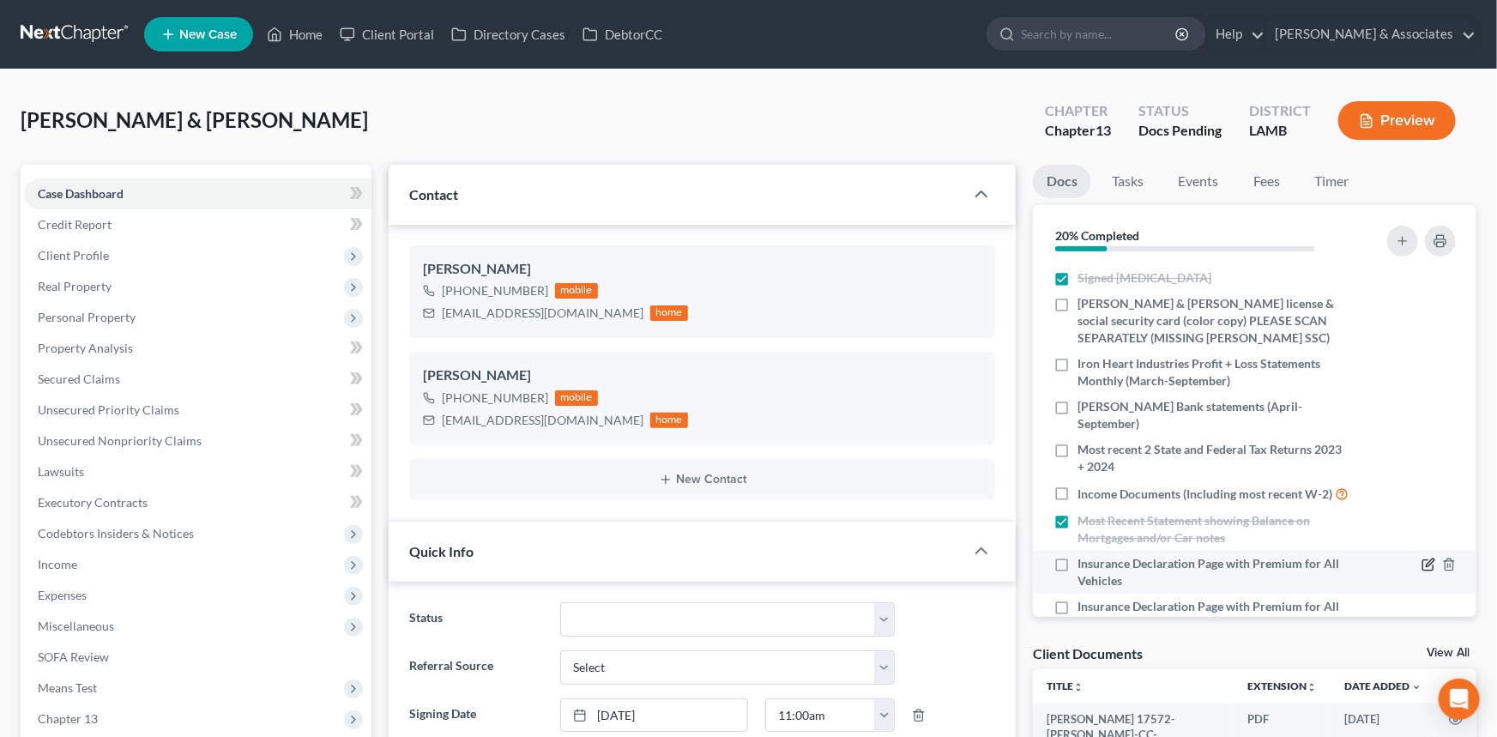
scroll to position [491, 0]
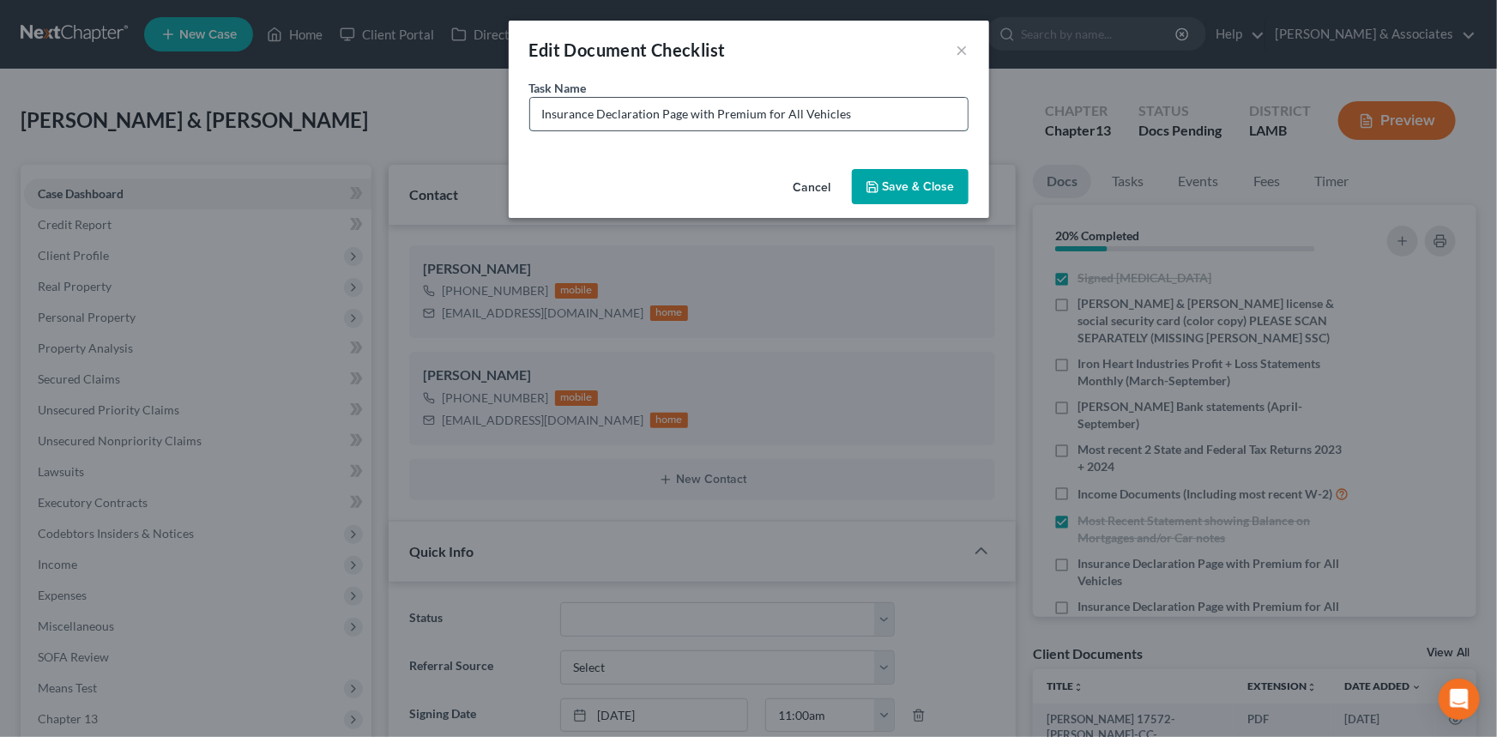
click at [908, 123] on input "Insurance Declaration Page with Premium for All Vehicles" at bounding box center [748, 114] width 437 height 33
type input "Insurance Declaration Page with Premium for All Vehicles (We have: Camaro, Paci…"
click at [943, 192] on button "Save & Close" at bounding box center [910, 187] width 117 height 36
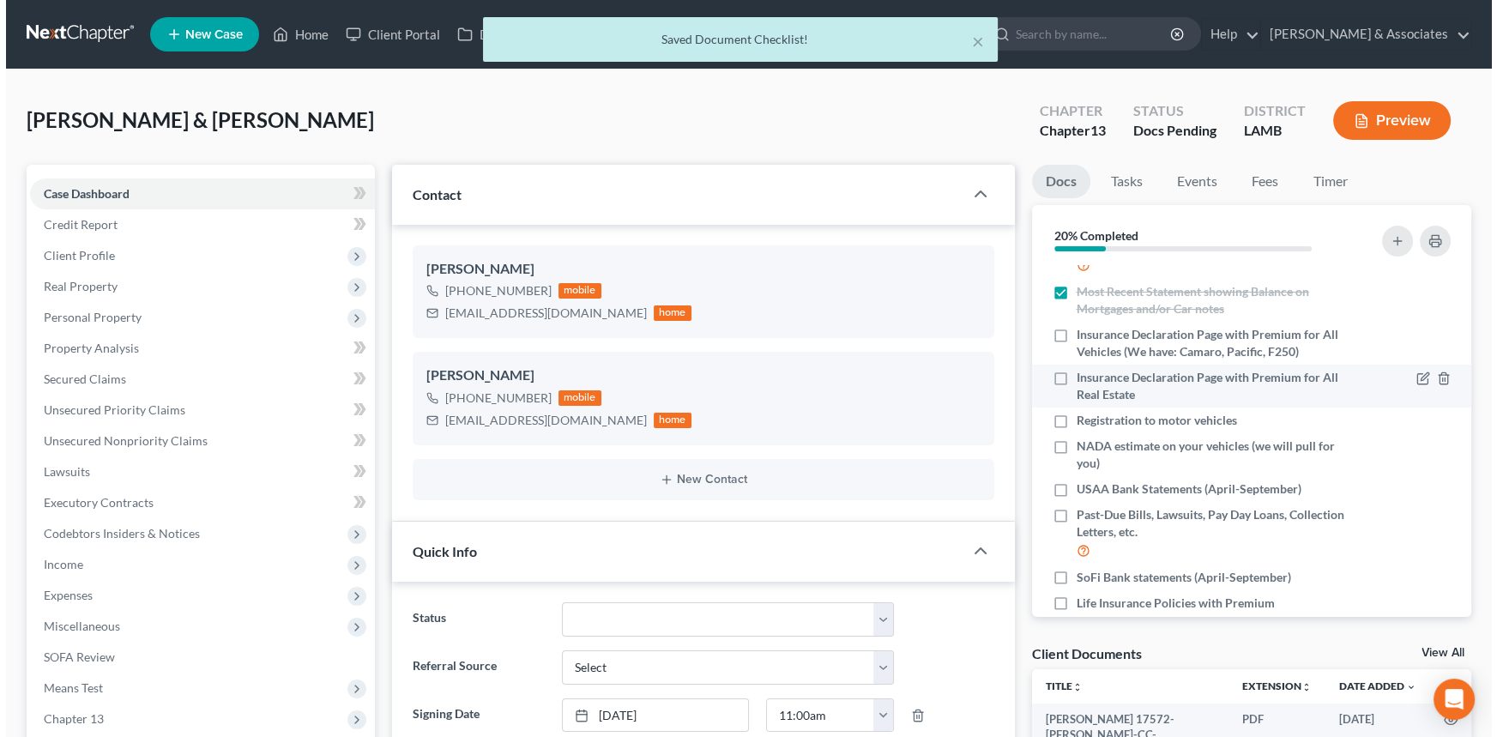
scroll to position [259, 0]
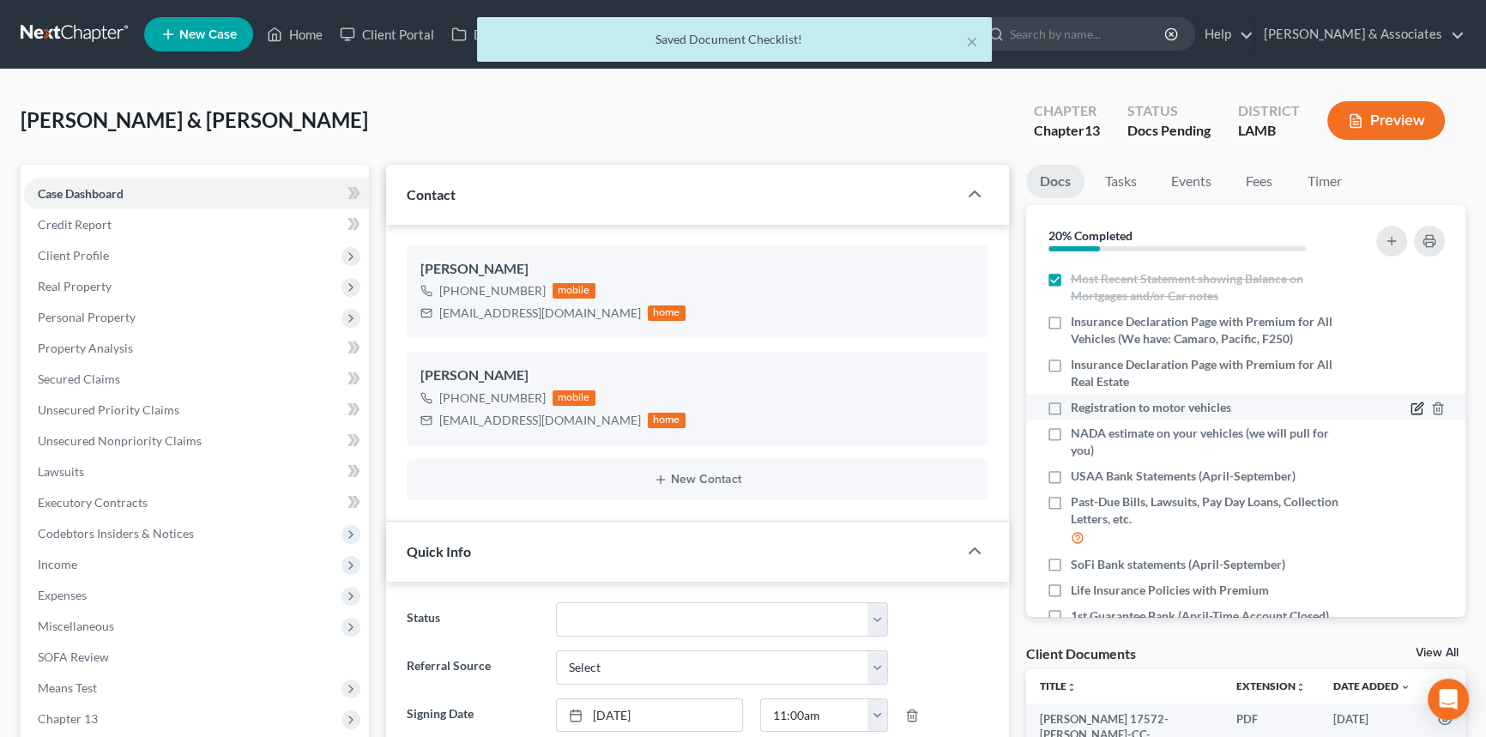
click at [1410, 409] on icon "button" at bounding box center [1417, 408] width 14 height 14
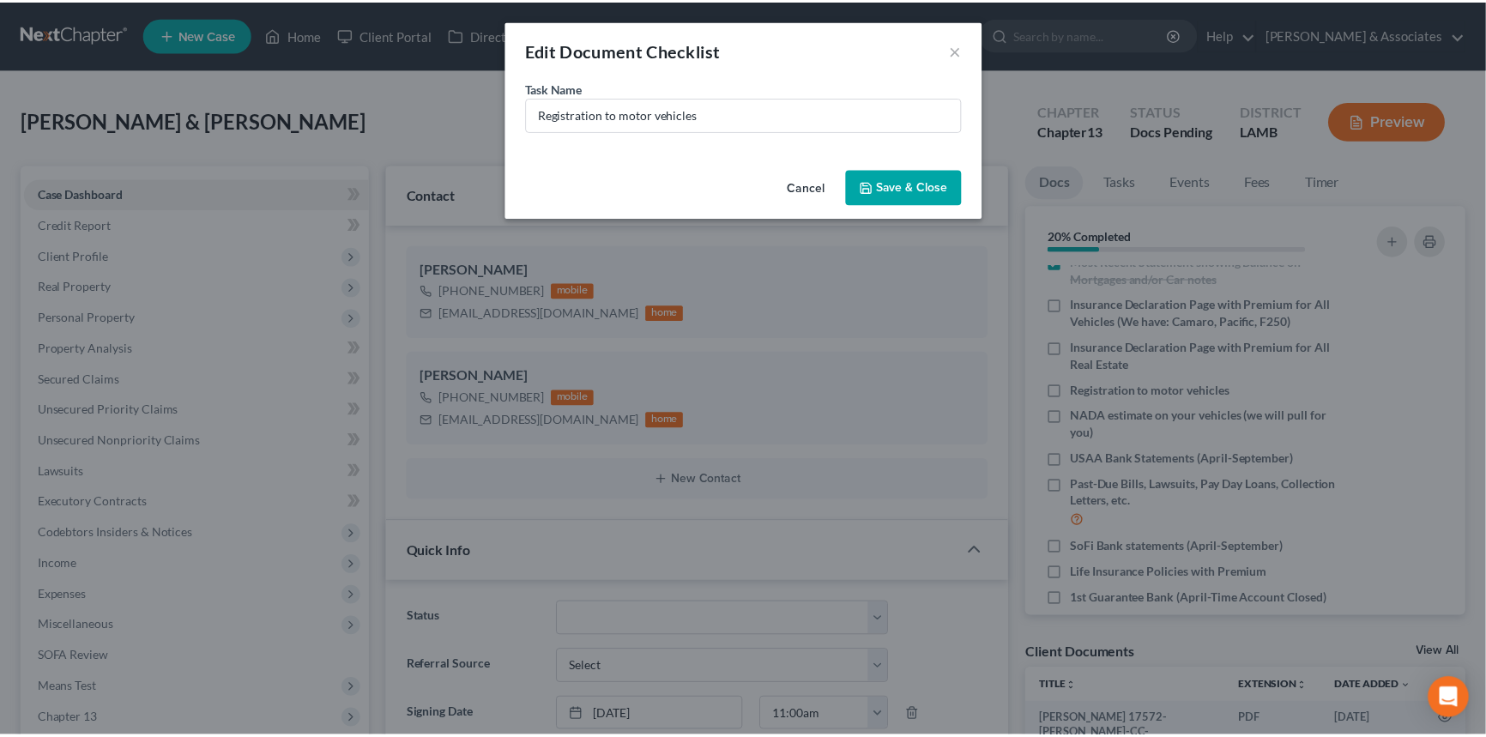
scroll to position [491, 0]
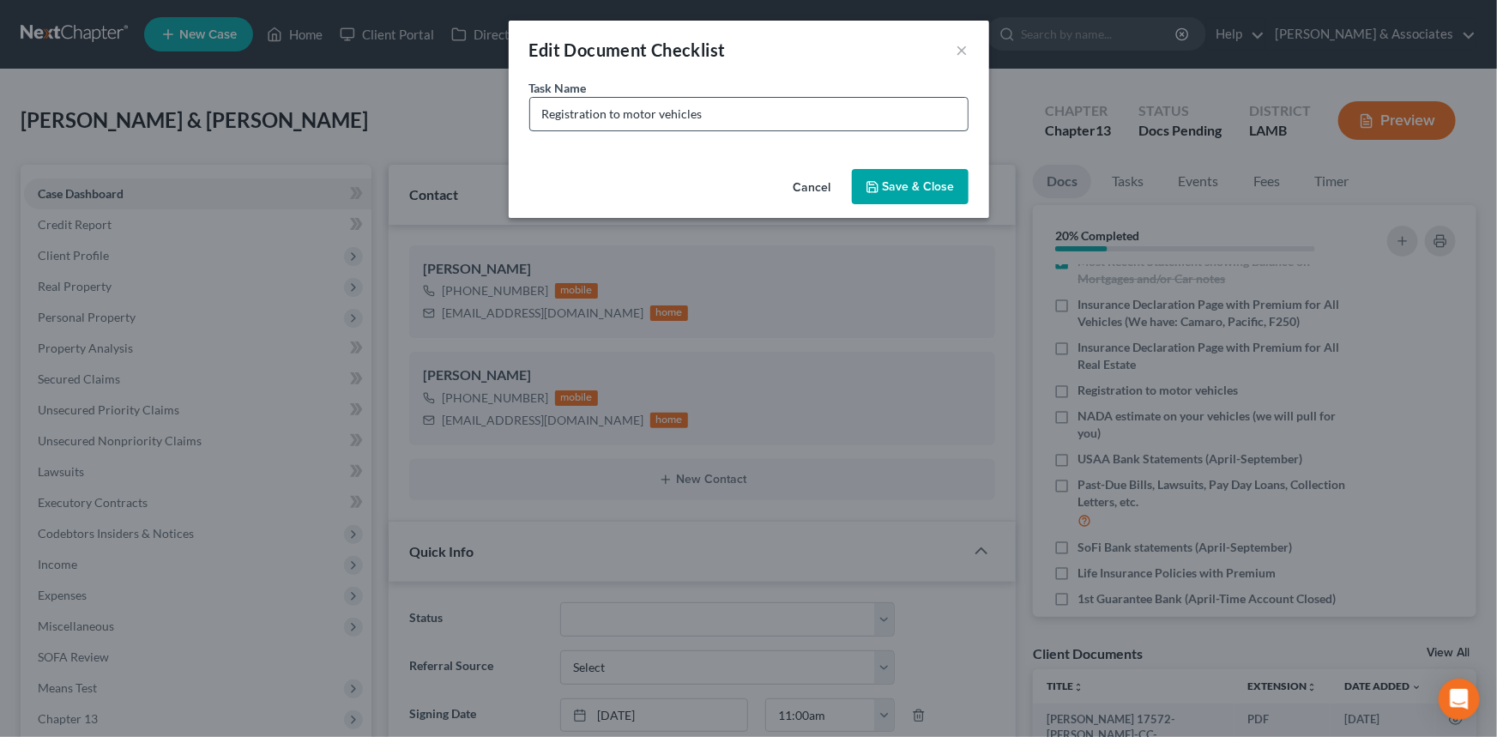
click at [830, 122] on input "Registration to motor vehicles" at bounding box center [748, 114] width 437 height 33
click at [907, 114] on input "Registration to motor vehicles (We have:" at bounding box center [748, 114] width 437 height 33
type input "Registration to motor vehicles (We have: camaro, pacifica, f250, ranger)"
click at [917, 187] on button "Save & Close" at bounding box center [910, 187] width 117 height 36
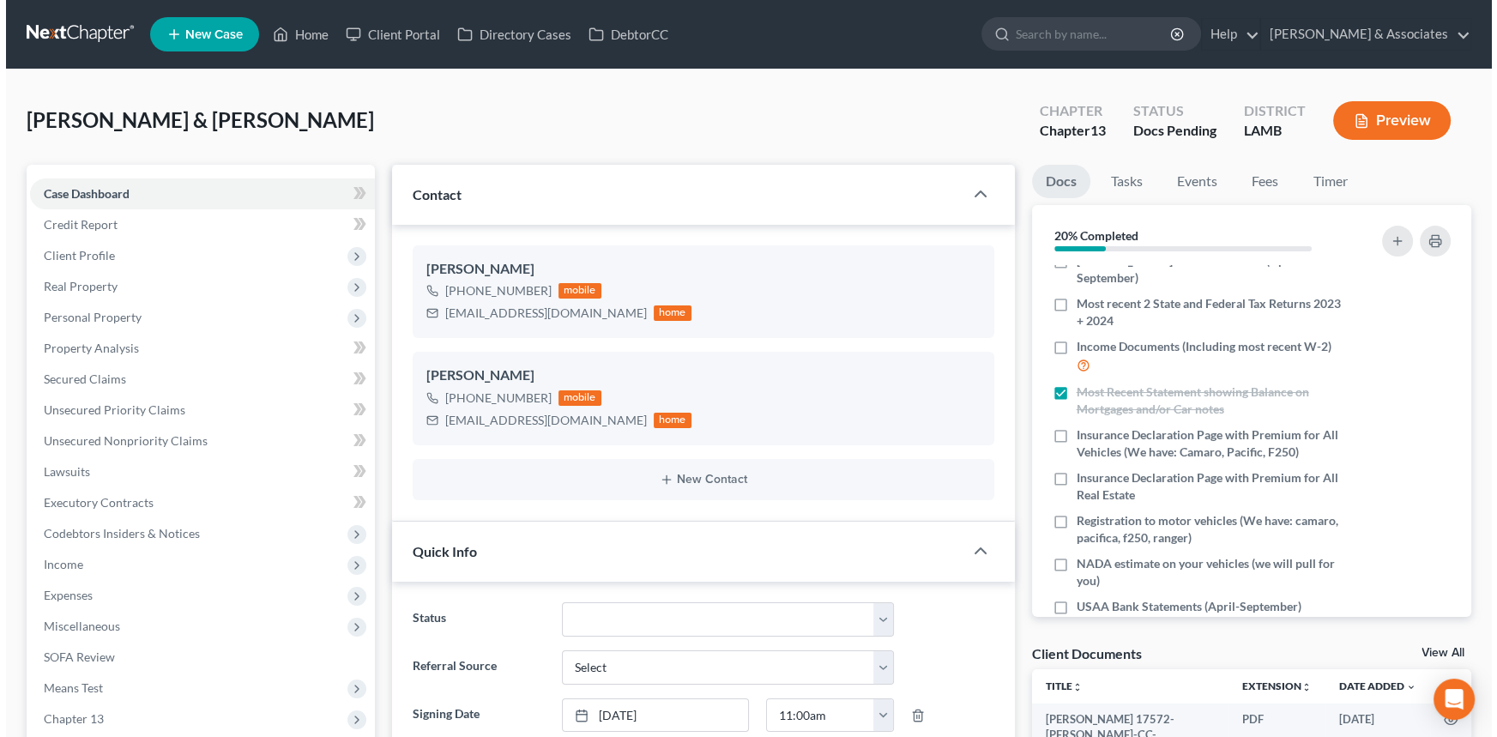
scroll to position [0, 0]
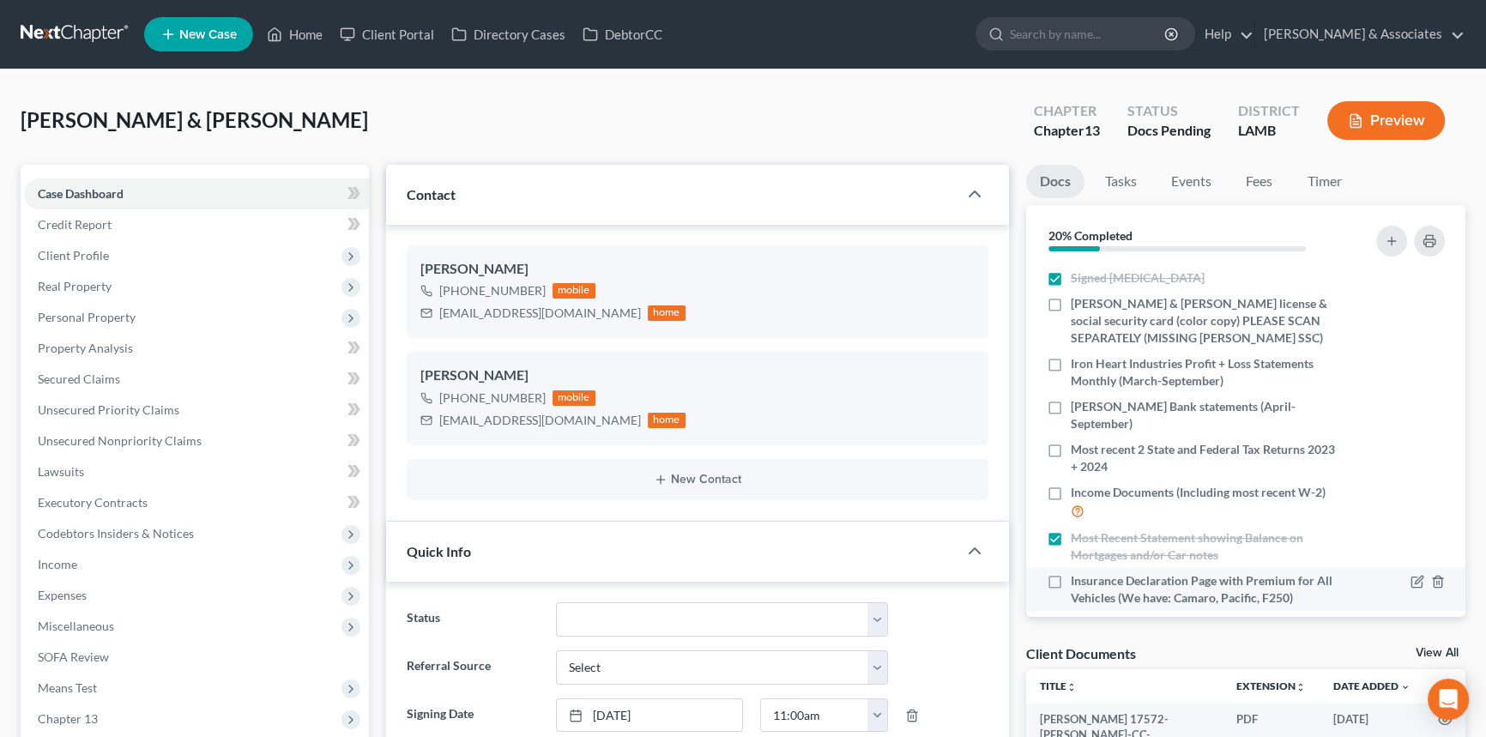
click at [1410, 572] on div at bounding box center [1427, 580] width 34 height 17
click at [1410, 577] on icon "button" at bounding box center [1417, 582] width 14 height 14
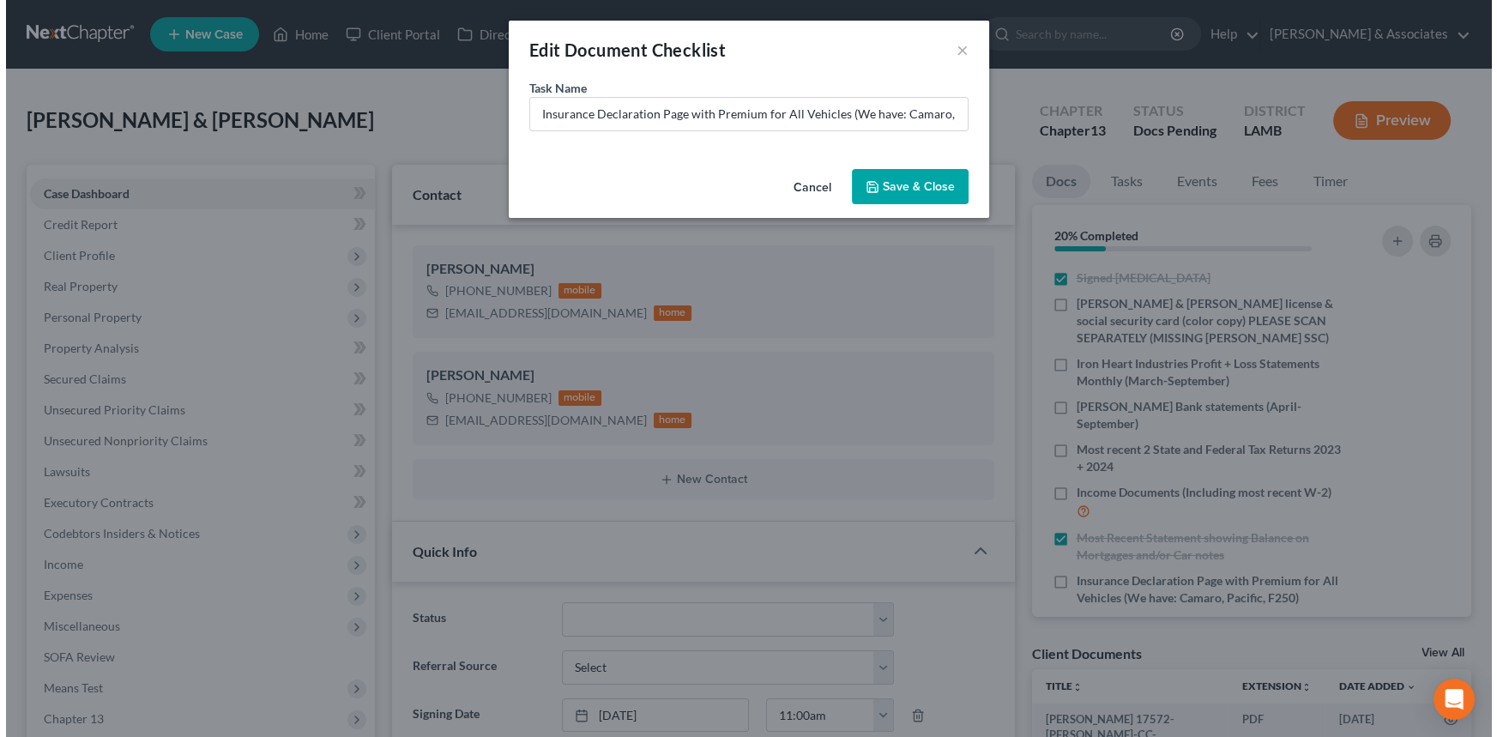
scroll to position [491, 0]
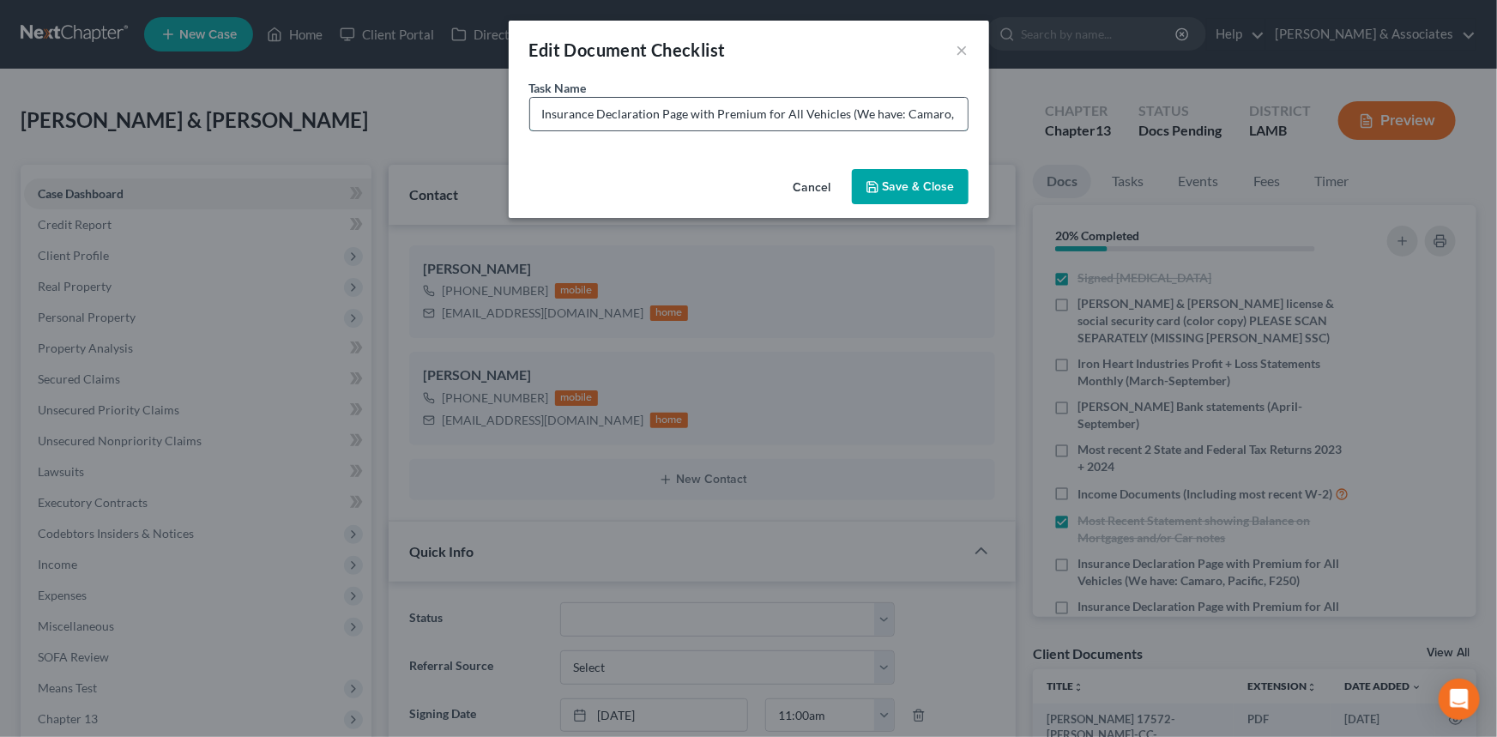
click at [846, 103] on input "Insurance Declaration Page with Premium for All Vehicles (We have: Camaro, Paci…" at bounding box center [748, 114] width 437 height 33
type input "Insurance Declaration Page with Premium for All Vehicles (We have: Camaro, Paci…"
click at [879, 180] on icon "button" at bounding box center [873, 187] width 14 height 14
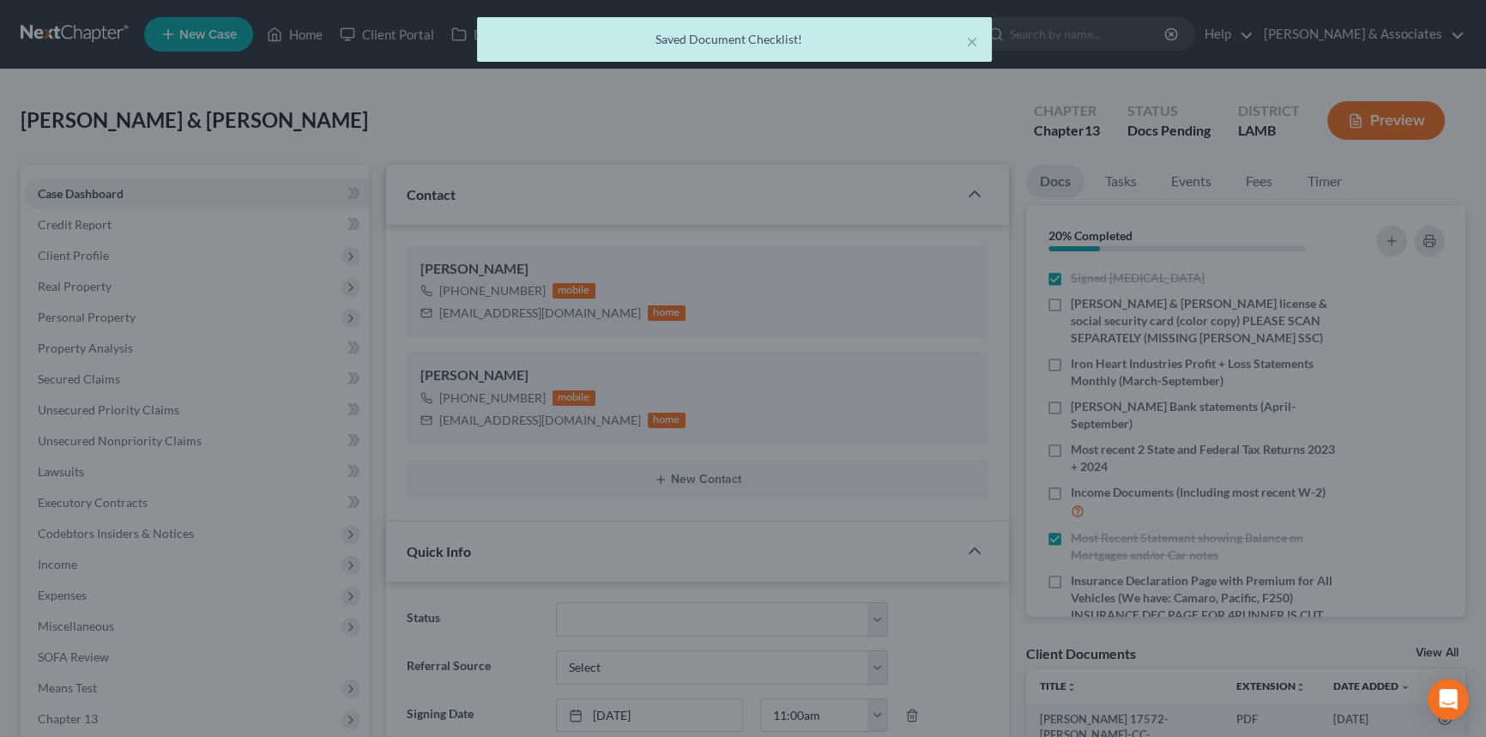
scroll to position [508, 0]
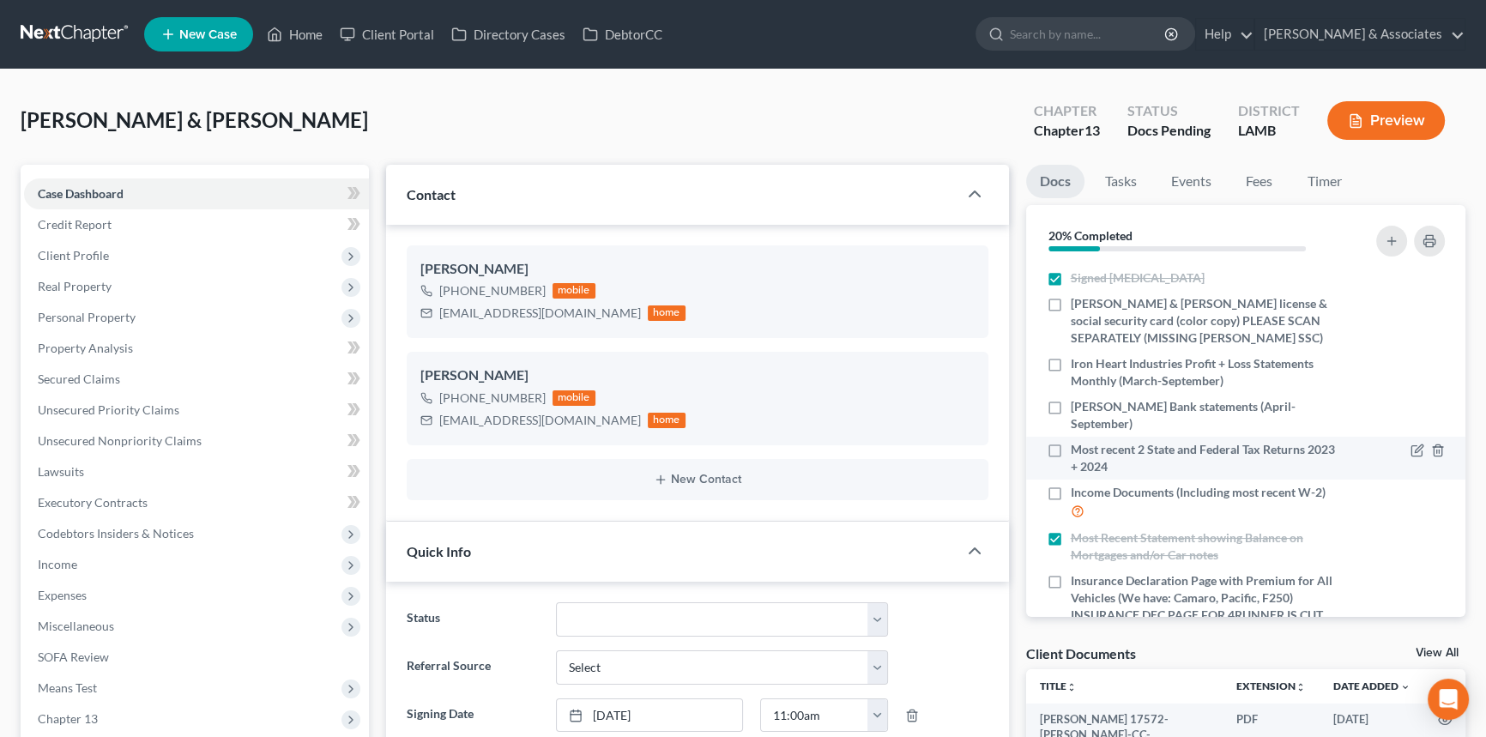
click at [1071, 453] on label "Most recent 2 State and Federal Tax Returns 2023 + 2024" at bounding box center [1206, 458] width 270 height 34
click at [1077, 452] on input "Most recent 2 State and Federal Tax Returns 2023 + 2024" at bounding box center [1082, 446] width 11 height 11
checkbox input "true"
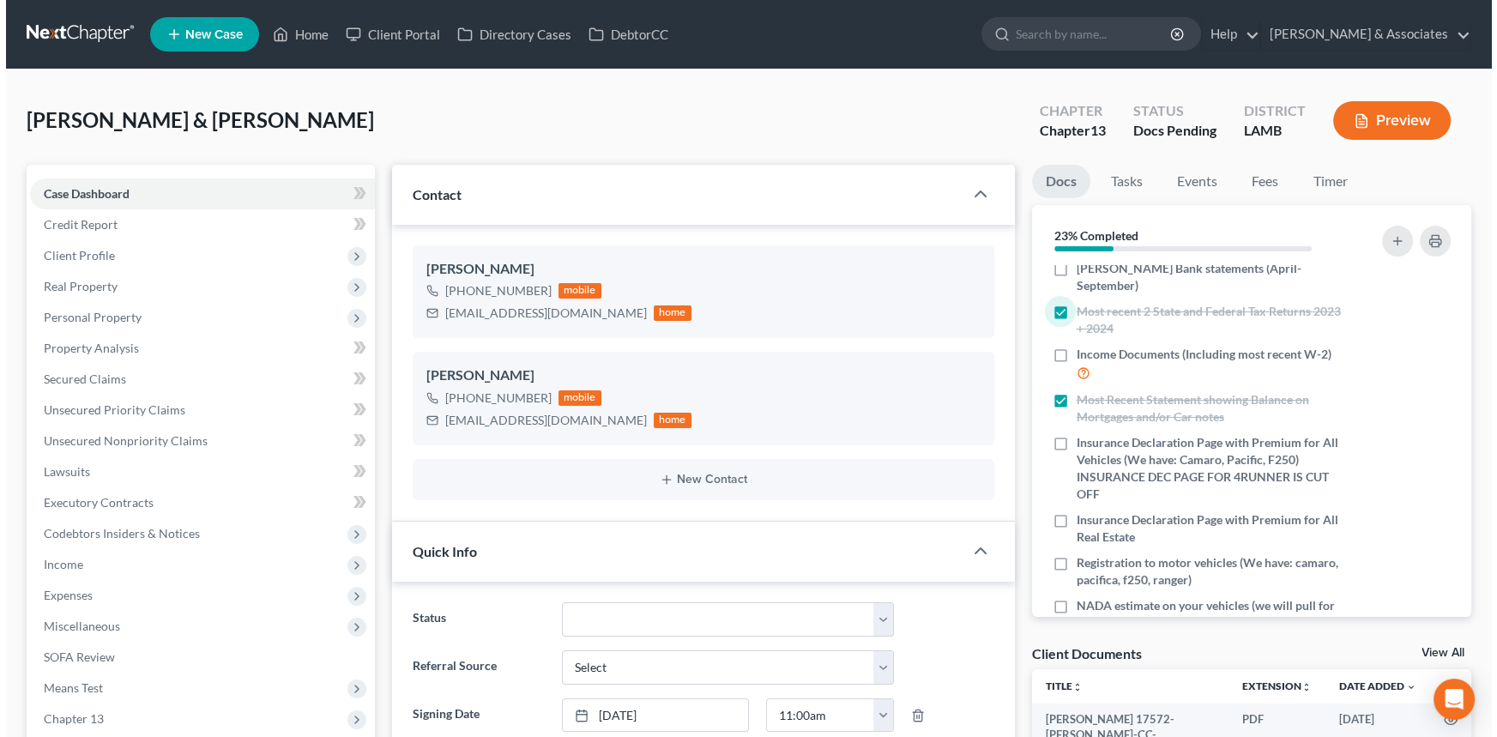
scroll to position [150, 0]
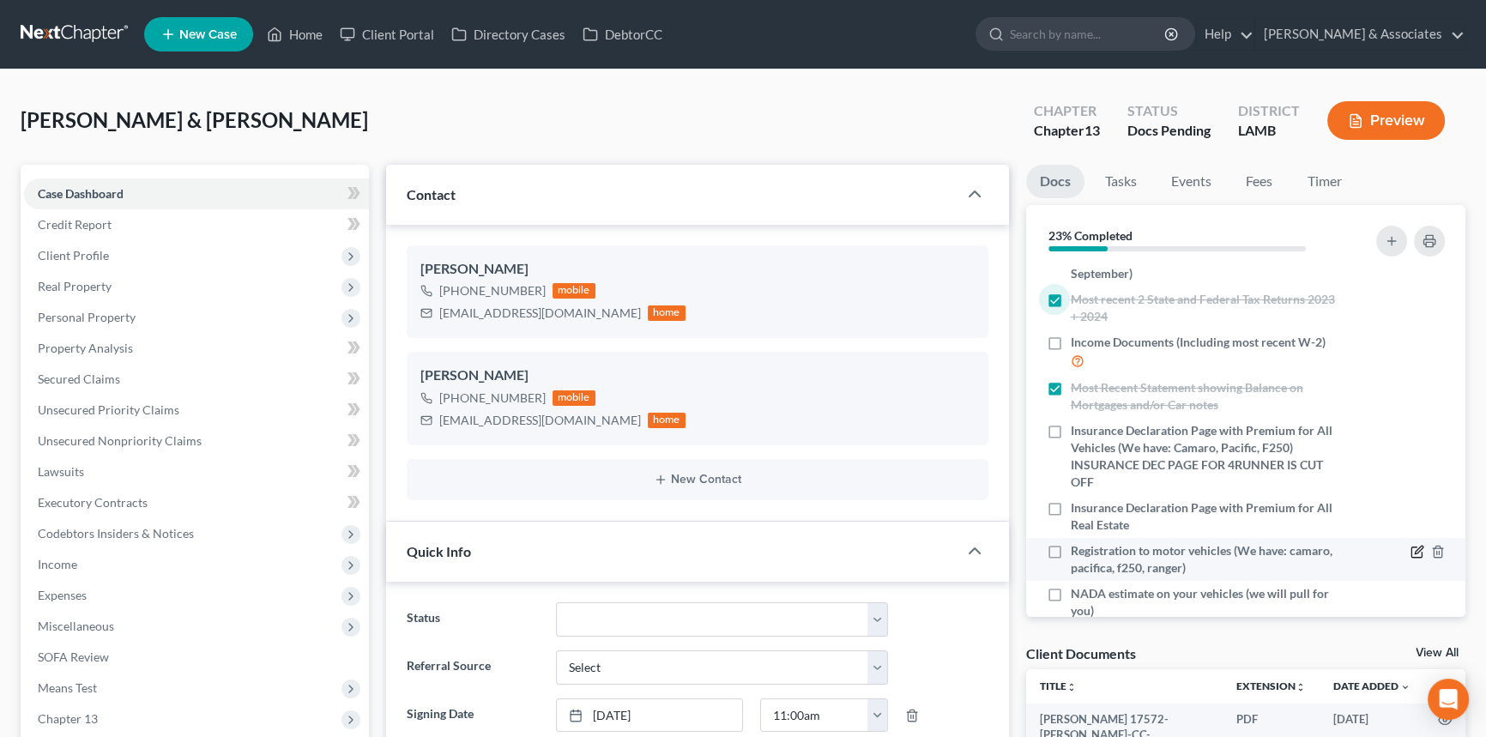
click at [1410, 546] on icon "button" at bounding box center [1417, 552] width 14 height 14
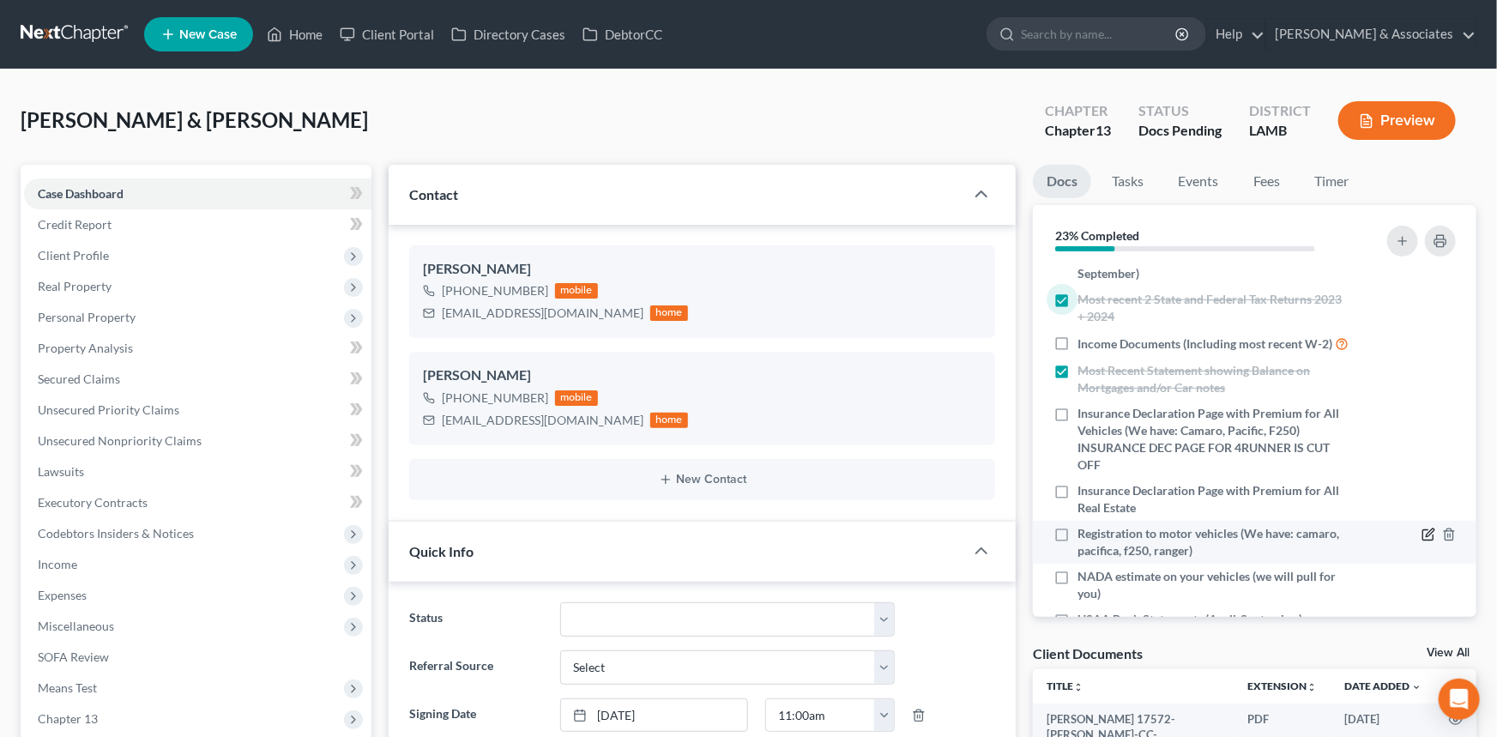
scroll to position [491, 0]
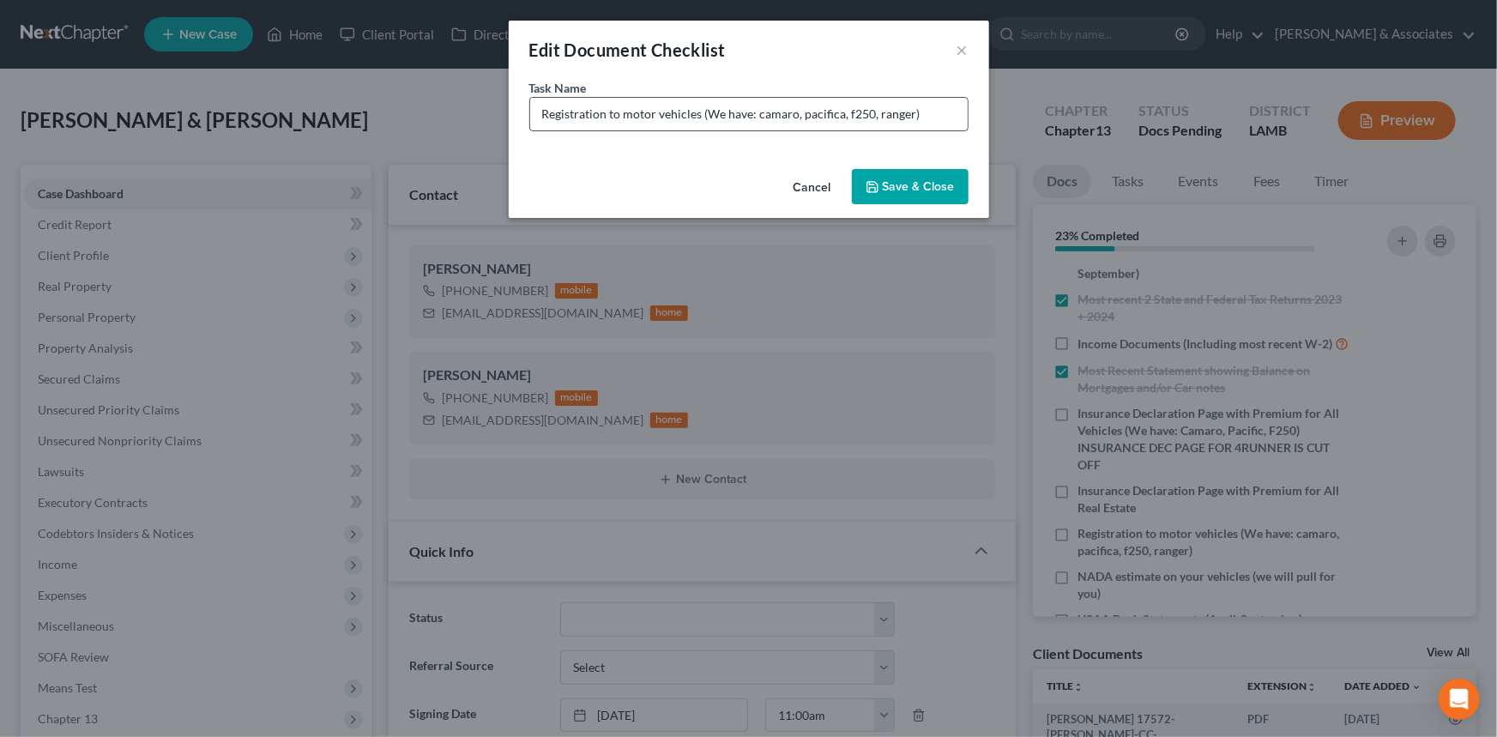
click at [908, 119] on input "Registration to motor vehicles (We have: camaro, pacifica, f250, ranger)" at bounding box center [748, 114] width 437 height 33
type input "Registration to motor vehicles (We have: camaro, pacifica, f250, ranger, 4runne…"
click at [885, 169] on button "Save & Close" at bounding box center [910, 187] width 117 height 36
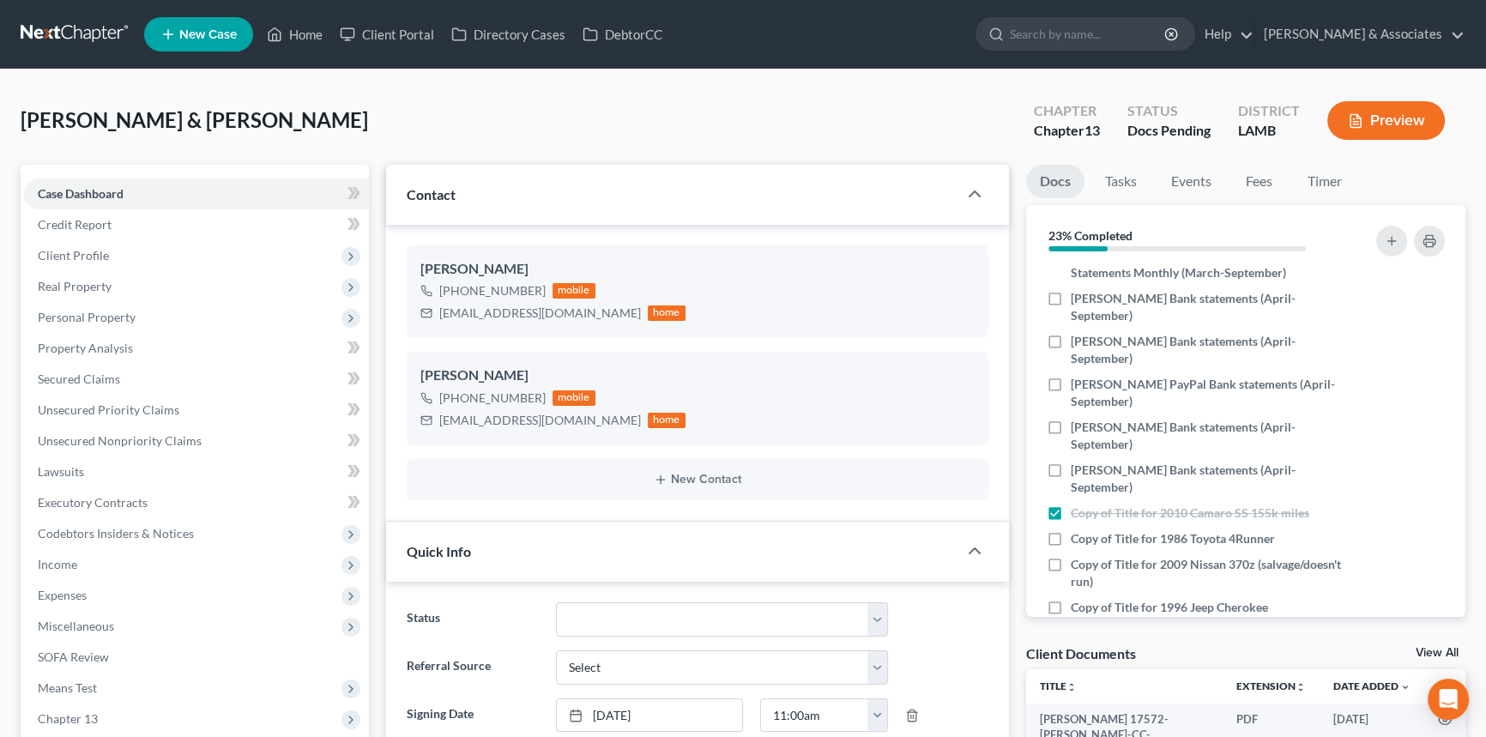
scroll to position [847, 0]
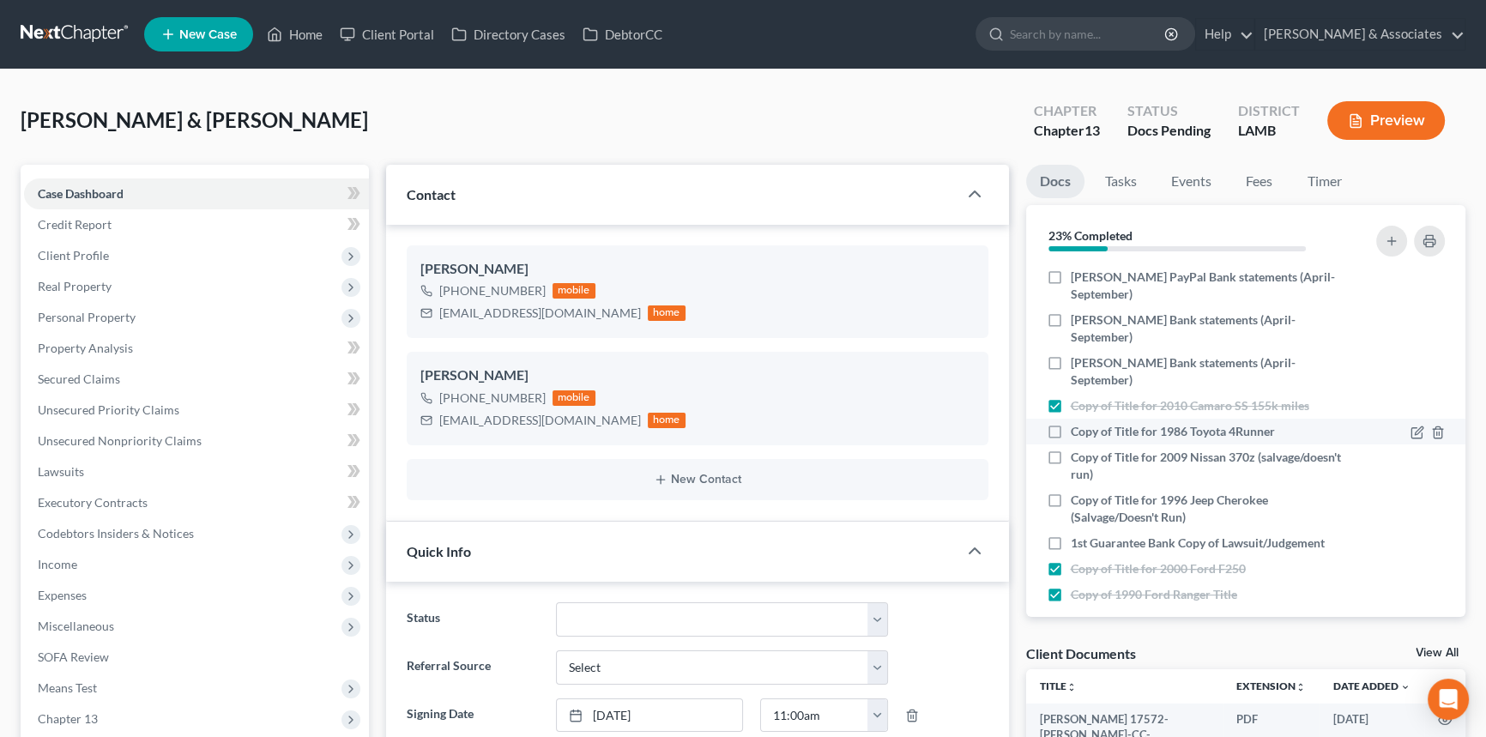
click at [1071, 423] on label "Copy of Title for 1986 Toyota 4Runner" at bounding box center [1173, 431] width 204 height 17
click at [1077, 423] on input "Copy of Title for 1986 Toyota 4Runner" at bounding box center [1082, 428] width 11 height 11
checkbox input "true"
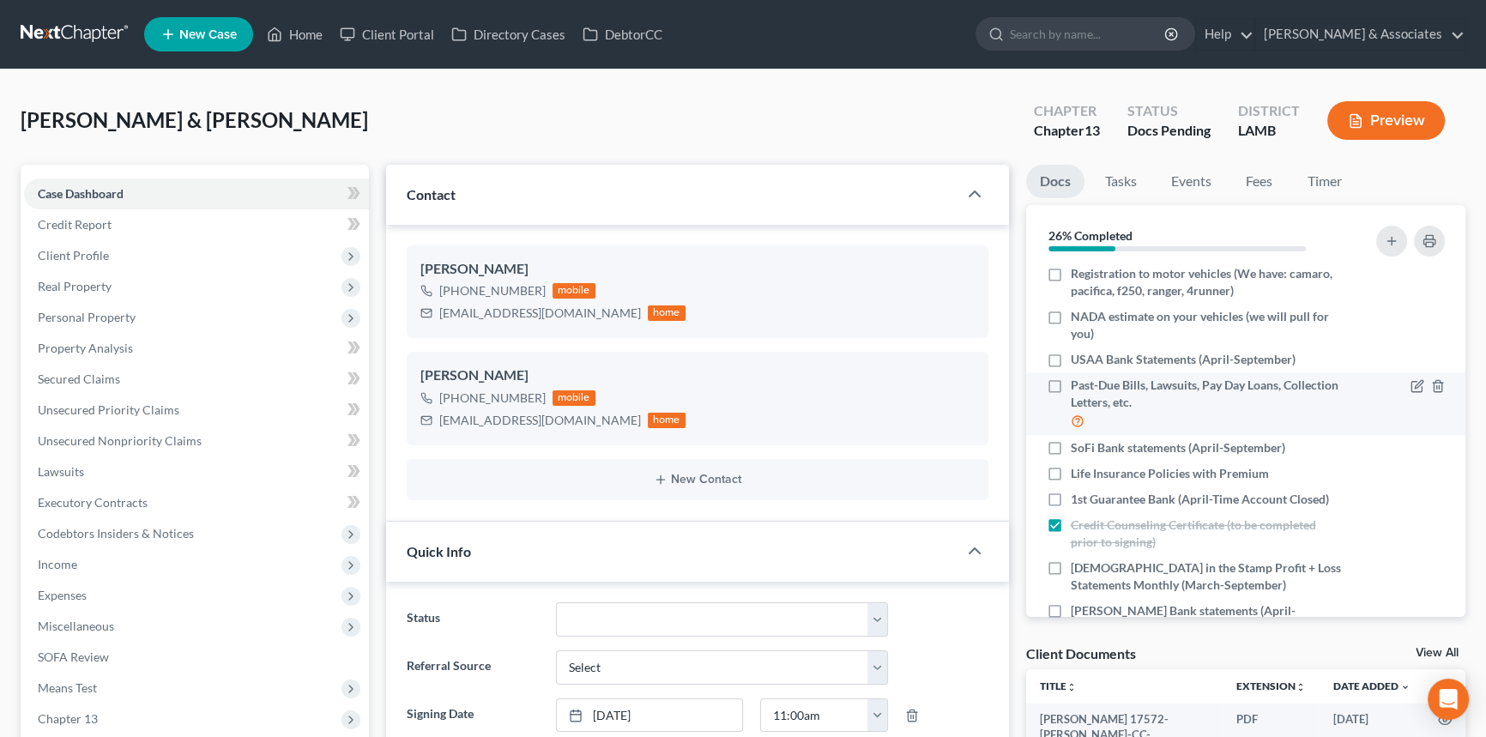
scroll to position [419, 0]
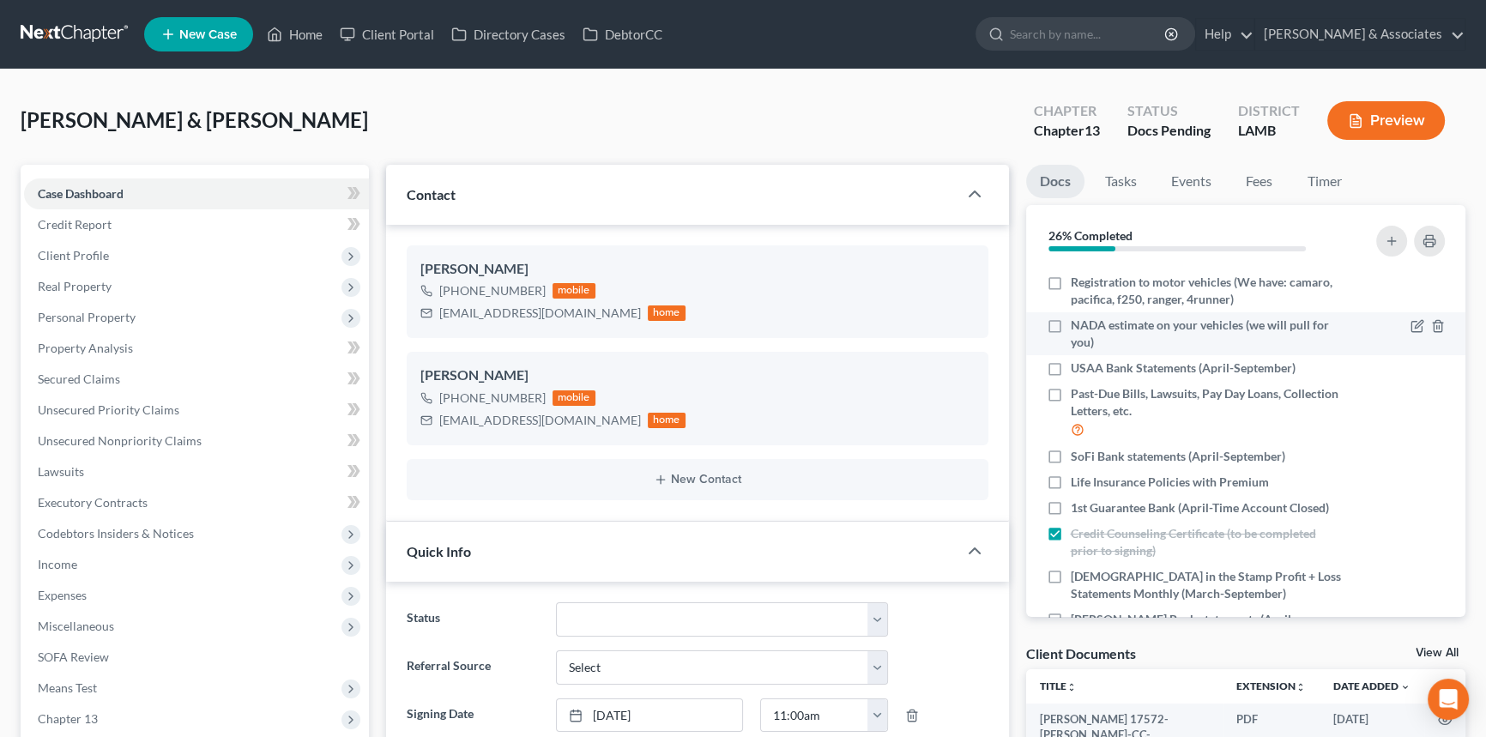
click at [1071, 323] on label "NADA estimate on your vehicles (we will pull for you)" at bounding box center [1206, 334] width 270 height 34
click at [1077, 323] on input "NADA estimate on your vehicles (we will pull for you)" at bounding box center [1082, 322] width 11 height 11
checkbox input "true"
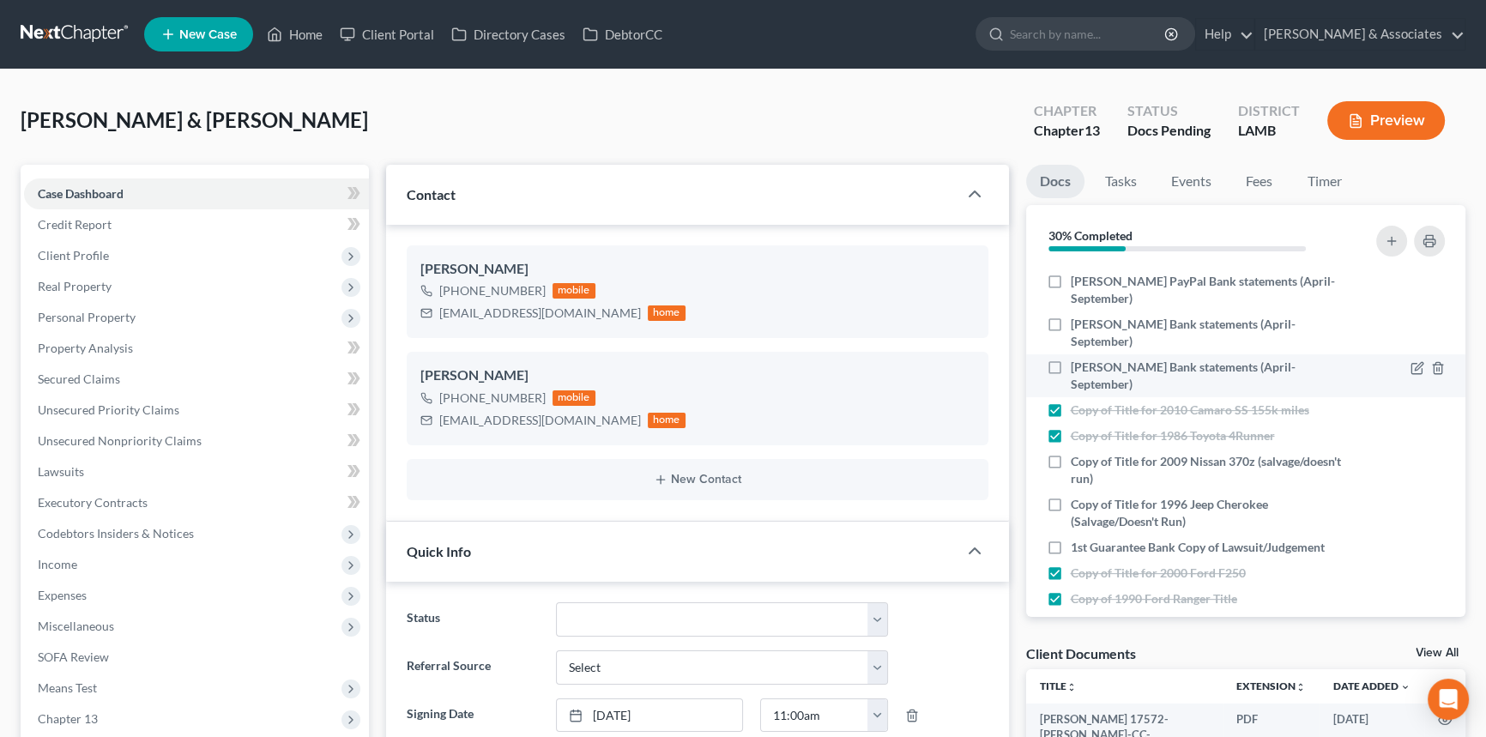
scroll to position [847, 0]
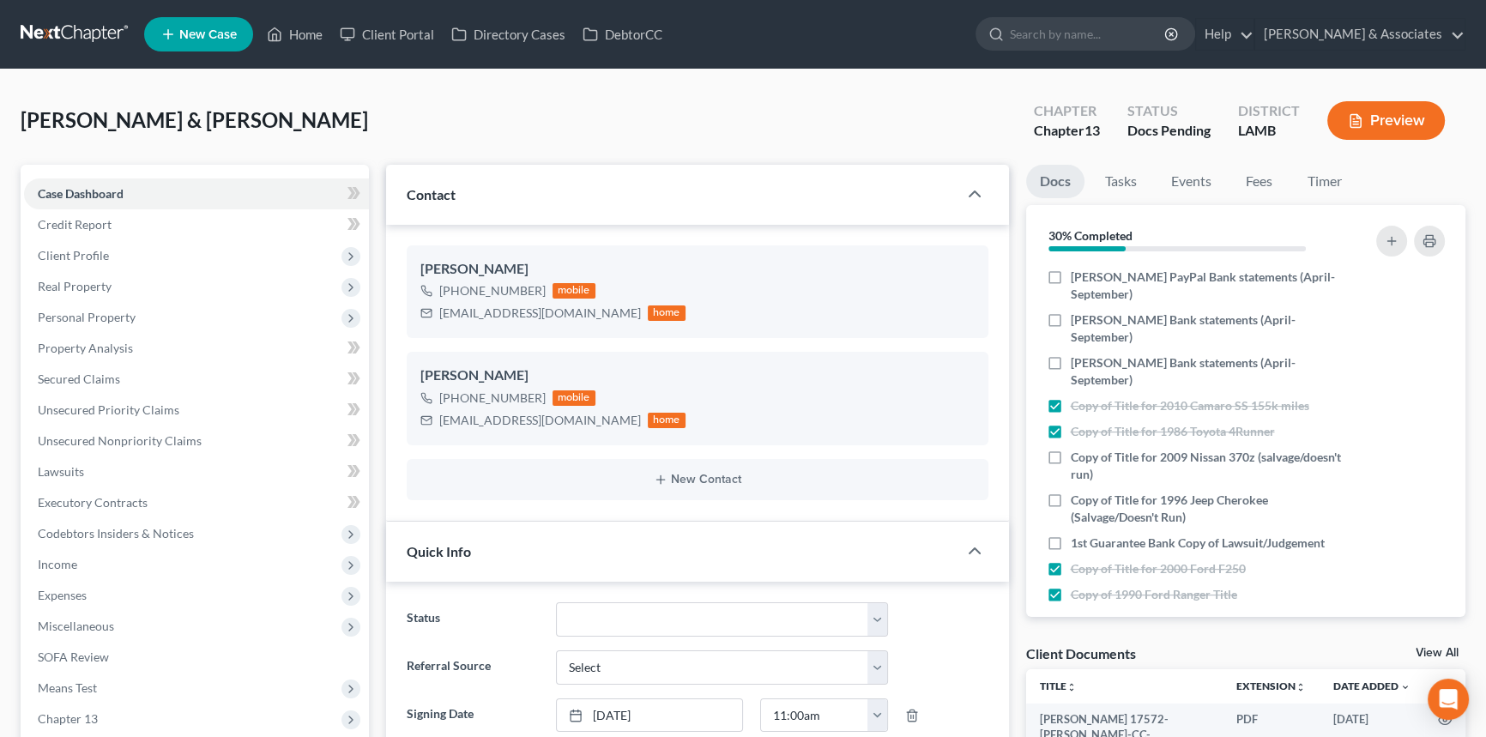
click at [1453, 528] on div "Nothing here yet! Signed Retainer Thomas & Sarah Drivers license & social secur…" at bounding box center [1246, 441] width 440 height 352
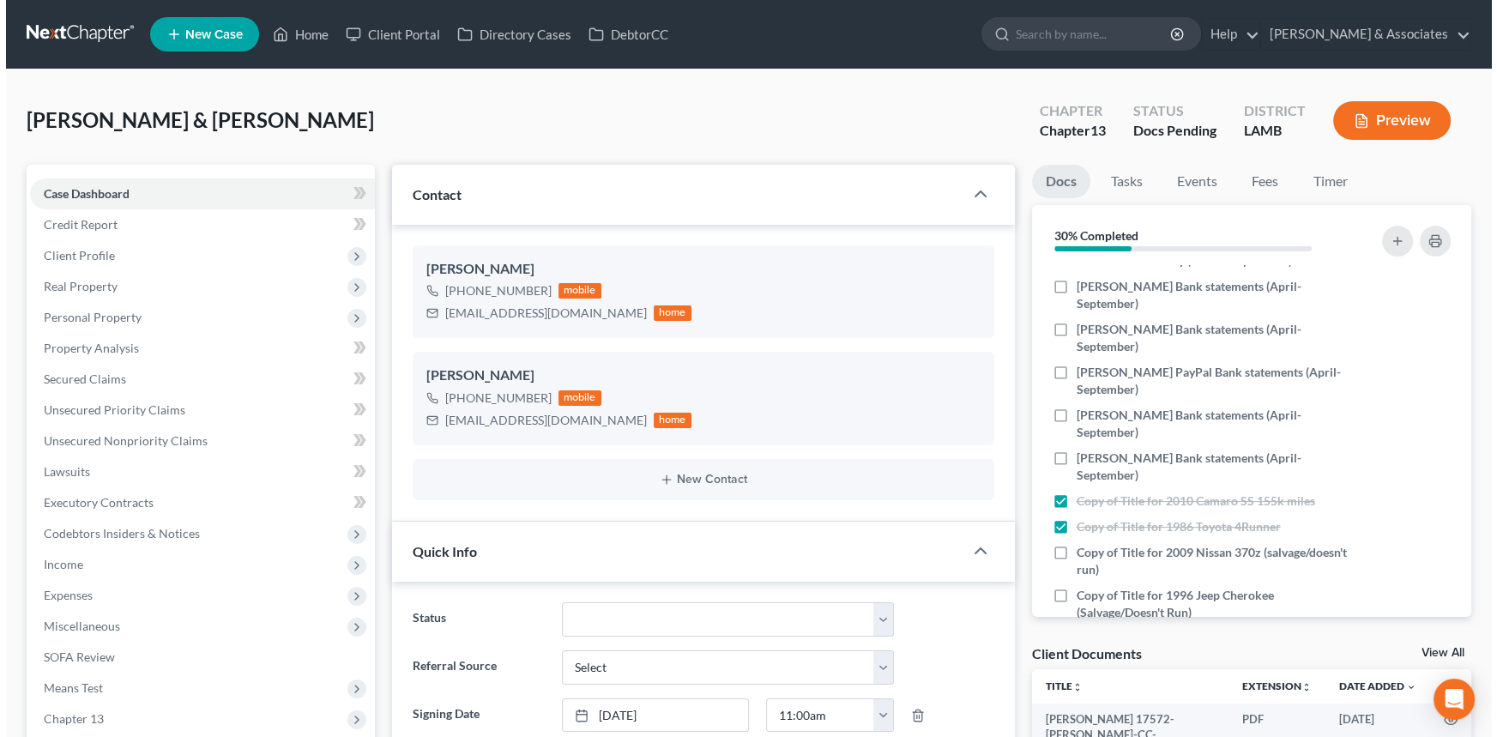
scroll to position [720, 0]
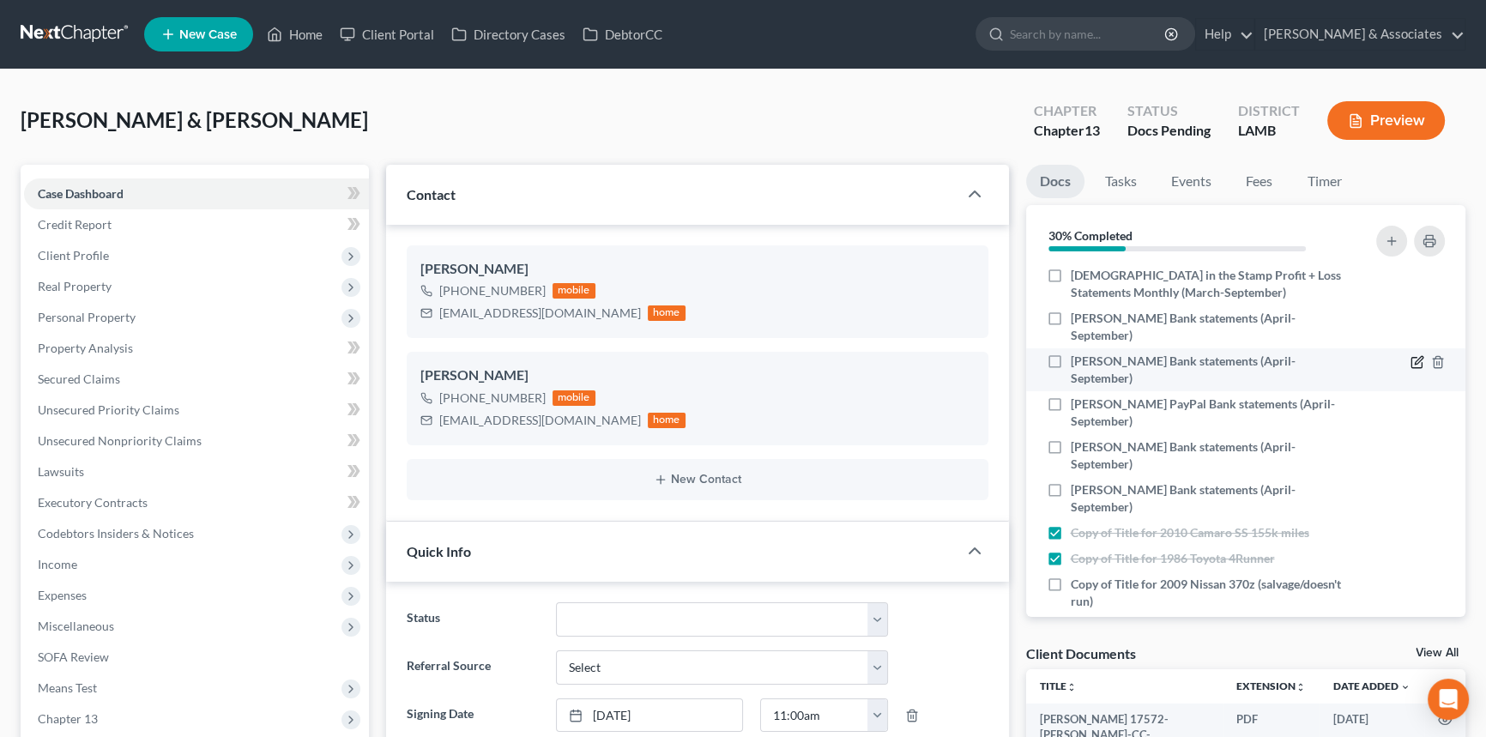
click at [1410, 363] on icon "button" at bounding box center [1417, 362] width 14 height 14
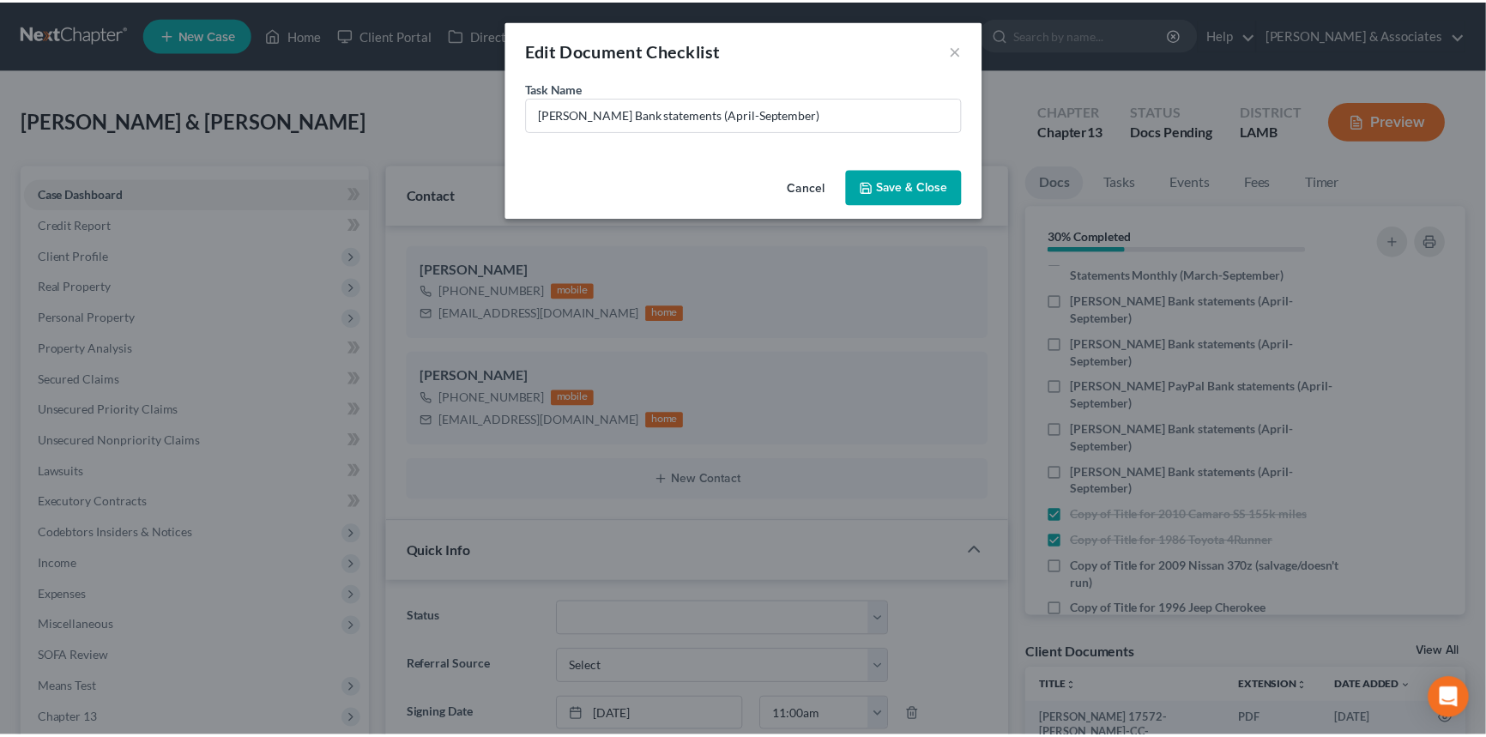
scroll to position [491, 0]
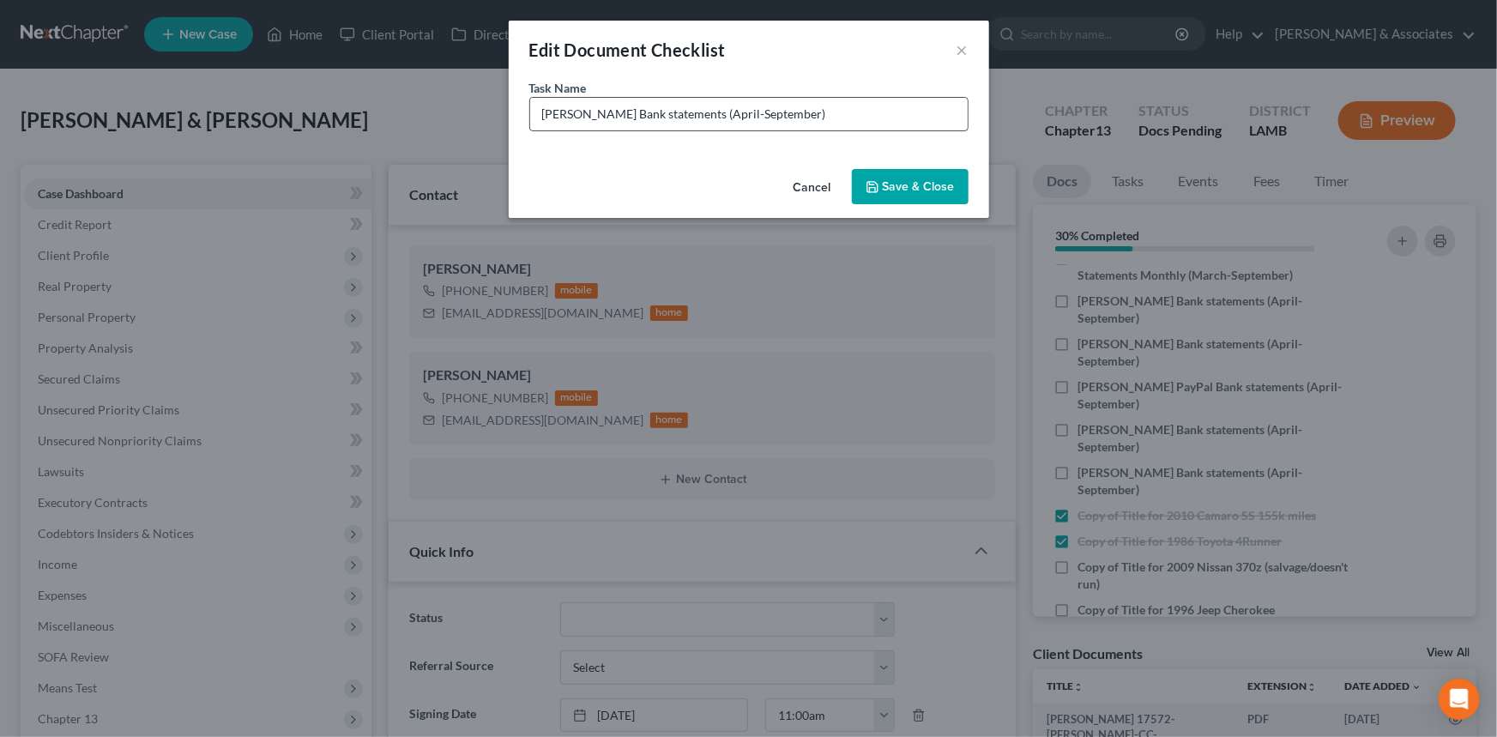
click at [710, 112] on input "Sarah Venmo Bank statements (April-September)" at bounding box center [748, 114] width 437 height 33
type input "Sarah Venmo Bank statements (Missing April-May)"
click at [917, 192] on button "Save & Close" at bounding box center [910, 187] width 117 height 36
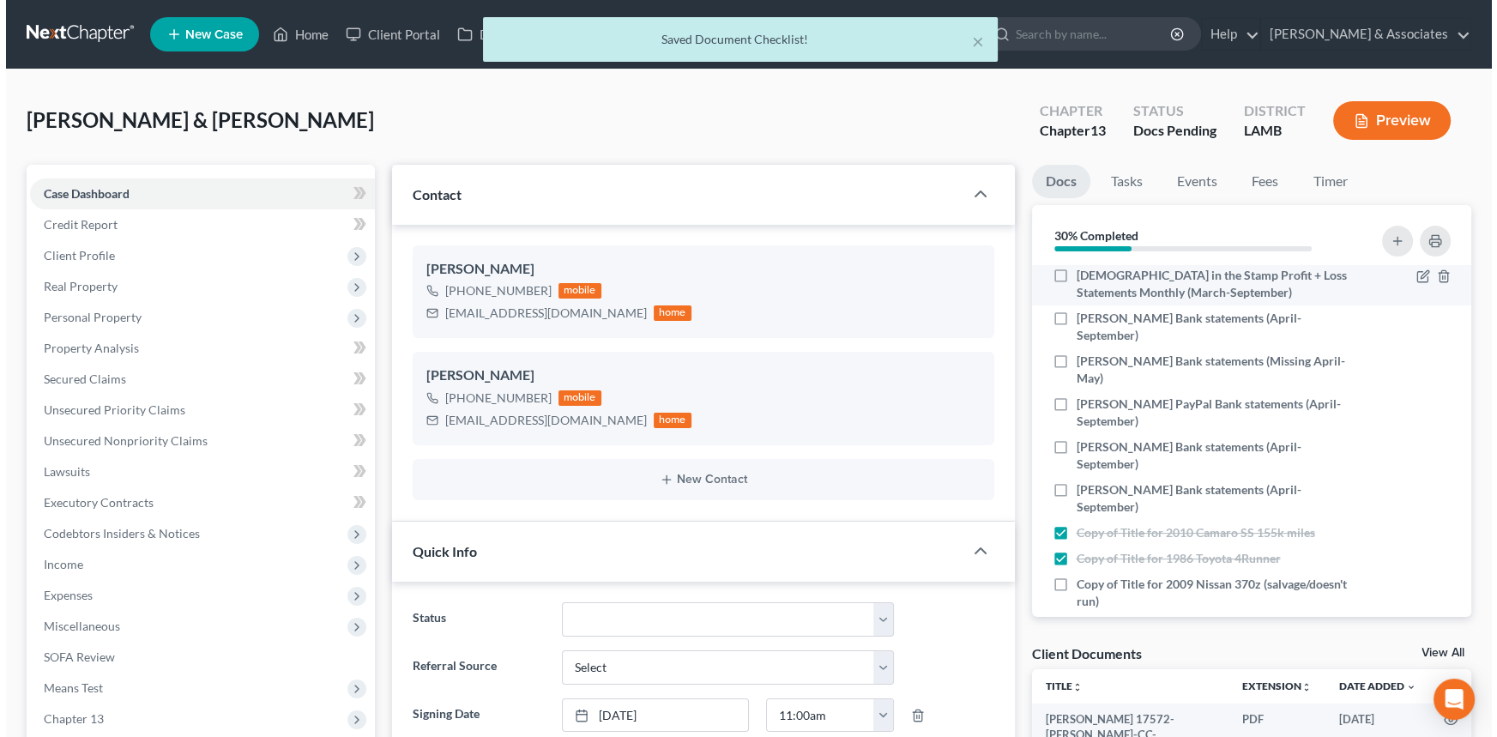
scroll to position [508, 0]
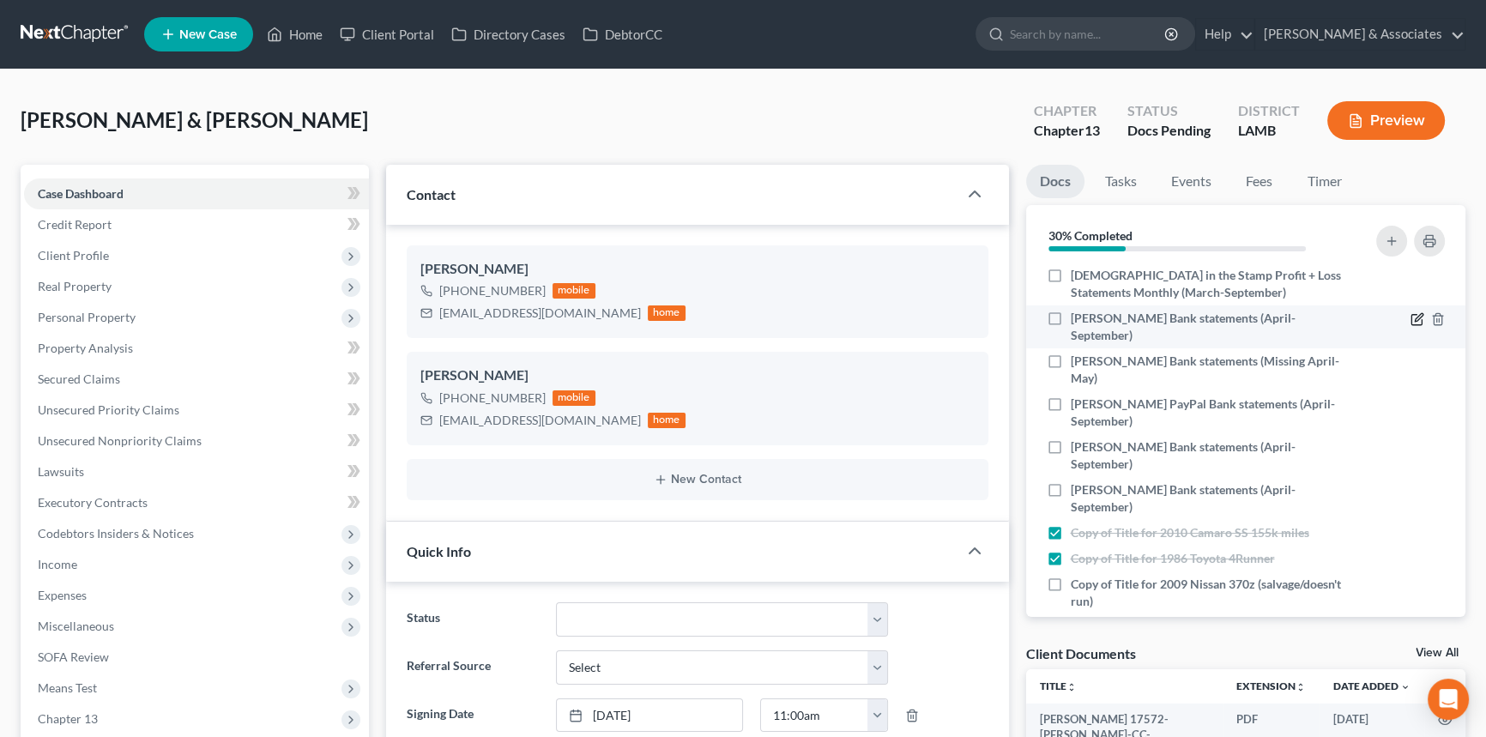
click at [1410, 321] on icon "button" at bounding box center [1417, 319] width 14 height 14
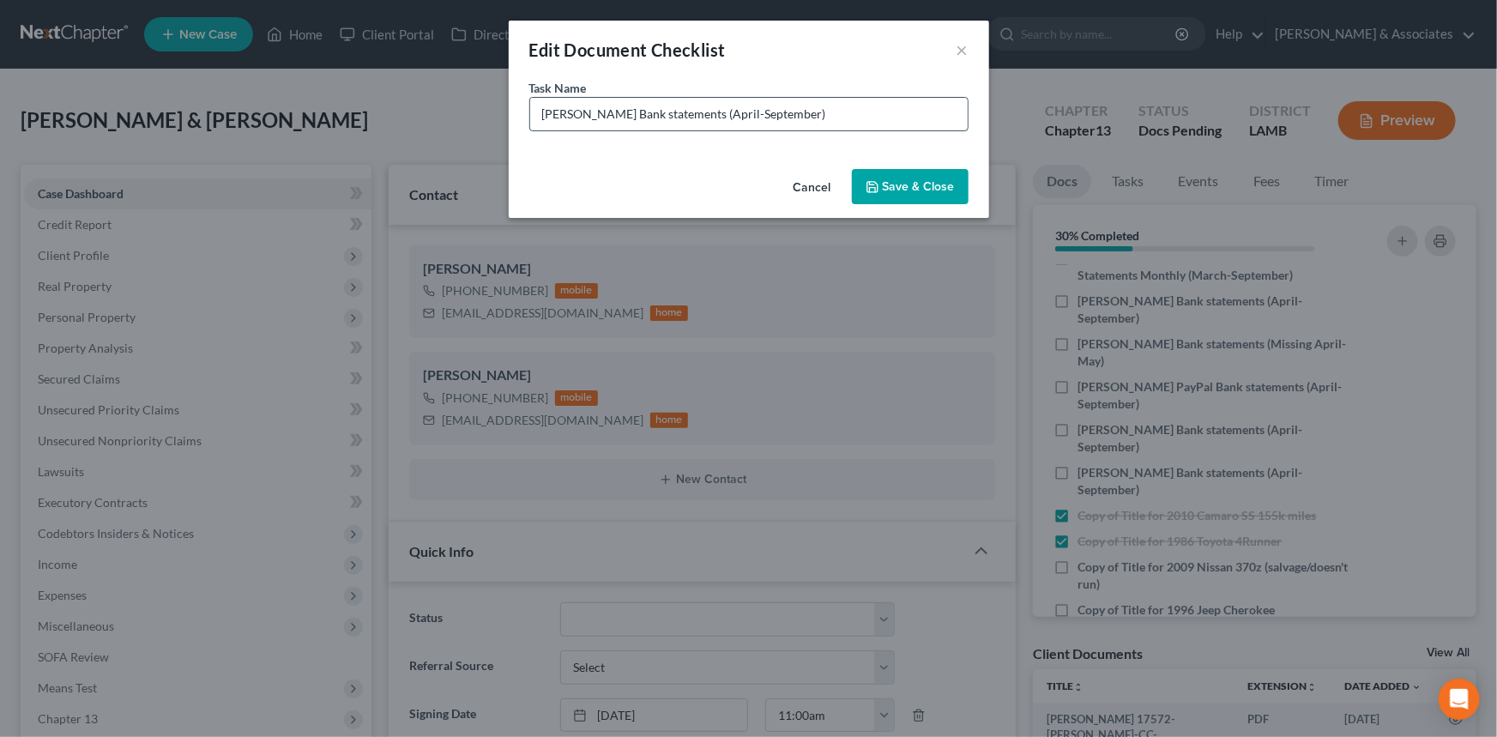
click at [874, 115] on input "Thomas Venmo Bank statements (April-September)" at bounding box center [748, 114] width 437 height 33
drag, startPoint x: 863, startPoint y: 115, endPoint x: 751, endPoint y: 160, distance: 120.9
click at [751, 160] on div "Task Name * Thomas Venmo Bank statements (April-September)" at bounding box center [749, 120] width 480 height 83
click at [719, 113] on input "Thomas Venmo Bank statements (April-June)" at bounding box center [748, 114] width 437 height 33
type input "Thomas Venmo Bank statements (Missing April-June)"
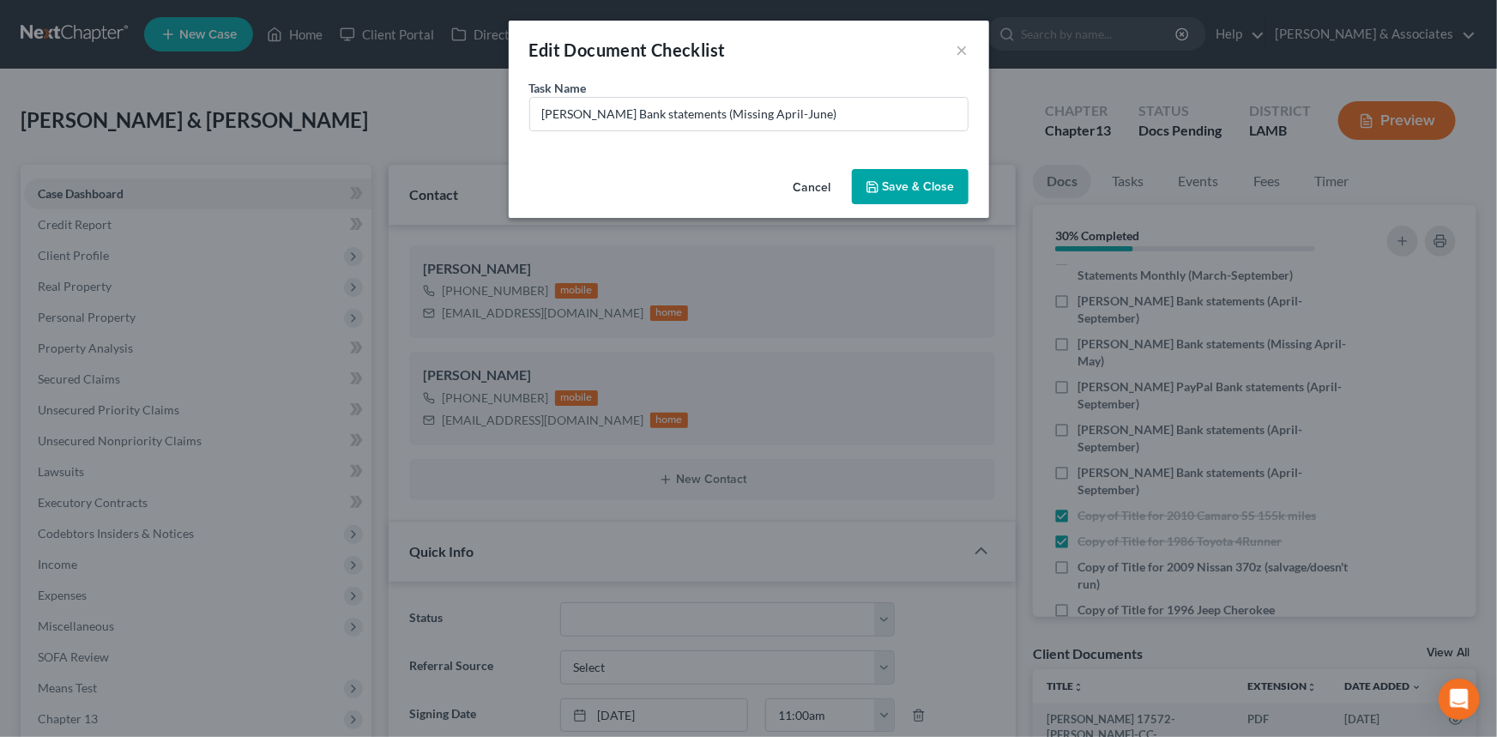
click at [873, 172] on button "Save & Close" at bounding box center [910, 187] width 117 height 36
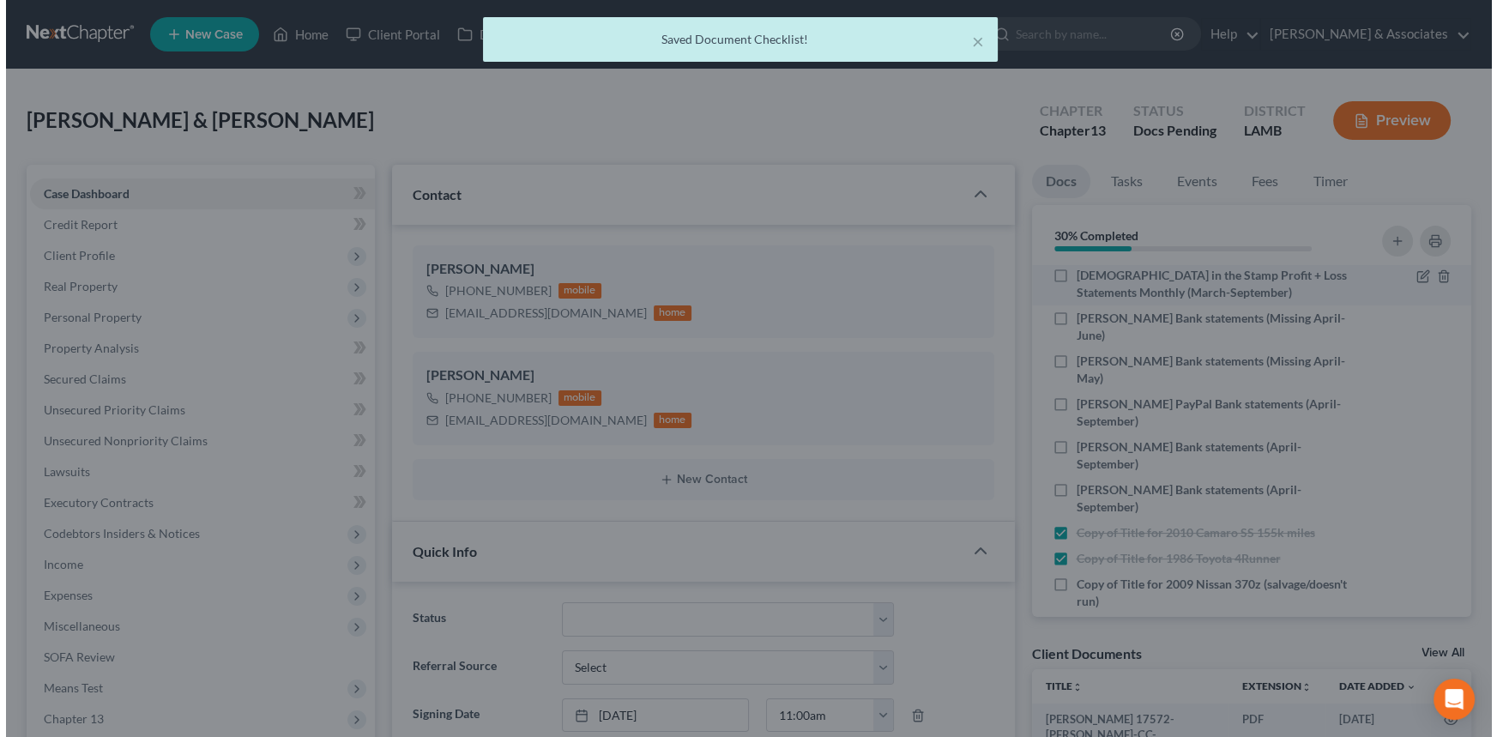
scroll to position [508, 0]
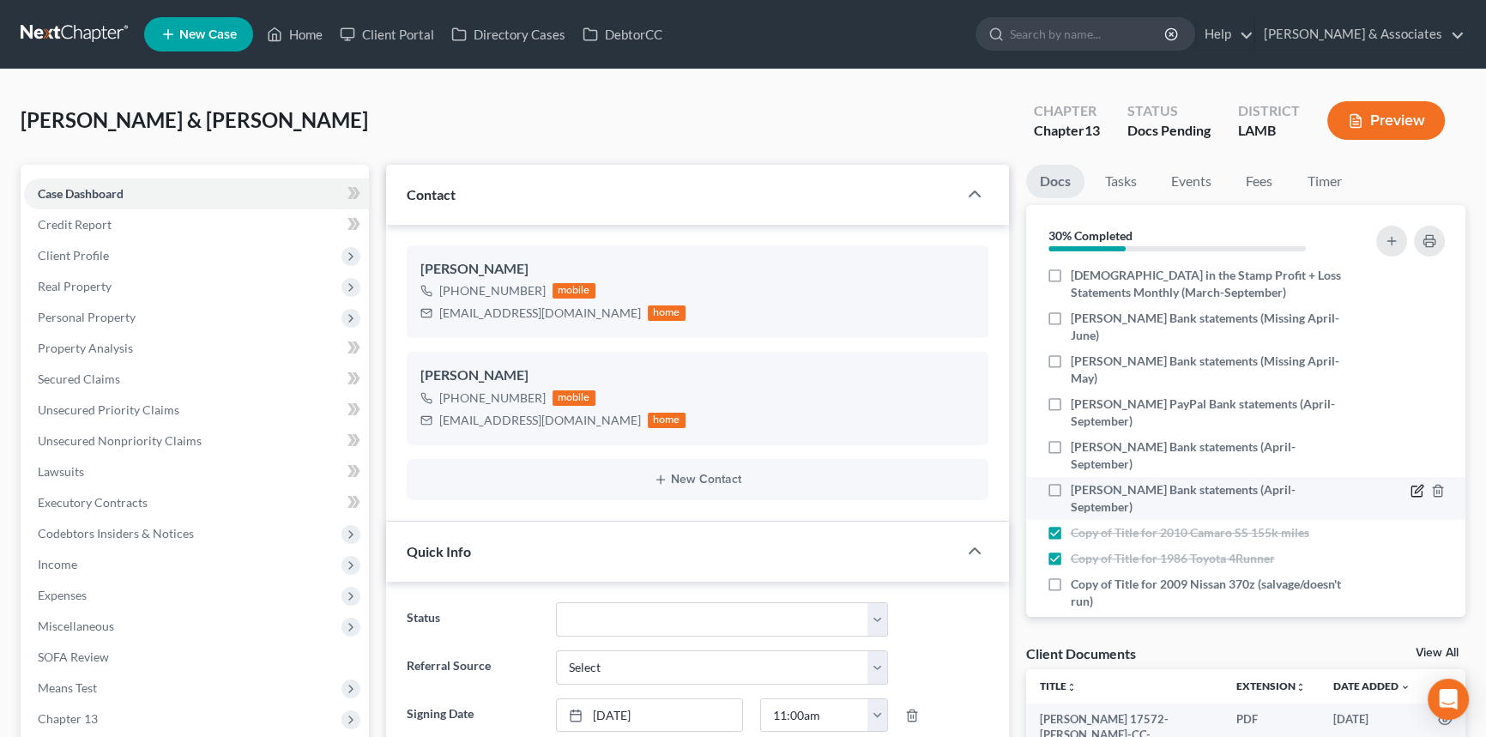
click at [1410, 484] on icon "button" at bounding box center [1417, 491] width 14 height 14
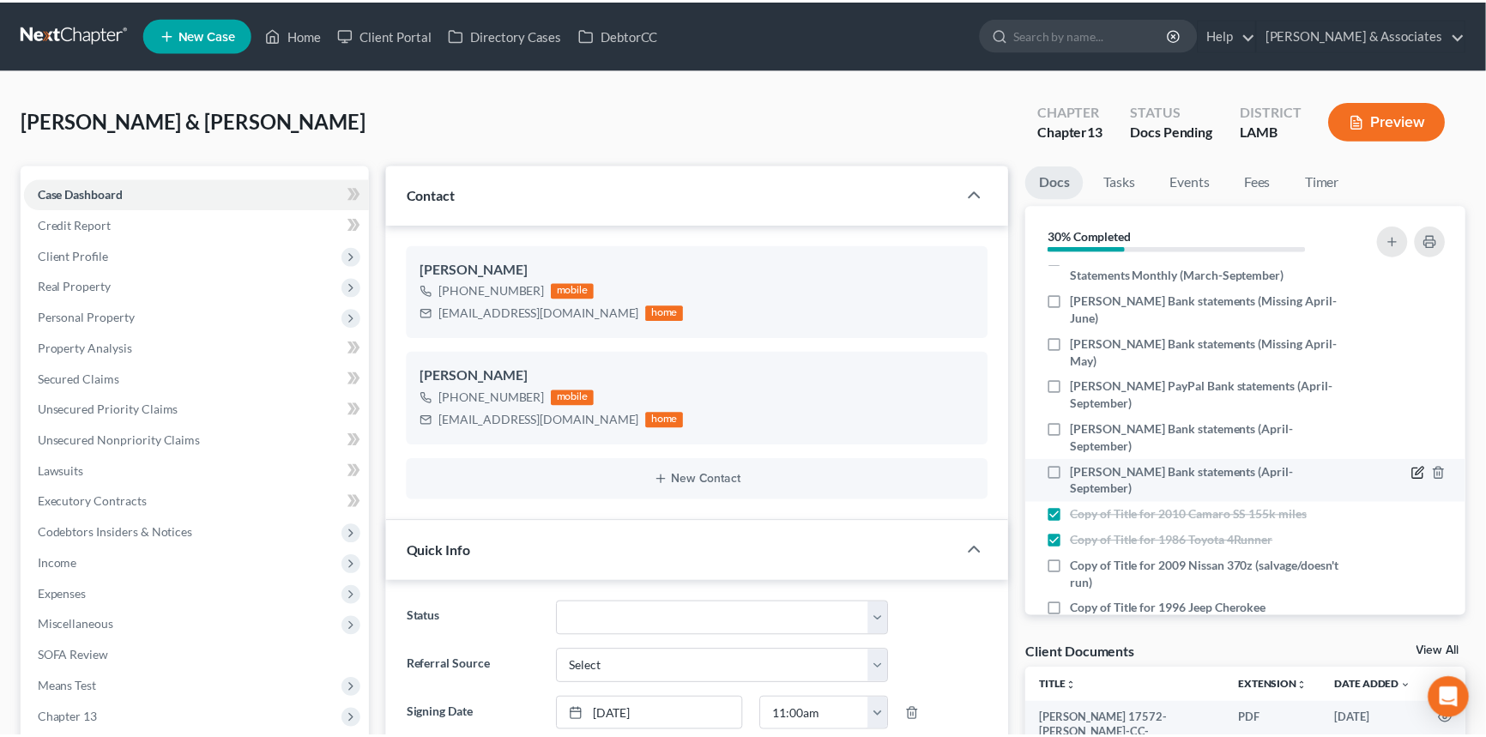
scroll to position [491, 0]
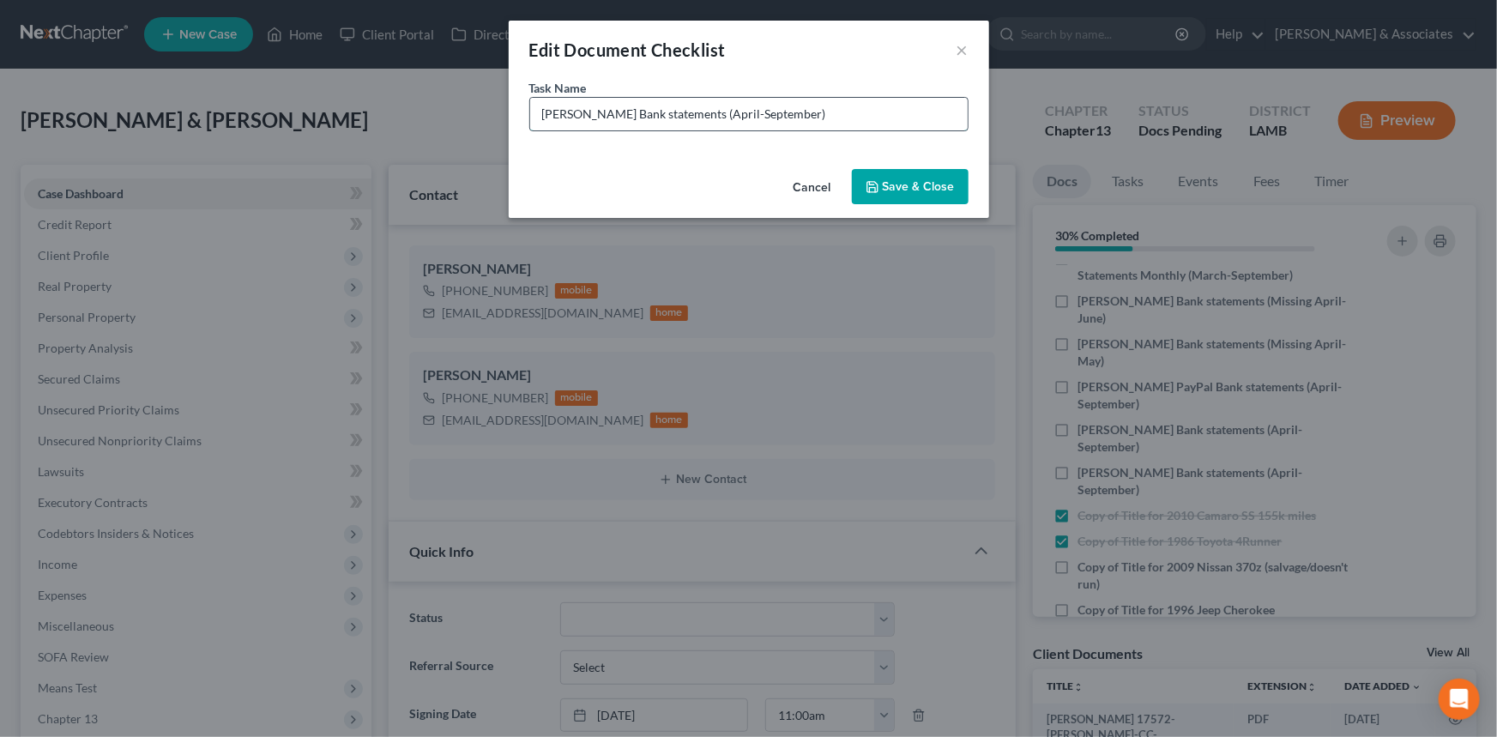
click at [745, 112] on input "Sarah Cashapp Bank statements (April-September)" at bounding box center [748, 114] width 437 height 33
type input "Sarah Cashapp Bank statements (Missing September)"
click at [920, 183] on button "Save & Close" at bounding box center [910, 187] width 117 height 36
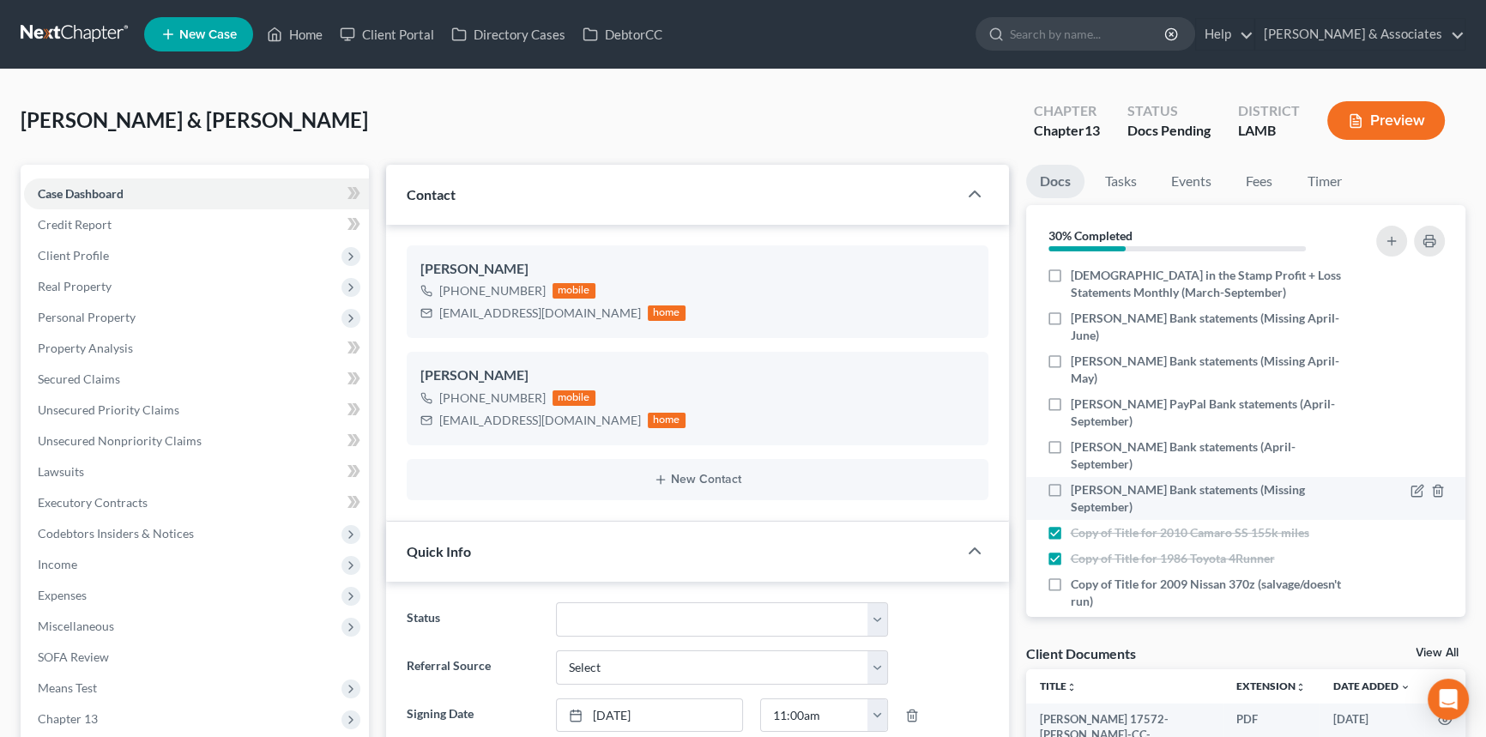
scroll to position [847, 0]
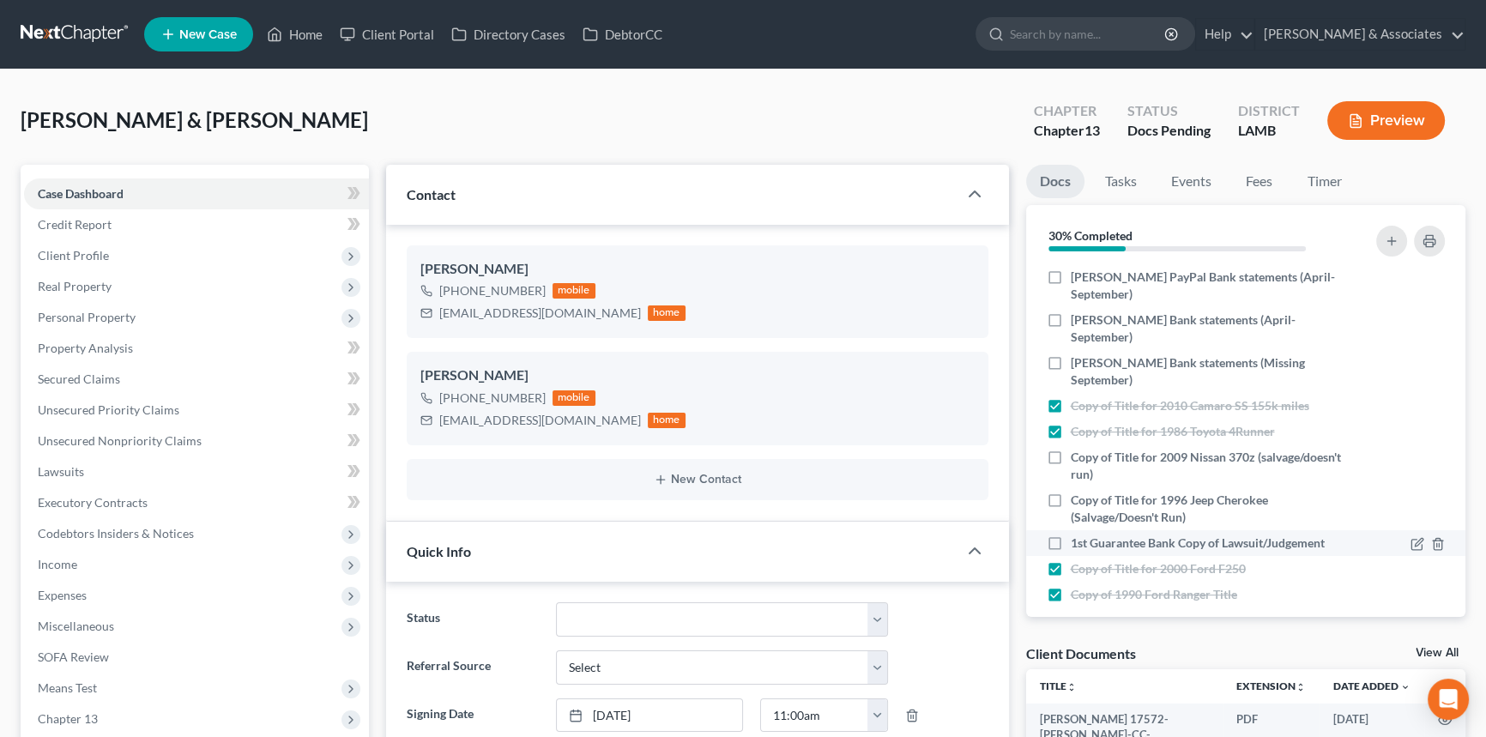
click at [1071, 534] on label "1st Guarantee Bank Copy of Lawsuit/Judgement" at bounding box center [1198, 542] width 254 height 17
click at [1077, 534] on input "1st Guarantee Bank Copy of Lawsuit/Judgement" at bounding box center [1082, 539] width 11 height 11
checkbox input "true"
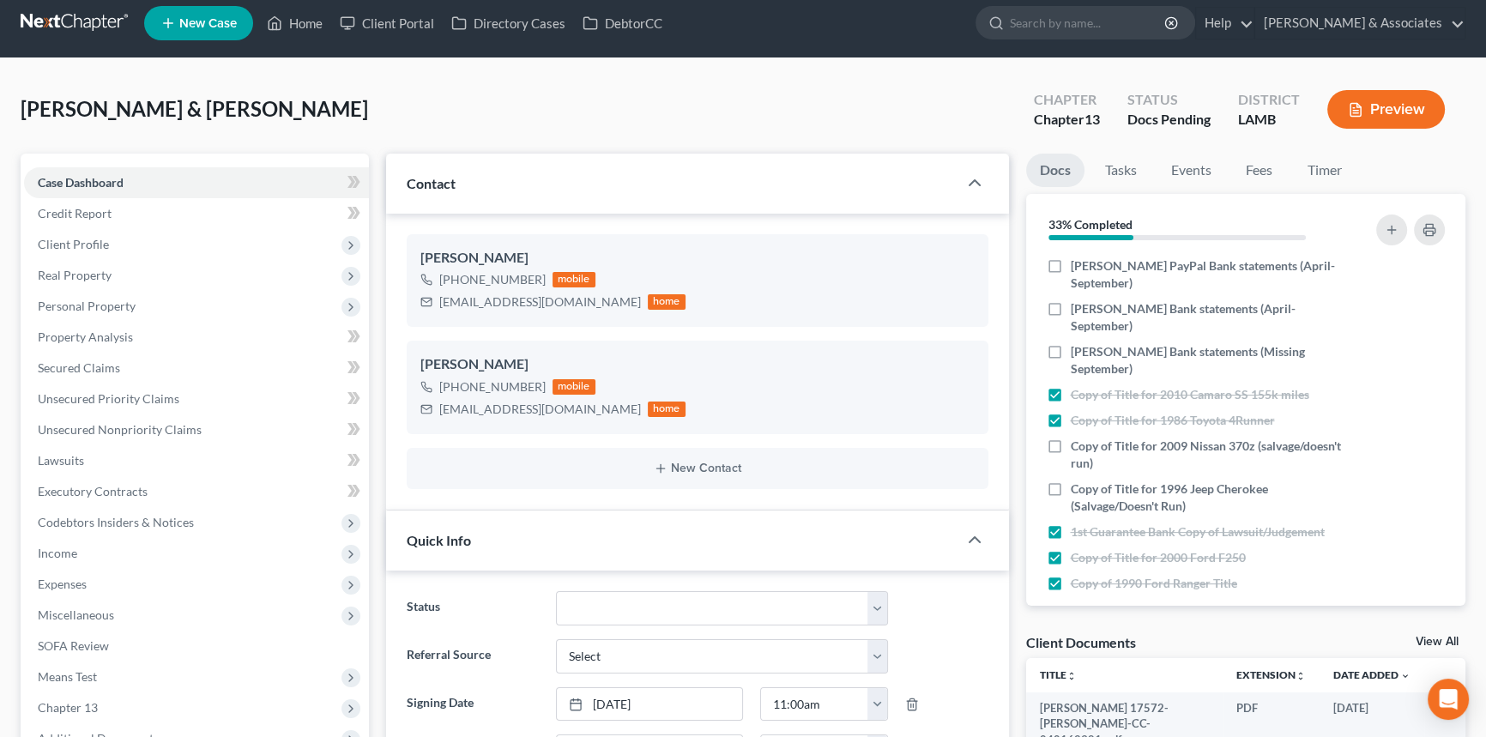
scroll to position [0, 0]
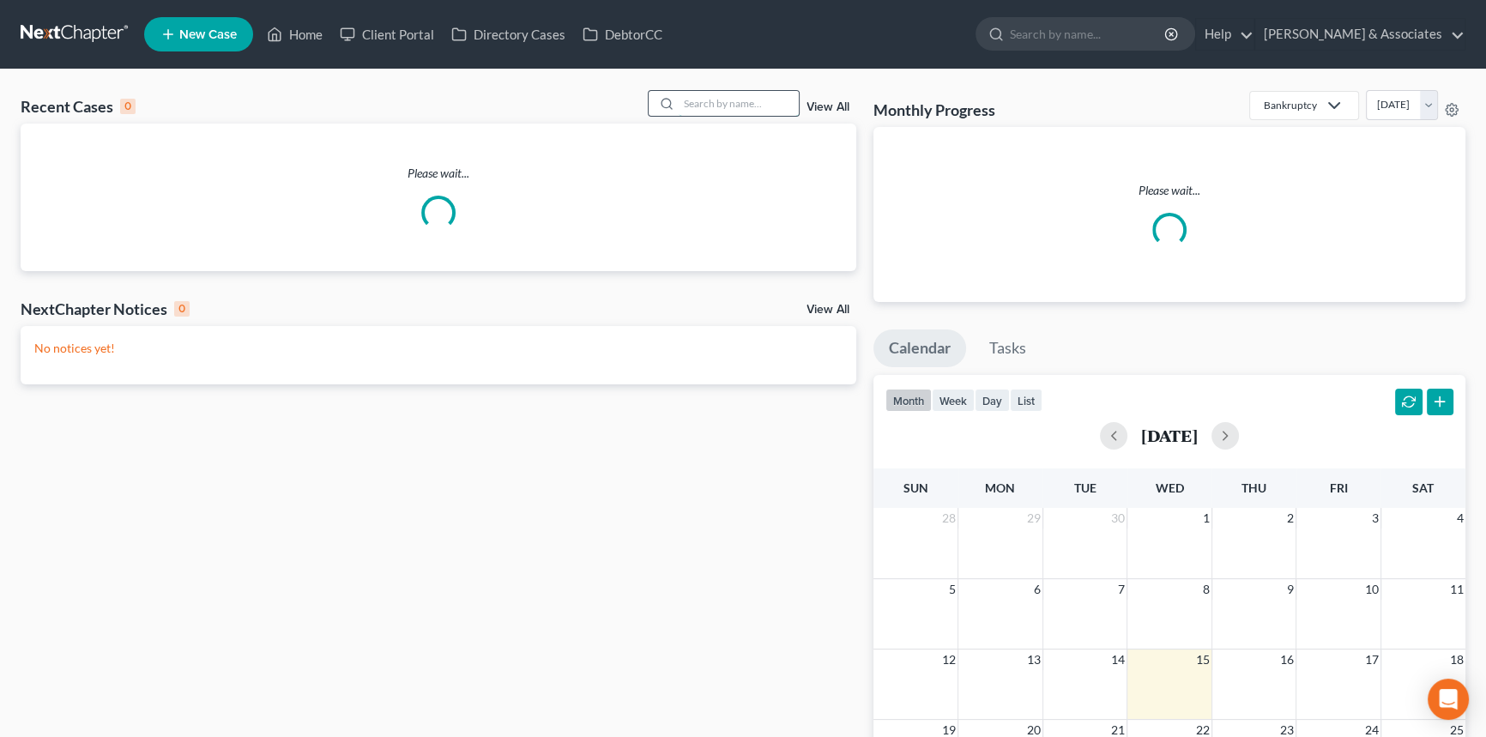
click at [753, 114] on input "search" at bounding box center [739, 103] width 120 height 25
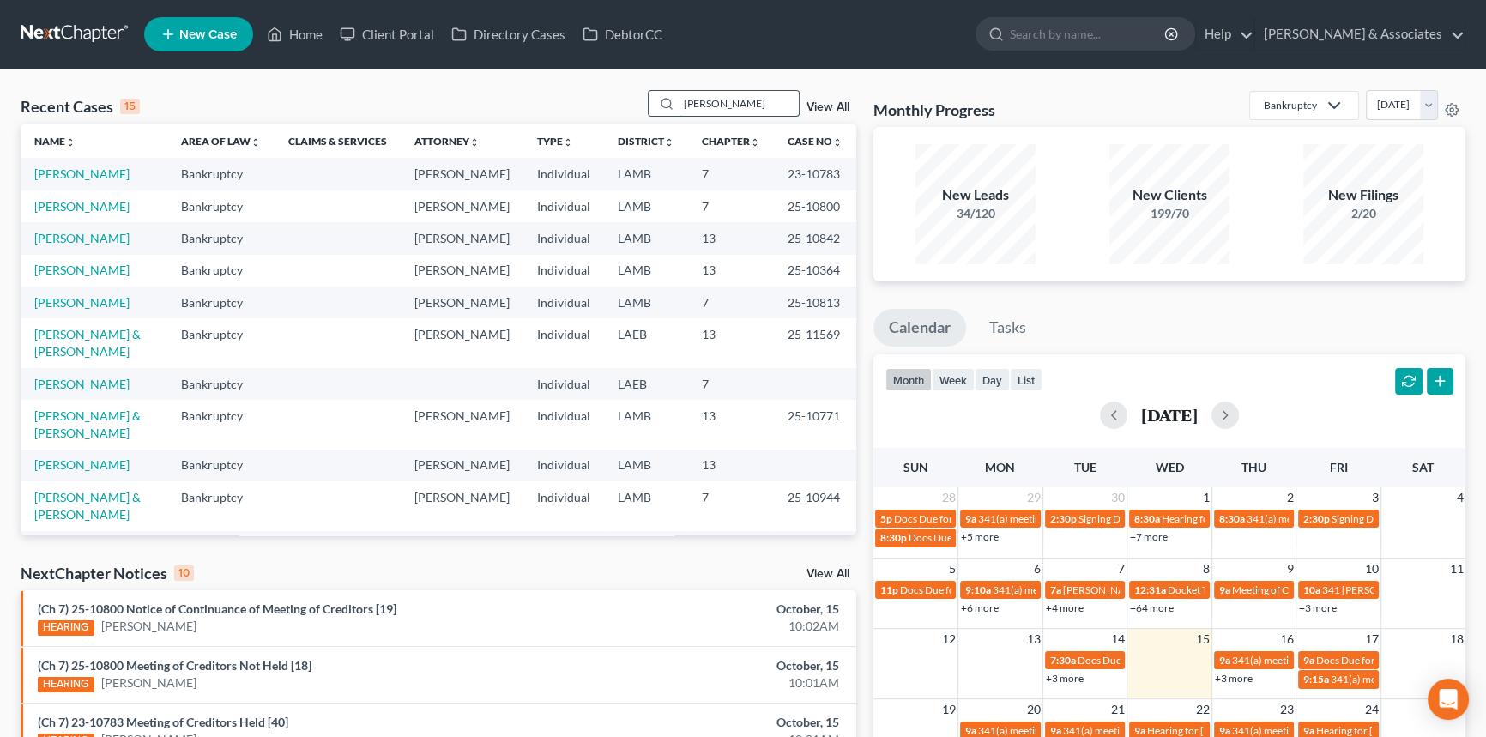
type input "giaccone"
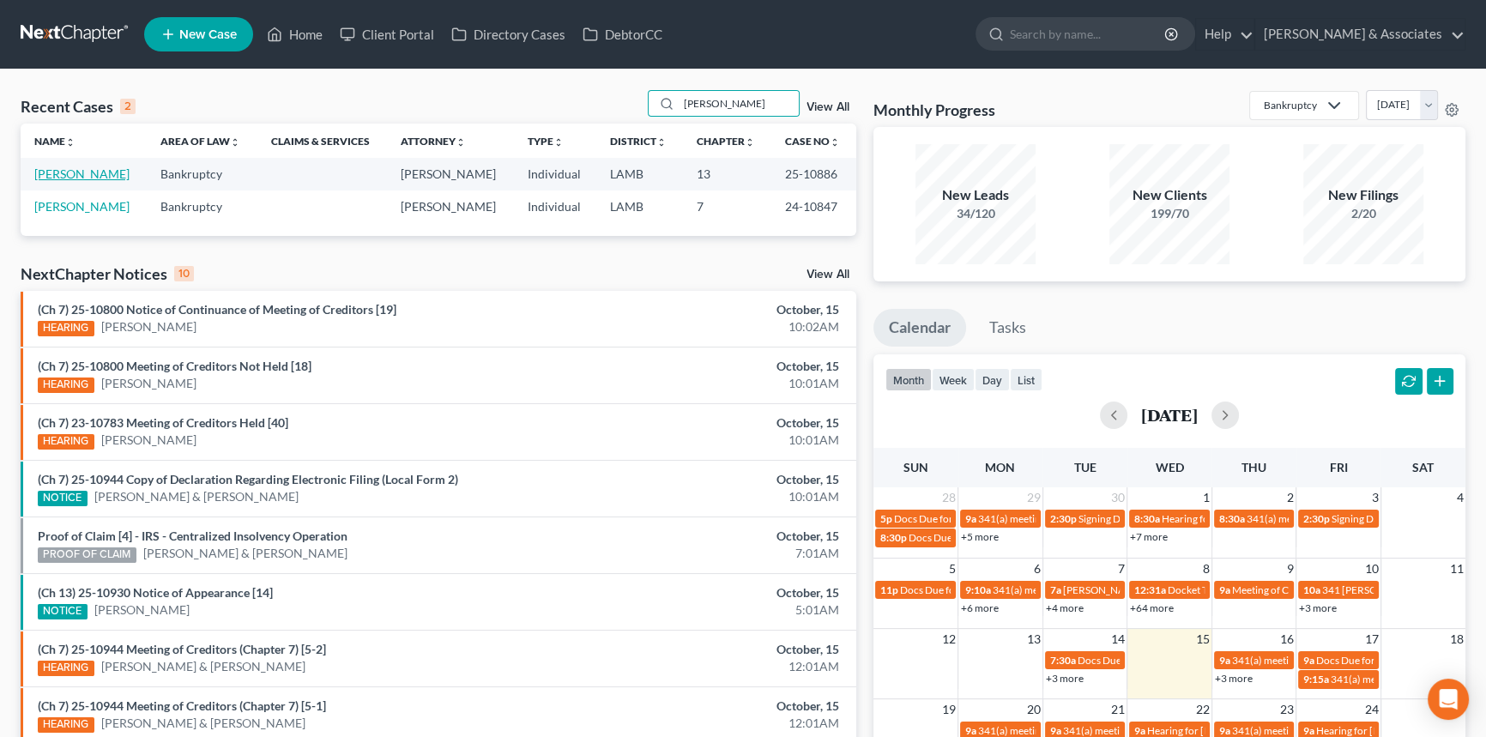
click at [98, 166] on link "[PERSON_NAME]" at bounding box center [81, 173] width 95 height 15
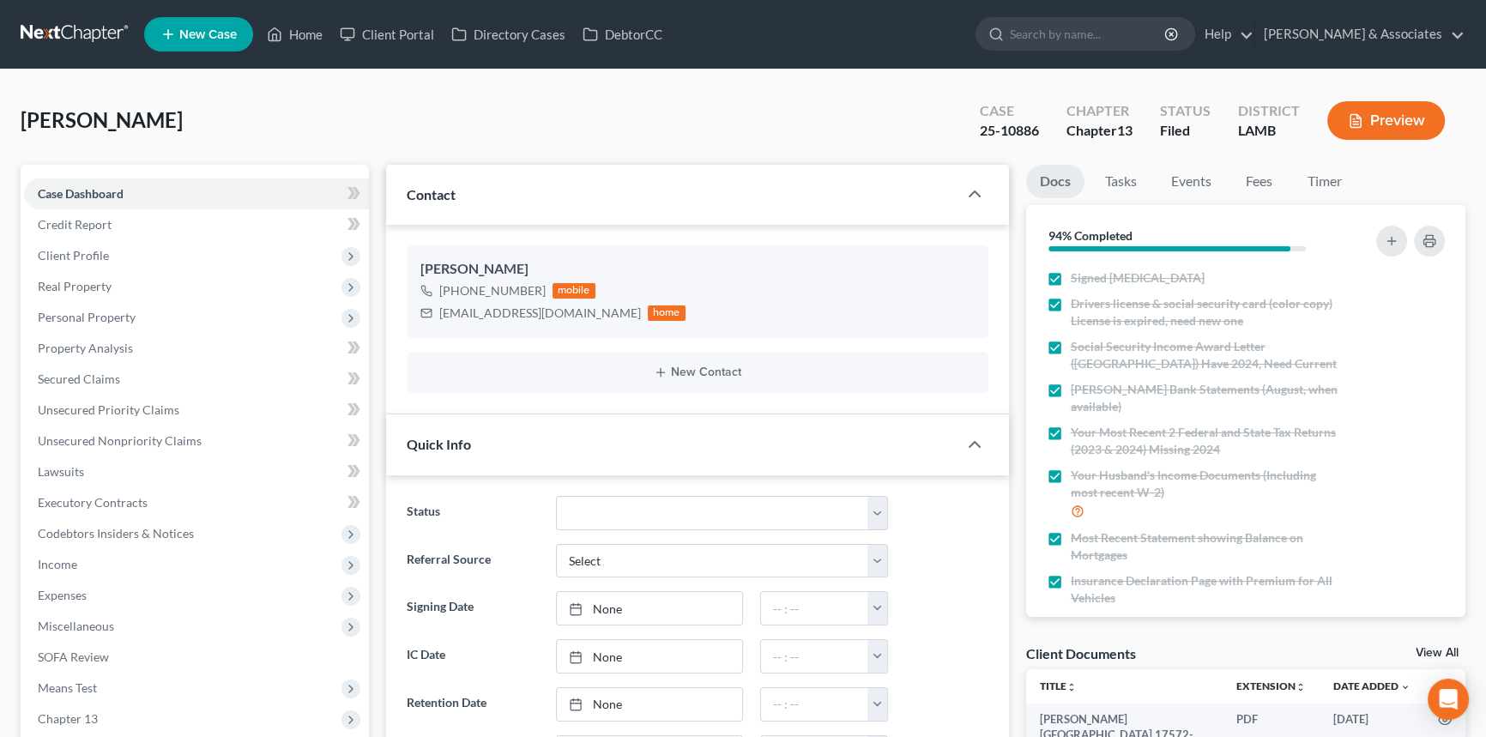
scroll to position [4074, 0]
click at [1197, 162] on div "Giaccone, Cherie Upgraded Case 25-10886 Chapter Chapter 13 Status Filed Distric…" at bounding box center [743, 127] width 1445 height 75
click at [1188, 193] on link "Events" at bounding box center [1191, 181] width 68 height 33
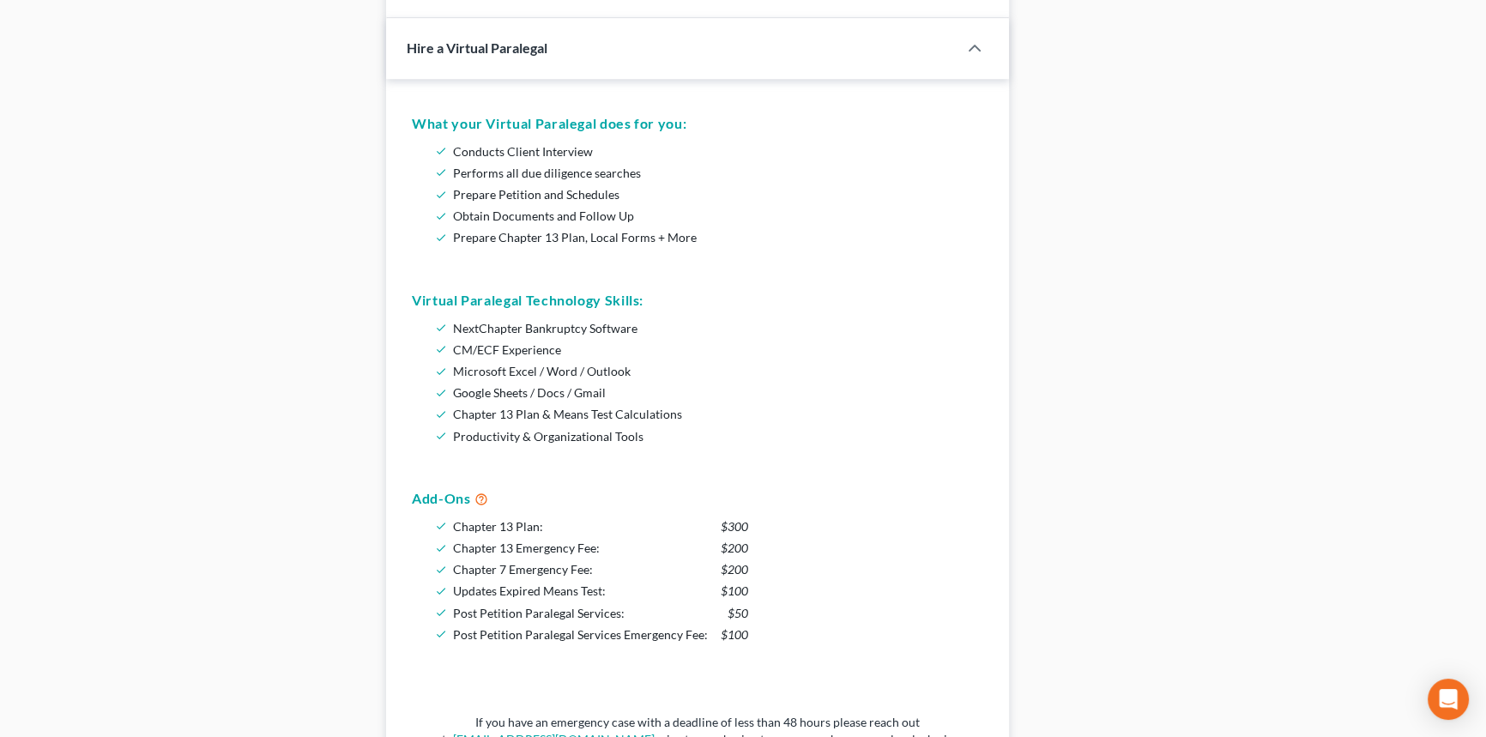
scroll to position [644, 0]
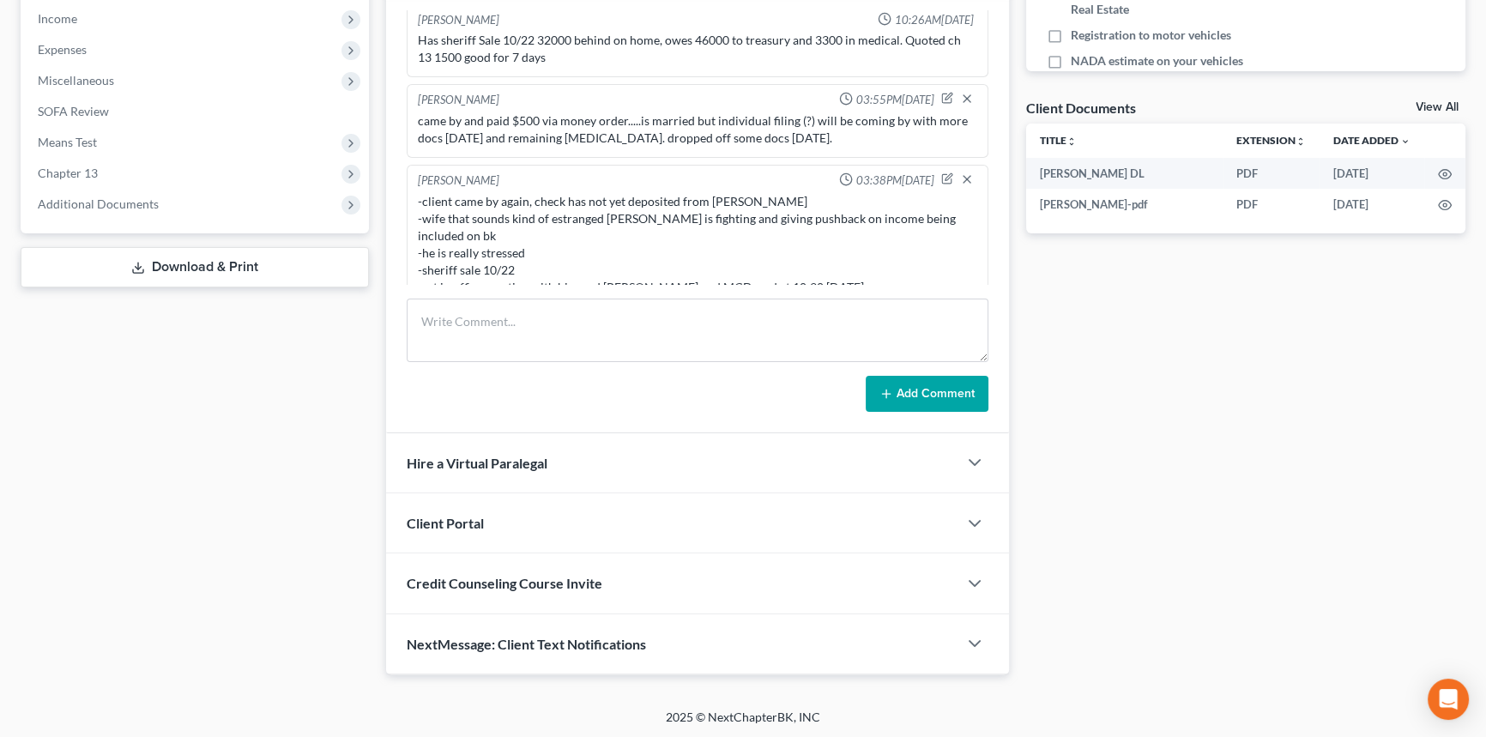
scroll to position [9, 0]
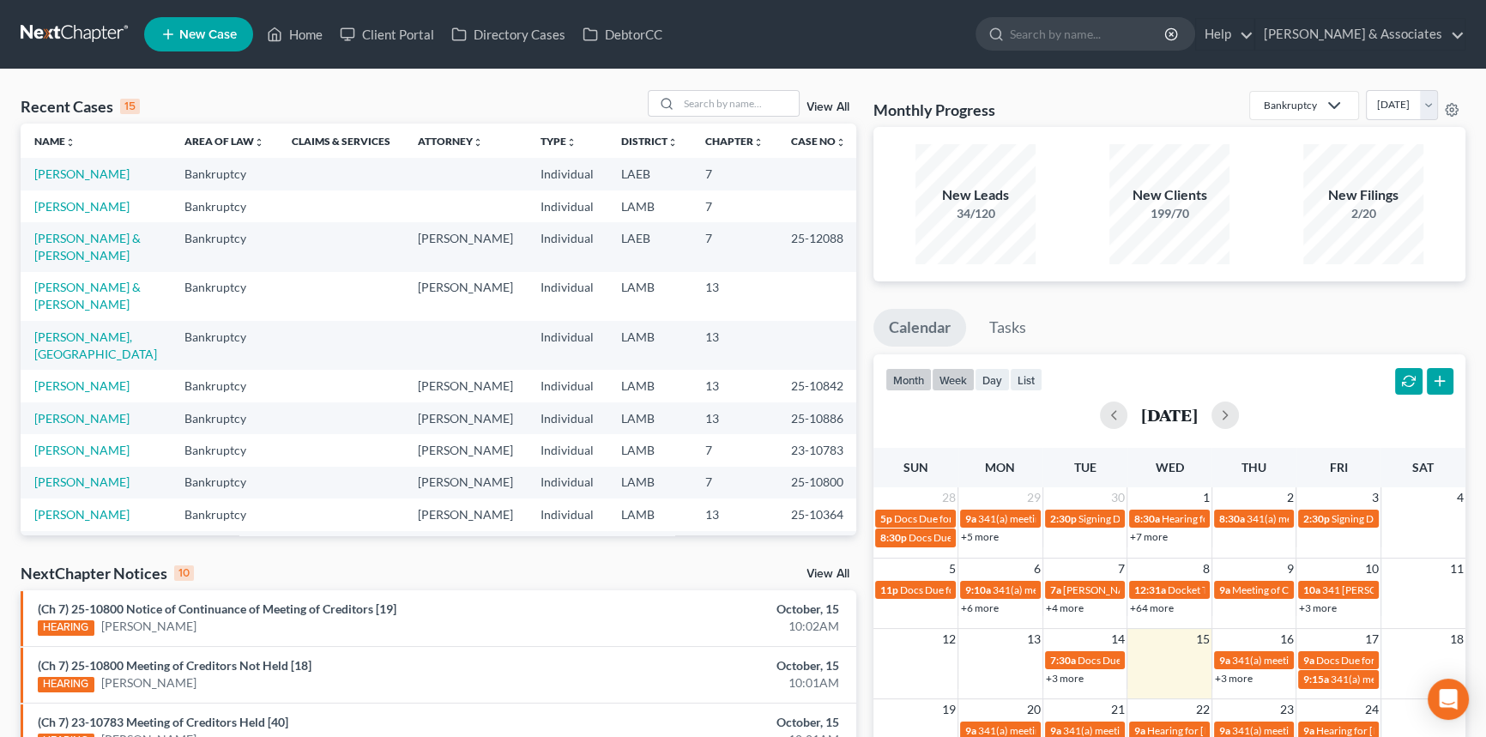
drag, startPoint x: 951, startPoint y: 377, endPoint x: 961, endPoint y: 383, distance: 11.2
click at [951, 377] on button "week" at bounding box center [953, 379] width 43 height 23
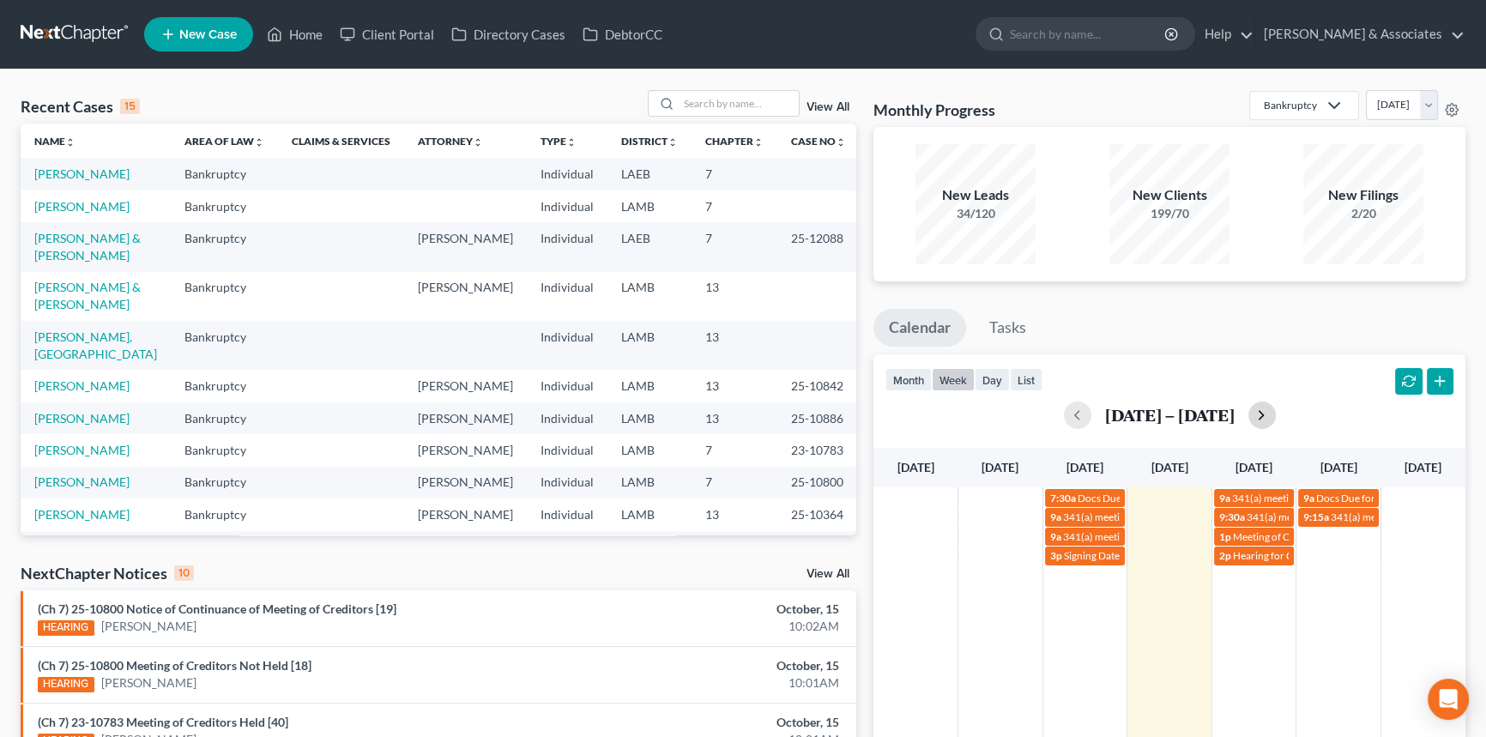
click at [1256, 417] on button "button" at bounding box center [1261, 414] width 27 height 27
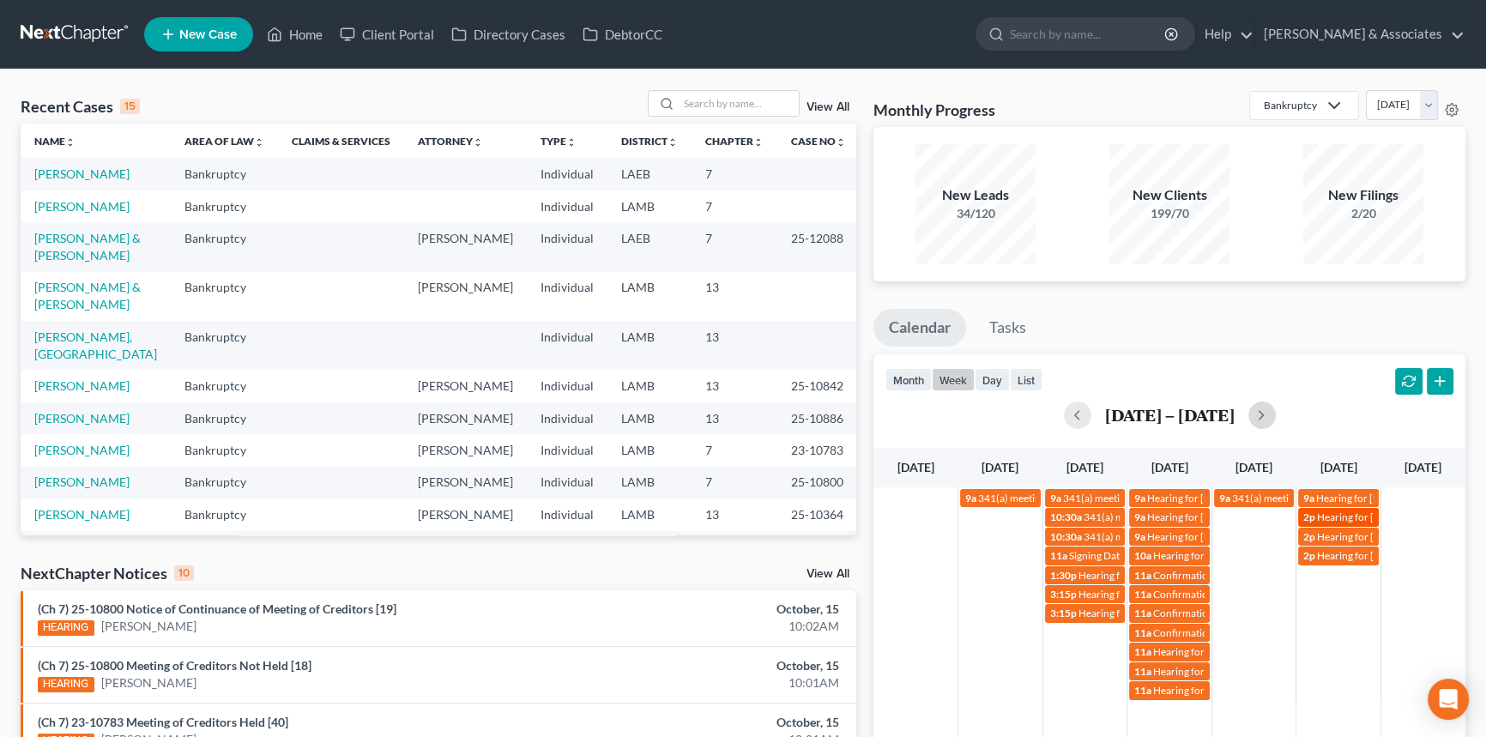
click at [1330, 515] on span "Hearing for [PERSON_NAME]" at bounding box center [1384, 516] width 134 height 13
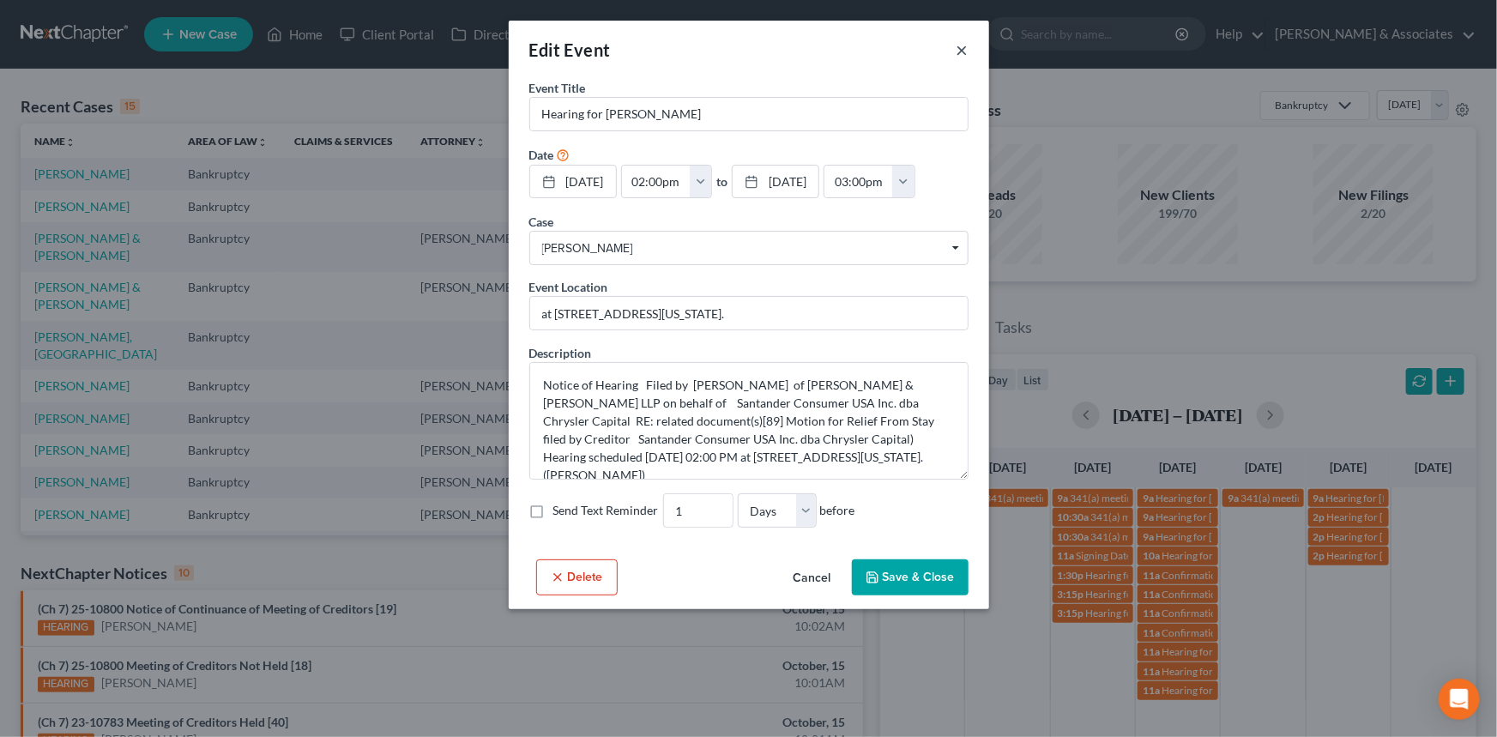
click at [965, 52] on button "×" at bounding box center [962, 49] width 12 height 21
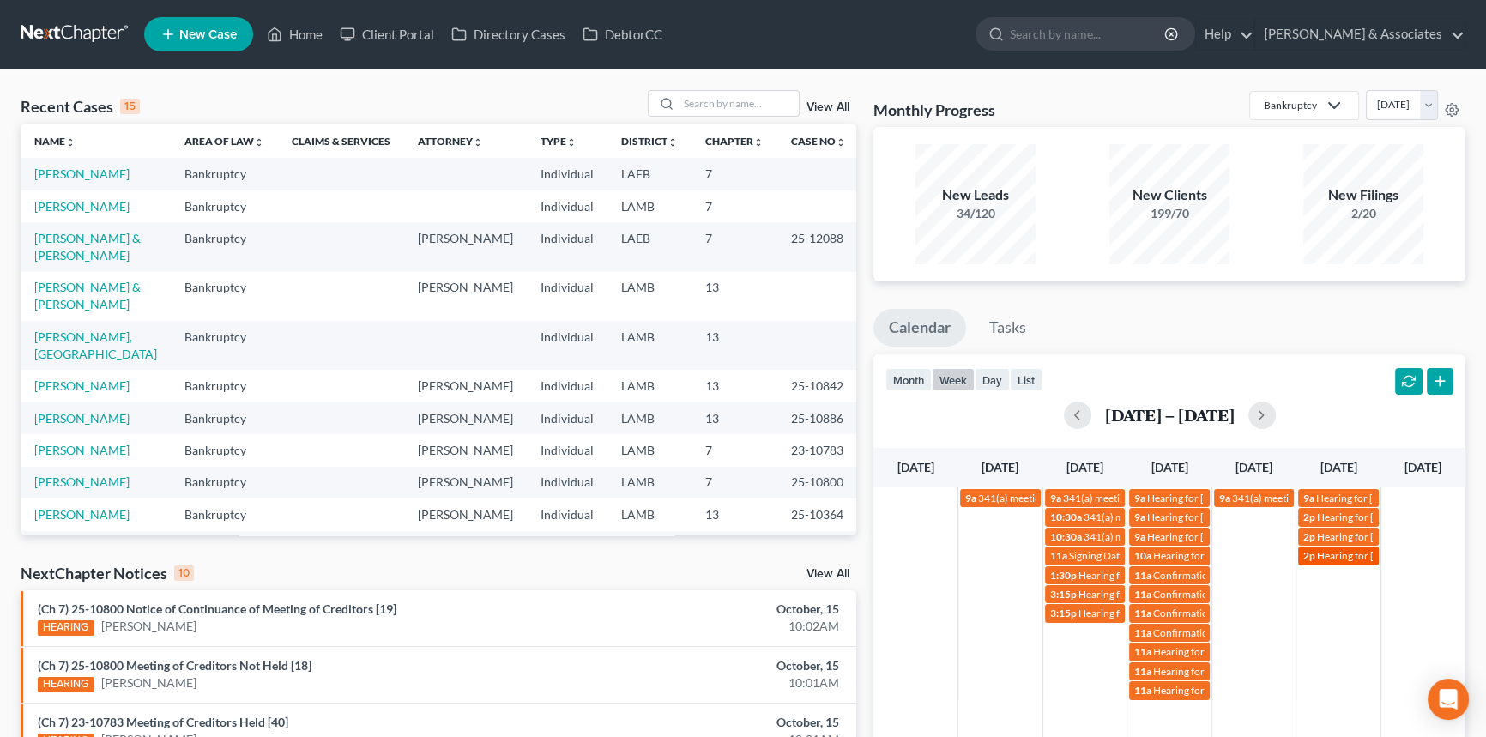
click at [1336, 555] on span "Hearing for [PERSON_NAME]" at bounding box center [1384, 555] width 134 height 13
select select "Days"
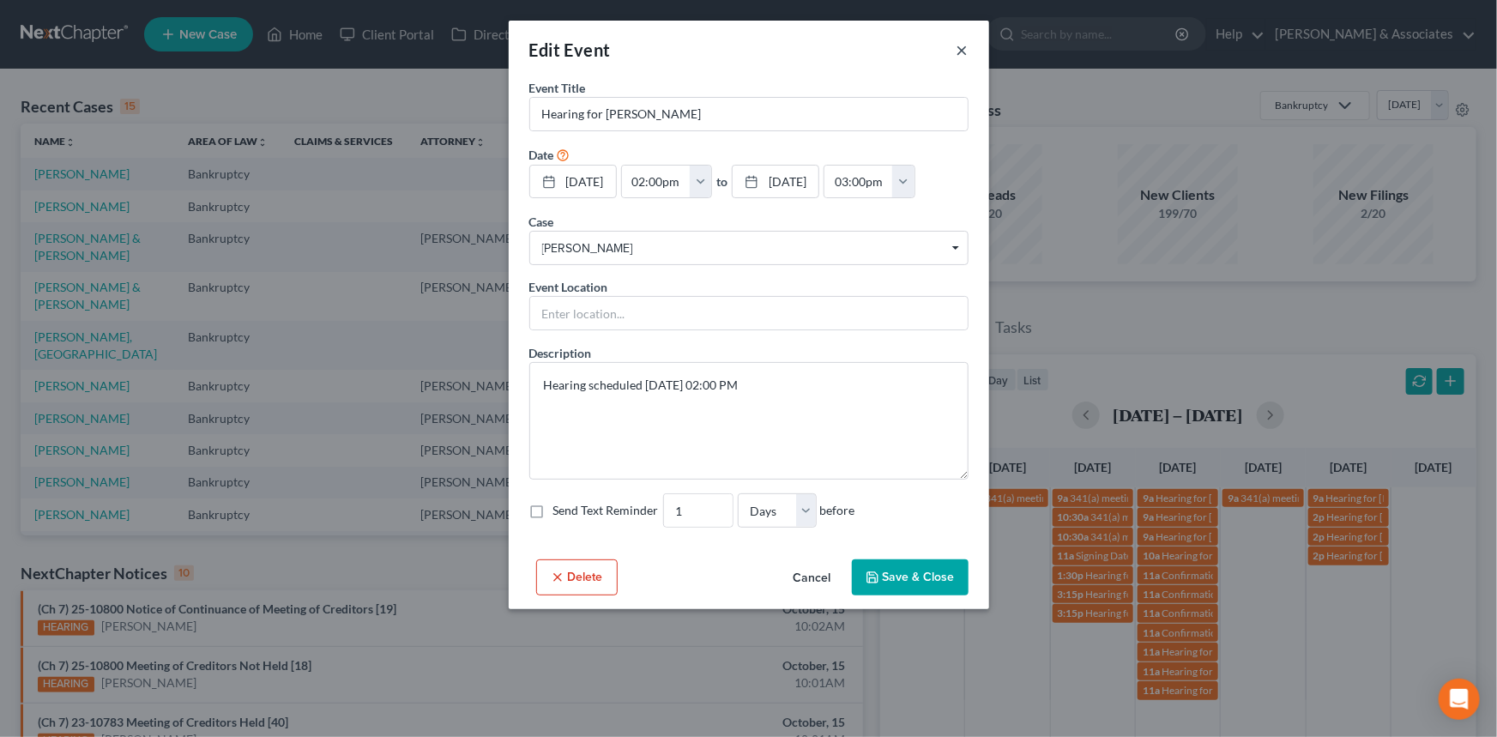
click at [960, 50] on button "×" at bounding box center [962, 49] width 12 height 21
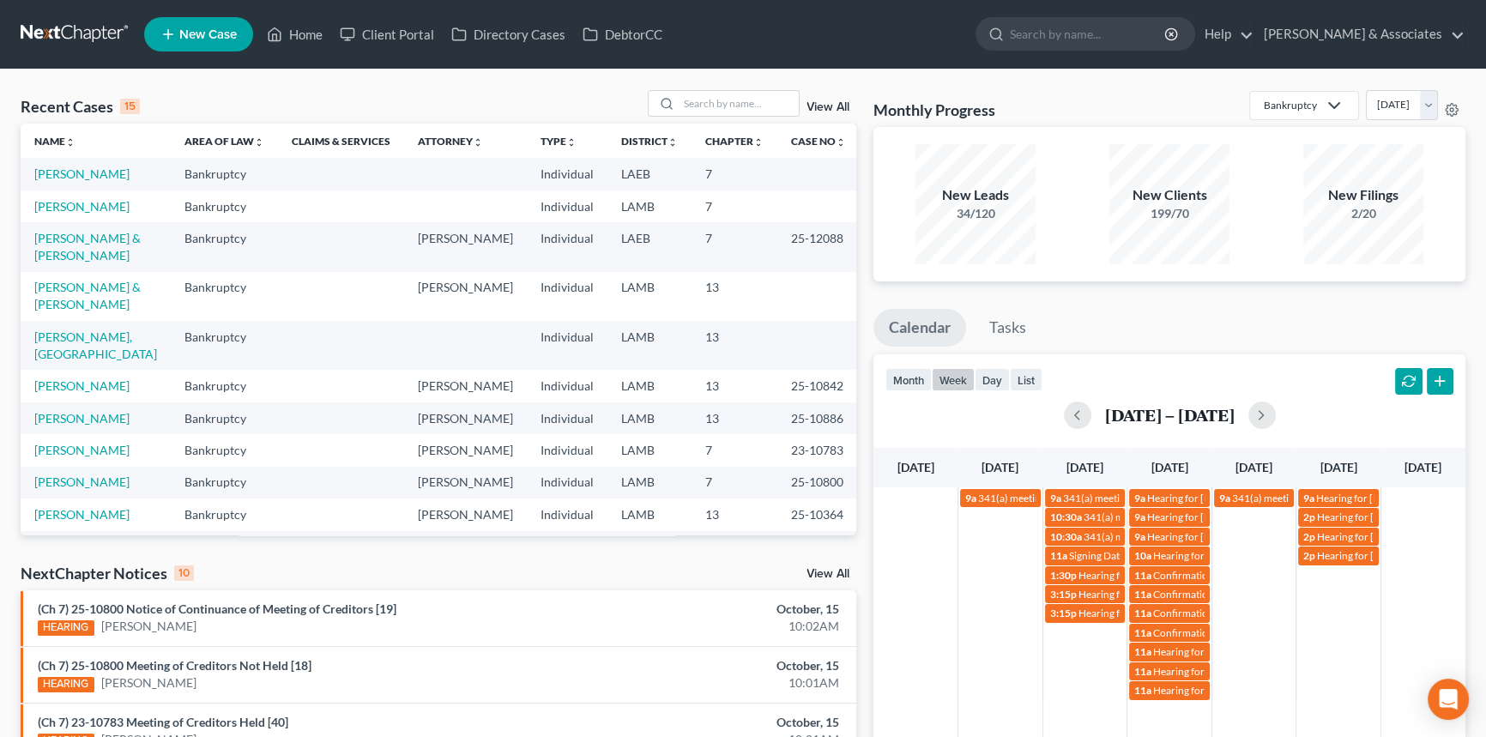
click at [1246, 419] on div "[DATE] – [DATE]" at bounding box center [1169, 414] width 568 height 27
click at [1250, 419] on button "button" at bounding box center [1261, 414] width 27 height 27
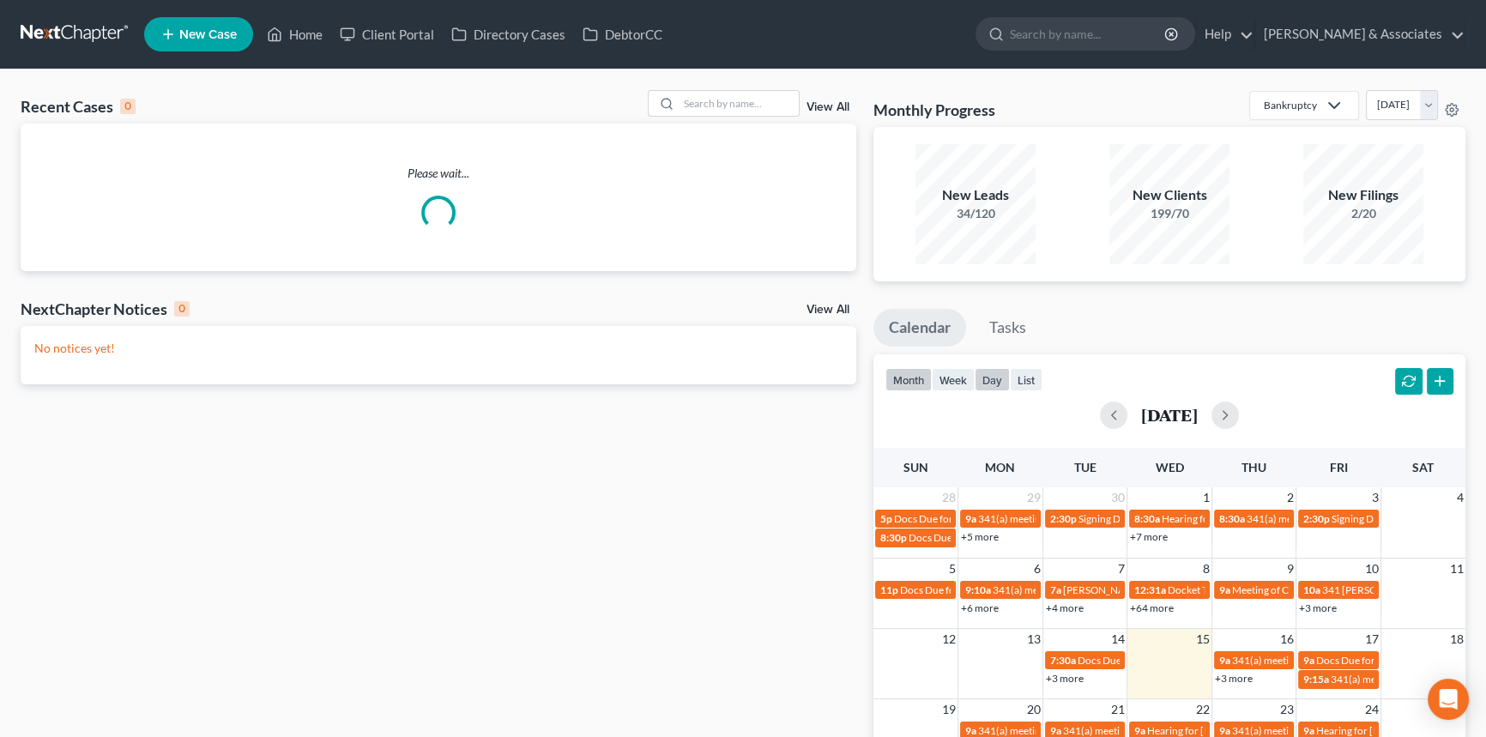
click at [998, 377] on button "day" at bounding box center [991, 379] width 35 height 23
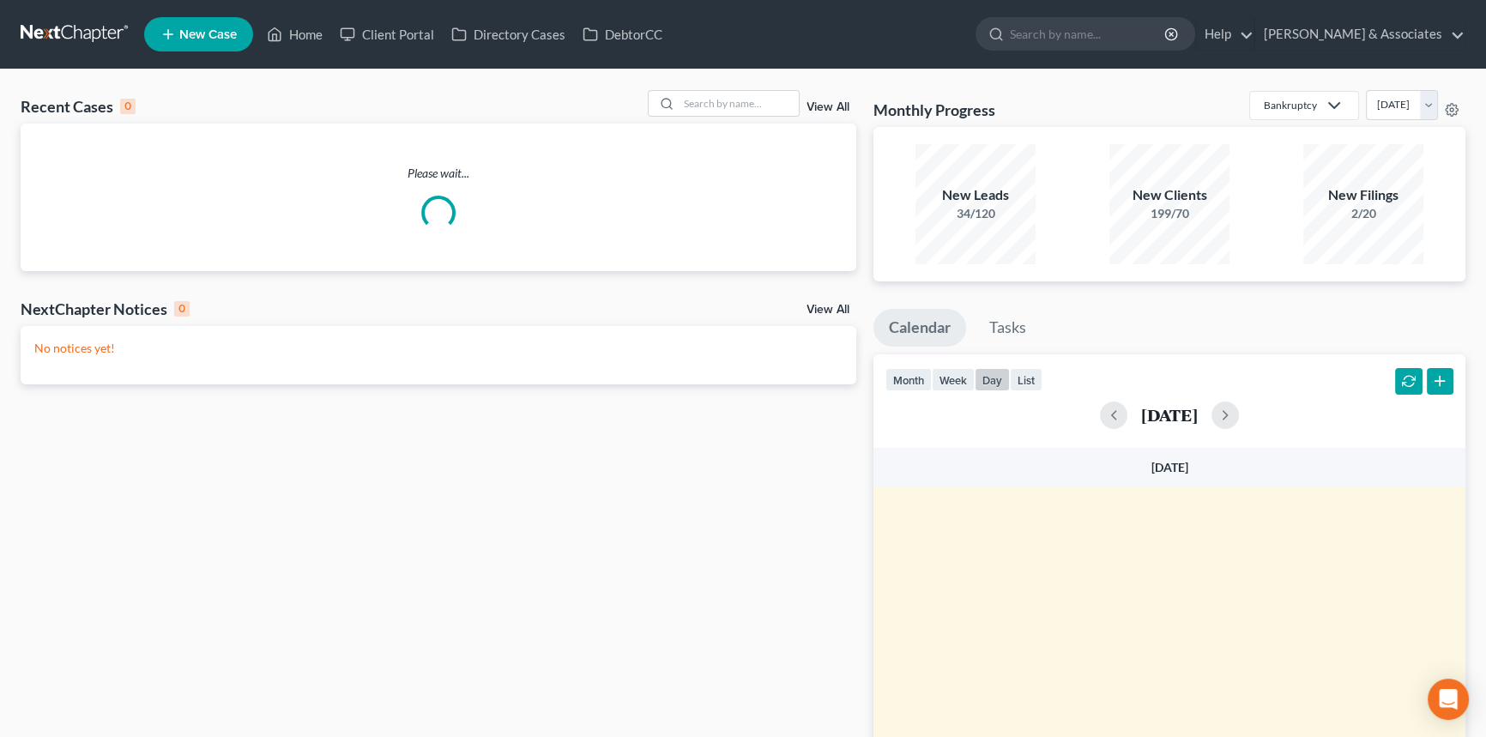
click at [1247, 413] on div "[DATE]" at bounding box center [1169, 414] width 568 height 27
click at [1239, 410] on button "button" at bounding box center [1224, 414] width 27 height 27
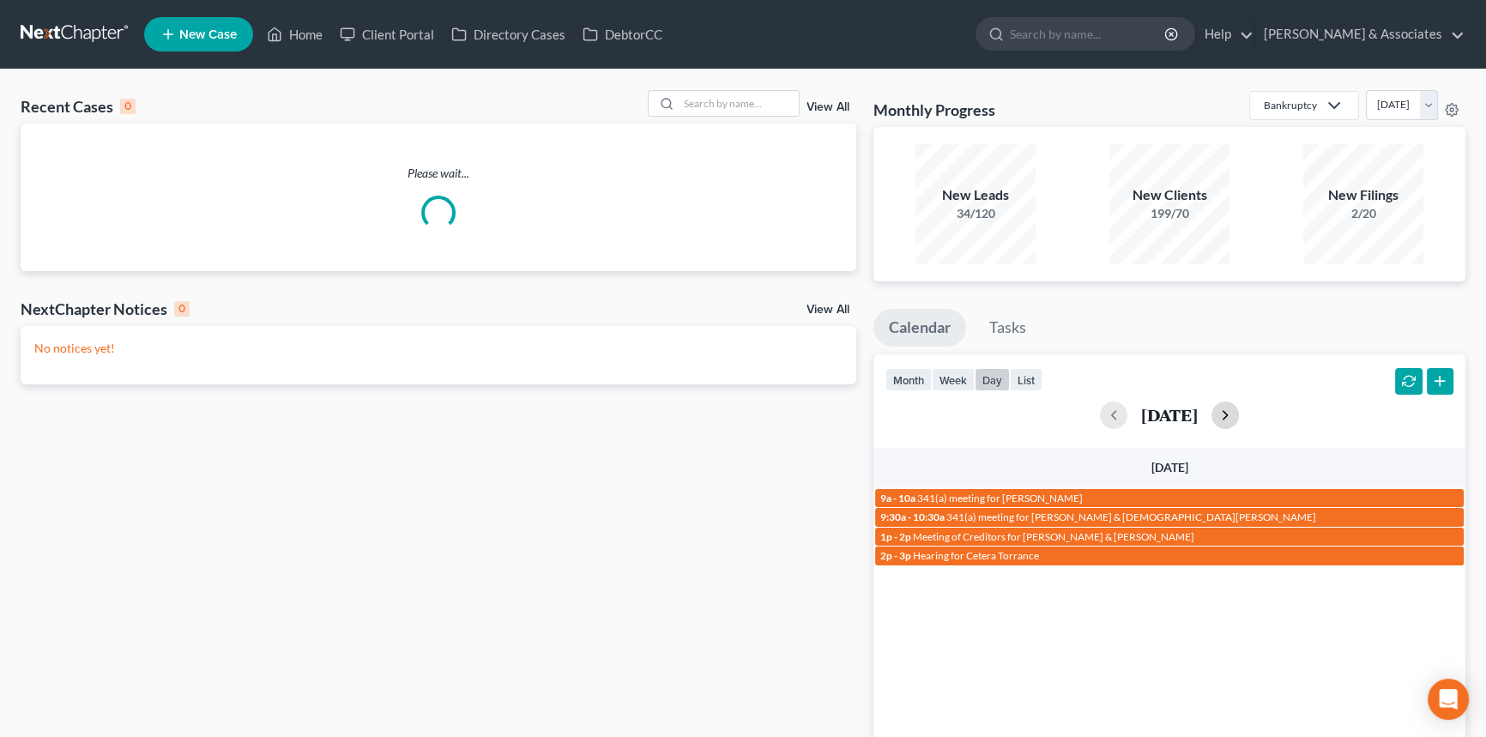
click at [1239, 410] on button "button" at bounding box center [1224, 414] width 27 height 27
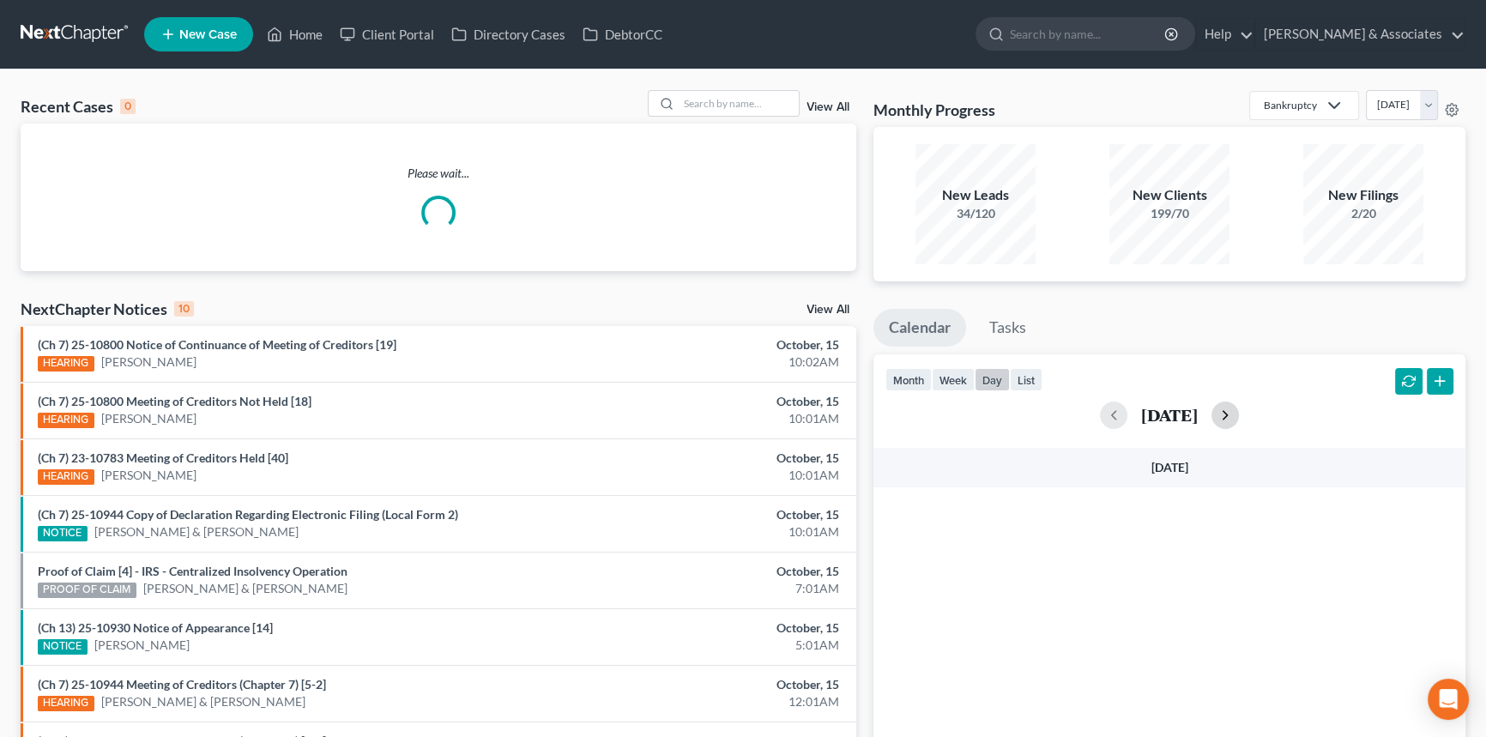
click at [1239, 410] on button "button" at bounding box center [1224, 414] width 27 height 27
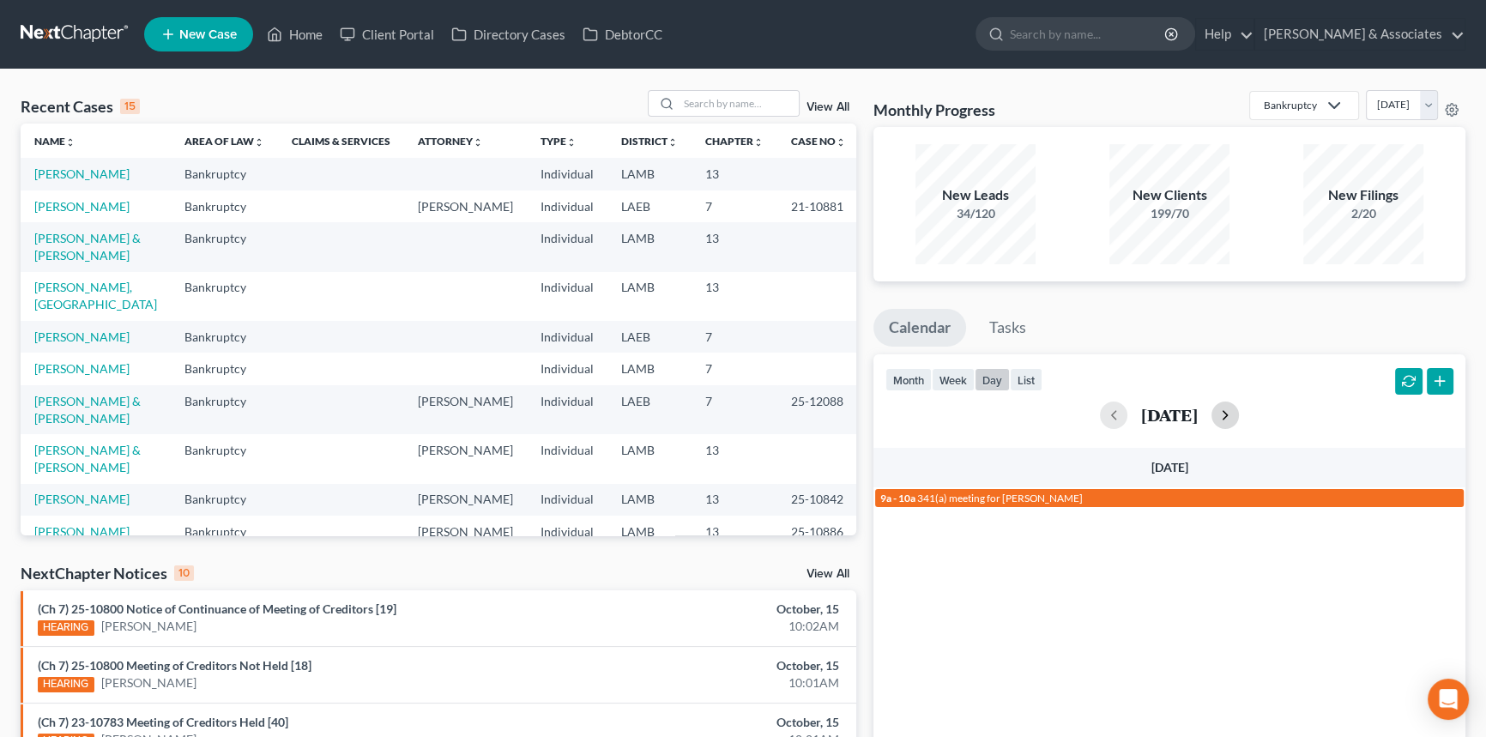
click at [1239, 410] on button "button" at bounding box center [1224, 414] width 27 height 27
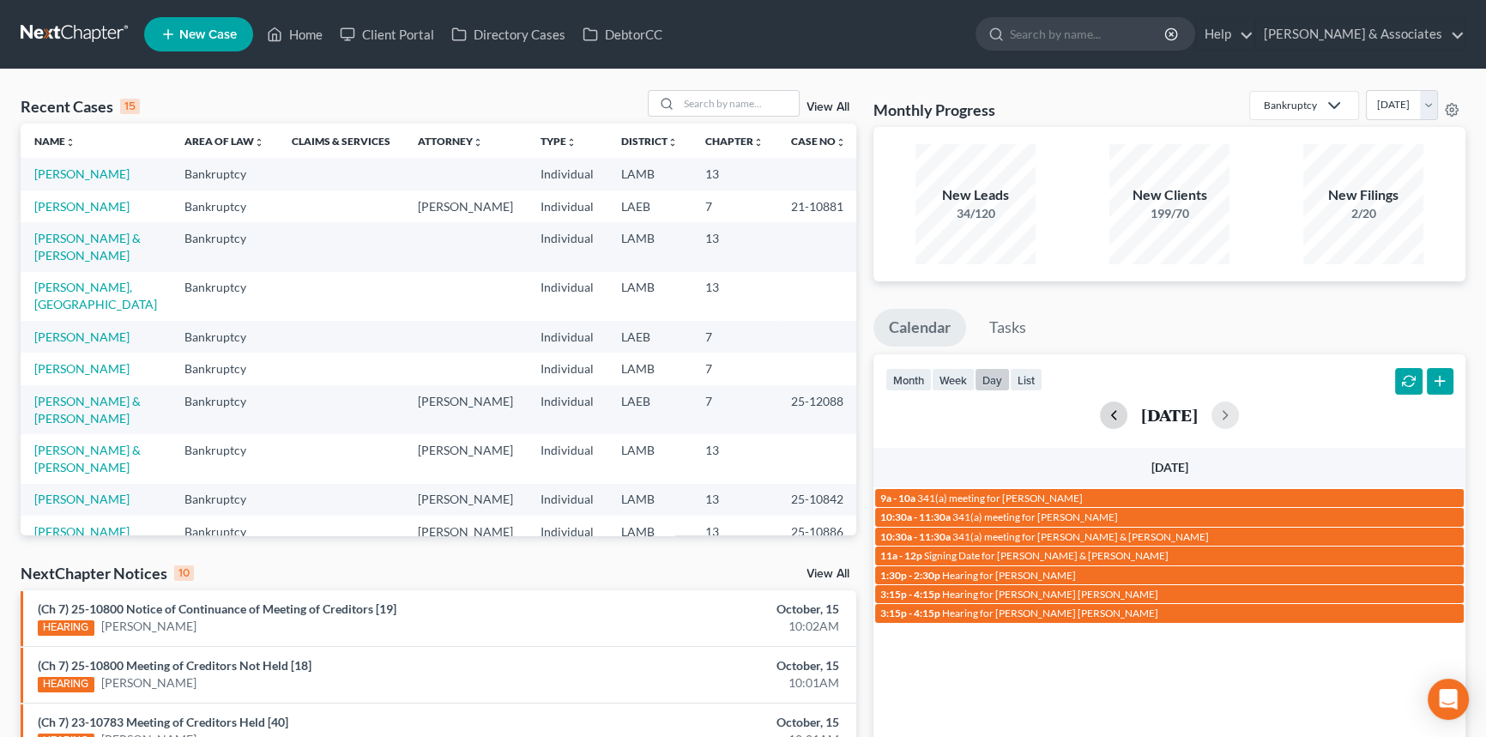
click at [1100, 419] on button "button" at bounding box center [1113, 414] width 27 height 27
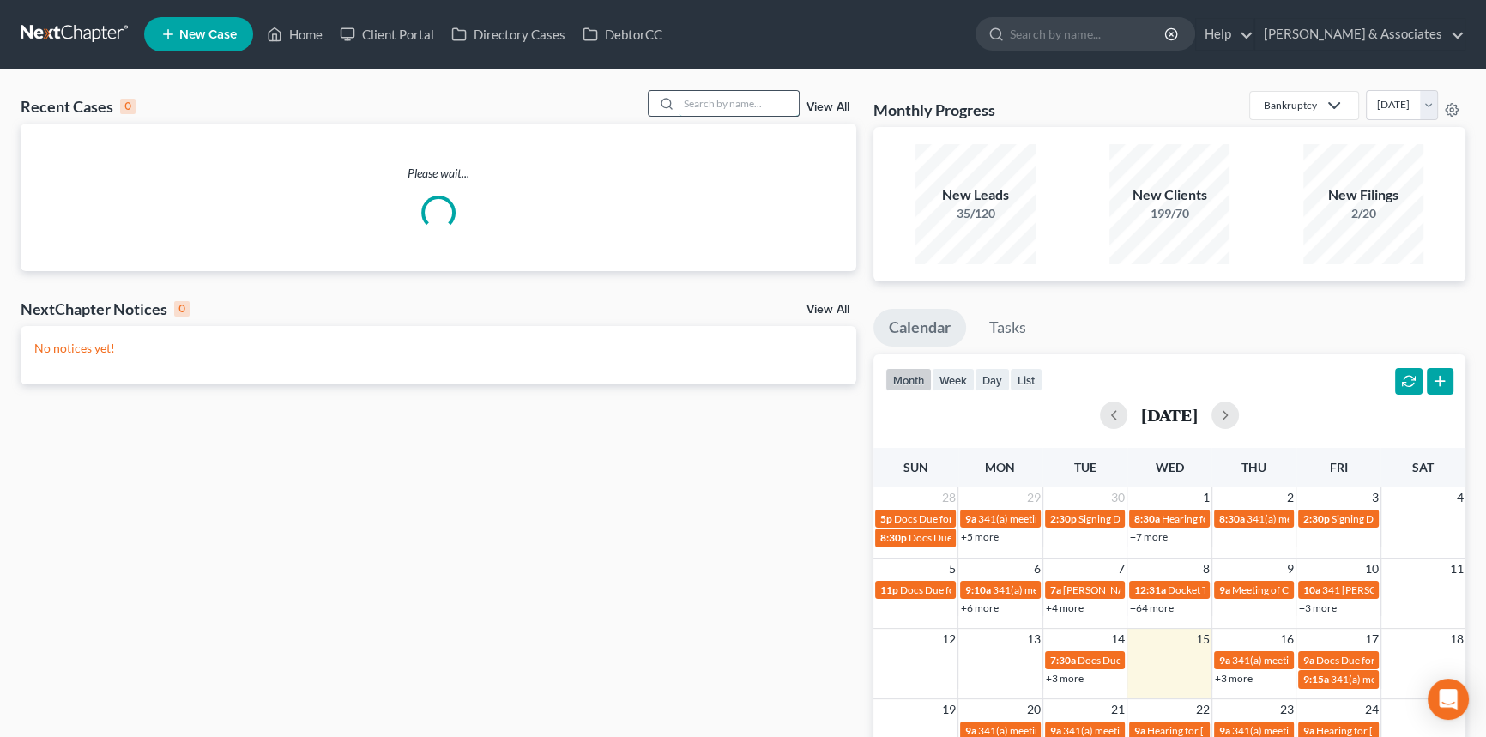
click at [754, 104] on input "search" at bounding box center [739, 103] width 120 height 25
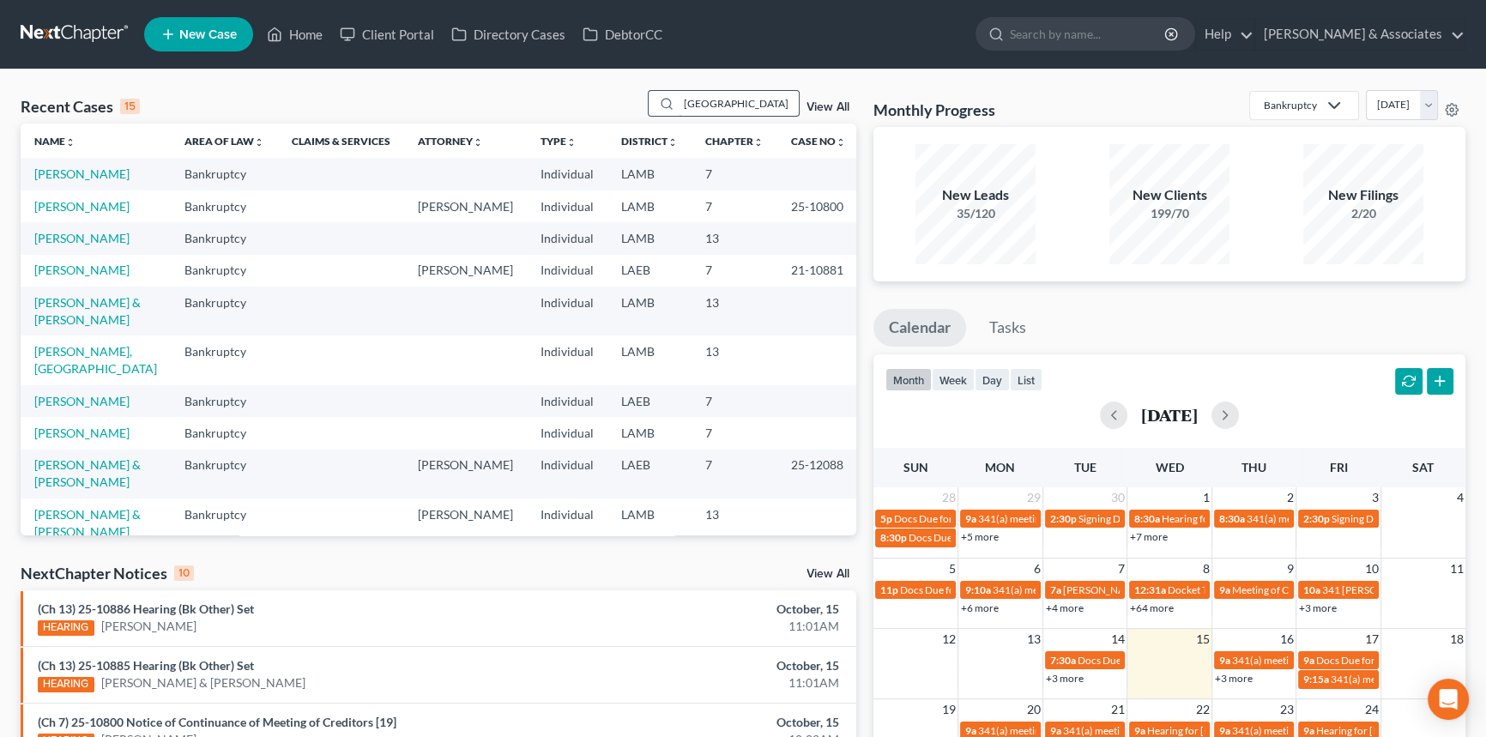
type input "[GEOGRAPHIC_DATA]"
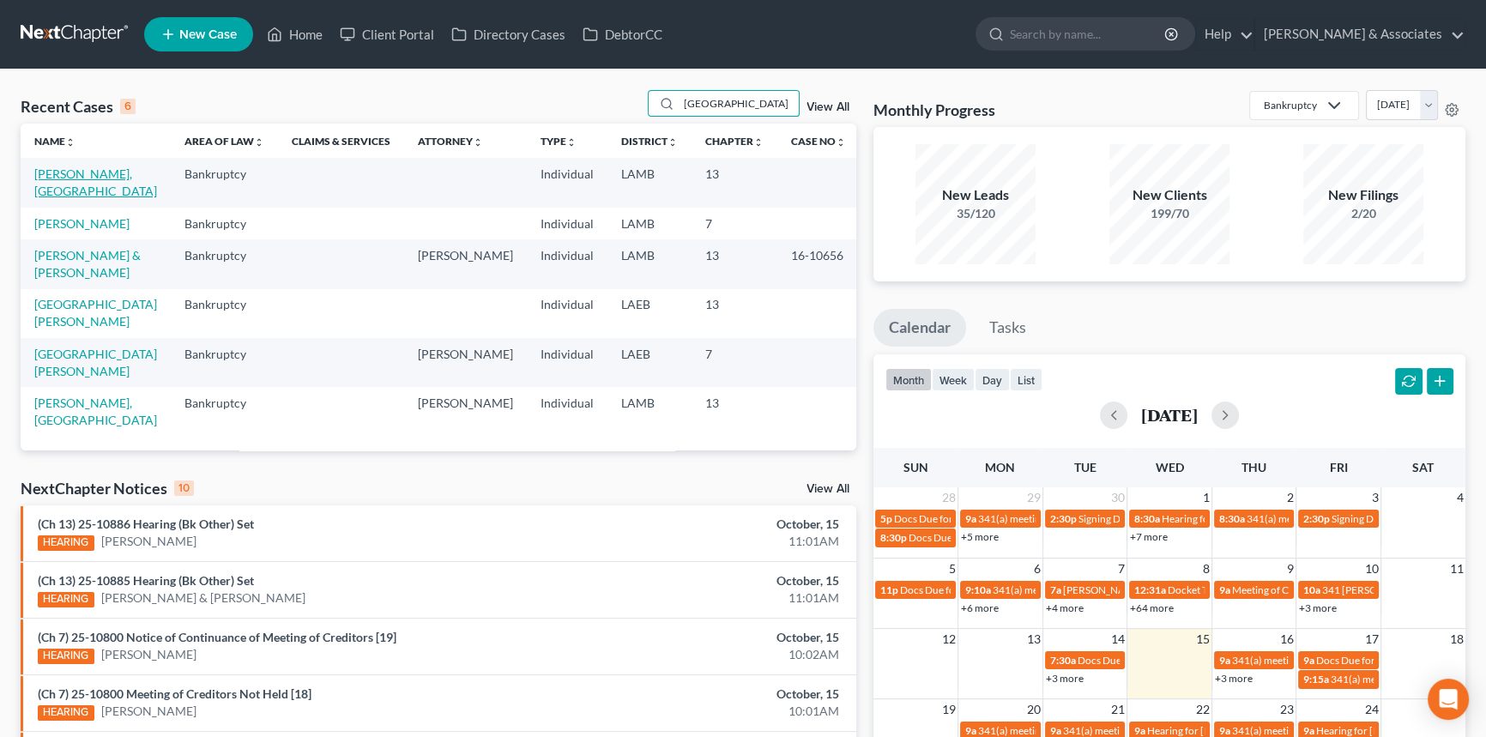
click at [114, 172] on link "[PERSON_NAME], [GEOGRAPHIC_DATA]" at bounding box center [95, 182] width 123 height 32
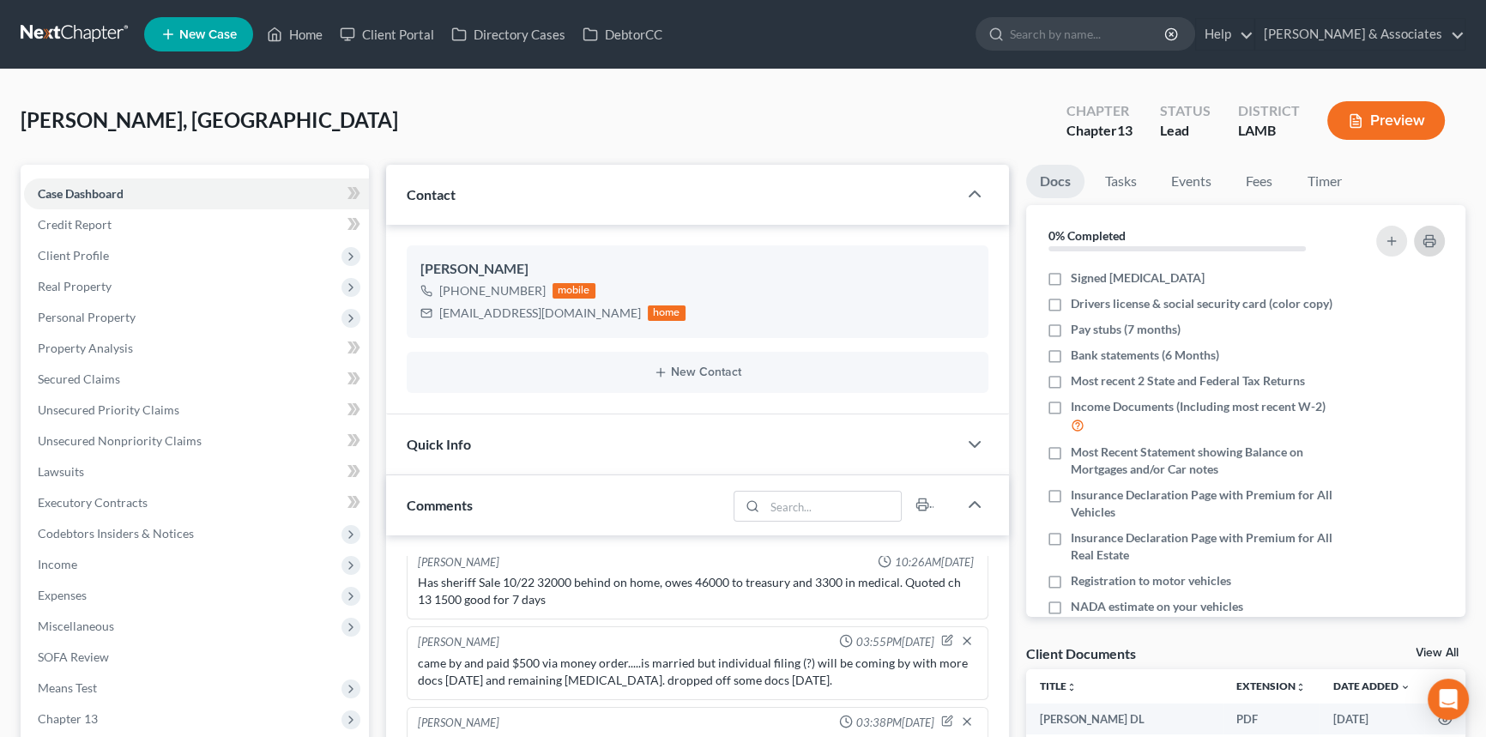
click at [1426, 251] on button "button" at bounding box center [1429, 241] width 31 height 31
